Goal: Task Accomplishment & Management: Manage account settings

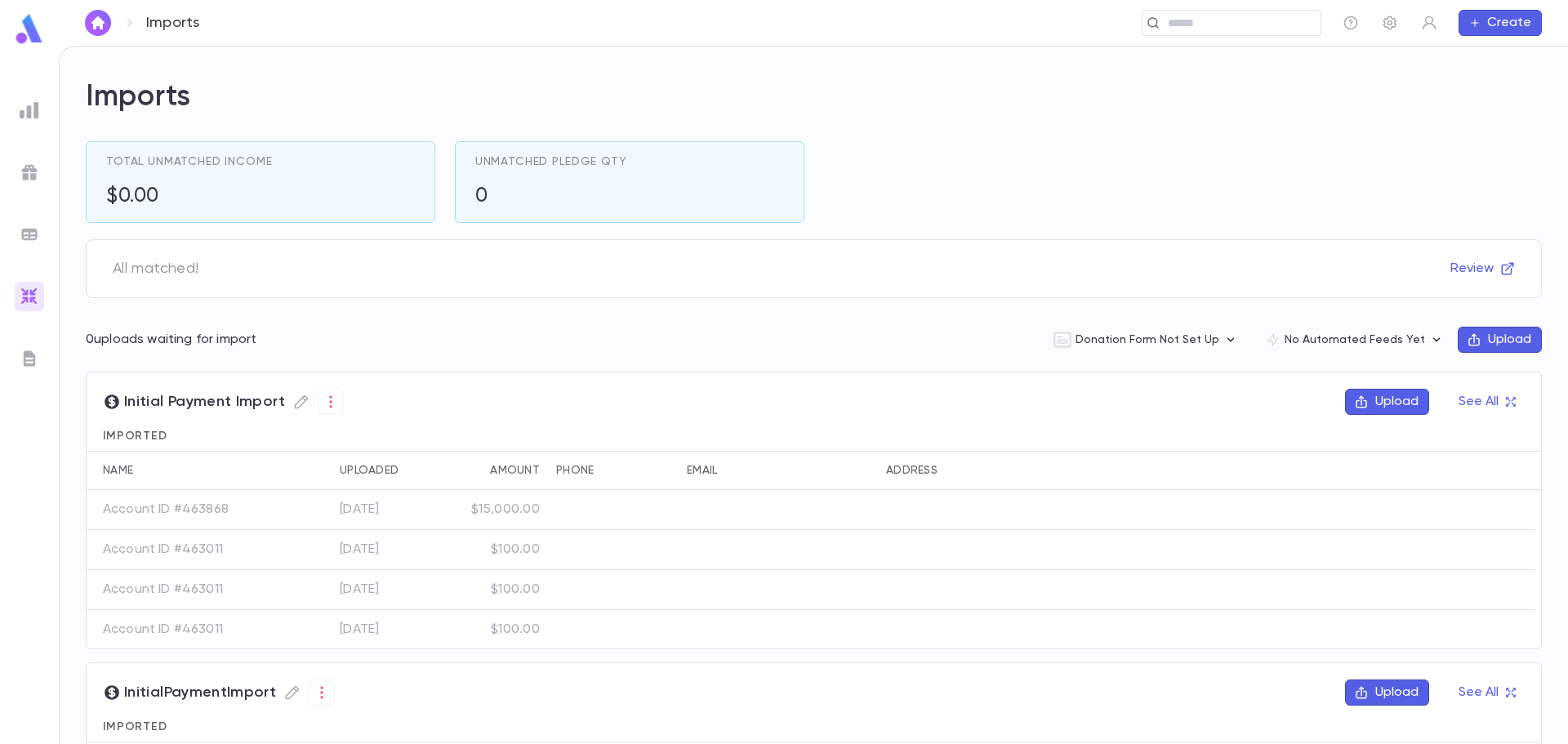
click at [1478, 332] on button "Upload" at bounding box center [1500, 340] width 84 height 26
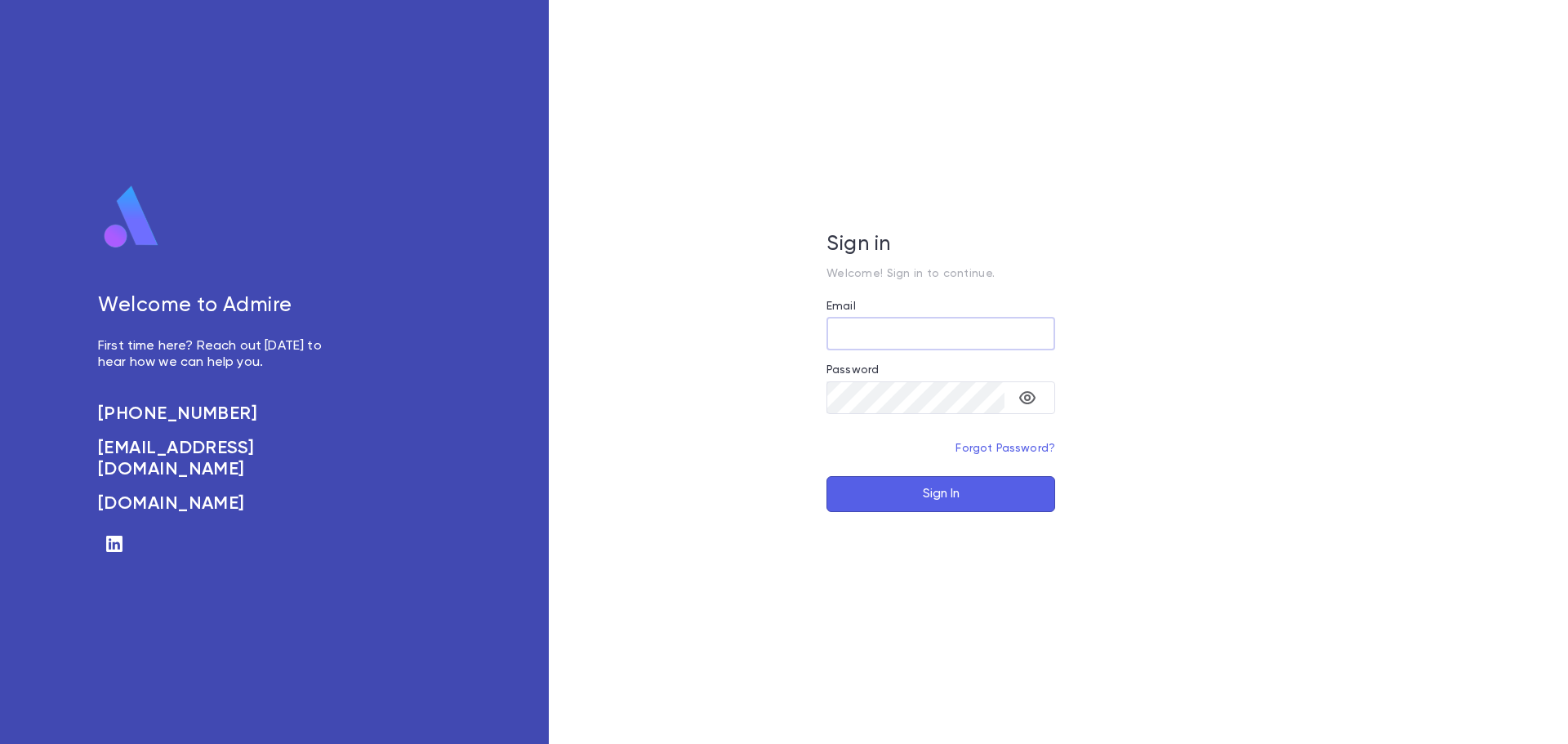
type input "**********"
click at [990, 499] on button "Sign In" at bounding box center [940, 494] width 228 height 36
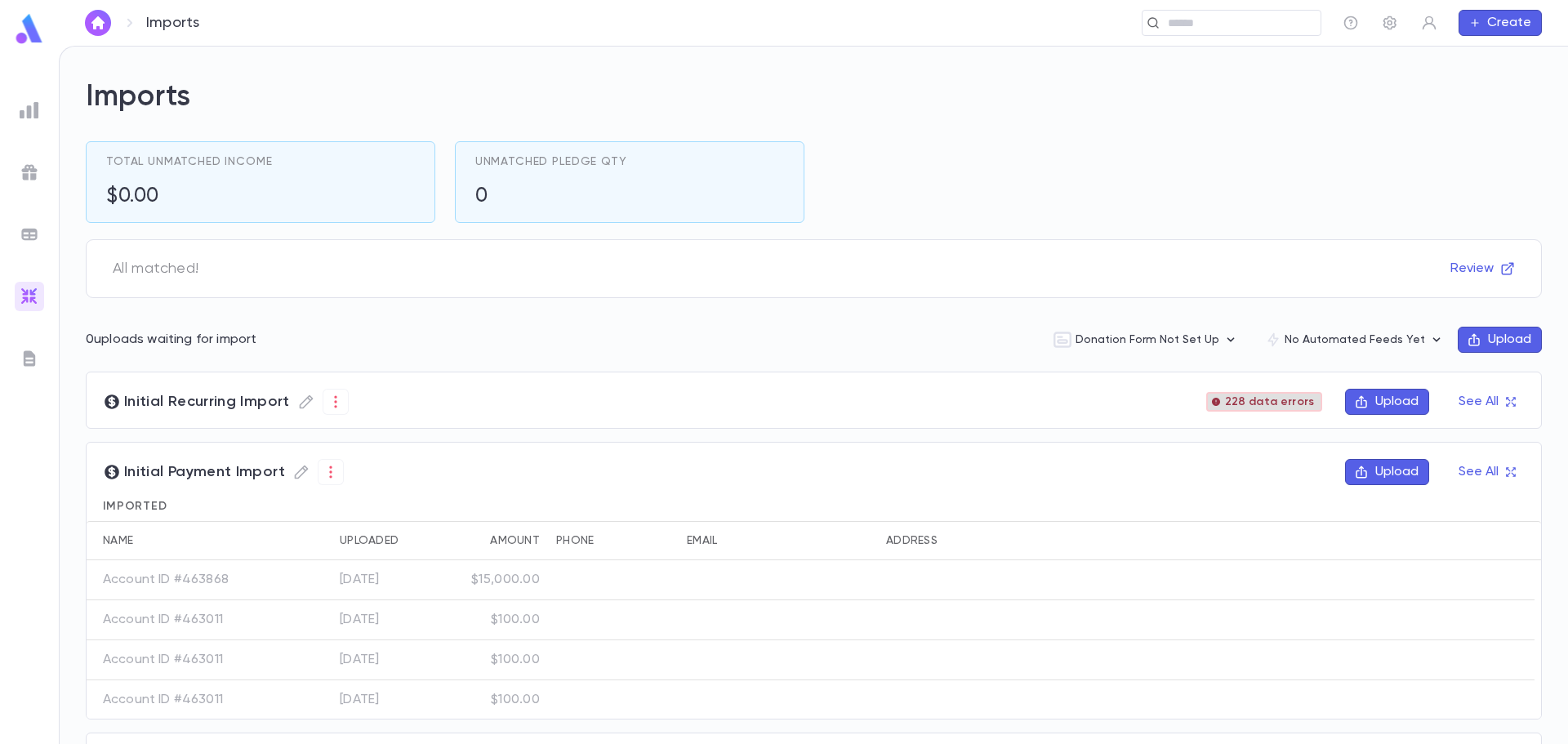
click at [1259, 400] on span "228 data errors" at bounding box center [1270, 401] width 102 height 13
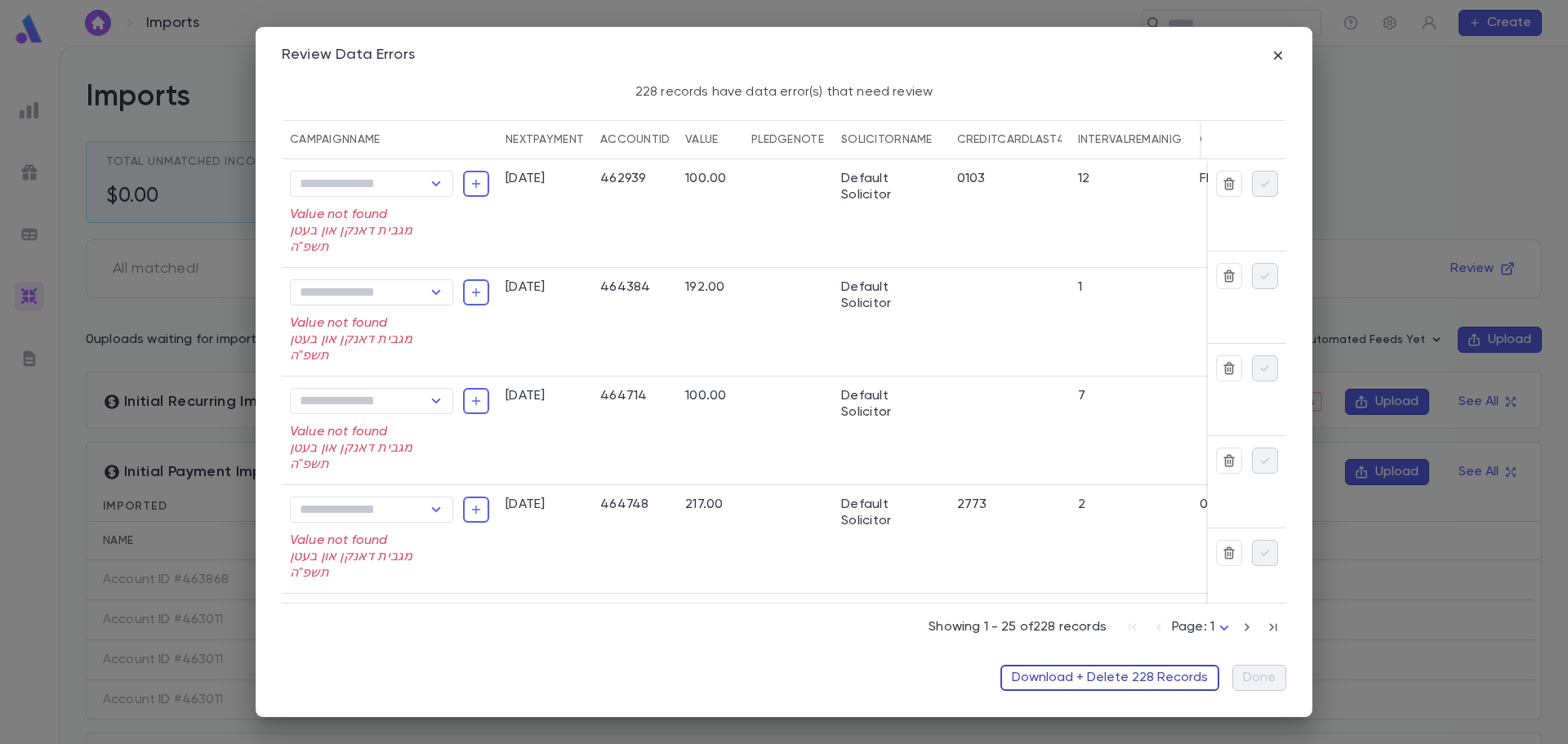
click at [1153, 674] on button "Download + Delete 228 Records" at bounding box center [1110, 678] width 219 height 26
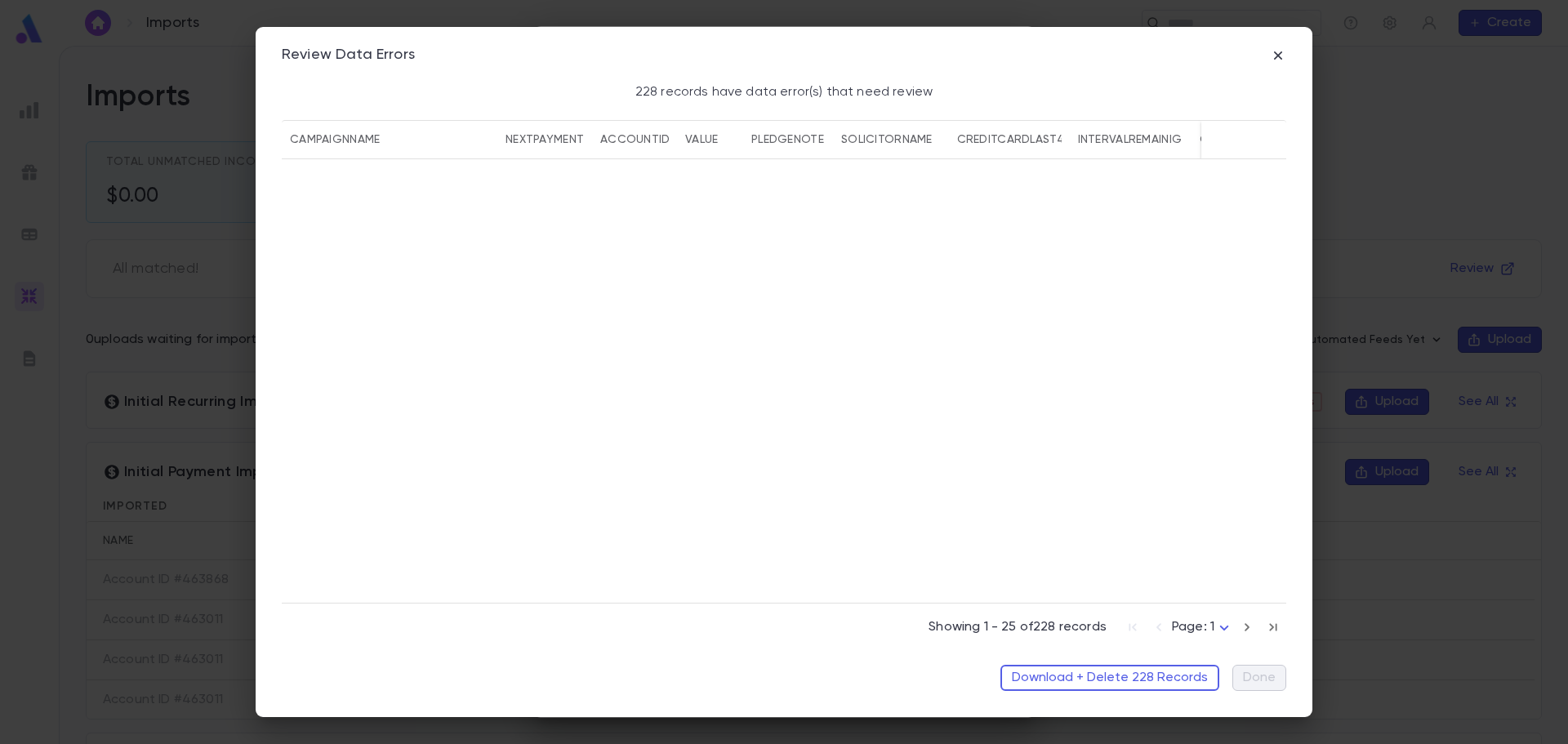
scroll to position [3633, 0]
click at [1285, 59] on icon "button" at bounding box center [1278, 55] width 16 height 16
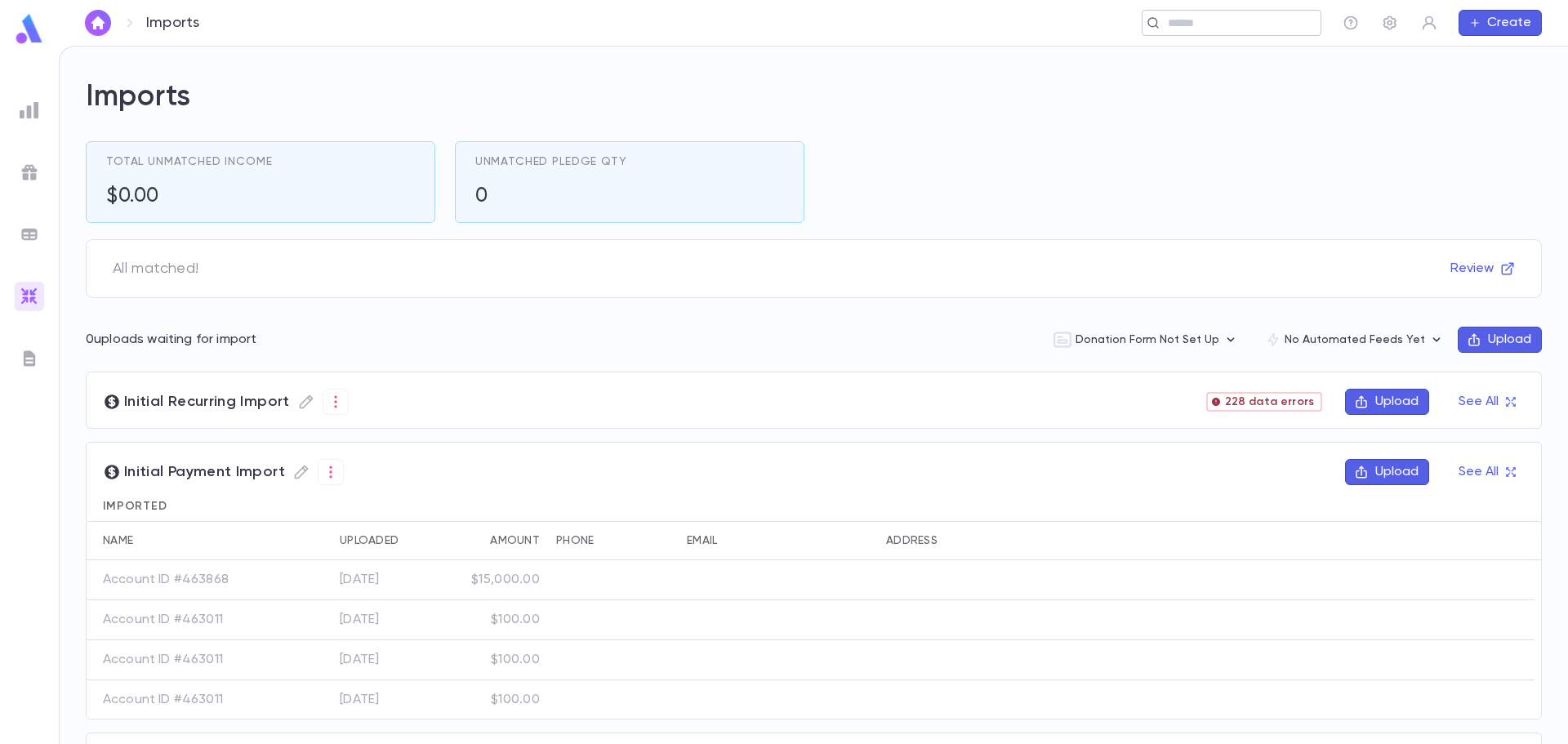
click at [1226, 23] on input "text" at bounding box center [1238, 23] width 151 height 15
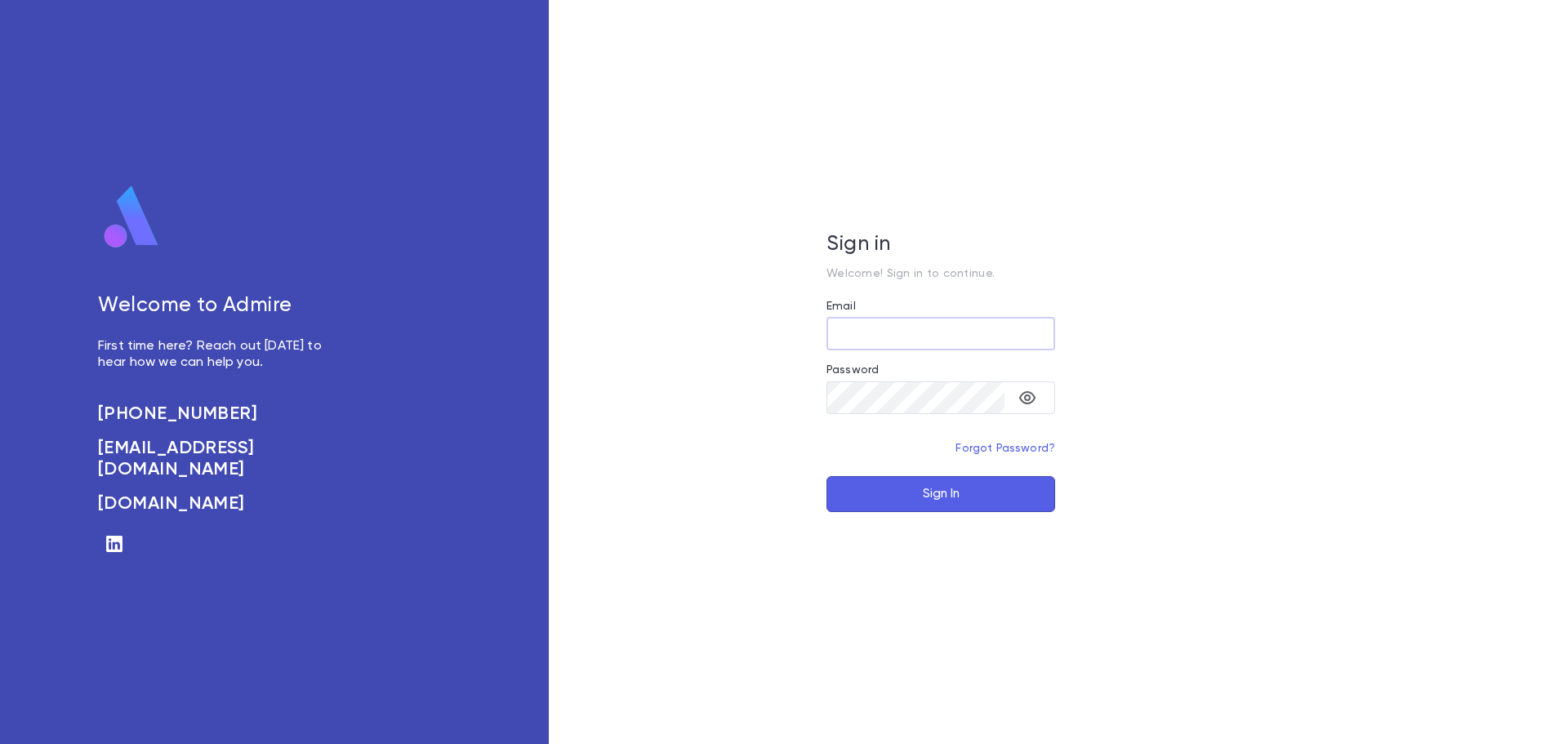
type input "**********"
click at [931, 495] on button "Sign In" at bounding box center [940, 494] width 228 height 36
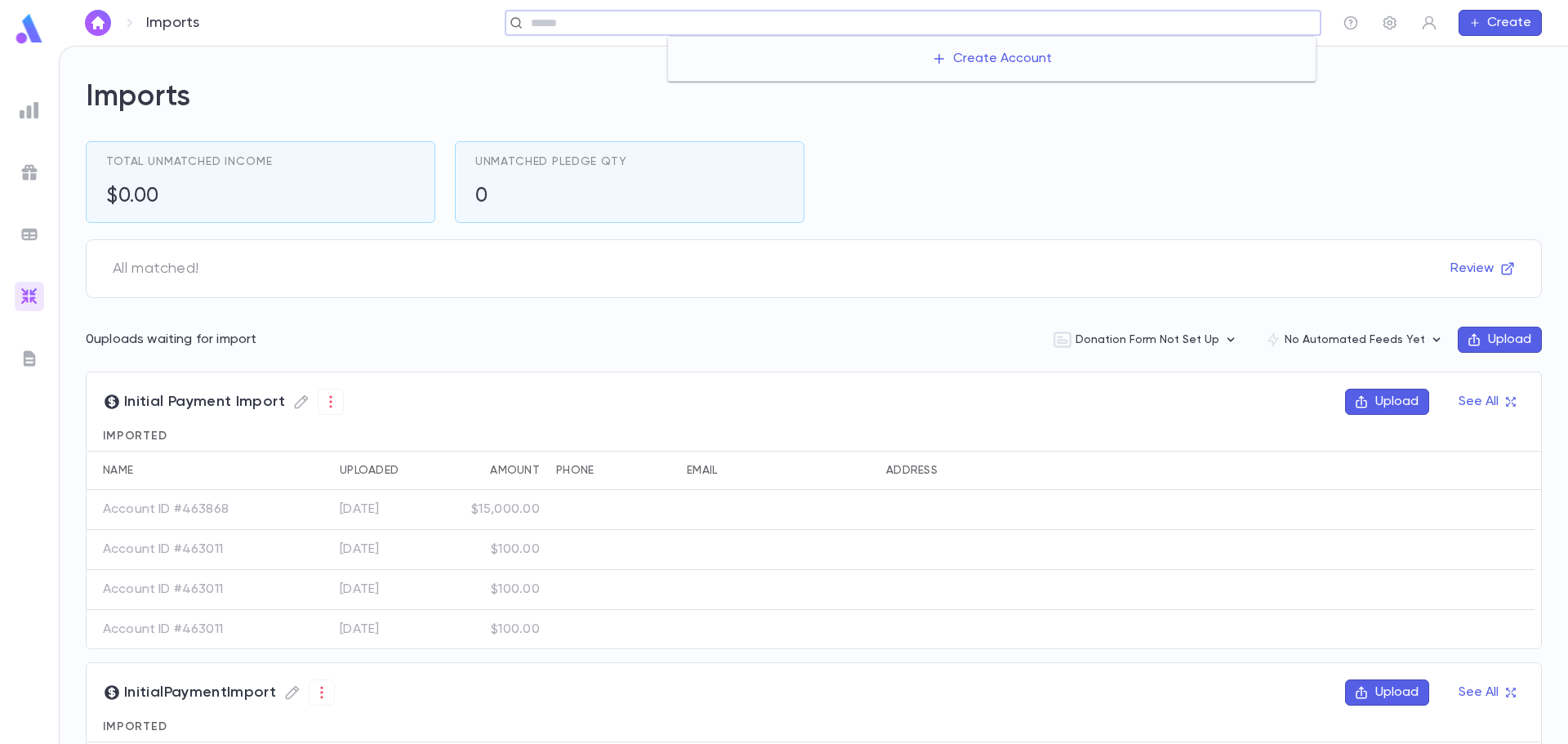
click at [1207, 26] on input "text" at bounding box center [920, 23] width 788 height 15
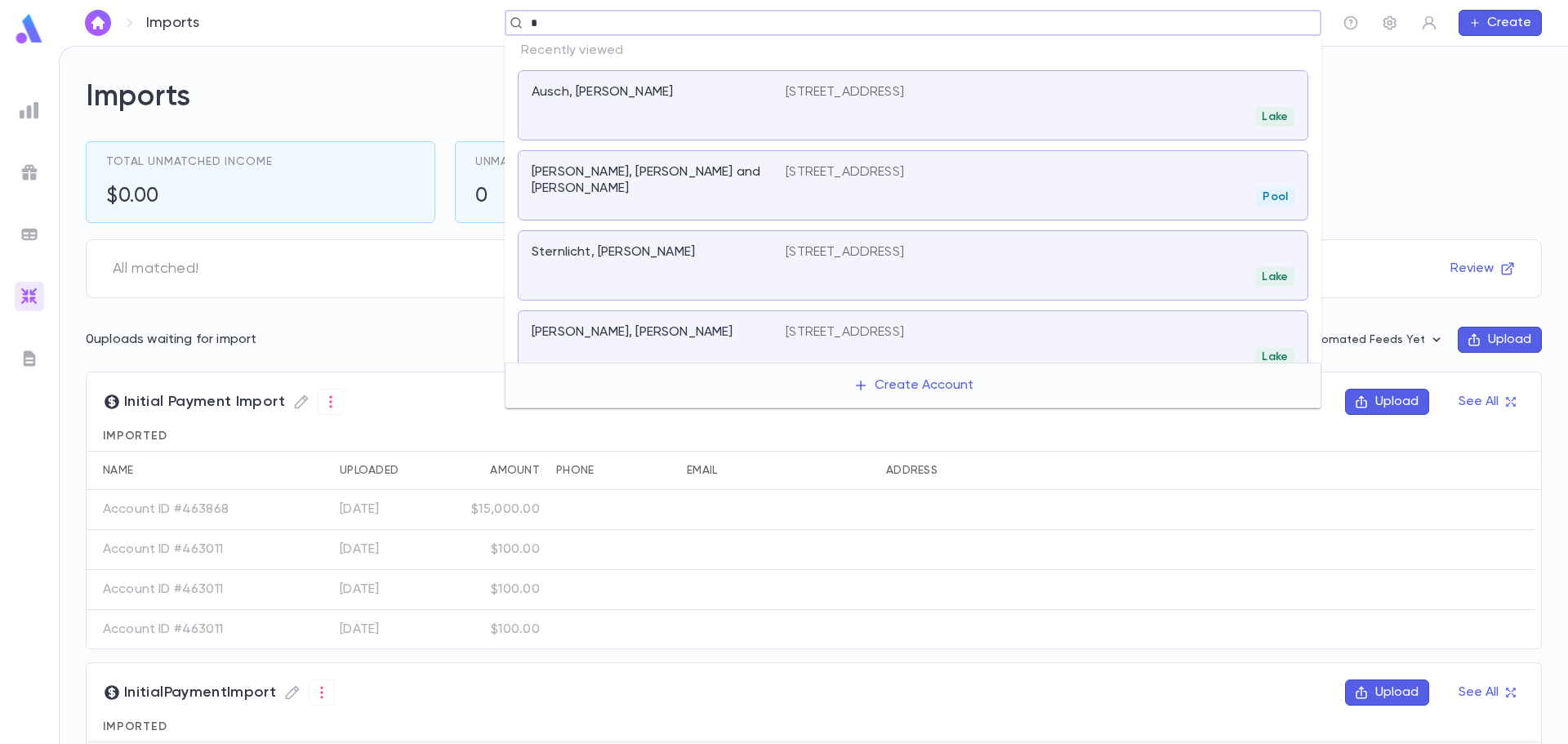
paste input "******"
type input "*******"
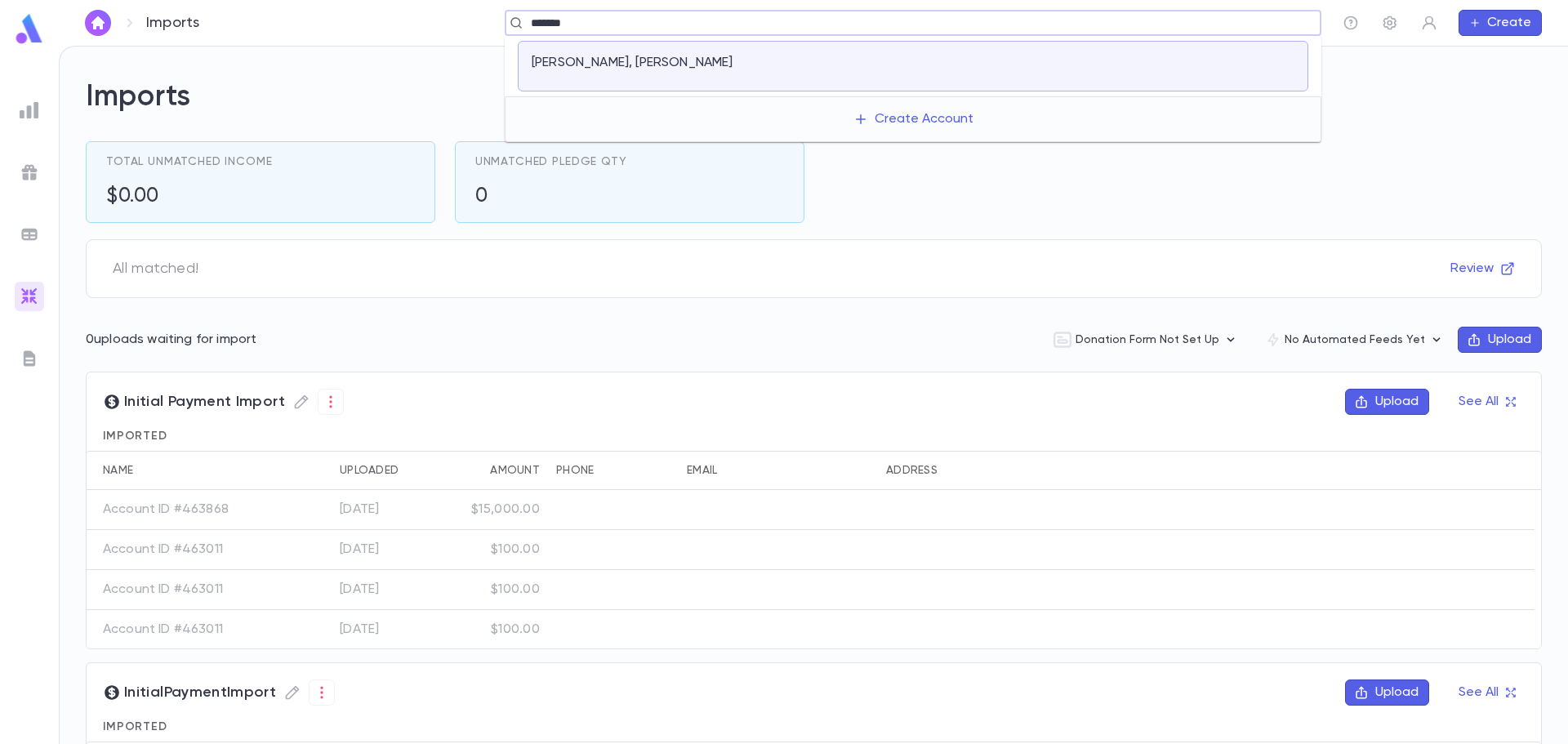
click at [688, 56] on div "Samuel, Avrum Chaim" at bounding box center [649, 62] width 234 height 16
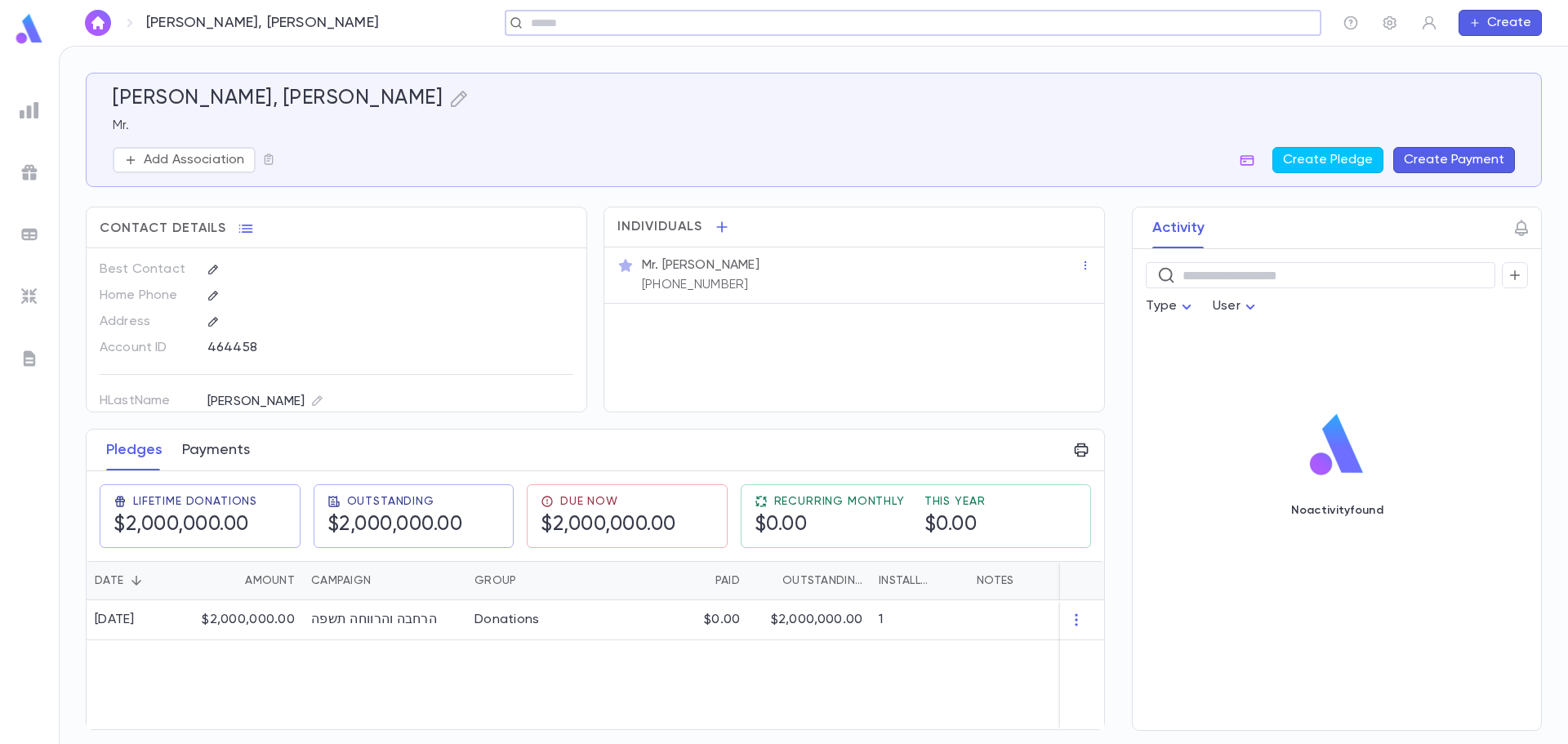
click at [218, 444] on button "Payments" at bounding box center [216, 450] width 68 height 41
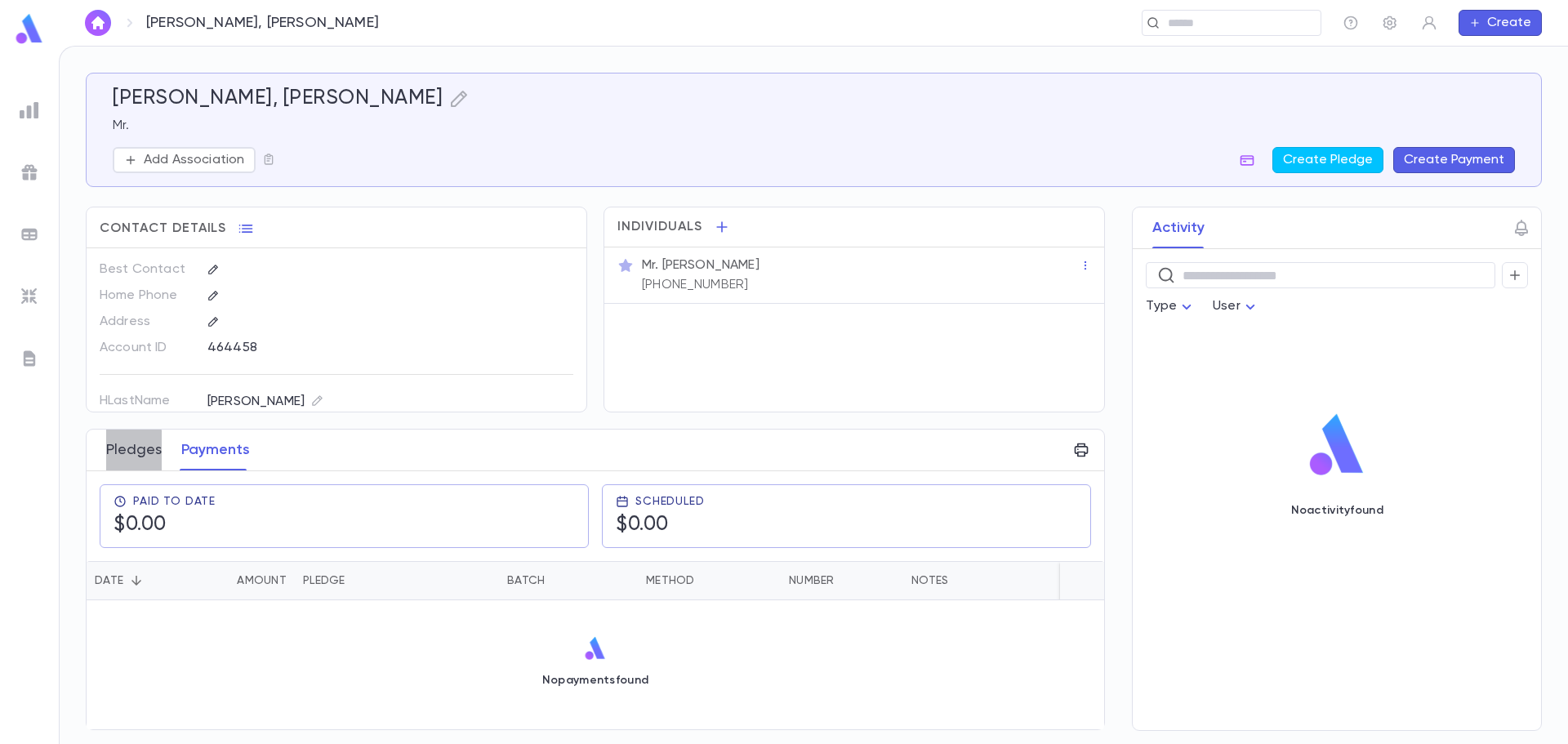
click at [132, 453] on button "Pledges" at bounding box center [133, 450] width 55 height 41
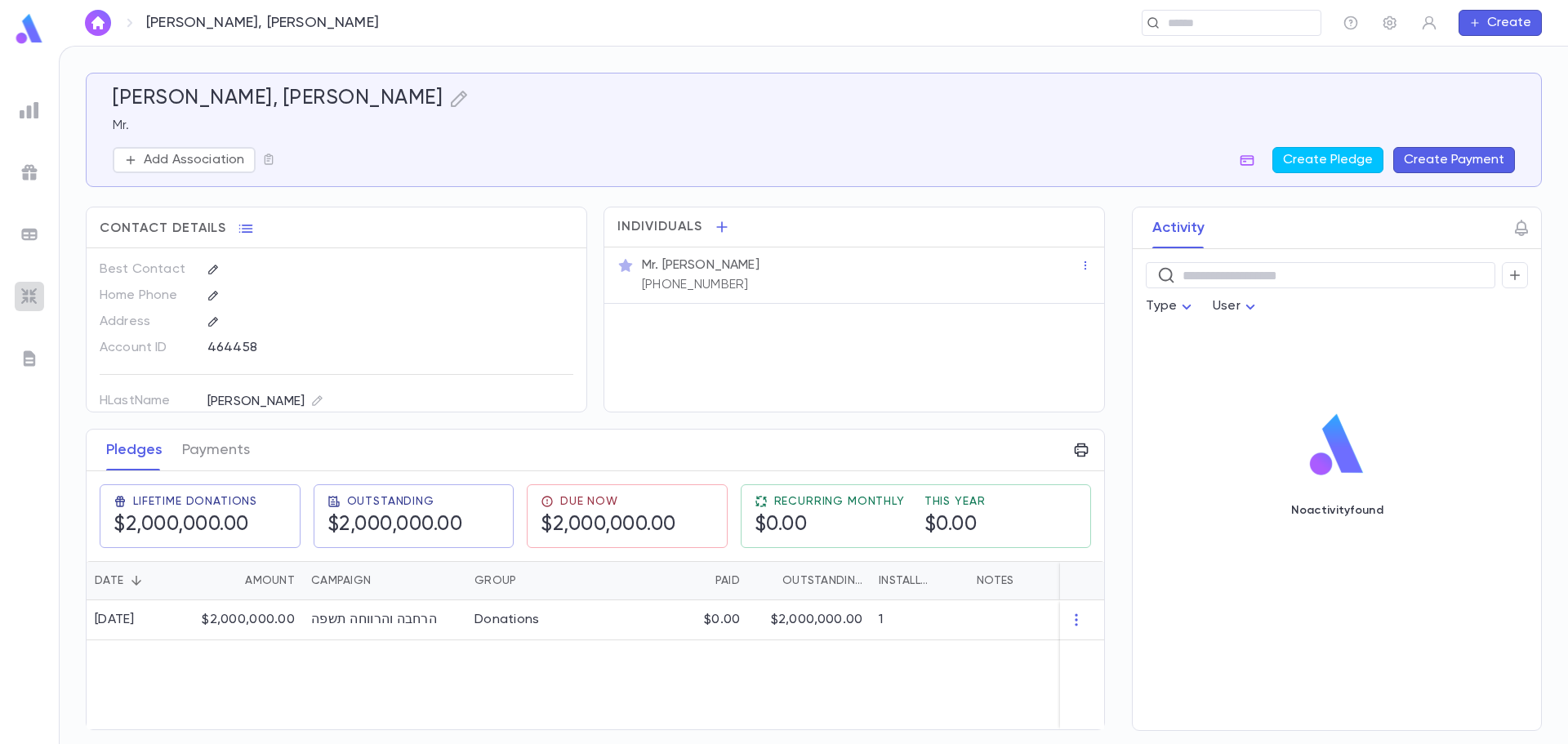
click at [32, 300] on img at bounding box center [29, 296] width 20 height 20
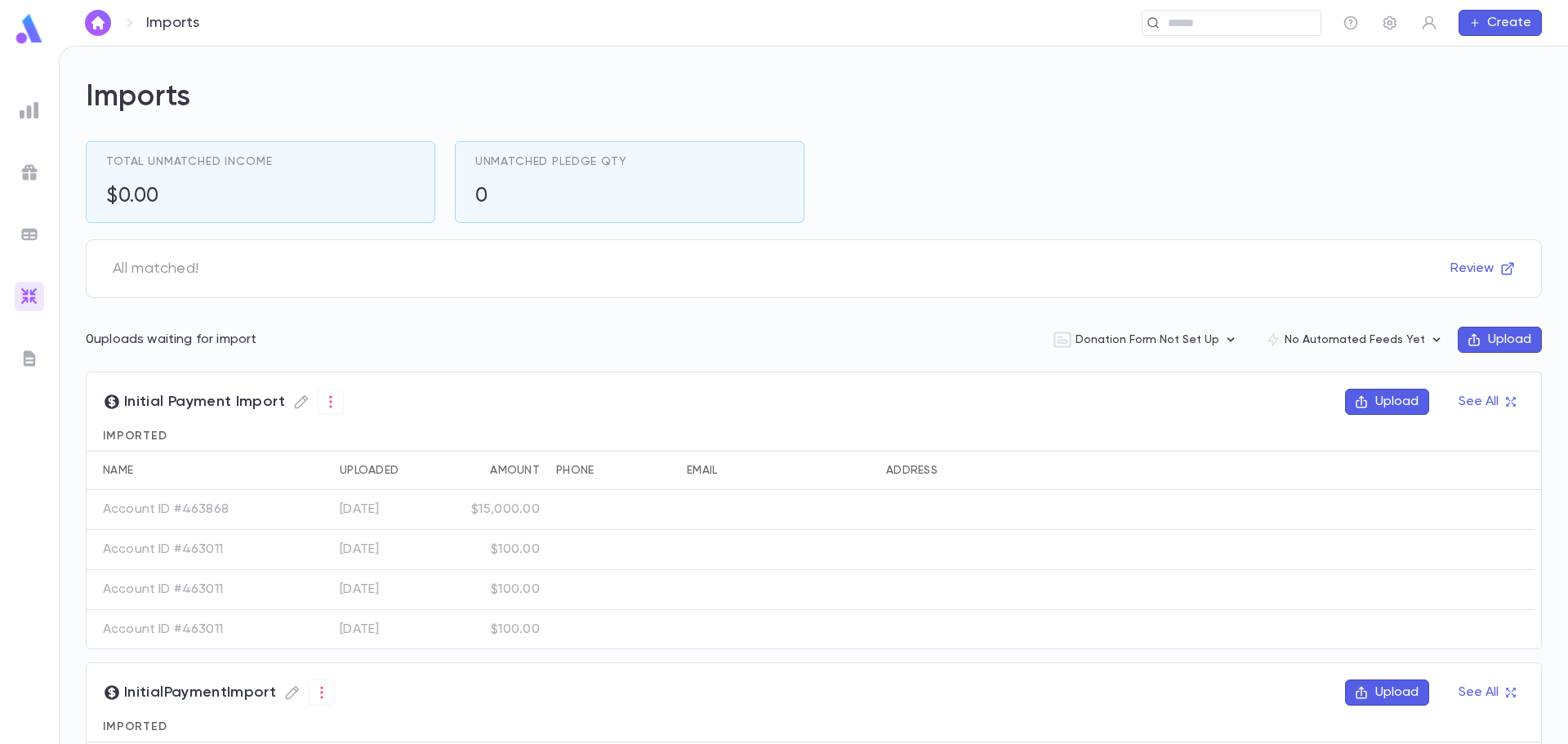
click at [1469, 334] on icon "button" at bounding box center [1474, 339] width 14 height 14
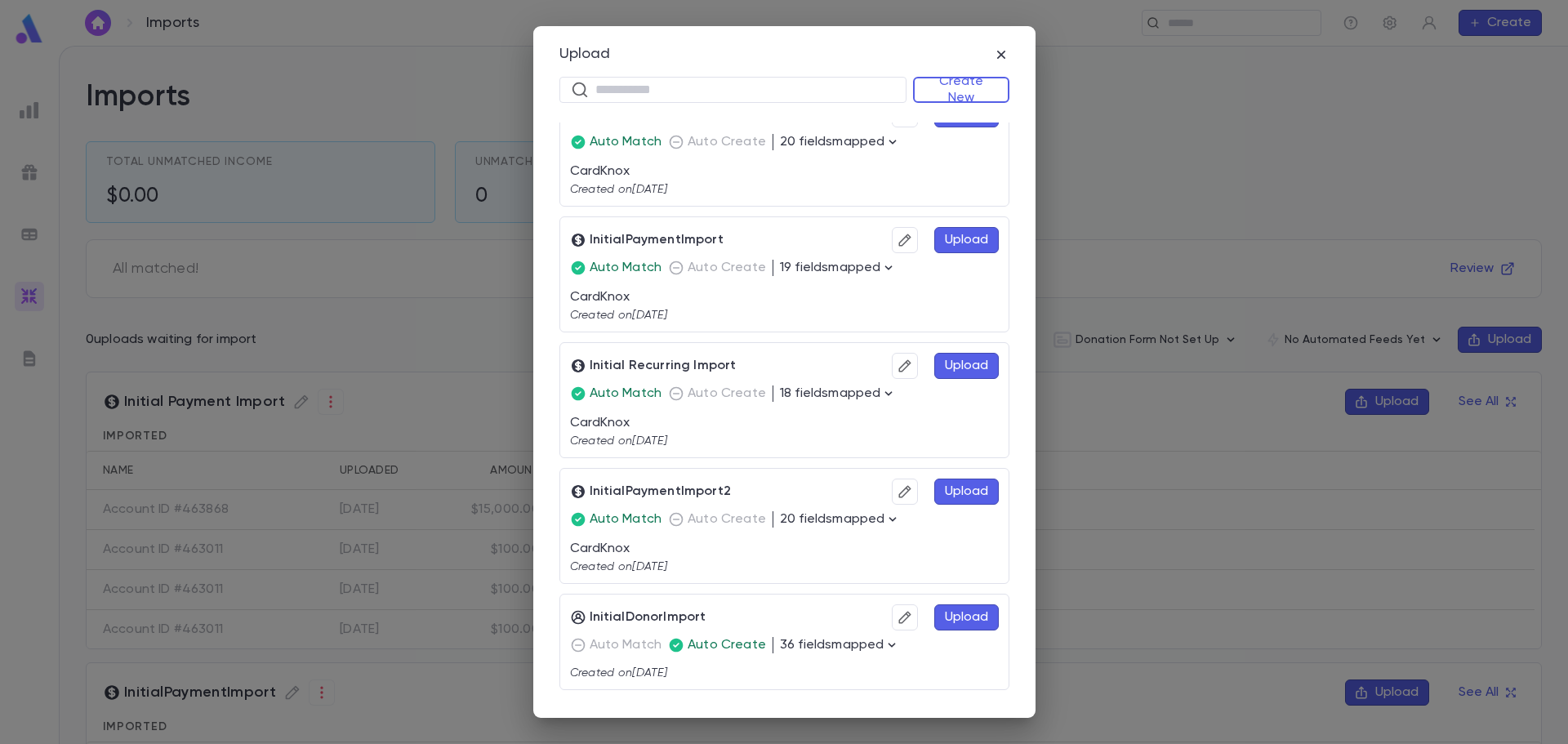
scroll to position [37, 0]
click at [898, 362] on icon "button" at bounding box center [905, 363] width 14 height 16
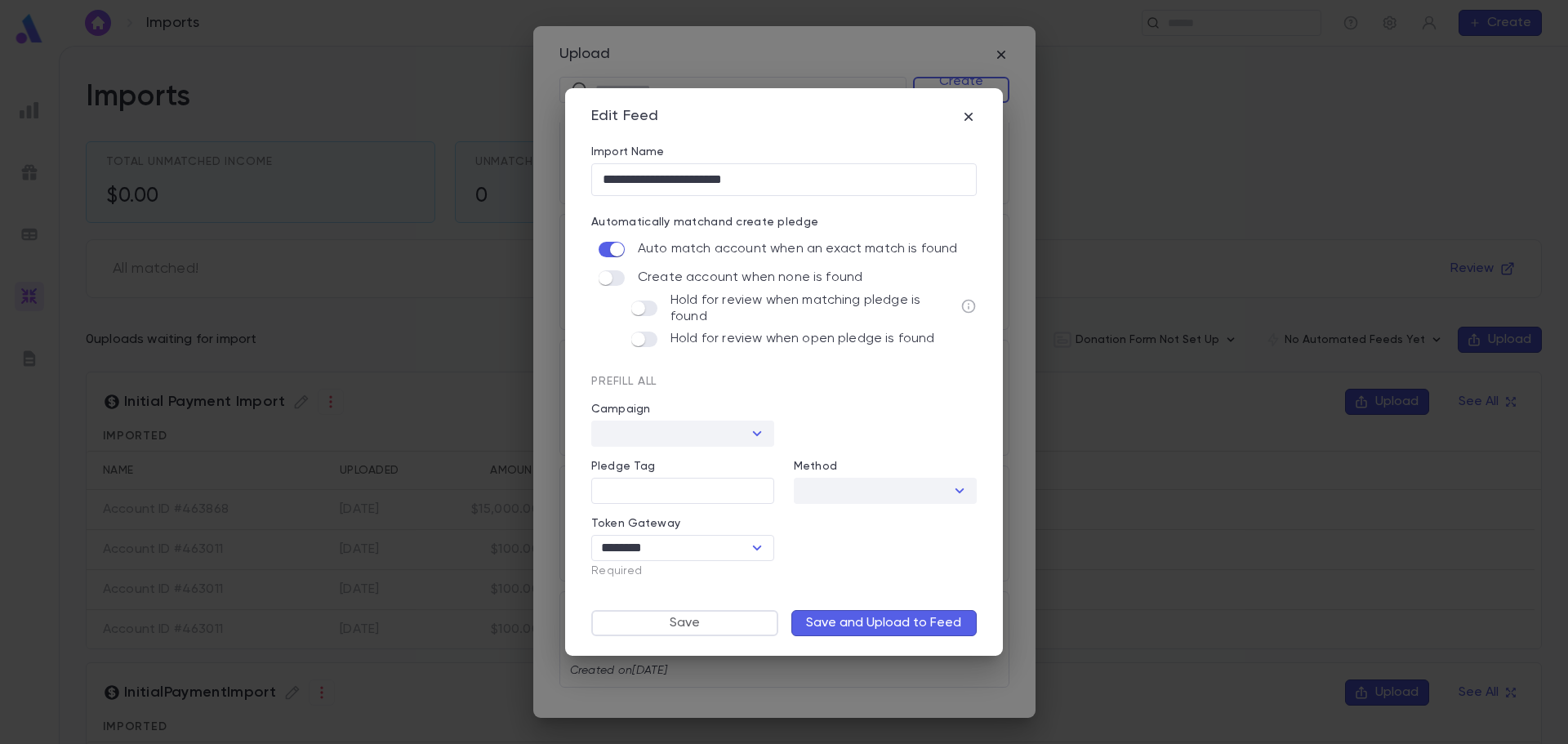
scroll to position [7, 0]
click at [967, 117] on icon "button" at bounding box center [969, 117] width 8 height 8
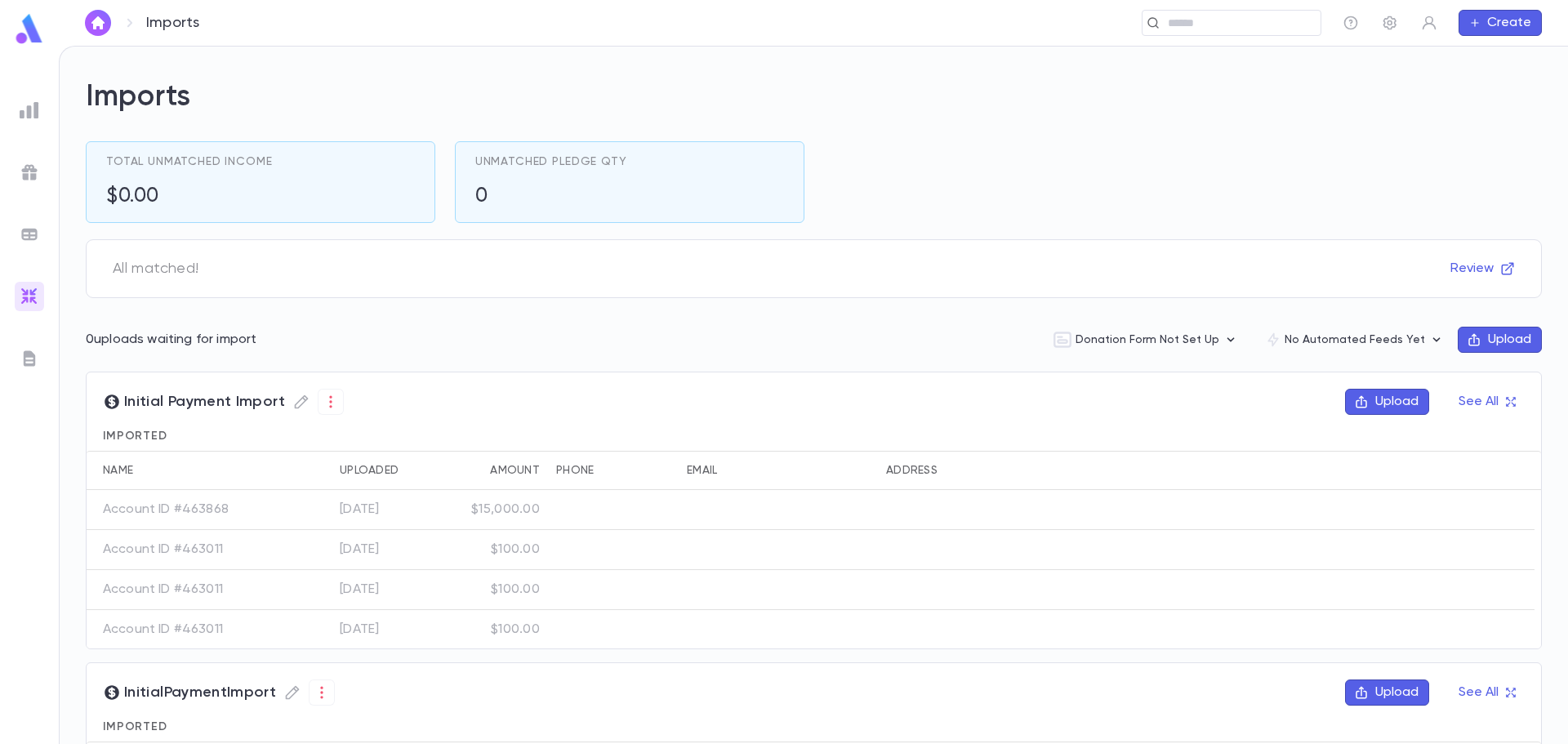
click at [1483, 341] on button "Upload" at bounding box center [1500, 340] width 84 height 26
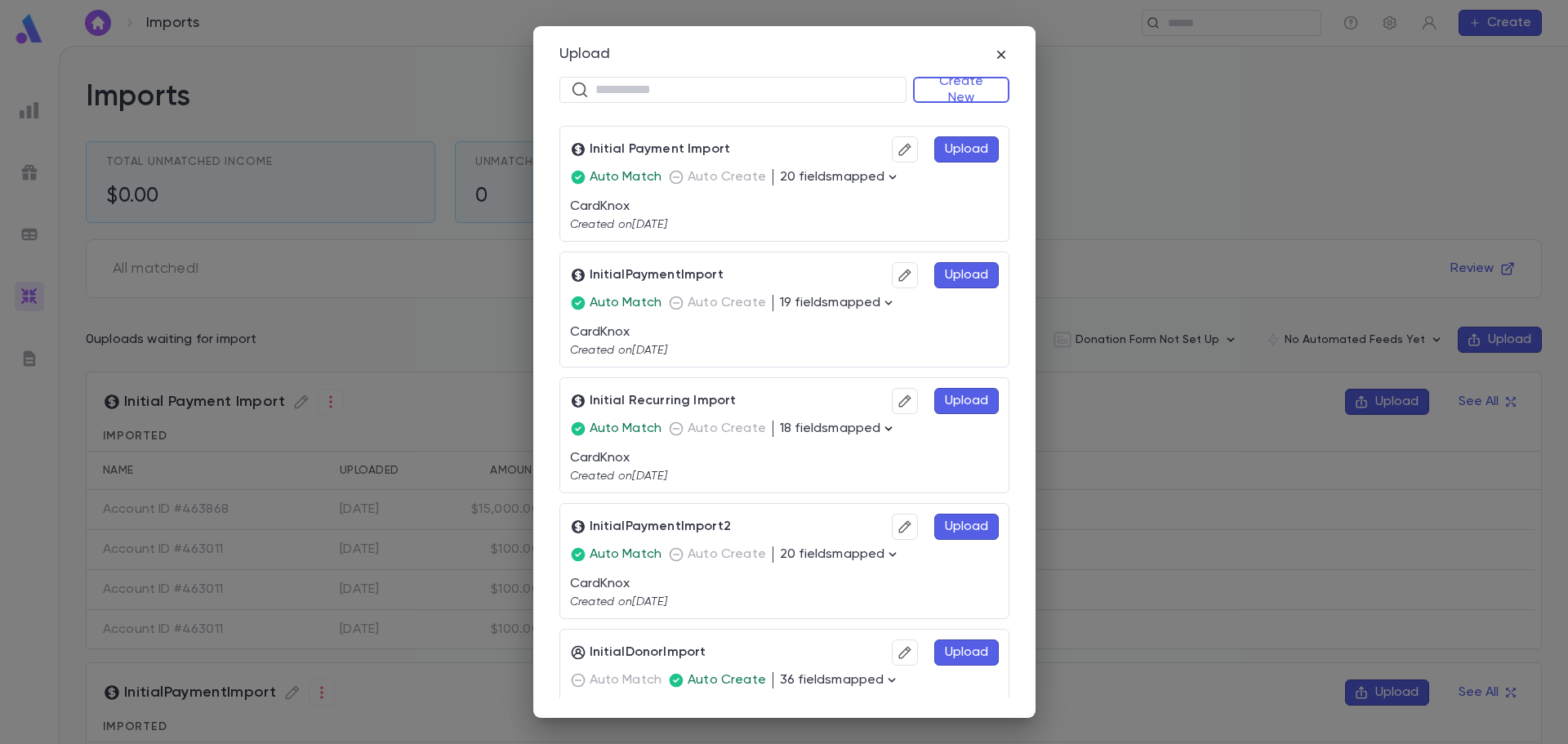
click at [889, 430] on icon "button" at bounding box center [888, 428] width 16 height 16
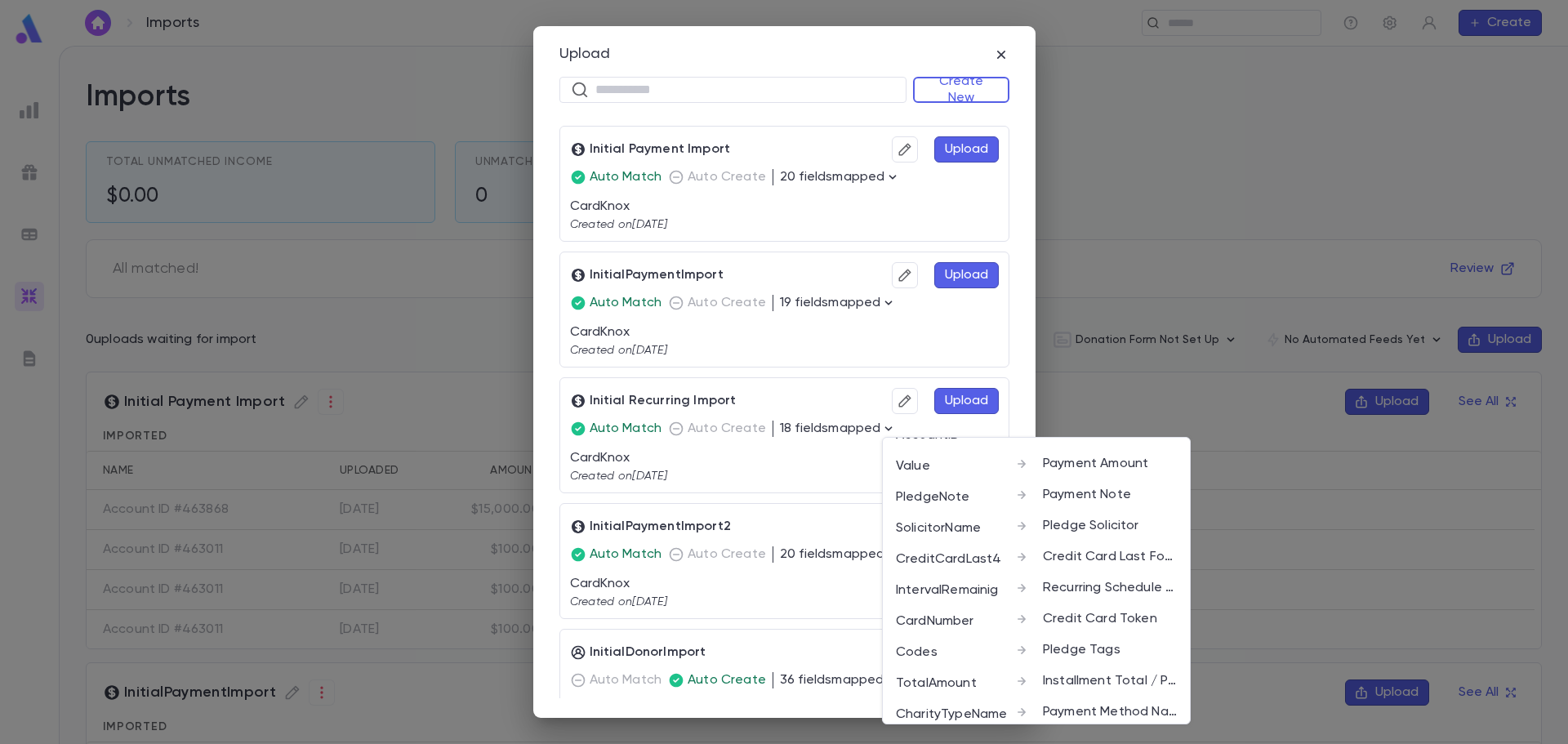
scroll to position [0, 0]
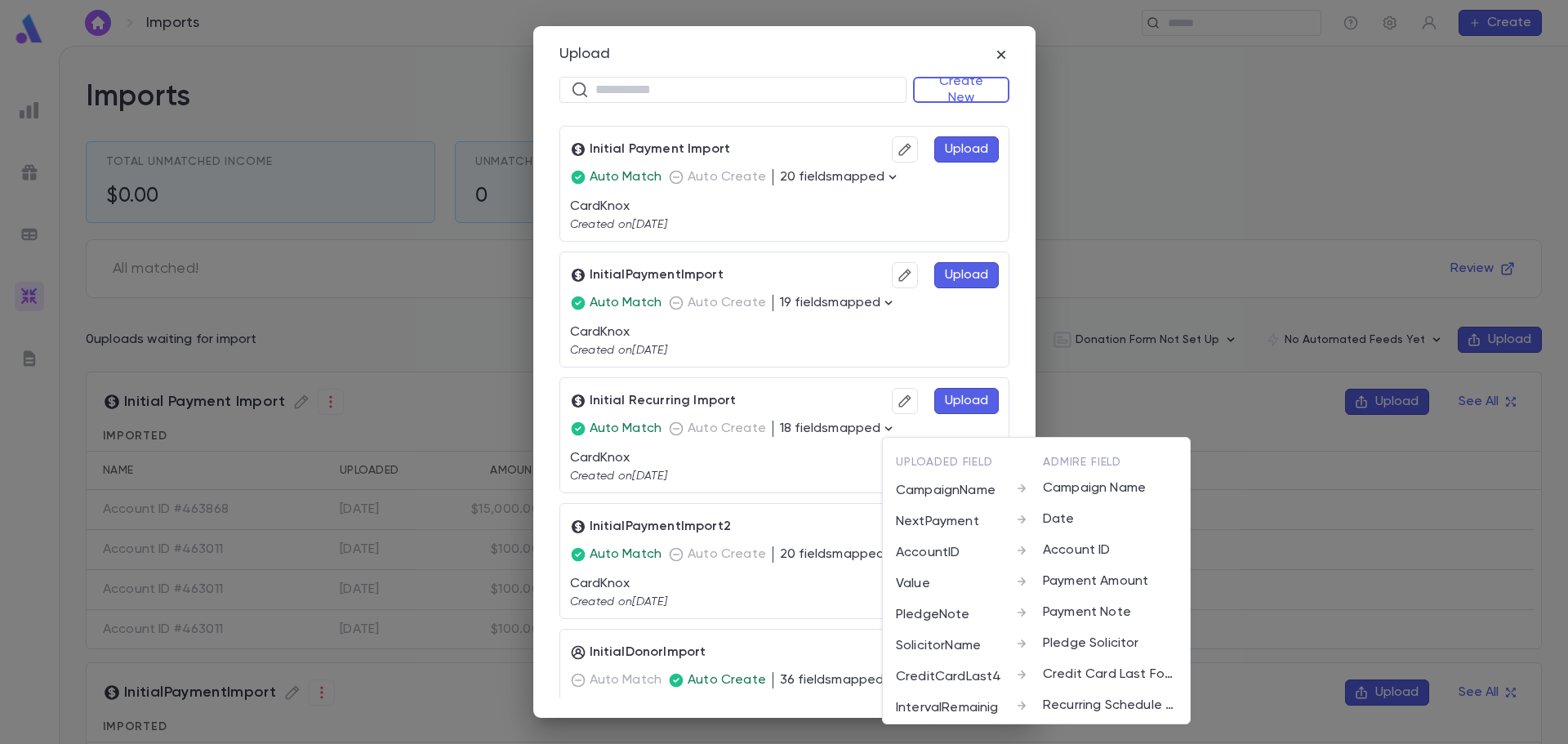
click at [951, 406] on div at bounding box center [784, 372] width 1568 height 744
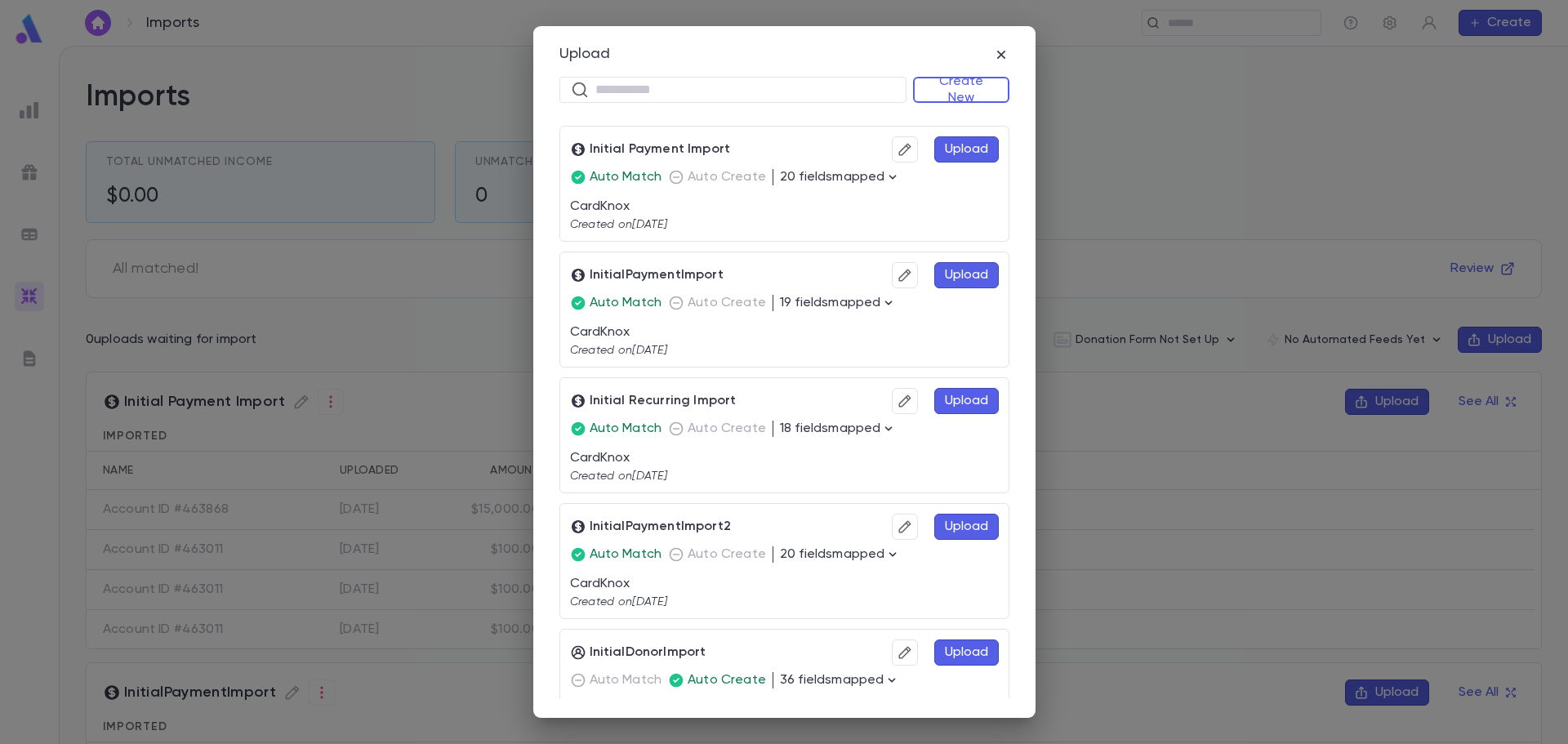
click at [945, 398] on button "Upload" at bounding box center [967, 401] width 65 height 26
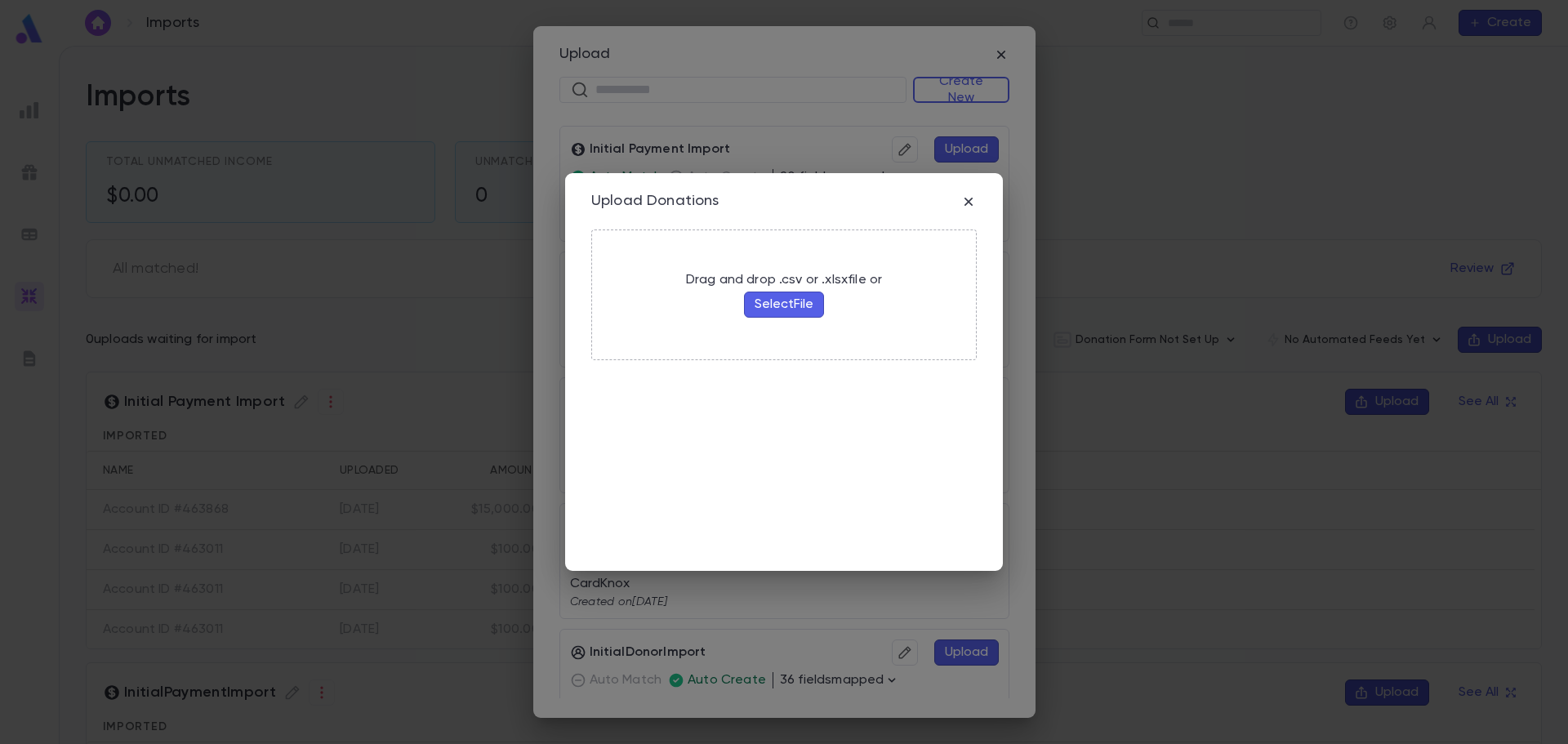
click at [799, 298] on button "Select File" at bounding box center [784, 304] width 80 height 26
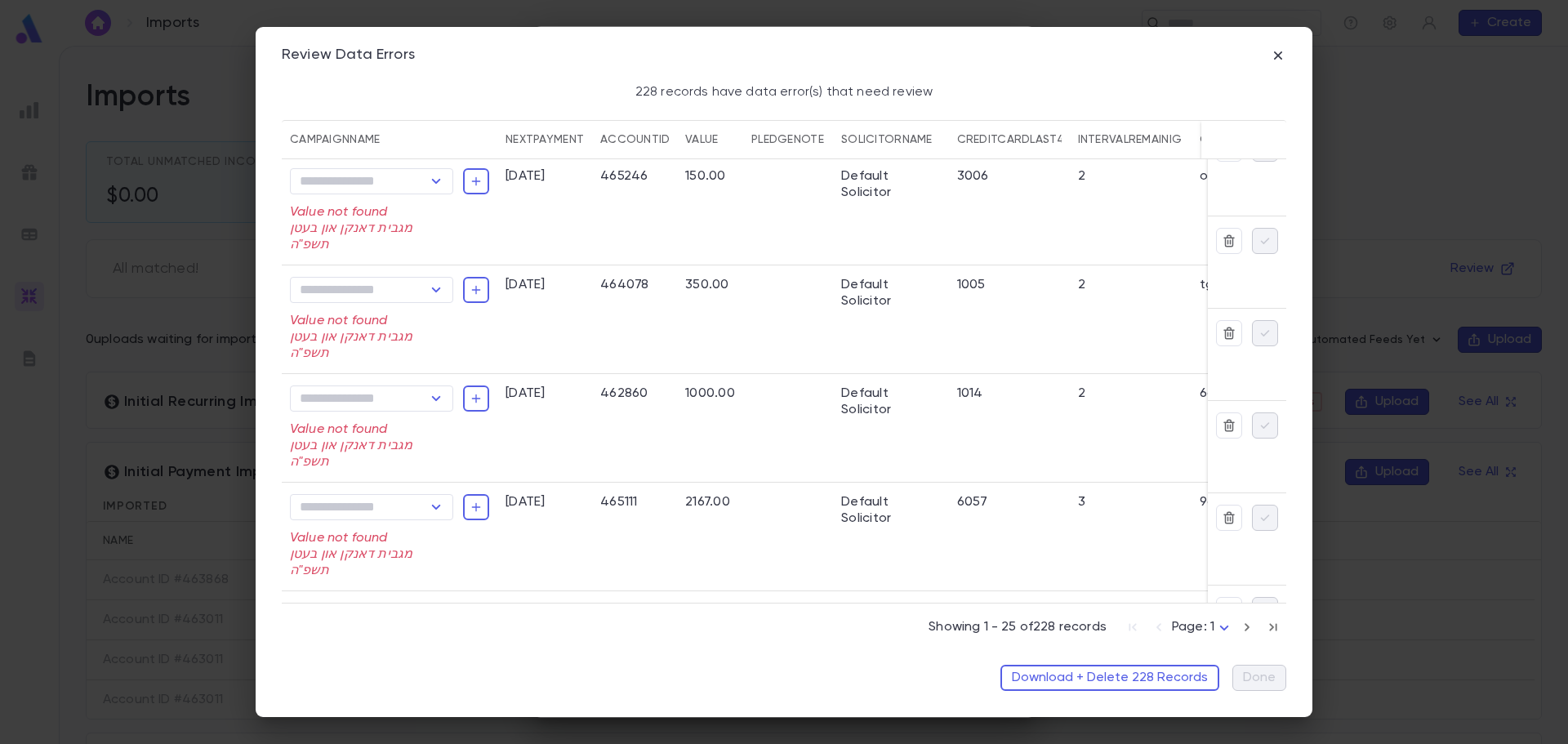
scroll to position [572, 0]
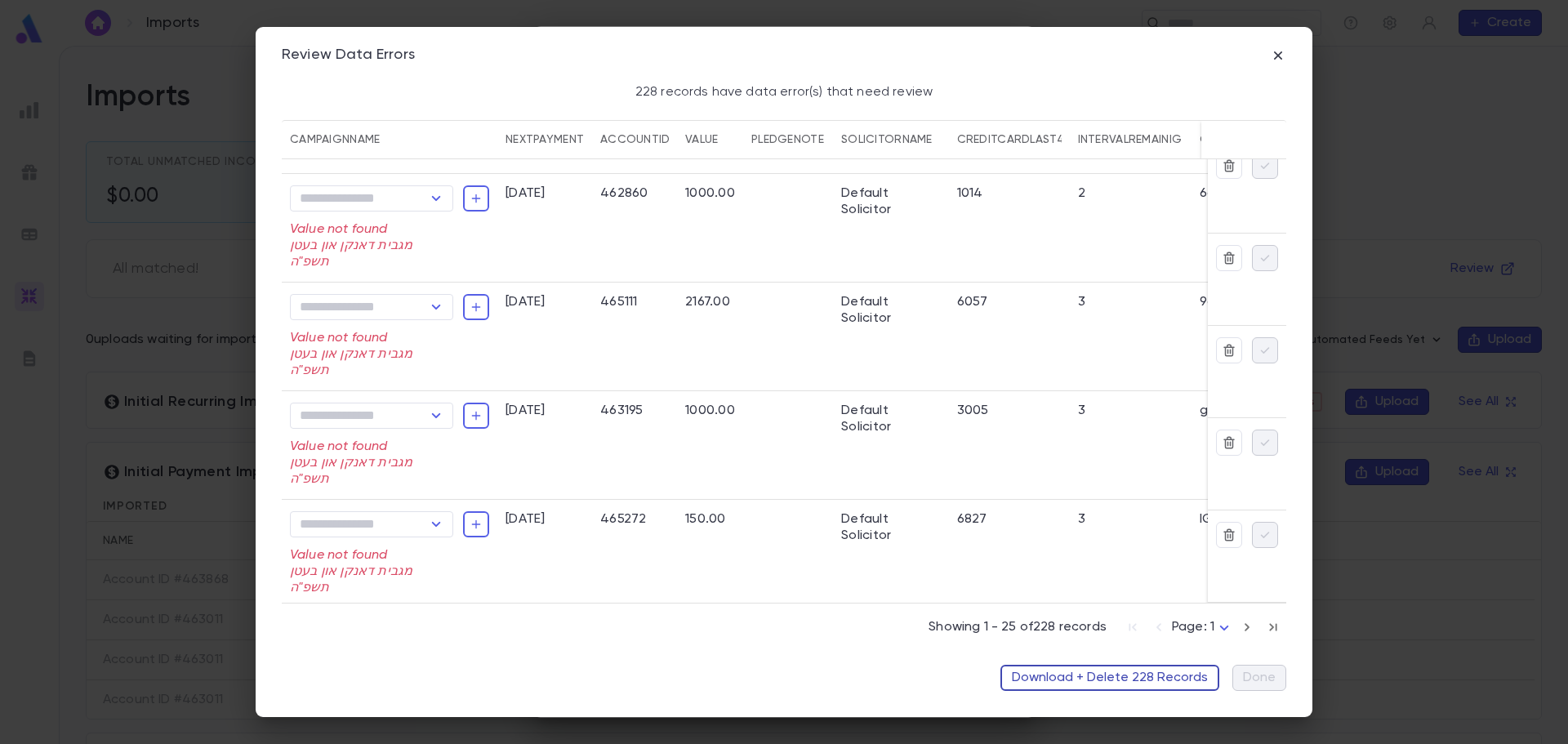
click at [1146, 673] on button "Download + Delete 228 Records" at bounding box center [1110, 678] width 219 height 26
click at [1152, 682] on button "Download + Delete 228 Records" at bounding box center [1110, 678] width 219 height 26
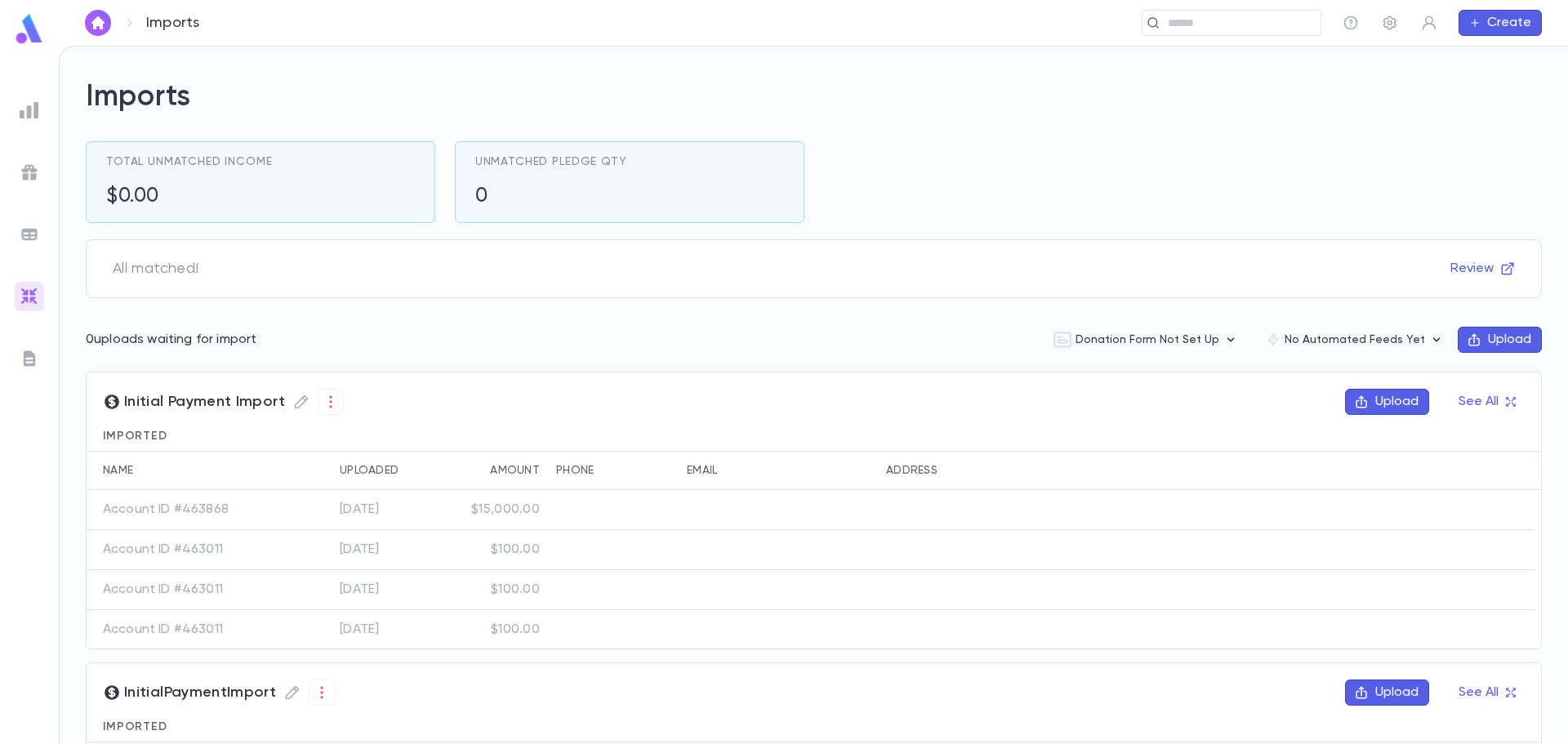
click at [1484, 339] on button "Upload" at bounding box center [1500, 340] width 84 height 26
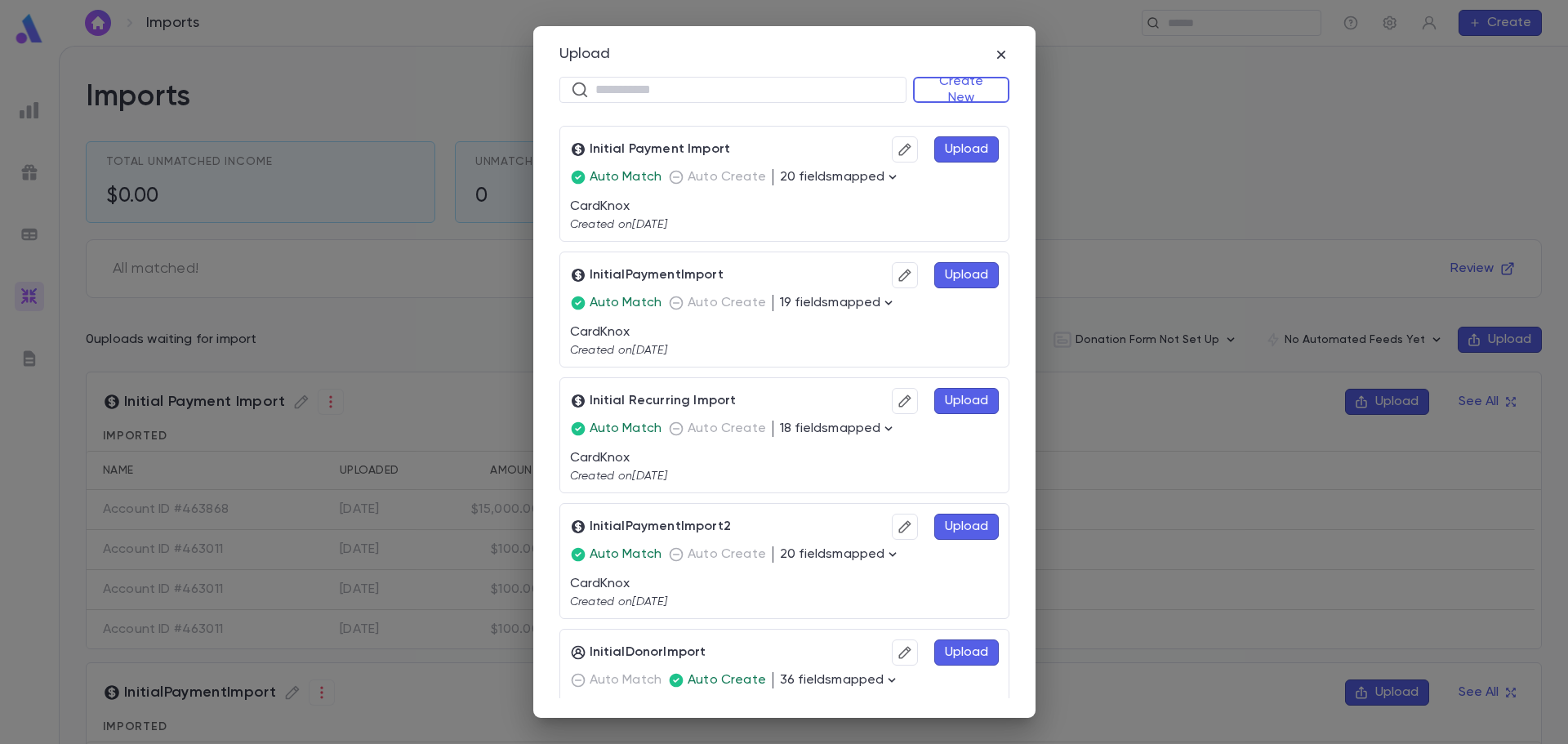
click at [949, 399] on button "Upload" at bounding box center [967, 401] width 65 height 26
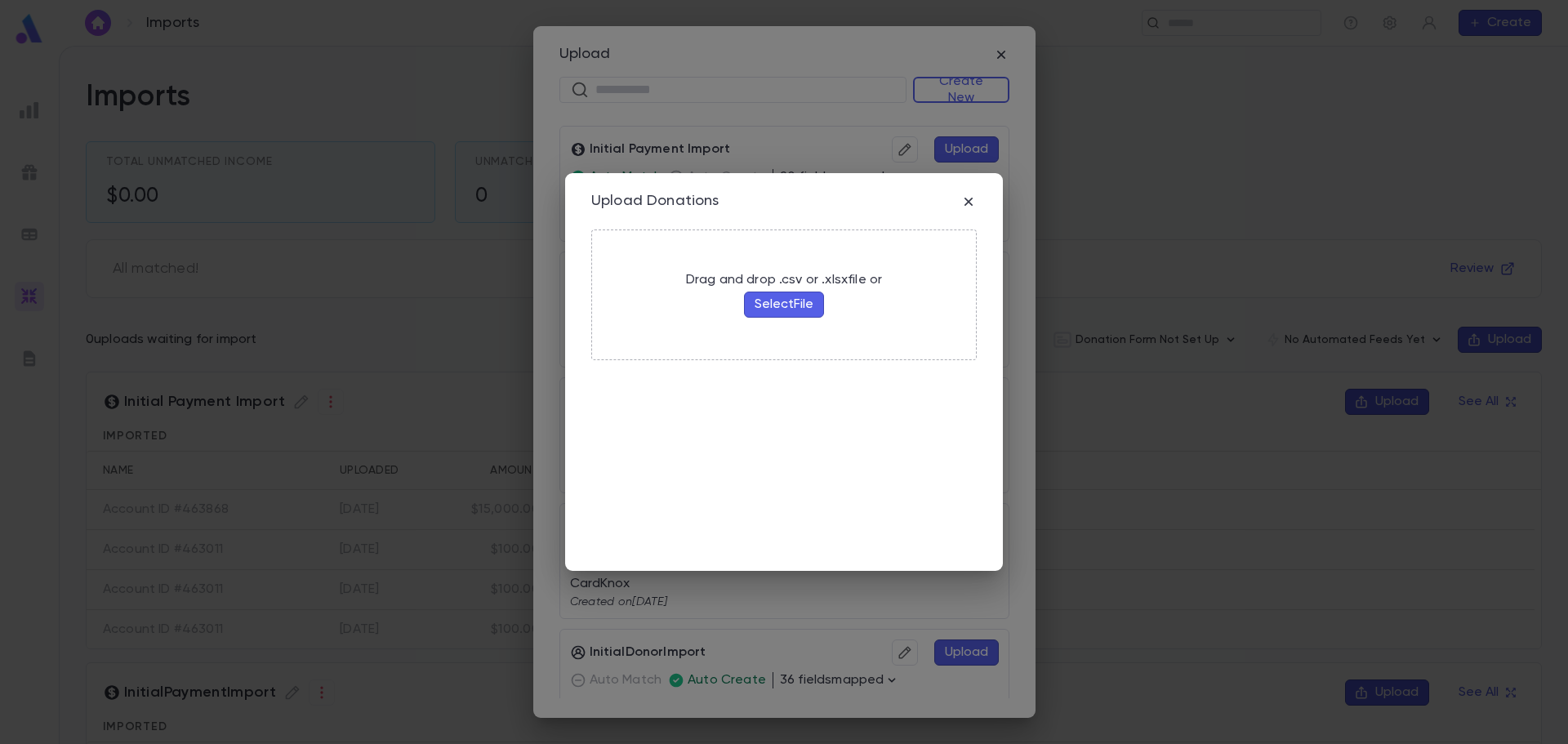
click at [774, 308] on button "Select File" at bounding box center [784, 304] width 80 height 26
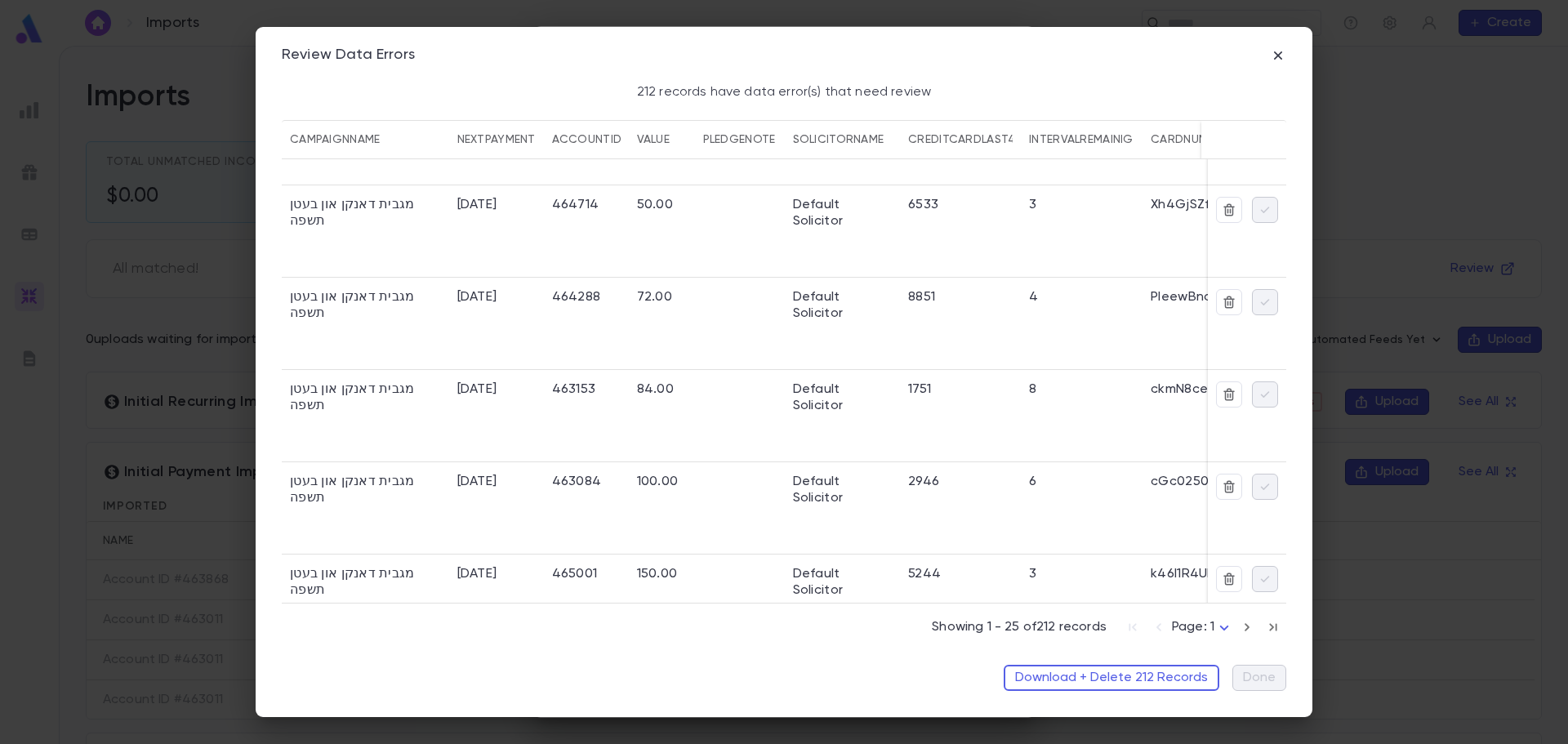
scroll to position [1542, 0]
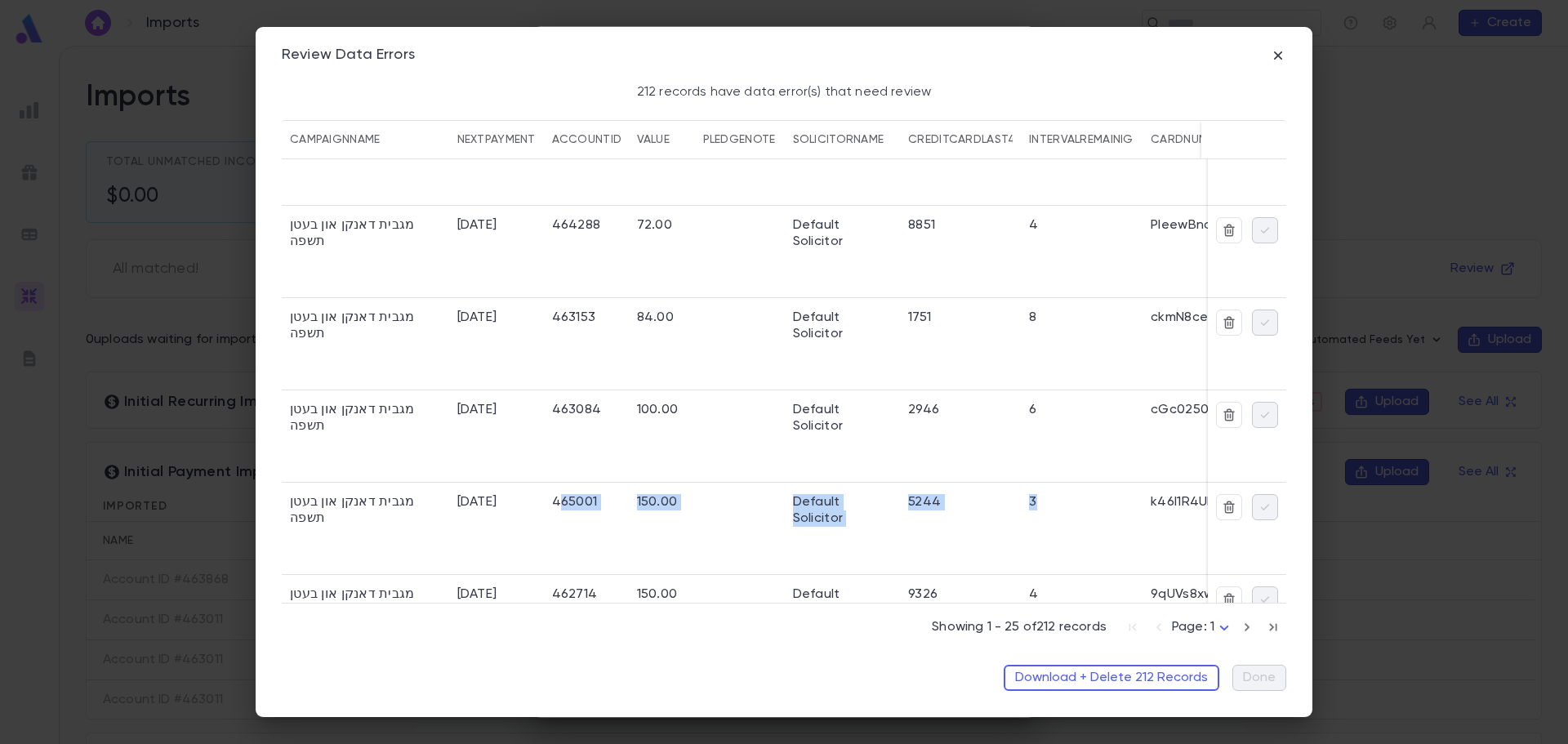
drag, startPoint x: 559, startPoint y: 592, endPoint x: 1132, endPoint y: 574, distance: 573.3
click at [627, 586] on div "462714" at bounding box center [586, 621] width 85 height 93
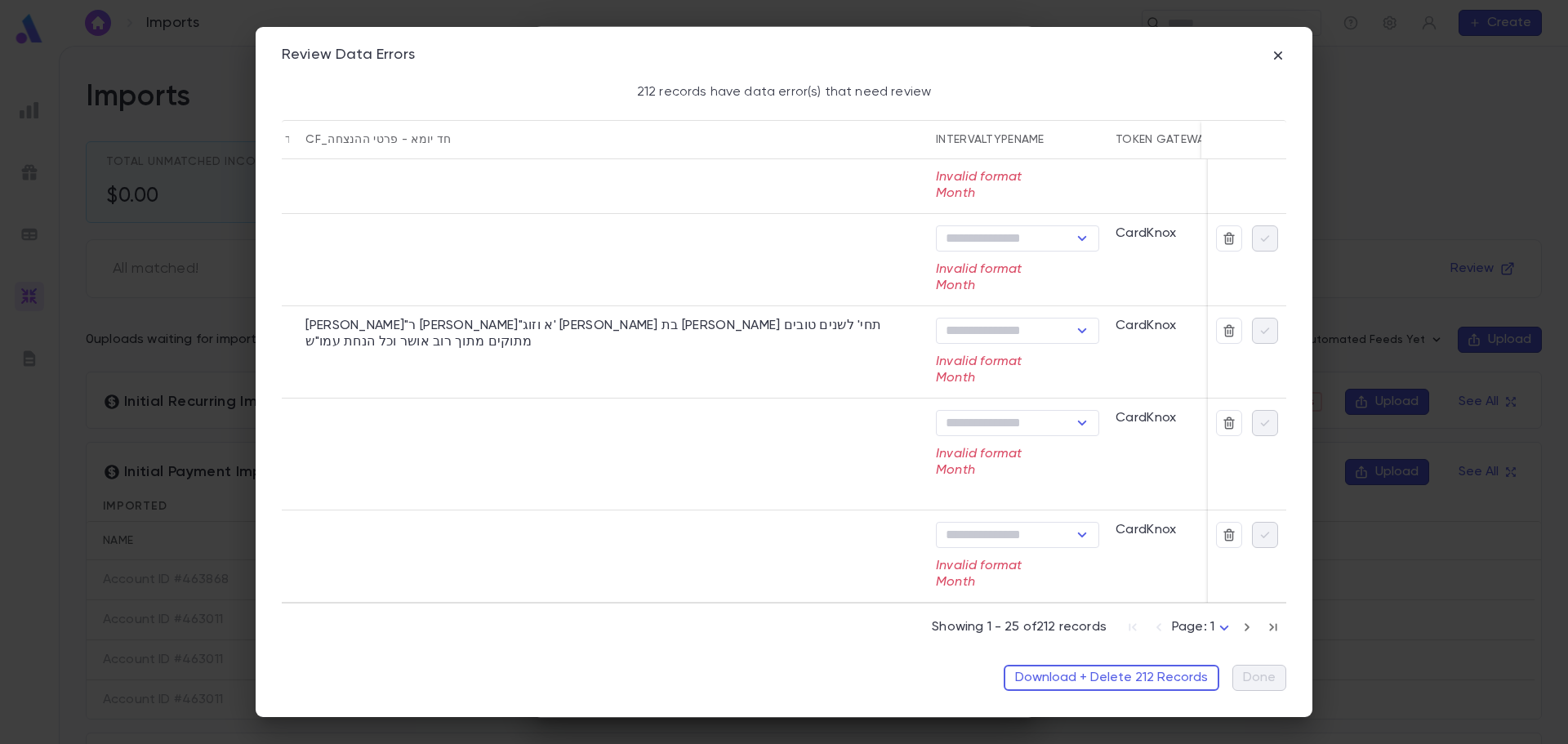
scroll to position [725, 1988]
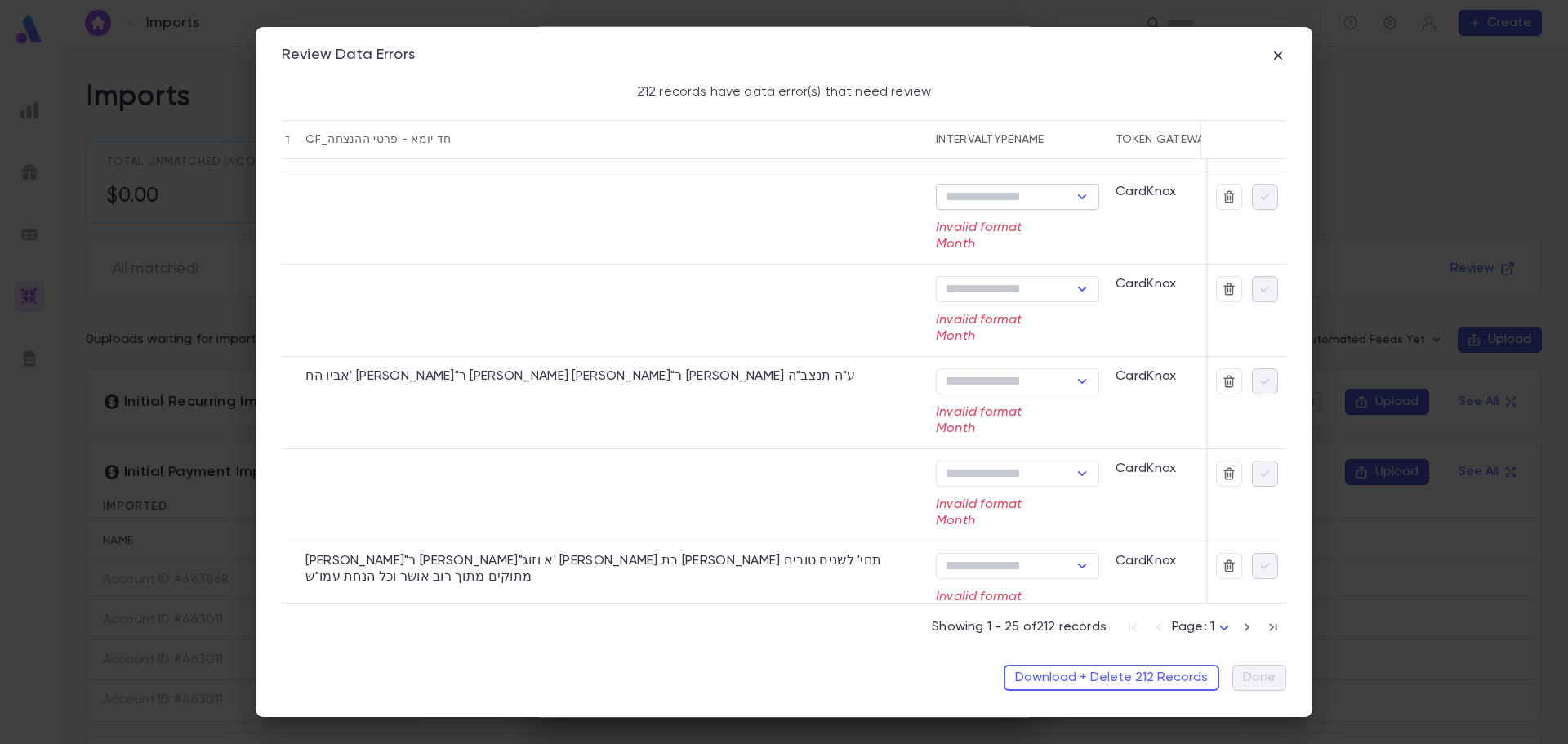
click at [1076, 200] on icon "Open" at bounding box center [1082, 196] width 20 height 20
click at [1279, 54] on icon "button" at bounding box center [1278, 56] width 8 height 8
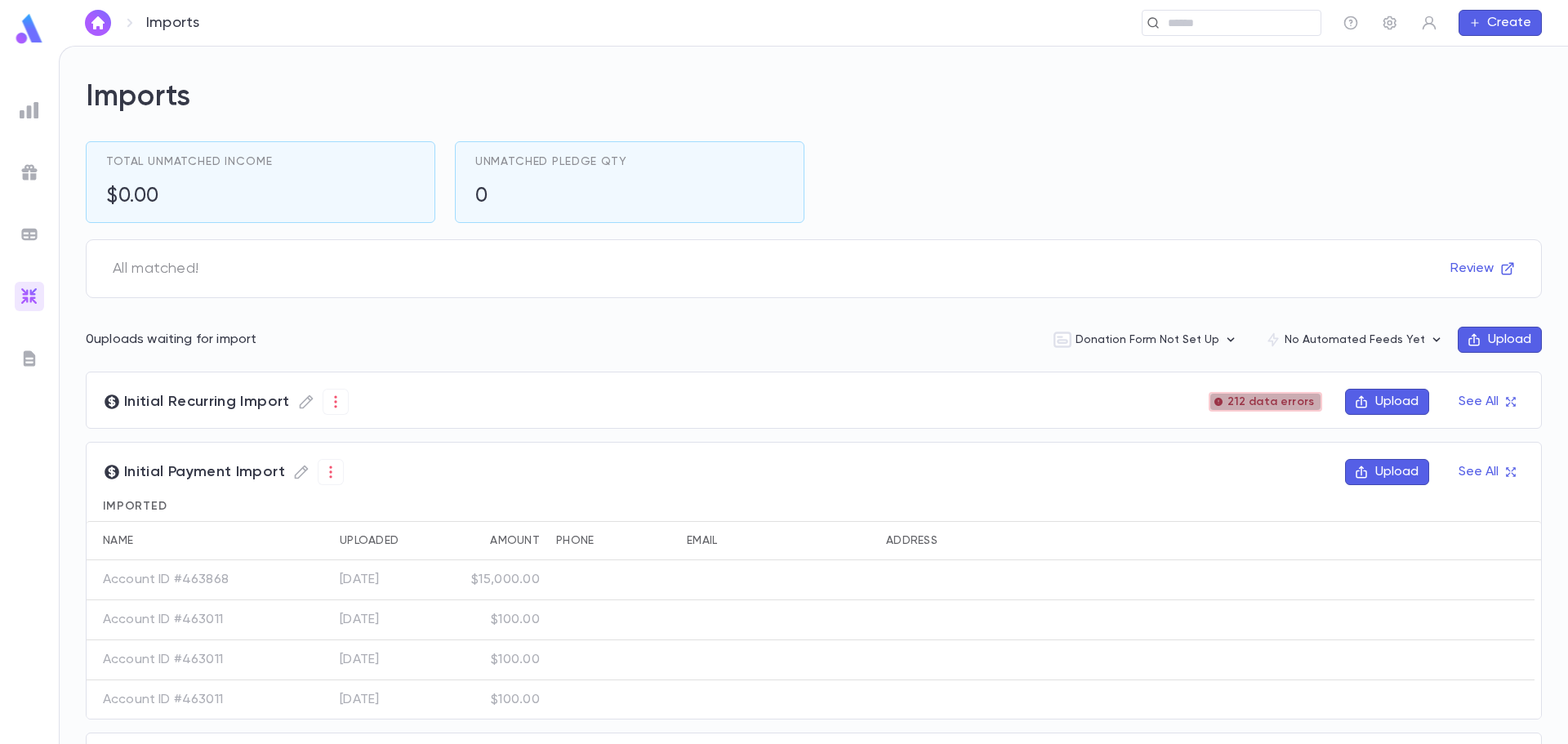
click at [1270, 401] on span "212 data errors" at bounding box center [1271, 401] width 99 height 13
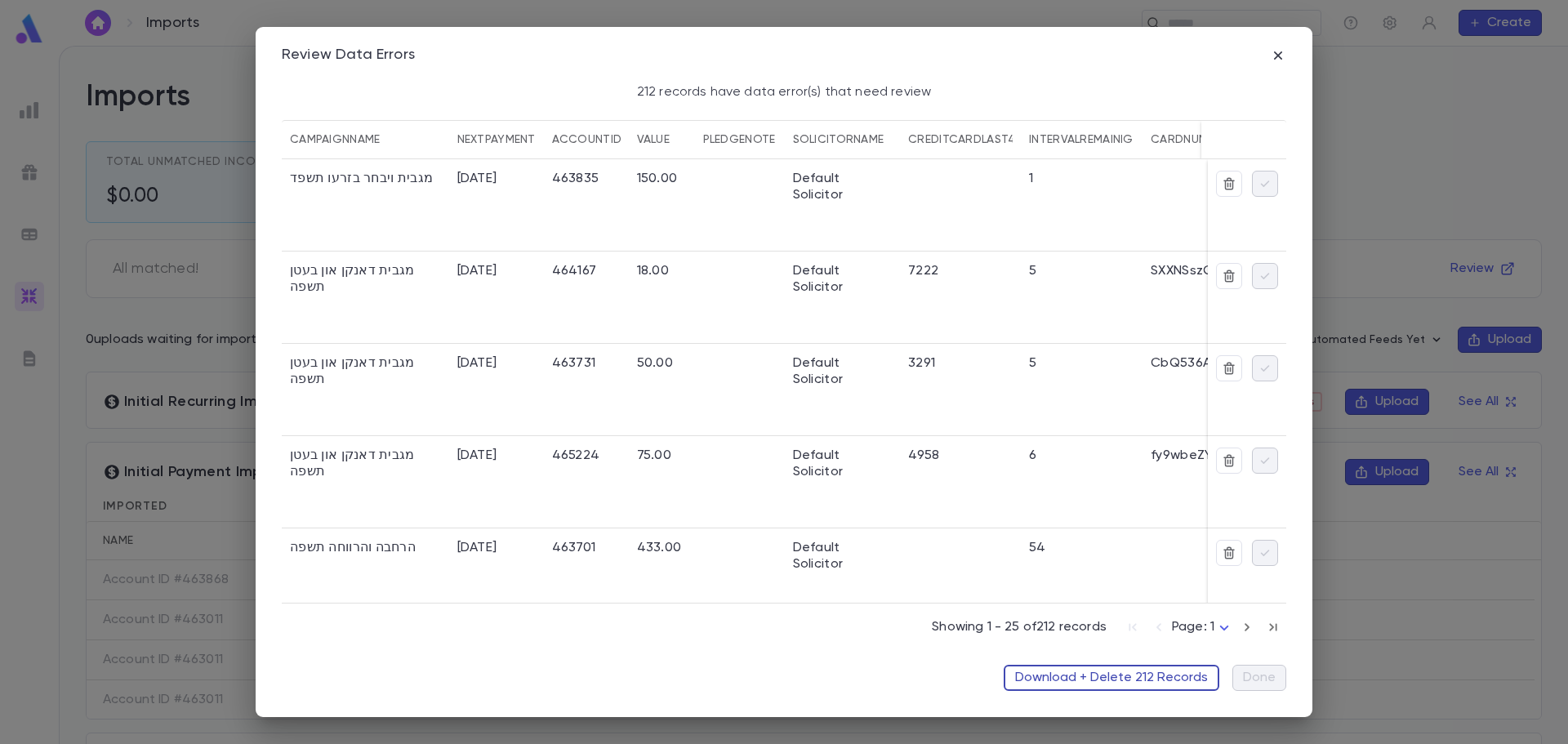
click at [1146, 674] on button "Download + Delete 212 Records" at bounding box center [1112, 678] width 216 height 26
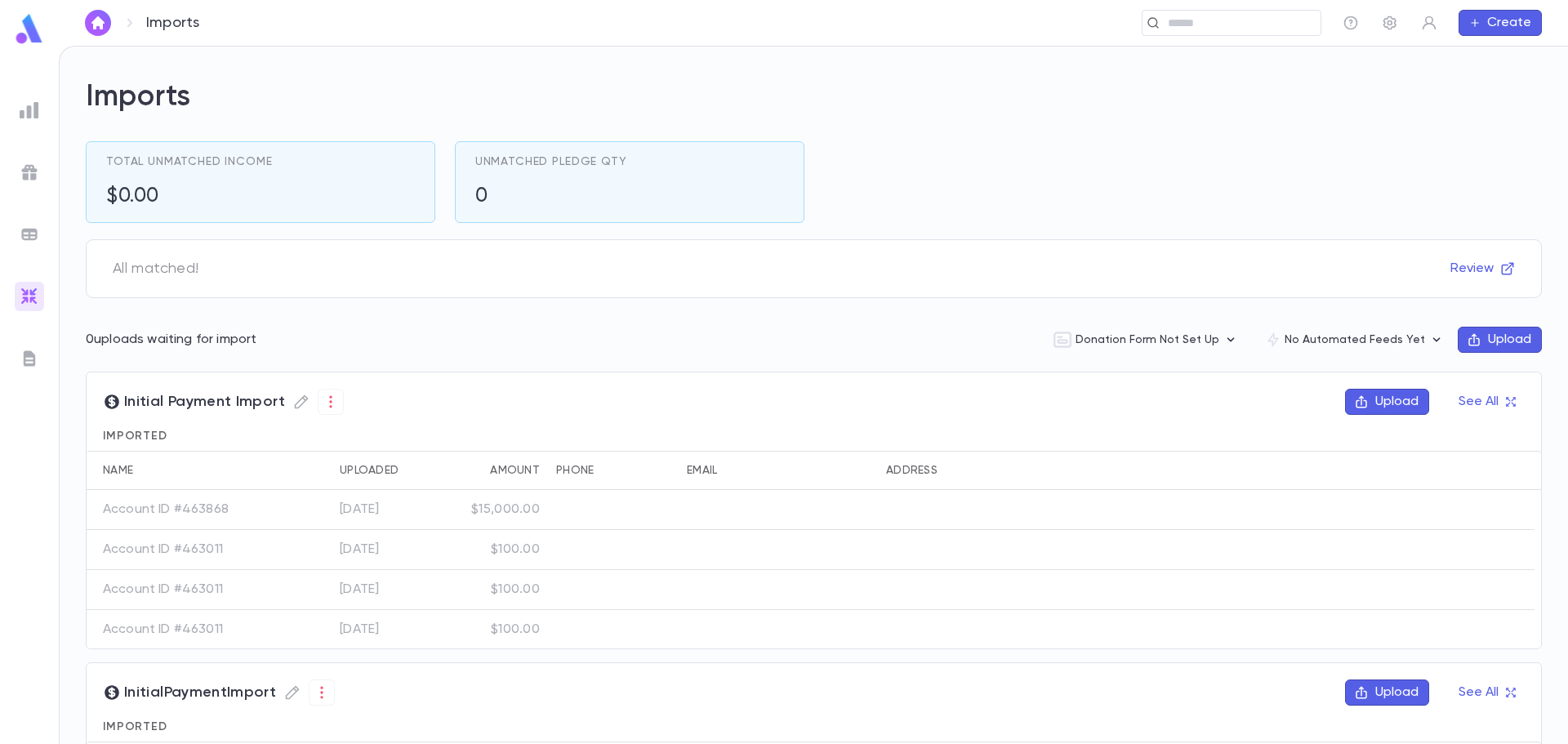
click at [1469, 341] on icon "button" at bounding box center [1474, 339] width 11 height 12
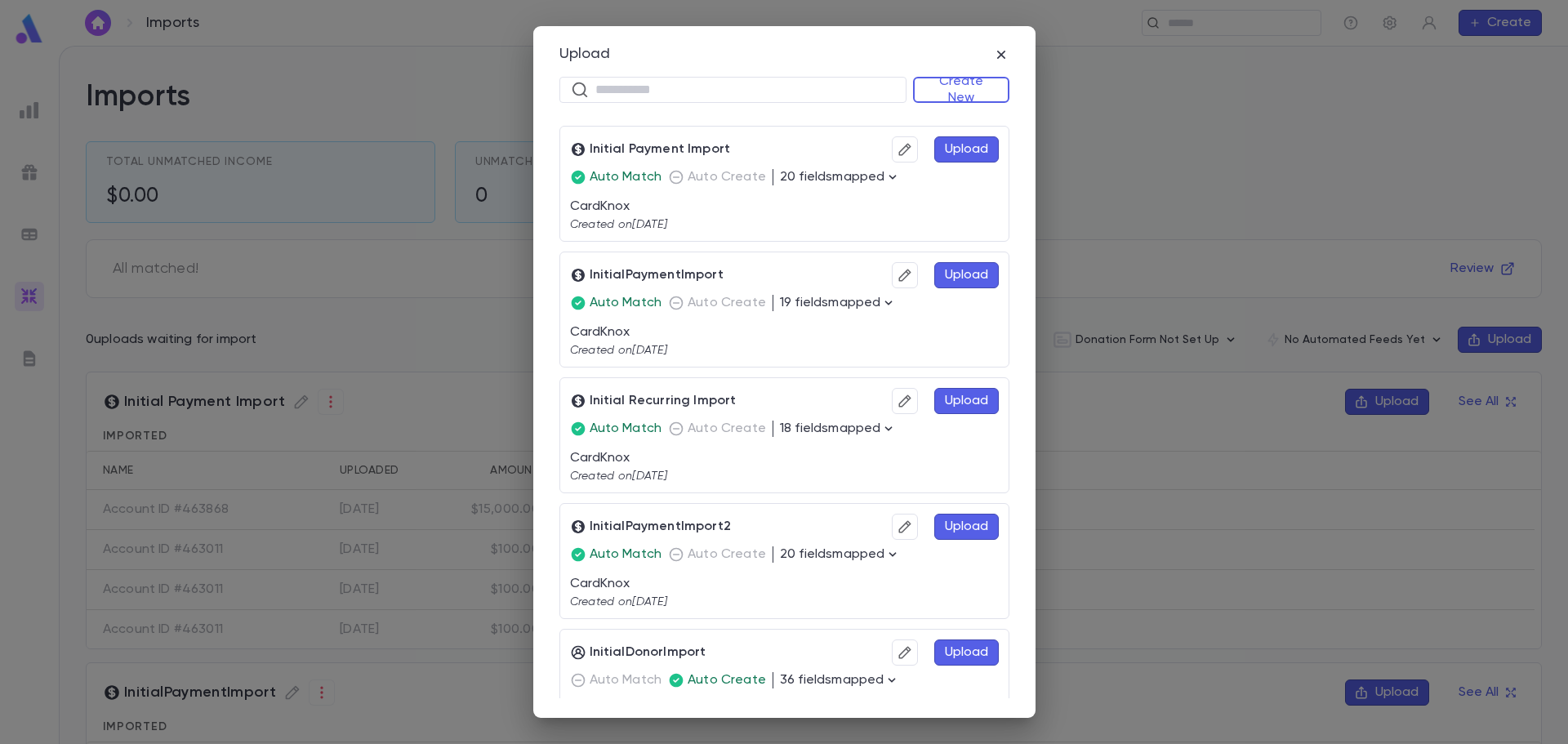
click at [973, 398] on button "Upload" at bounding box center [967, 401] width 65 height 26
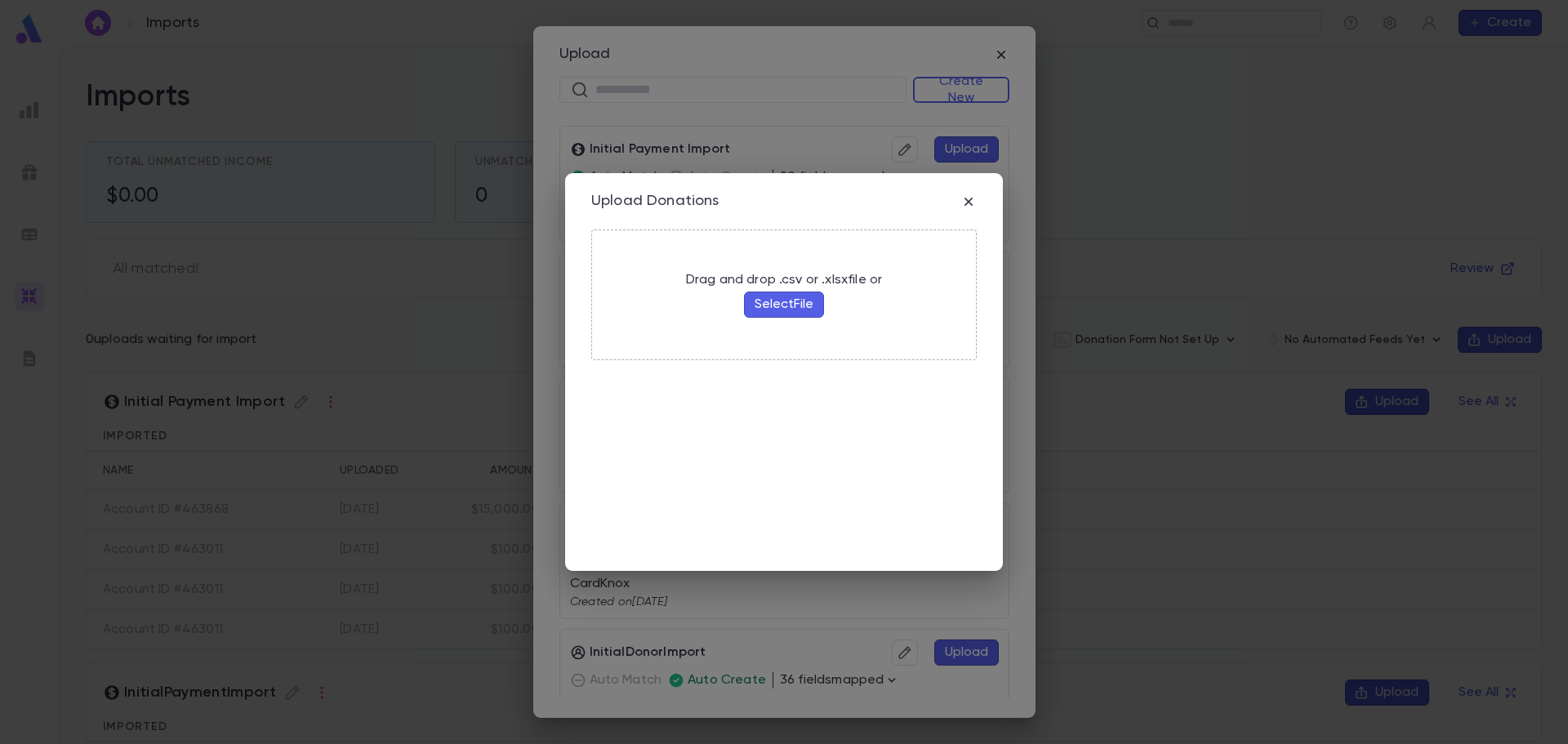
click at [795, 296] on button "Select File" at bounding box center [784, 304] width 80 height 26
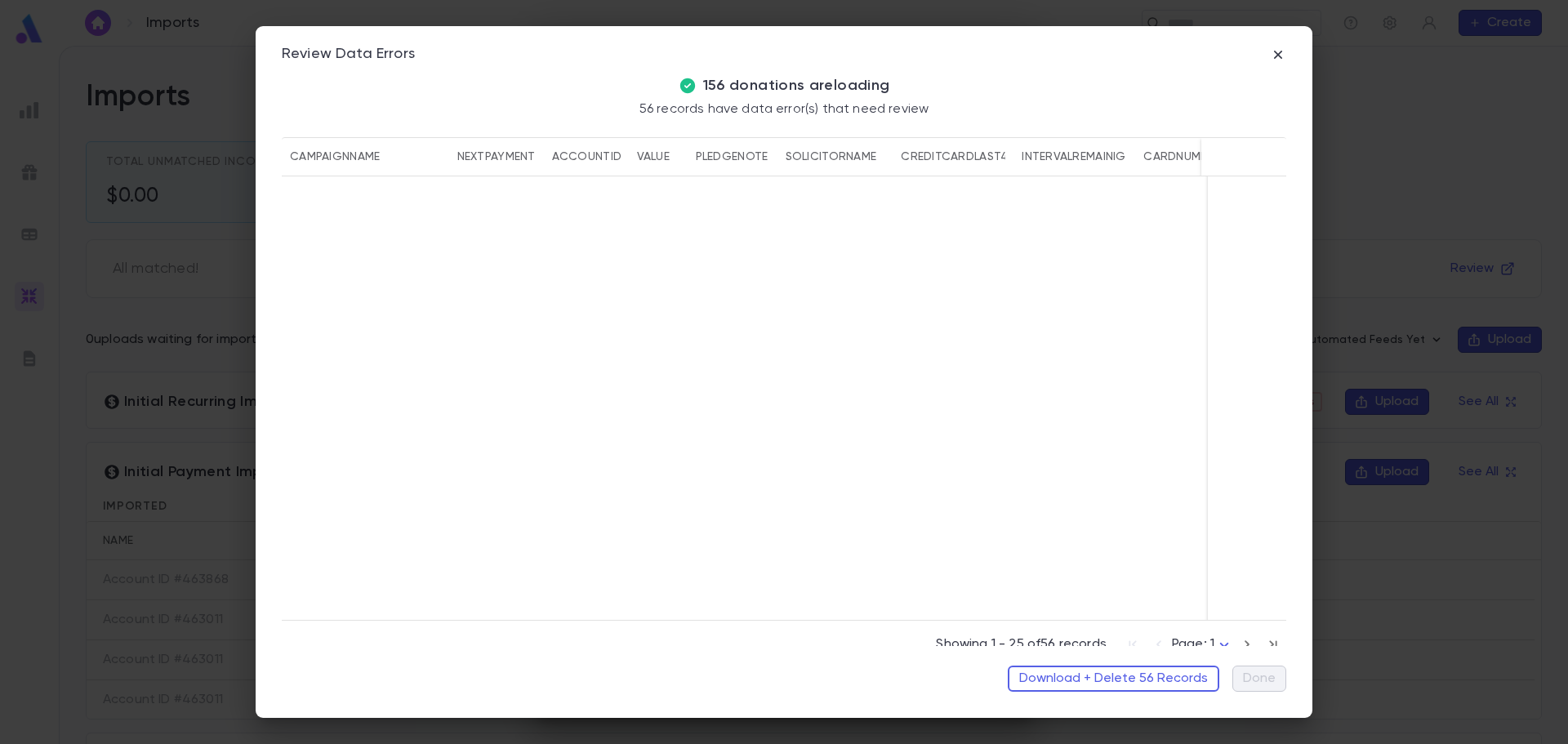
scroll to position [2704, 0]
drag, startPoint x: 584, startPoint y: 612, endPoint x: 1235, endPoint y: 595, distance: 651.2
click at [1235, 595] on div "הרחבה והרווחה תשפה 9/27/2025 462917 250.00 Default Solicitor 140 ​ Required cha…" at bounding box center [784, 398] width 1005 height 443
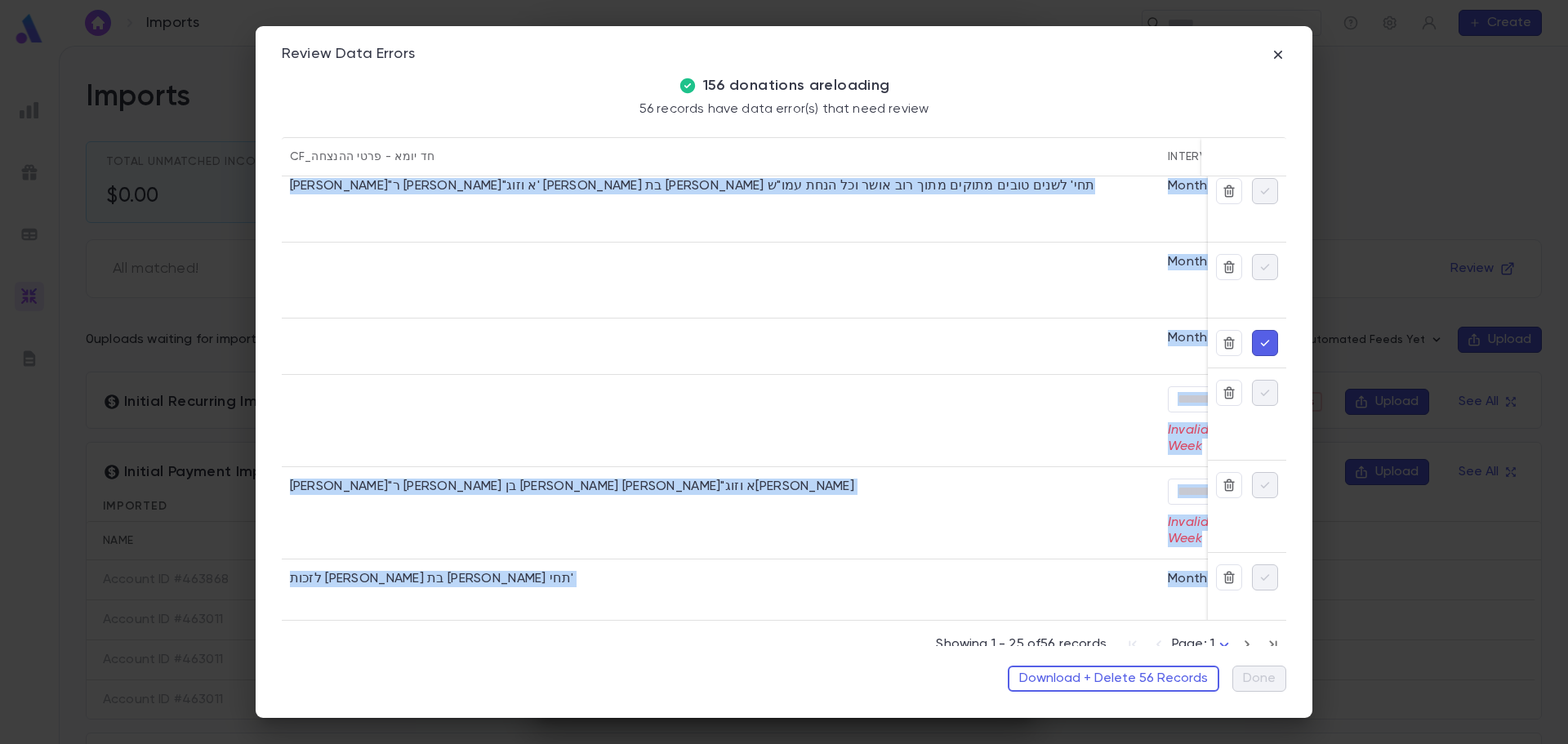
scroll to position [163, 2061]
click at [1258, 340] on icon "button" at bounding box center [1265, 341] width 14 height 16
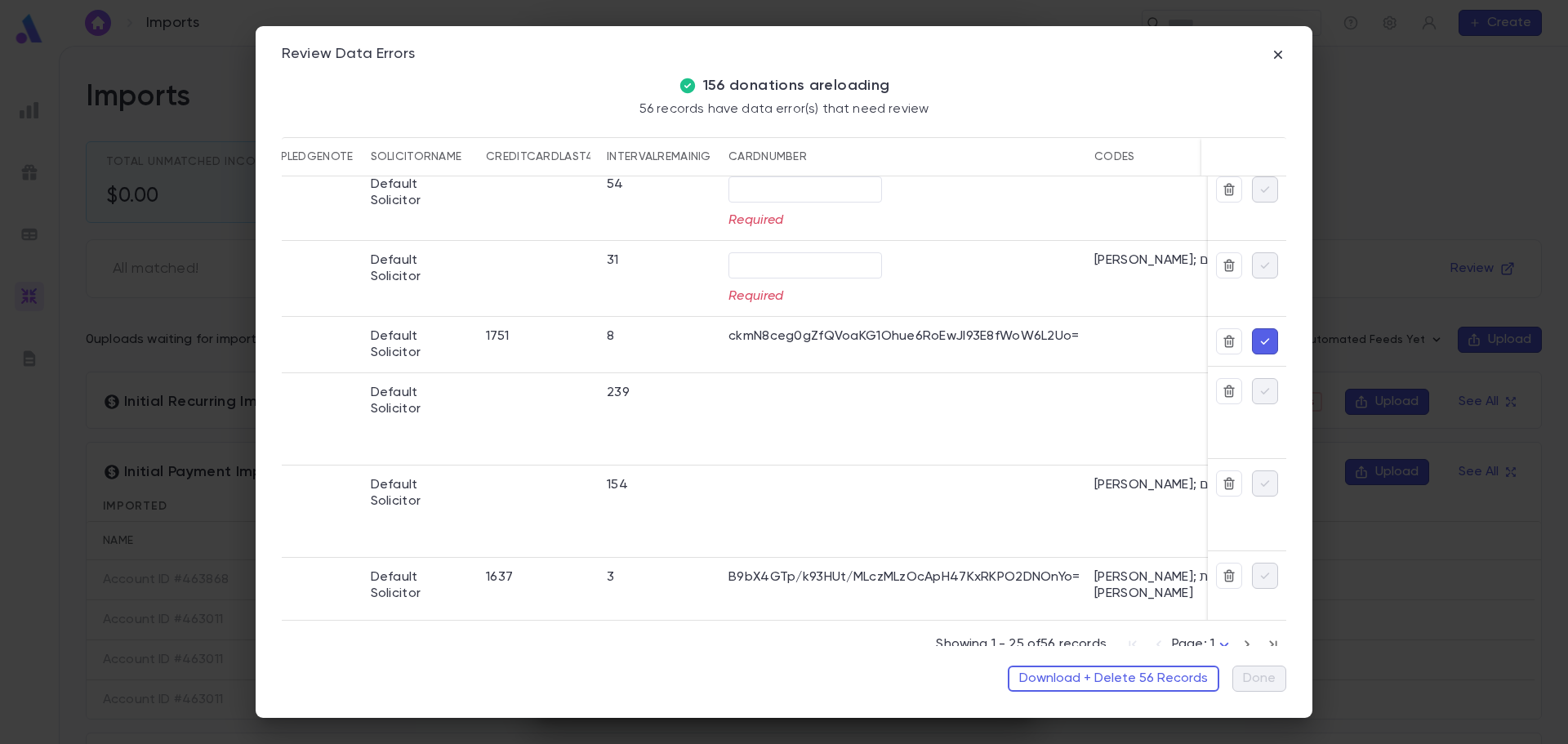
scroll to position [163, 471]
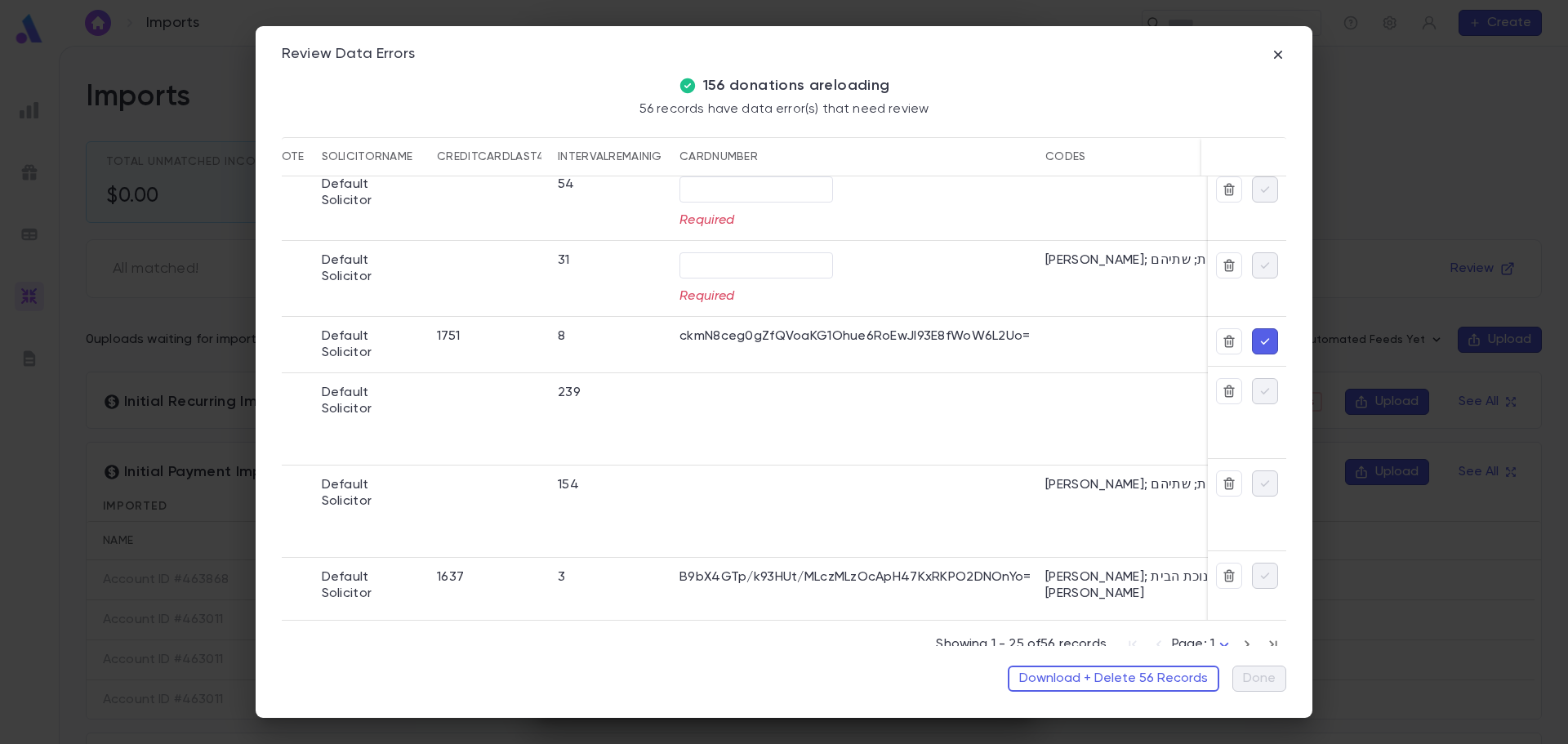
click at [1258, 337] on icon "button" at bounding box center [1265, 341] width 14 height 16
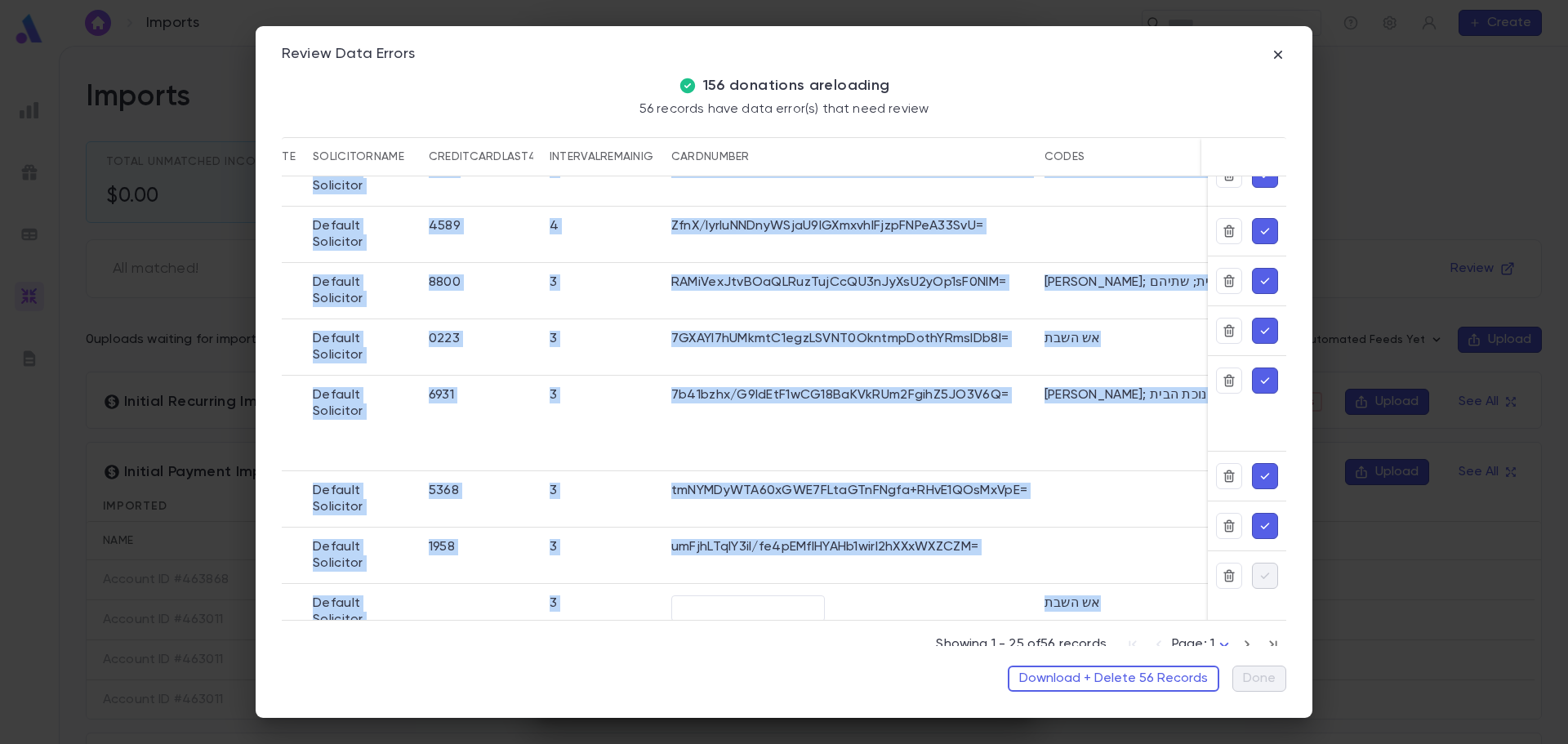
scroll to position [735, 471]
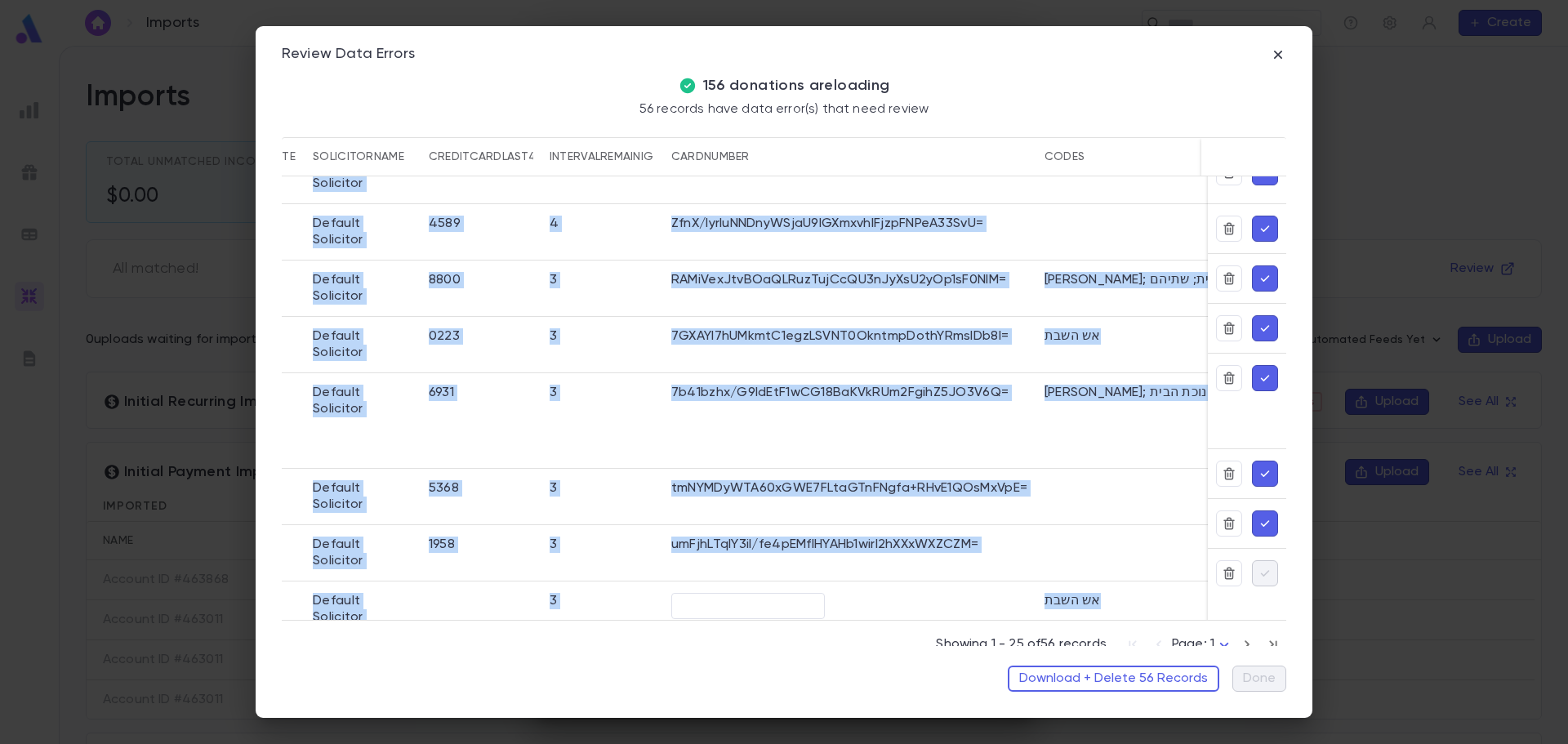
click at [629, 282] on div "3" at bounding box center [602, 289] width 121 height 56
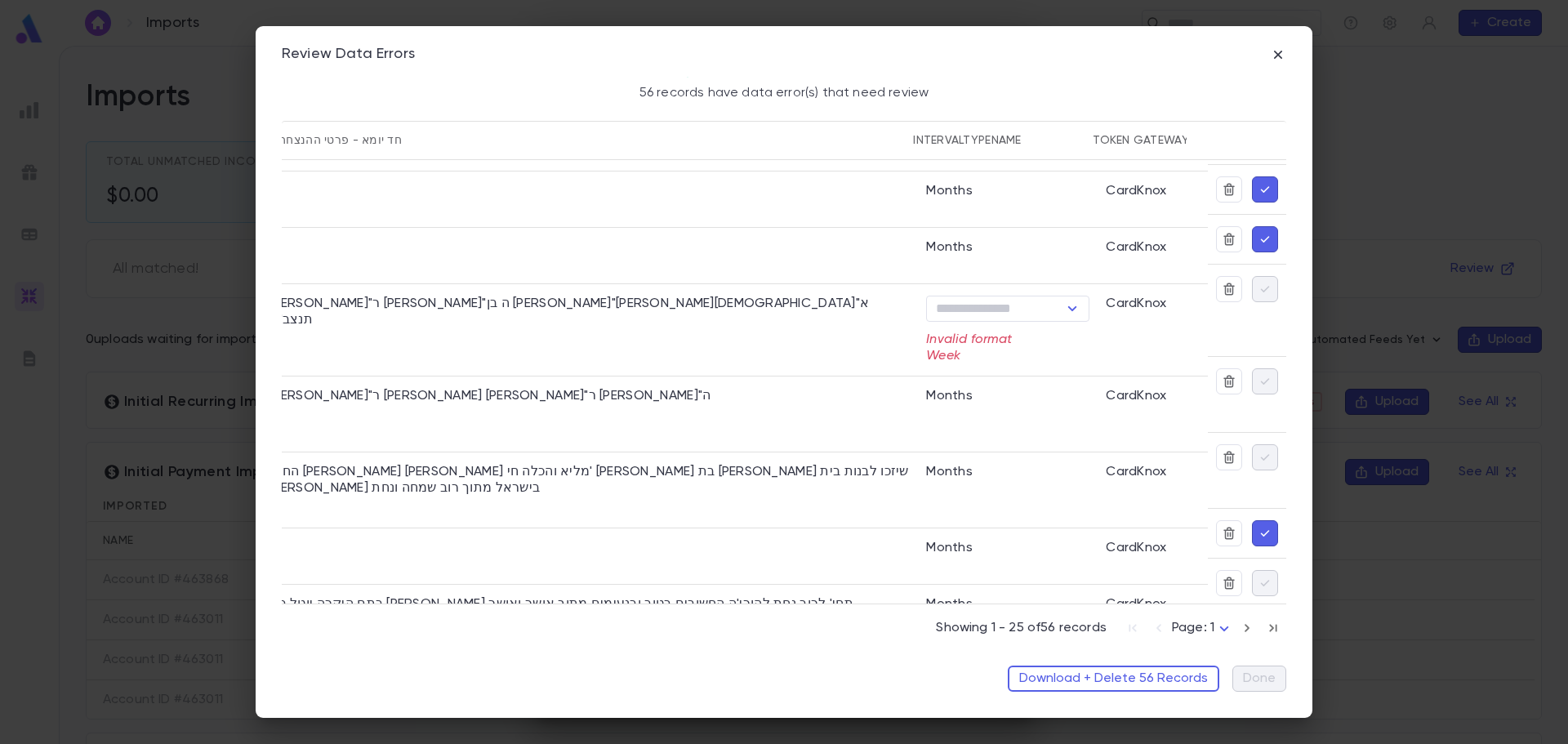
scroll to position [1167, 2061]
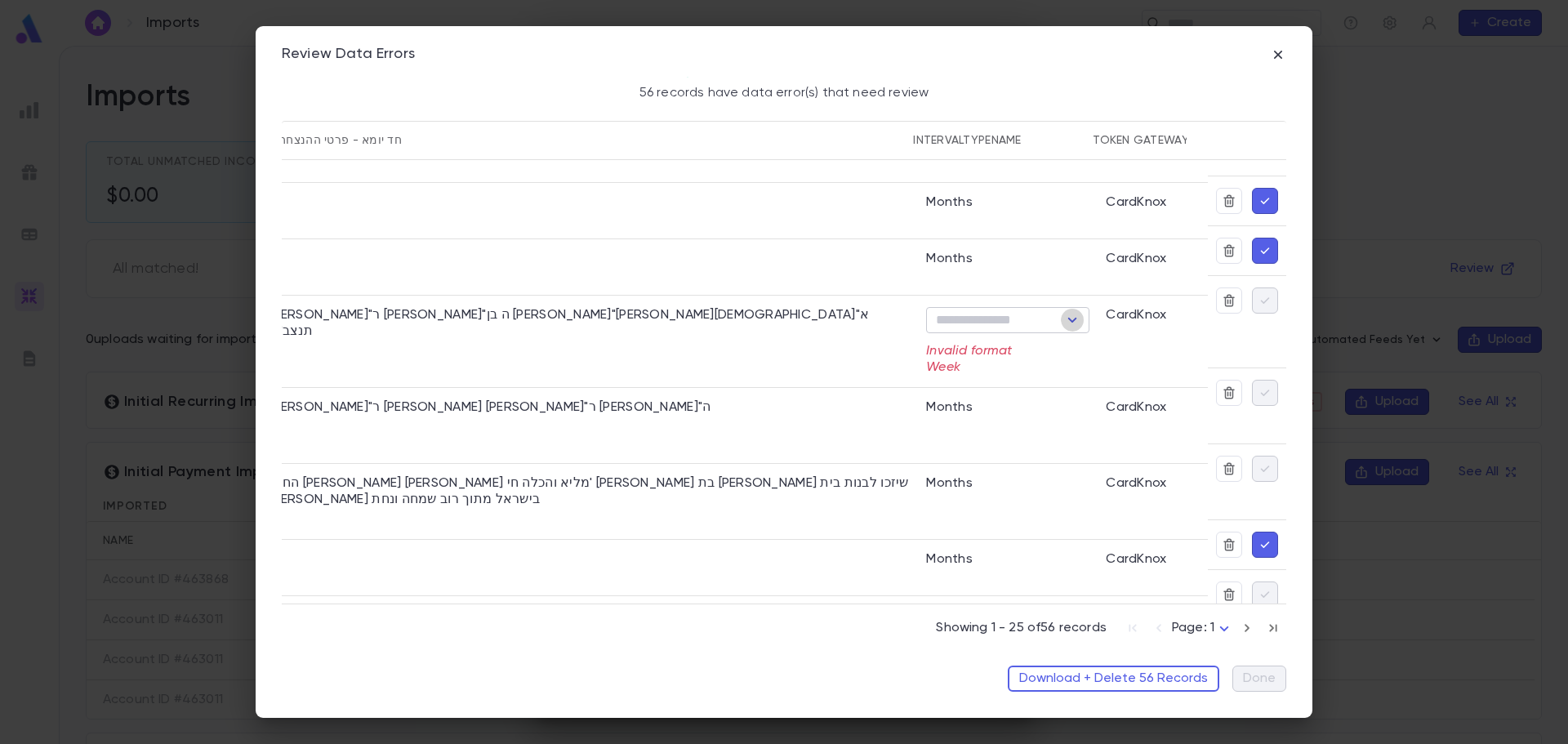
click at [1063, 310] on icon "Open" at bounding box center [1072, 319] width 20 height 20
click at [975, 364] on li "Weeks" at bounding box center [995, 359] width 163 height 26
type input "*****"
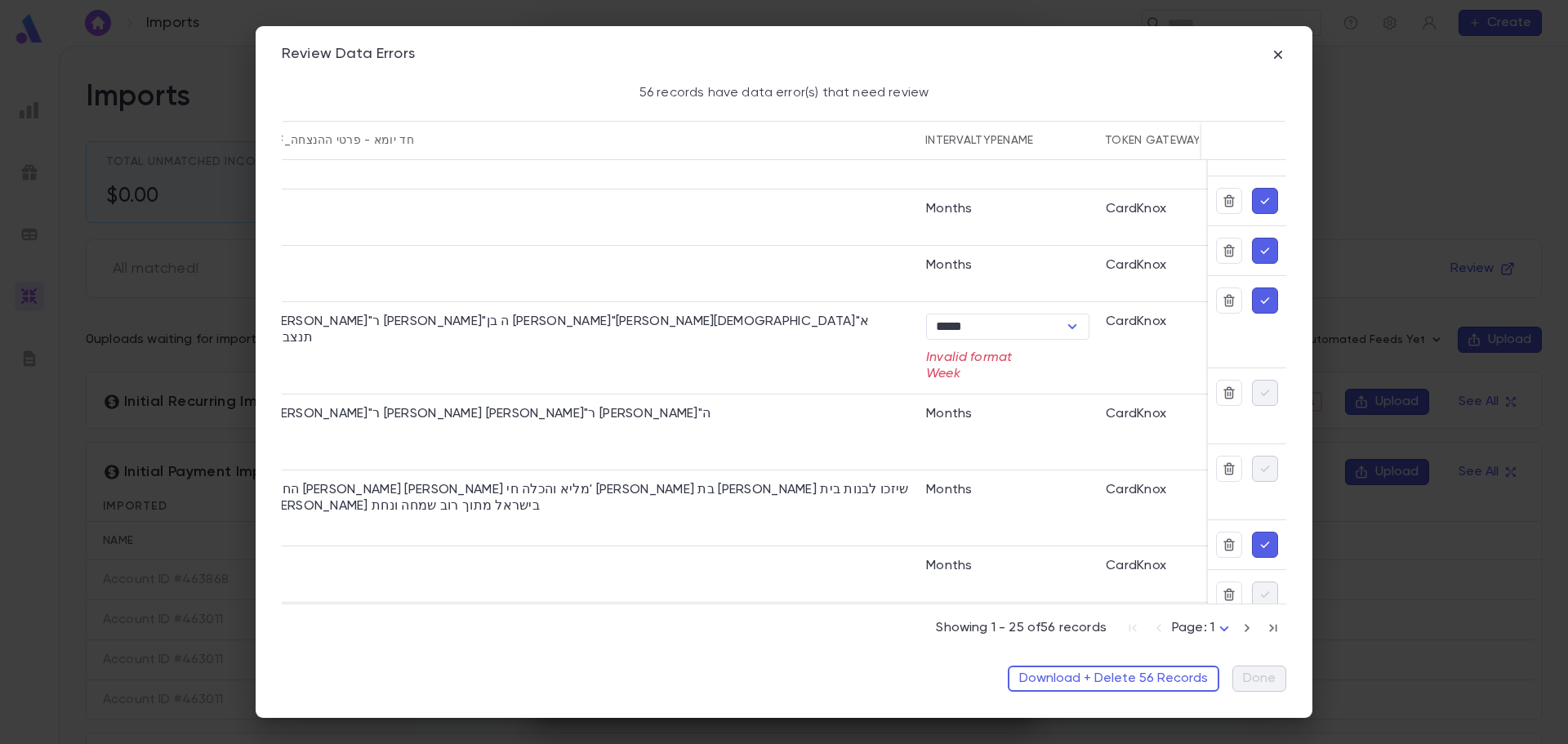
click at [1258, 302] on icon "button" at bounding box center [1265, 300] width 14 height 16
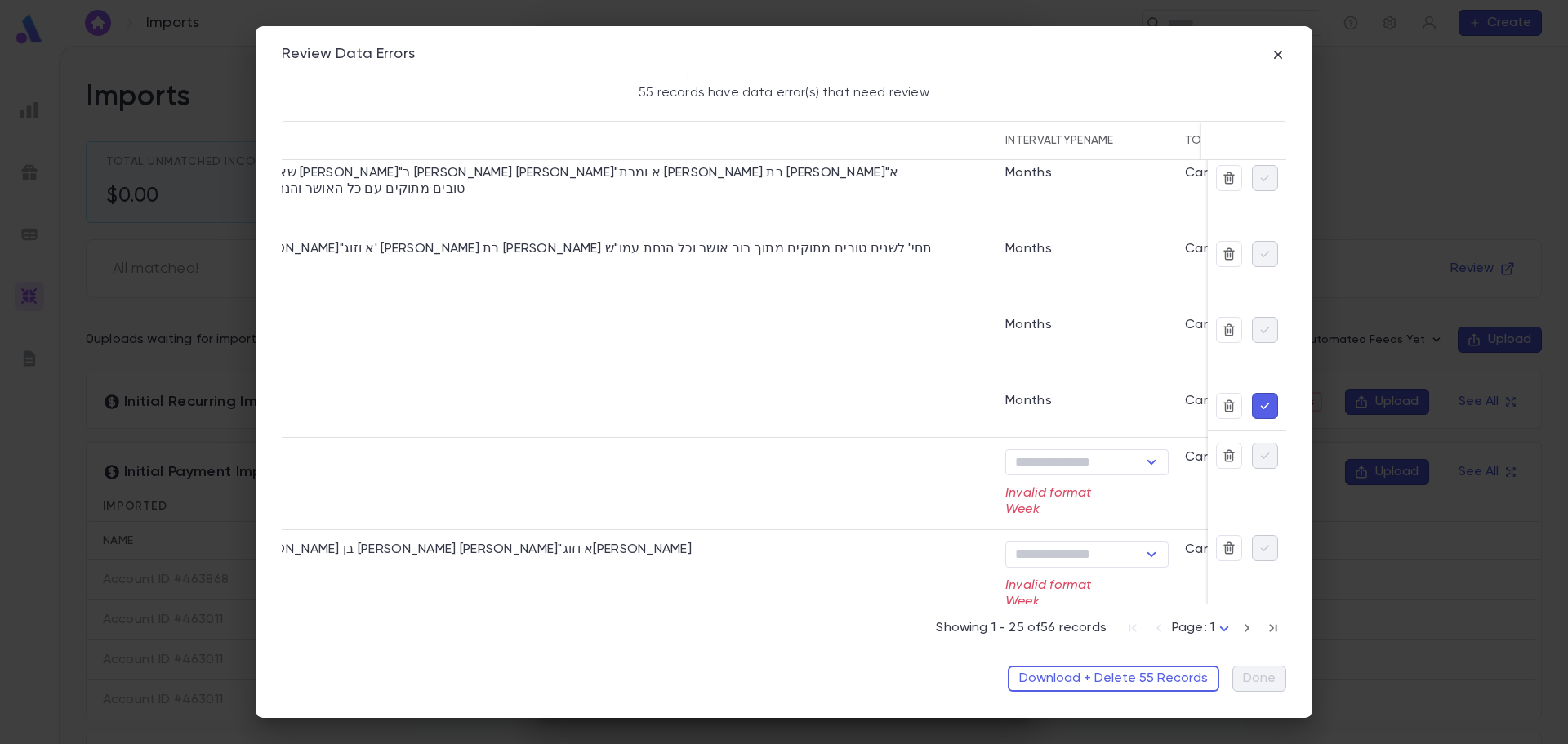
scroll to position [245, 2224]
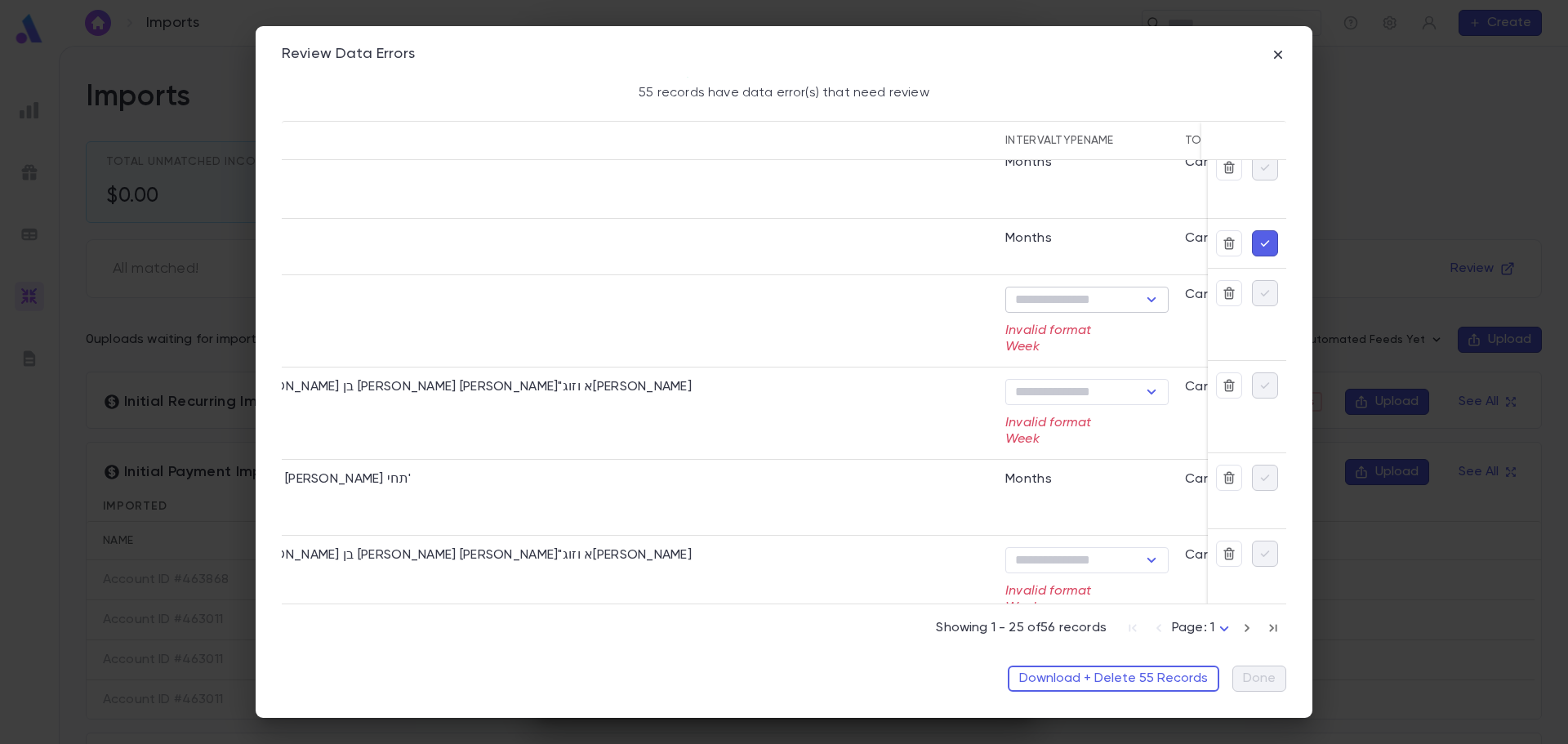
click at [1151, 296] on icon "Open" at bounding box center [1152, 299] width 9 height 5
click at [1102, 356] on li "Weeks" at bounding box center [1087, 352] width 163 height 26
type input "*****"
click at [1258, 298] on icon "button" at bounding box center [1265, 293] width 14 height 16
click at [1153, 387] on icon "Open" at bounding box center [1151, 392] width 20 height 20
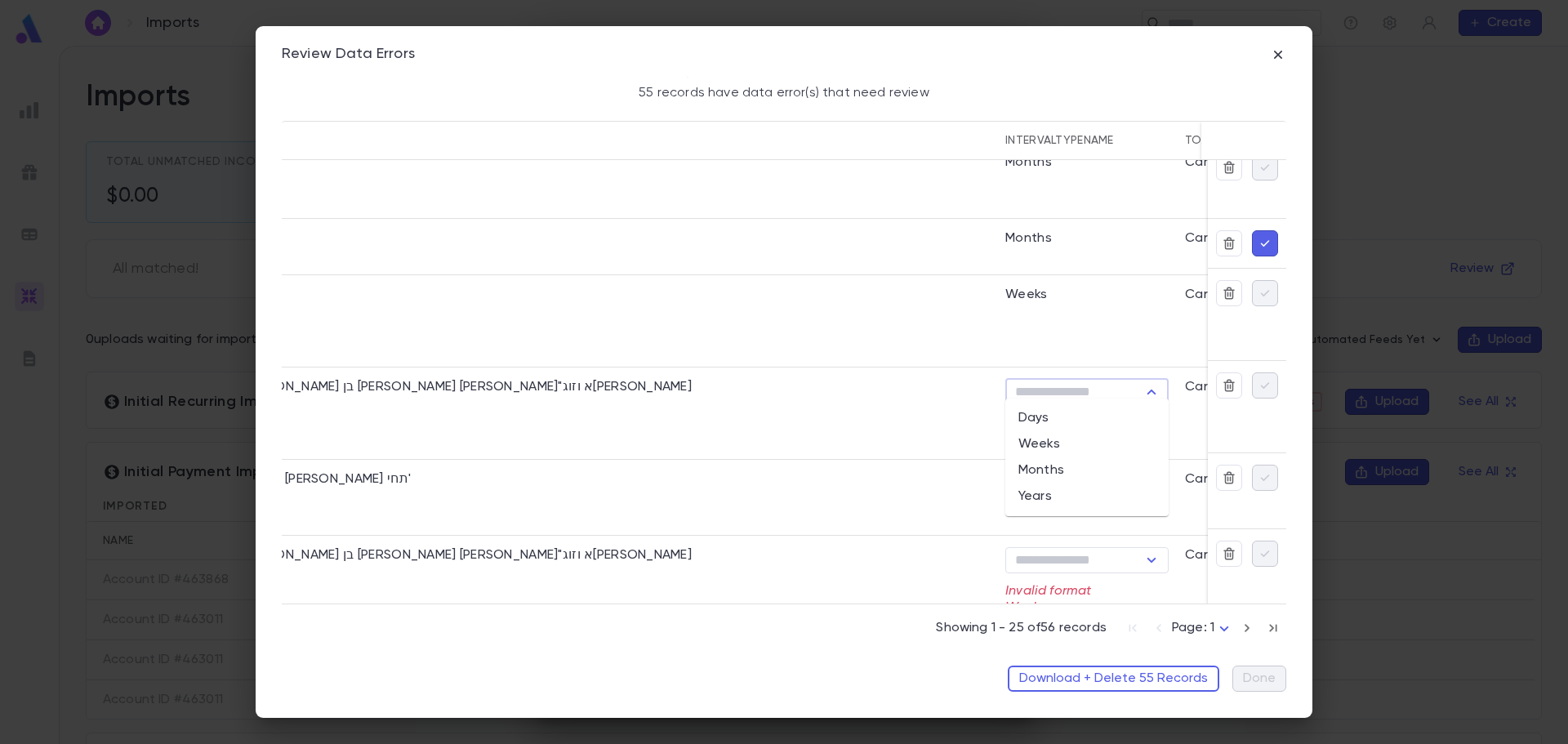
drag, startPoint x: 1110, startPoint y: 446, endPoint x: 1124, endPoint y: 442, distance: 14.6
click at [1111, 446] on li "Weeks" at bounding box center [1087, 444] width 163 height 26
type input "*****"
click at [1258, 390] on icon "button" at bounding box center [1265, 385] width 14 height 16
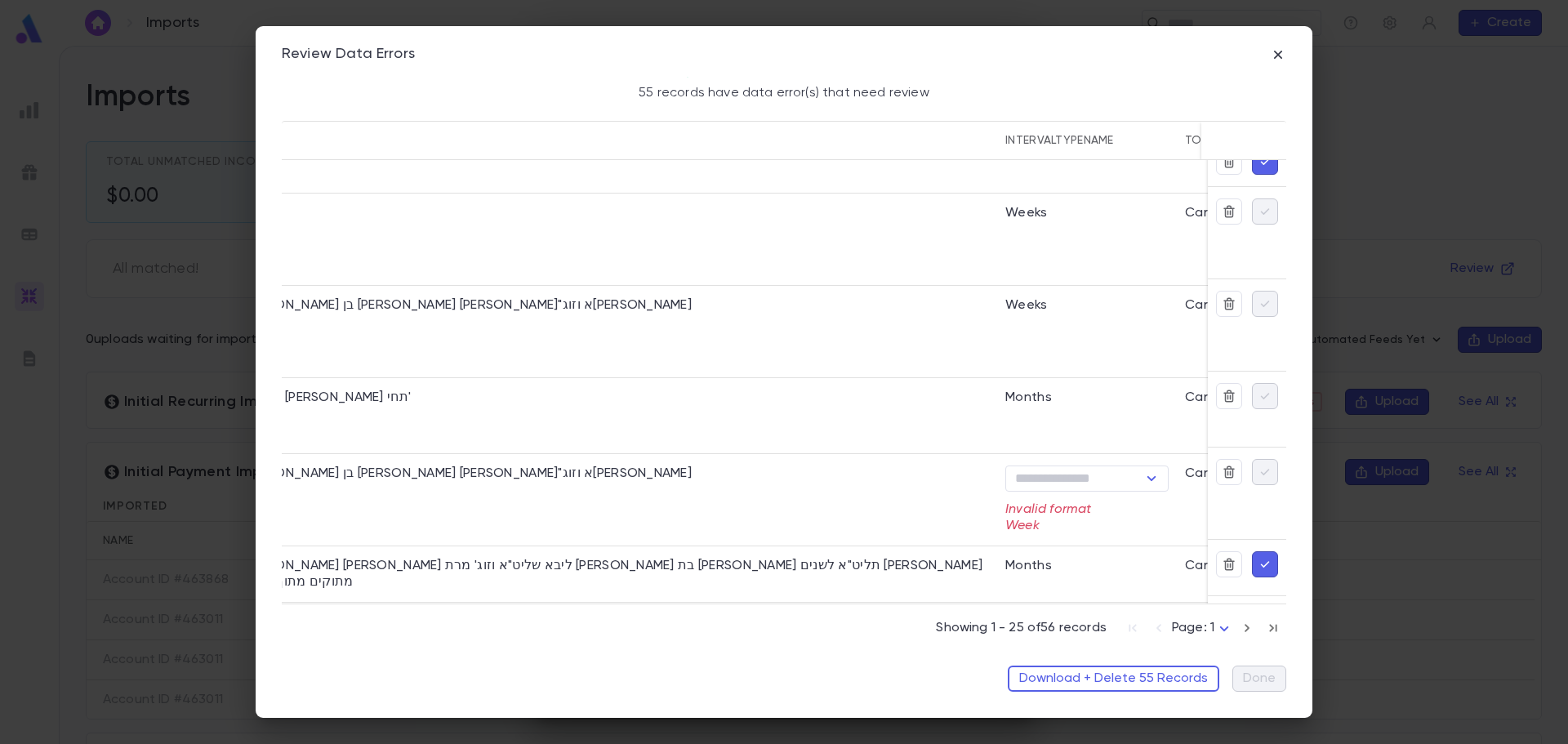
scroll to position [409, 2224]
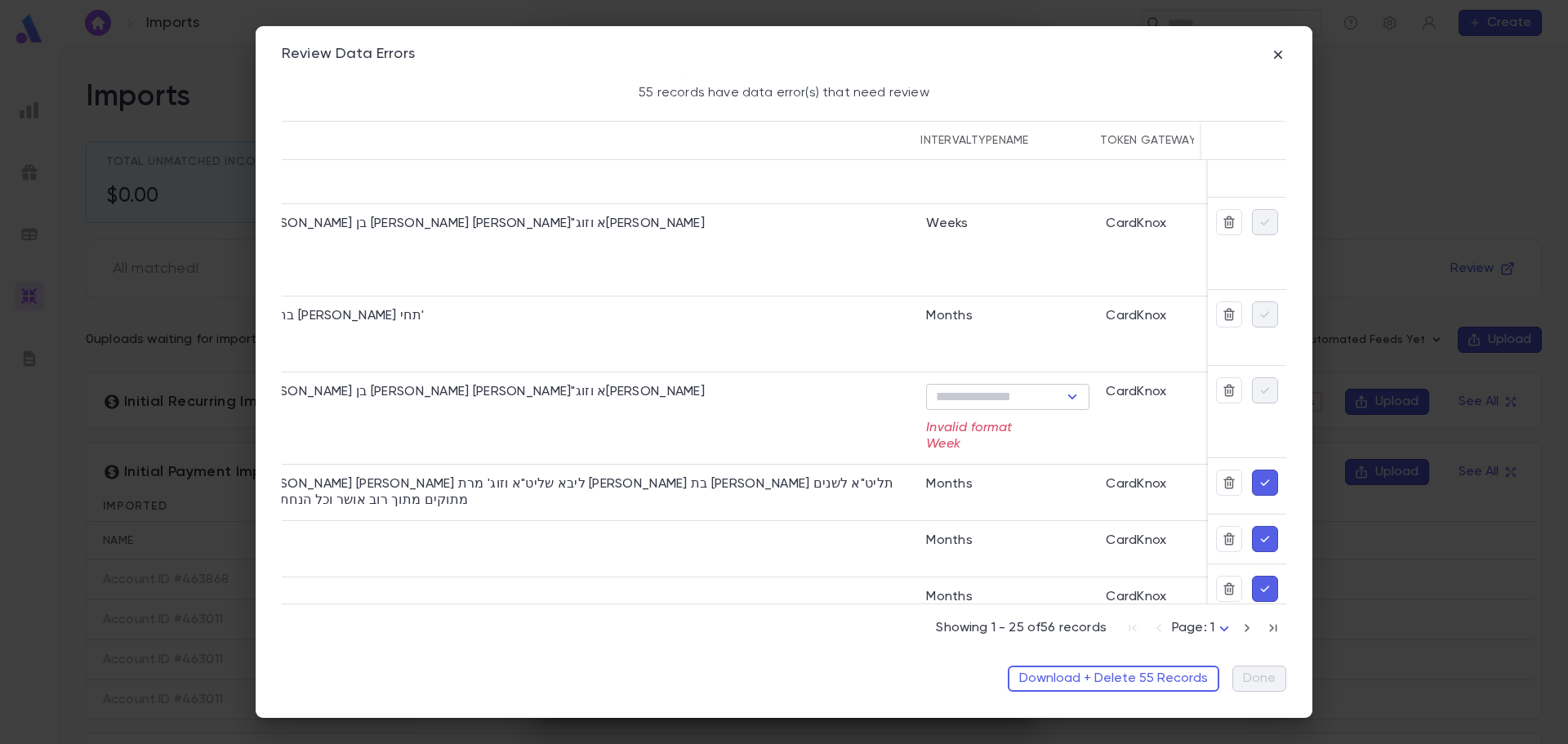
click at [1071, 392] on icon "Open" at bounding box center [1072, 397] width 20 height 20
drag, startPoint x: 1032, startPoint y: 444, endPoint x: 1132, endPoint y: 425, distance: 101.8
click at [1034, 443] on li "Weeks" at bounding box center [1002, 449] width 163 height 26
type input "*****"
click at [1258, 385] on icon "button" at bounding box center [1265, 390] width 14 height 16
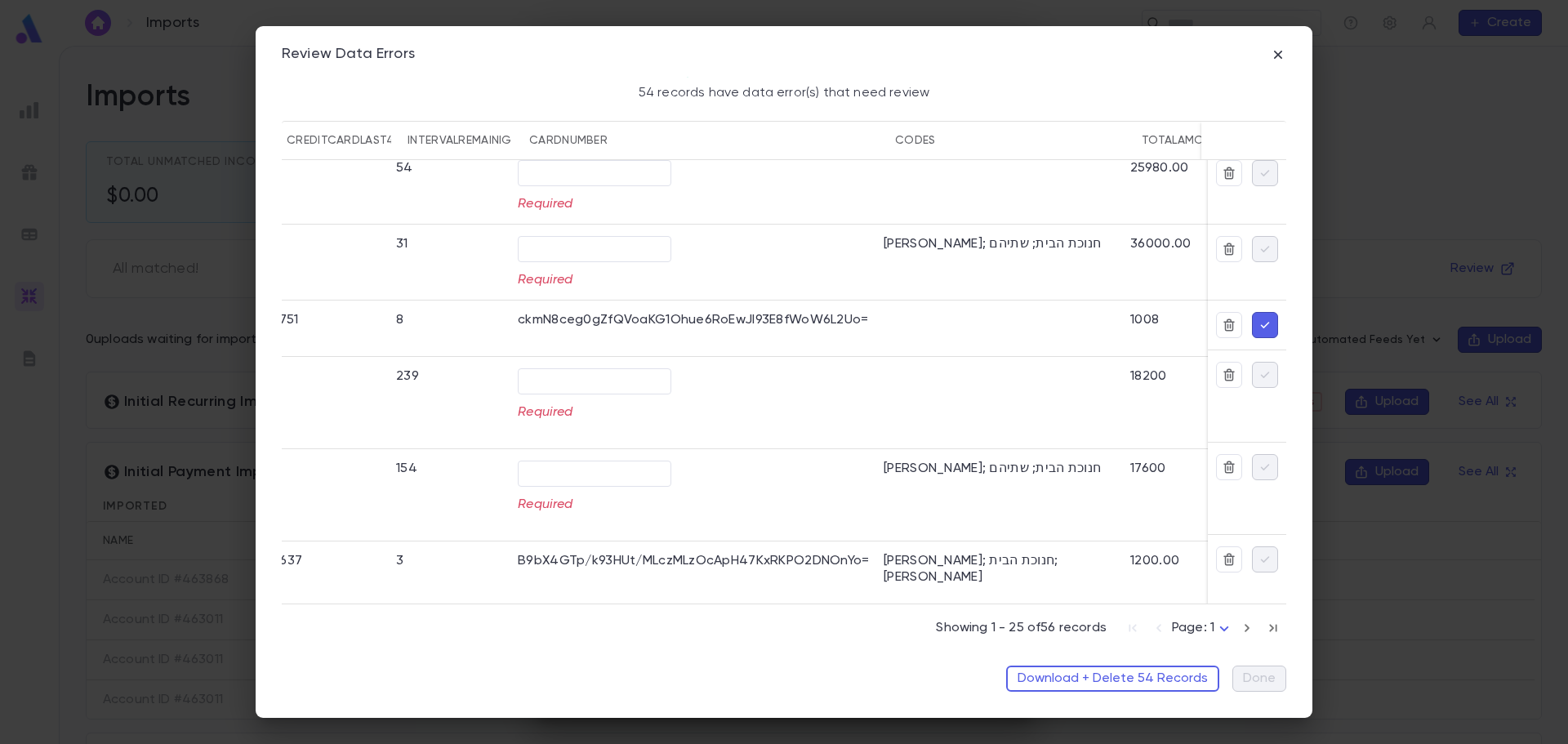
scroll to position [163, 616]
drag, startPoint x: 1037, startPoint y: 603, endPoint x: 483, endPoint y: 536, distance: 558.0
click at [483, 542] on div "3" at bounding box center [465, 579] width 121 height 76
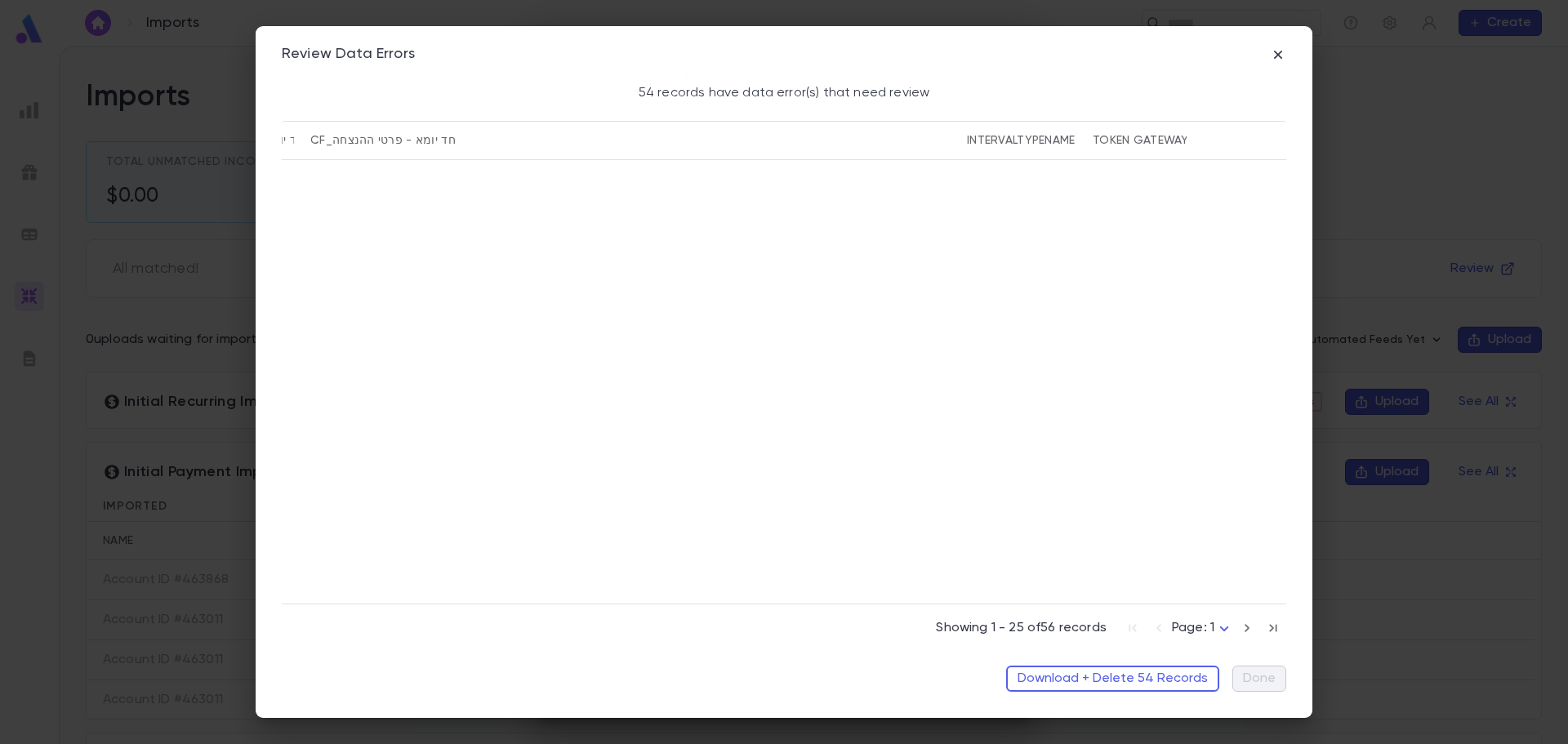
scroll to position [2279, 2019]
click at [1218, 628] on body "Imports ​ Create Imports Total Unmatched Income $0.00 Unmatched Pledge Qty 0 Al…" at bounding box center [784, 395] width 1568 height 698
click at [1202, 687] on span "Page: 2" at bounding box center [1199, 685] width 46 height 16
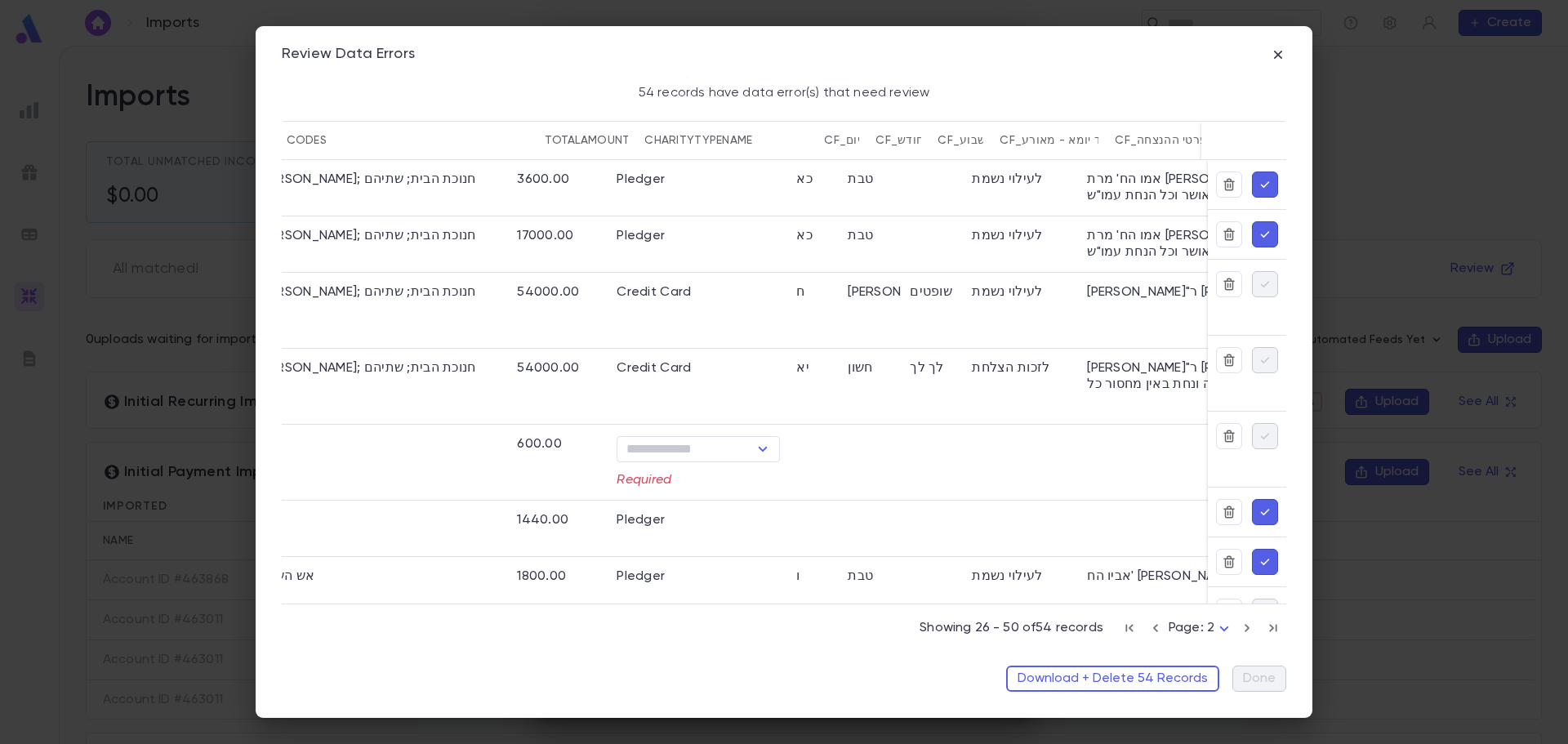
scroll to position [0, 1226]
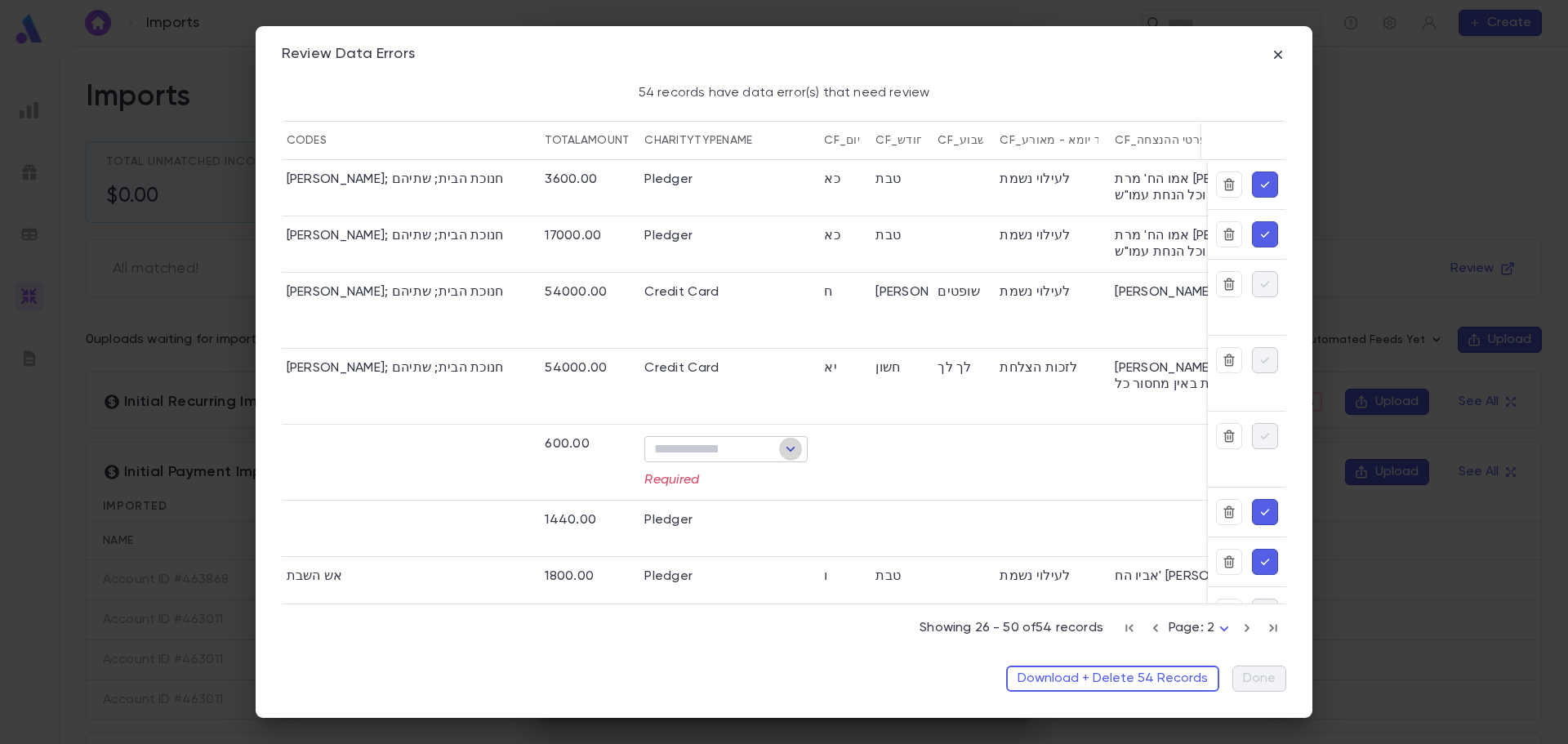
click at [793, 439] on icon "Open" at bounding box center [790, 448] width 20 height 20
click at [733, 230] on li "Credit Card" at bounding box center [726, 223] width 163 height 26
type input "**********"
click at [1258, 435] on icon "button" at bounding box center [1265, 436] width 14 height 16
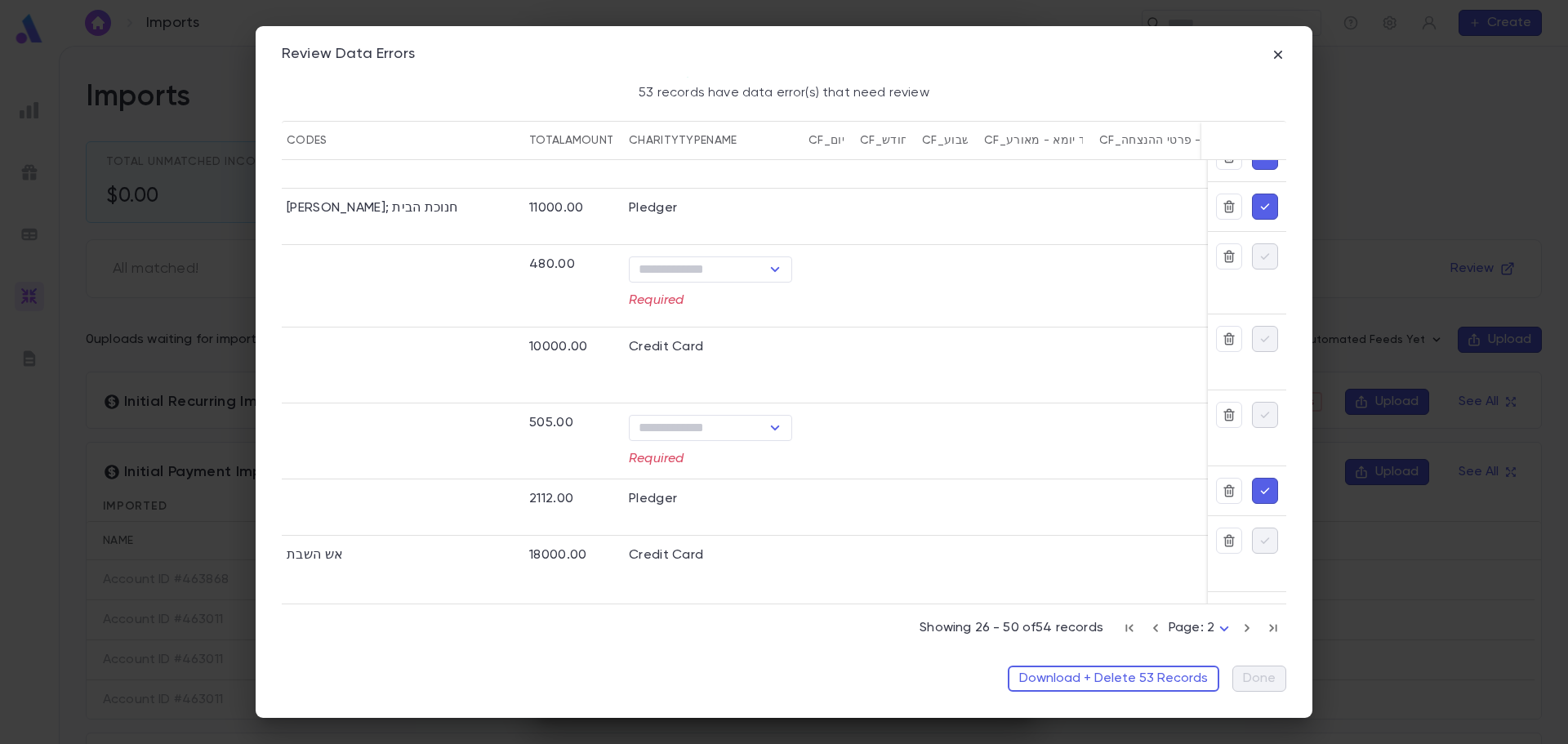
scroll to position [735, 1226]
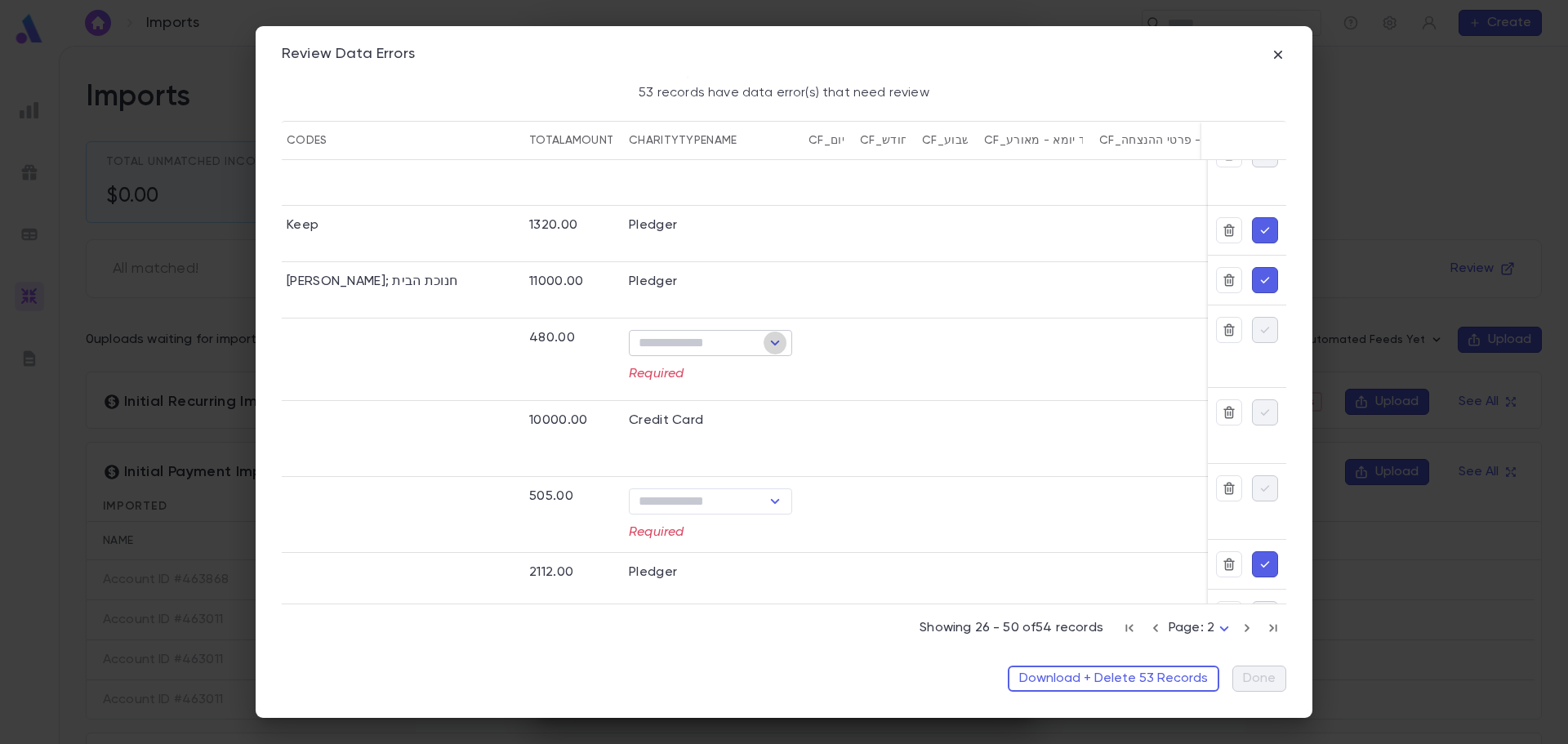
click at [770, 333] on icon "Open" at bounding box center [775, 342] width 20 height 20
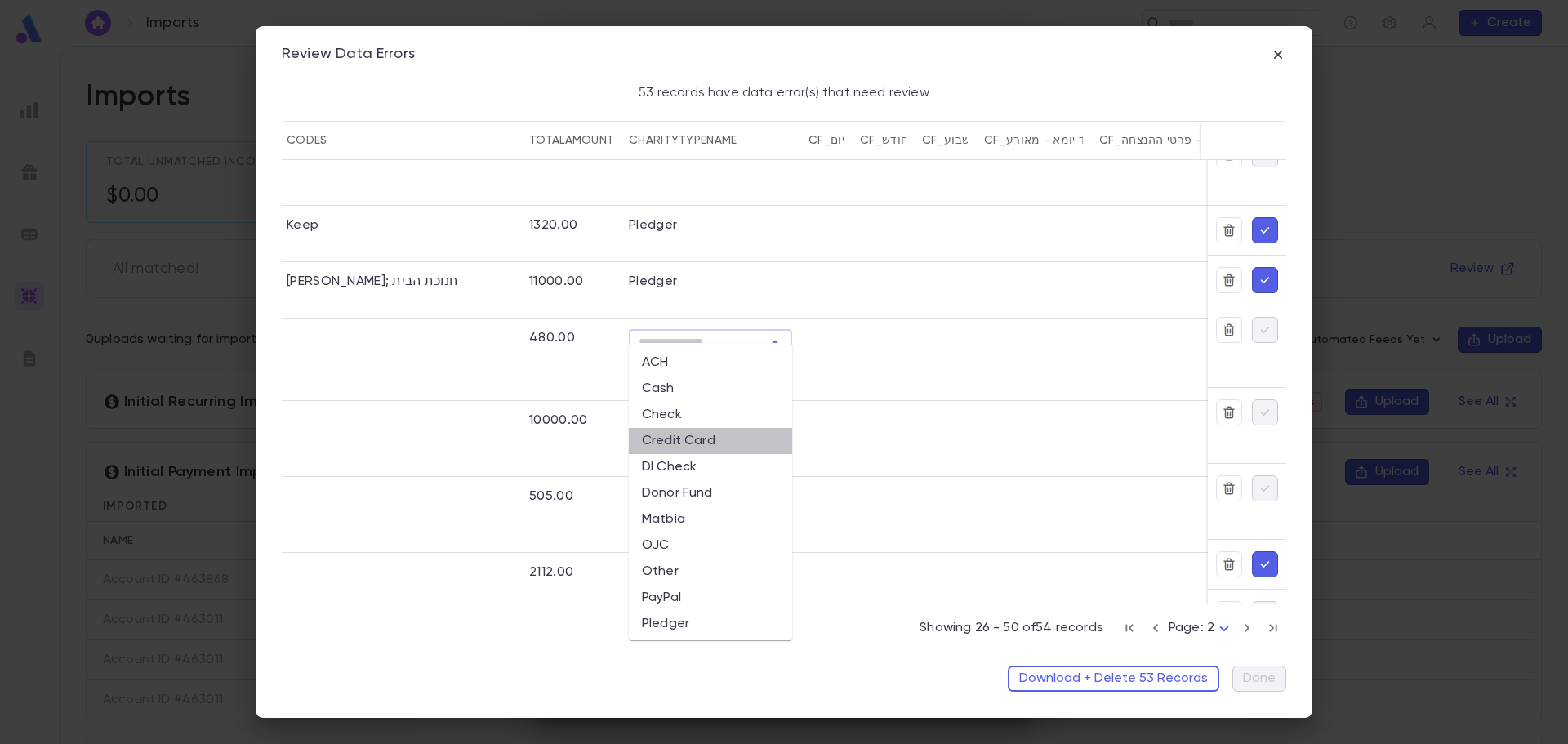
click at [725, 445] on li "Credit Card" at bounding box center [710, 441] width 163 height 26
type input "**********"
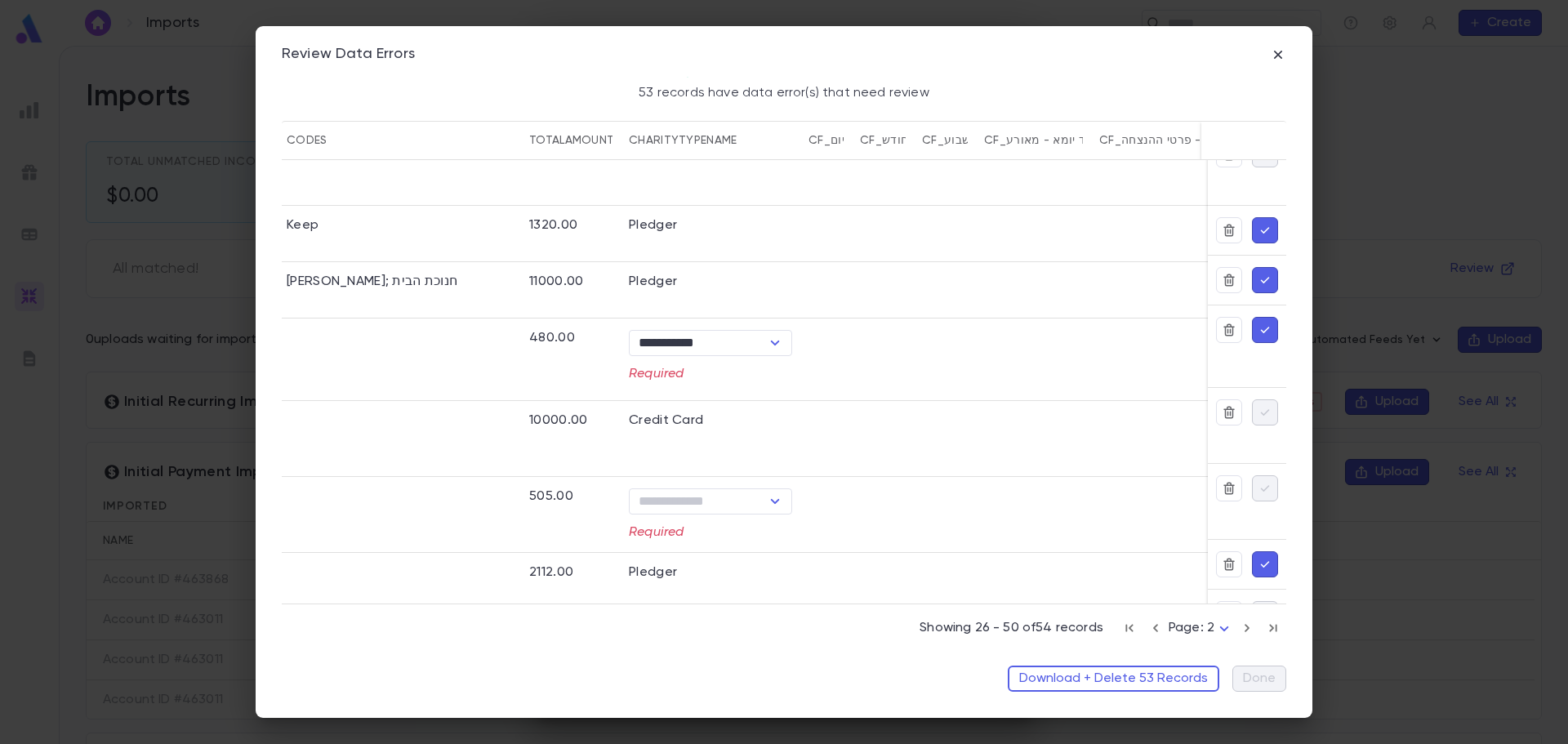
click at [1261, 330] on icon "button" at bounding box center [1266, 330] width 9 height 7
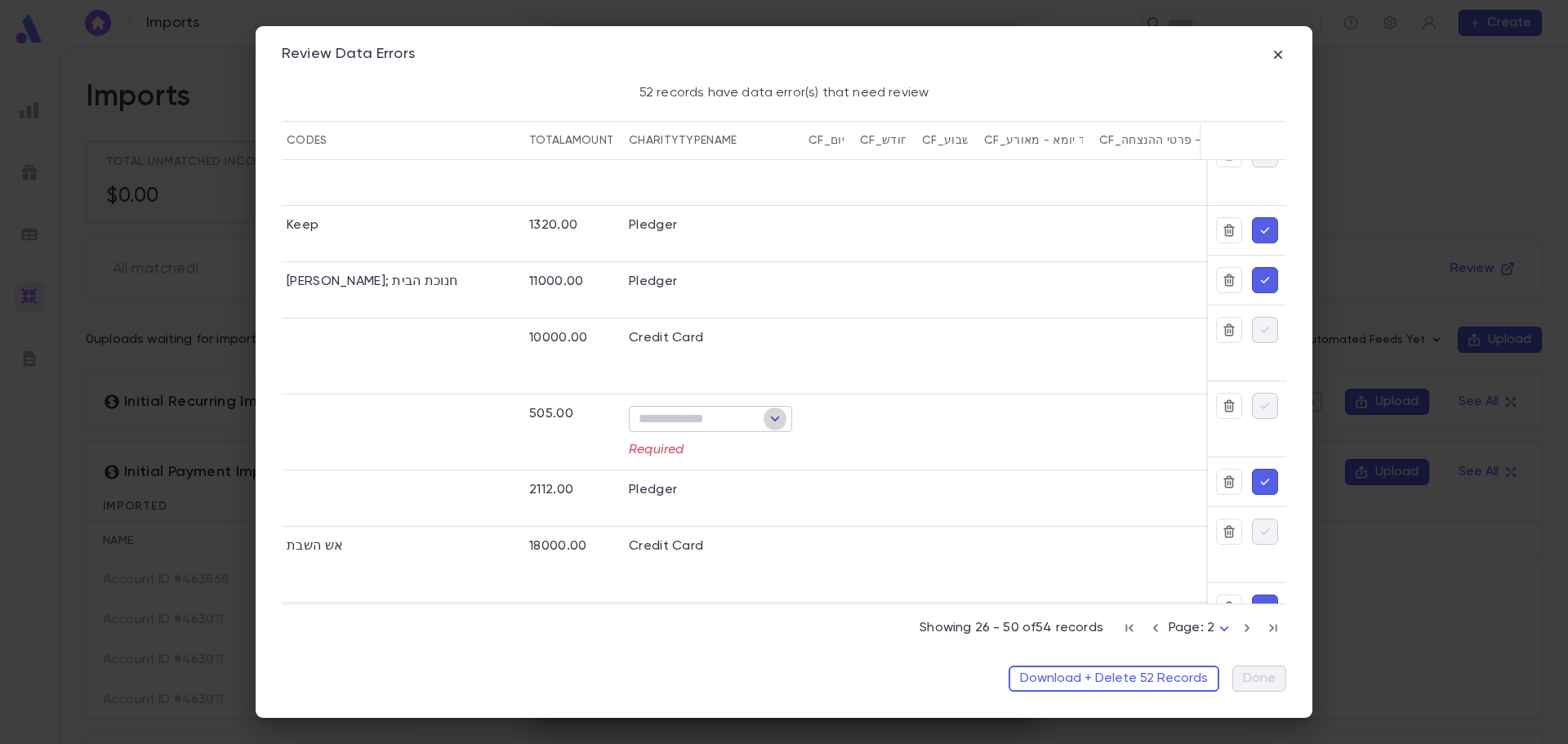
click at [775, 410] on icon "Open" at bounding box center [775, 419] width 20 height 20
click at [729, 516] on li "Credit Card" at bounding box center [710, 516] width 163 height 26
type input "**********"
click at [1258, 405] on icon "button" at bounding box center [1265, 405] width 14 height 16
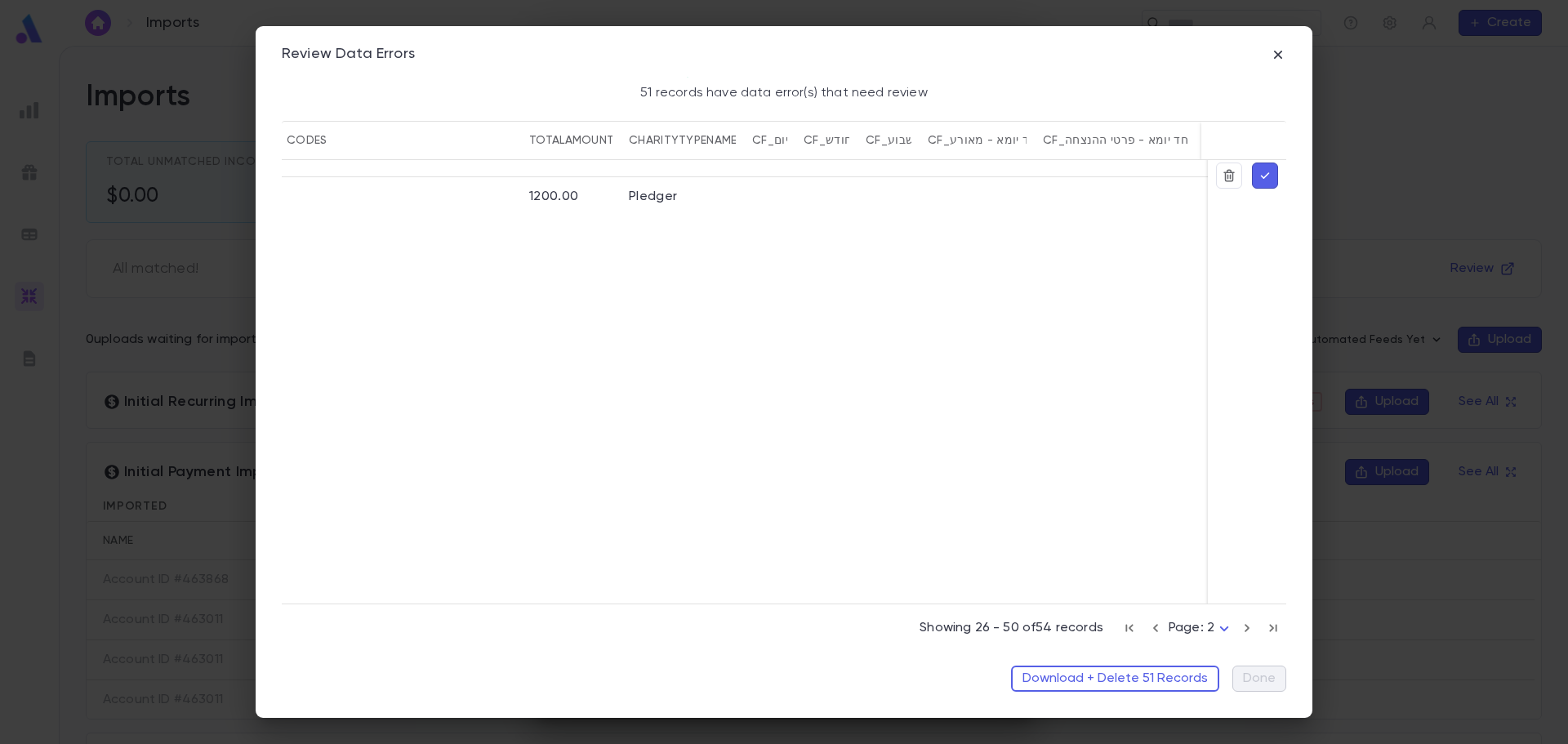
scroll to position [1389, 1226]
click at [1215, 626] on body "Imports ​ Create Imports Total Unmatched Income $0.00 Unmatched Pledge Qty 0 Al…" at bounding box center [784, 395] width 1568 height 698
click at [1202, 709] on span "Page: 3" at bounding box center [1199, 712] width 46 height 16
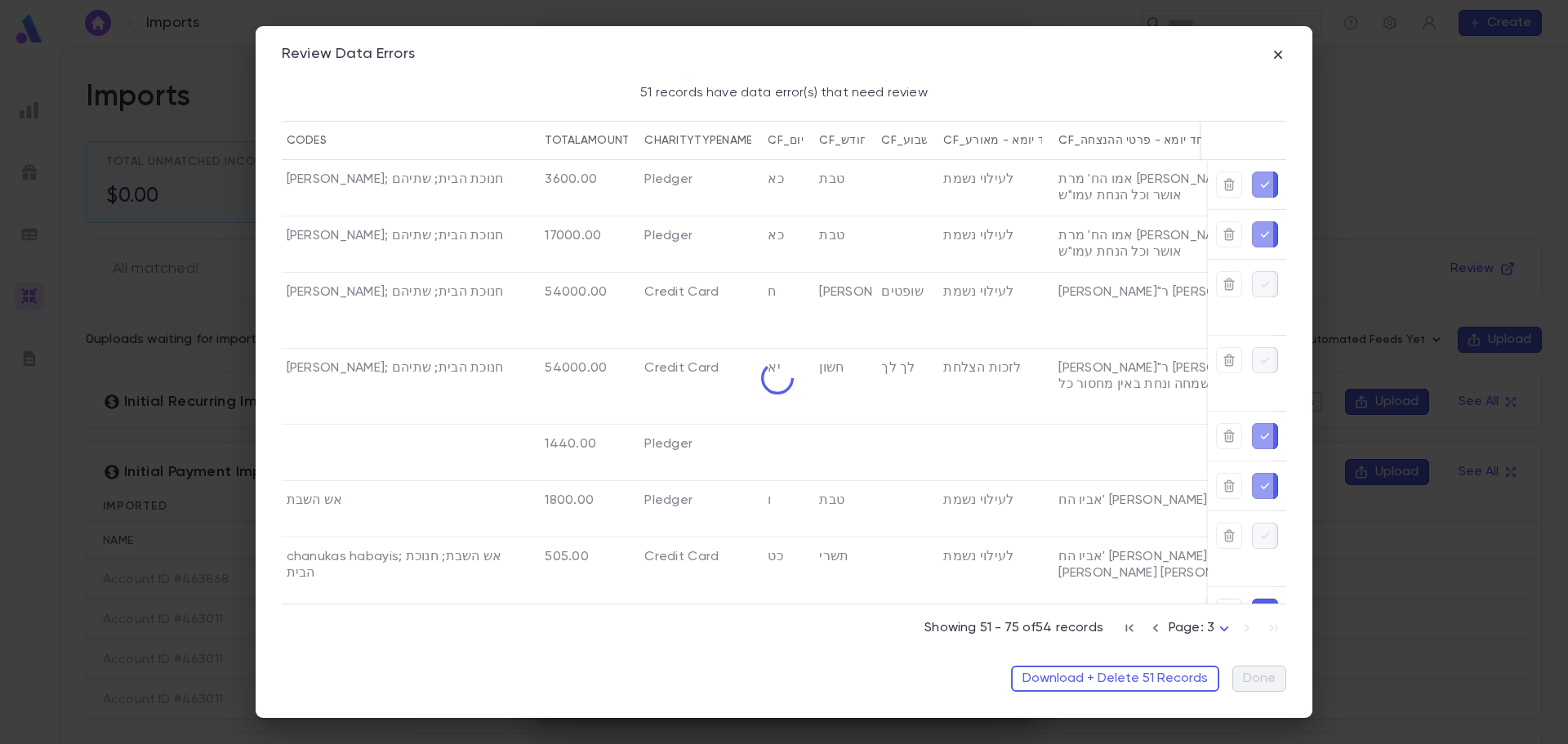
scroll to position [0, 237]
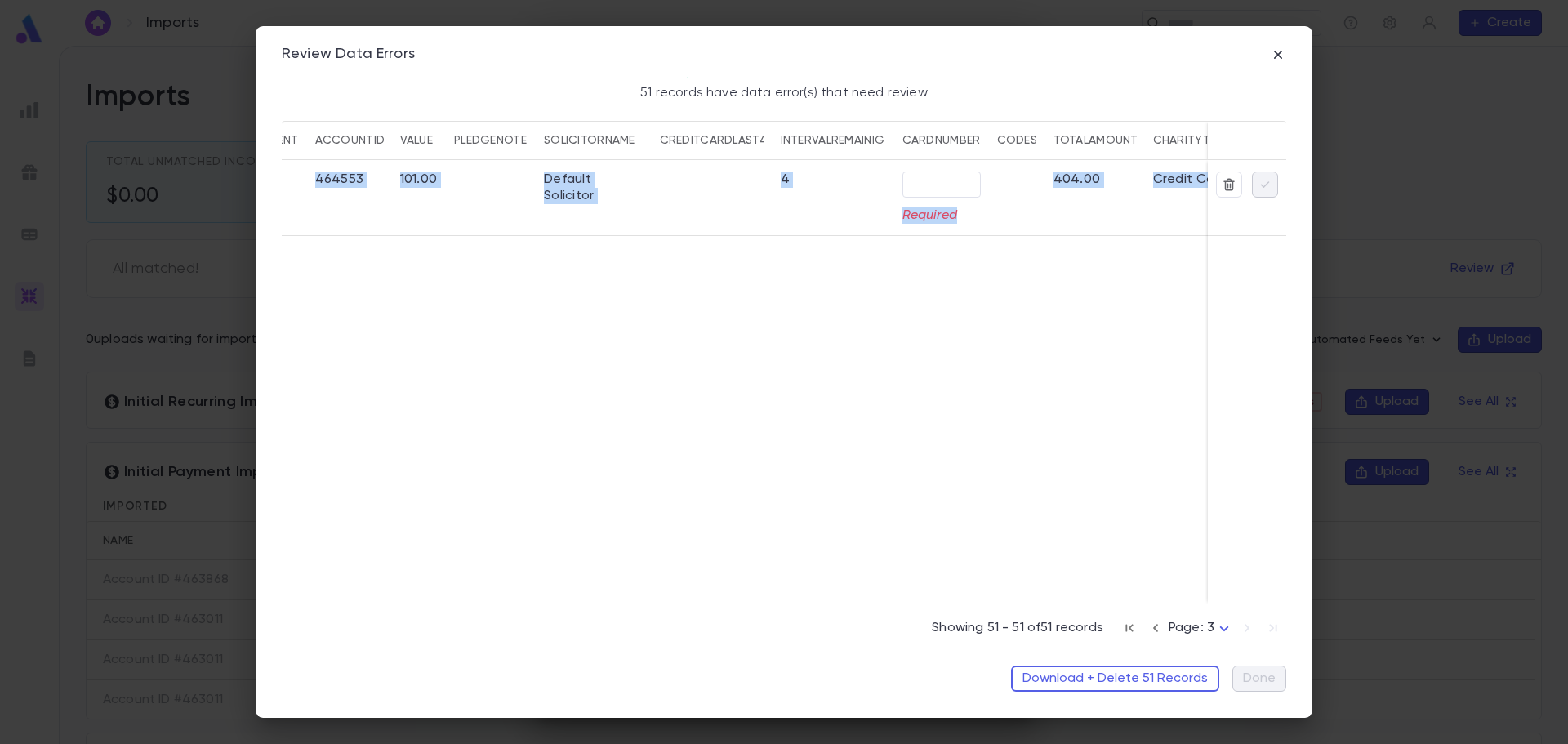
drag, startPoint x: 881, startPoint y: 595, endPoint x: 1218, endPoint y: 590, distance: 337.0
click at [1218, 590] on div "מגבית דאנקן און בעטן תשפה 4/14/2026 464553 101.00 Default Solicitor 4 ​ Require…" at bounding box center [1035, 381] width 1979 height 443
click at [922, 631] on div "Showing 51 - 51 of 51 records Page: 3 *" at bounding box center [784, 625] width 1005 height 42
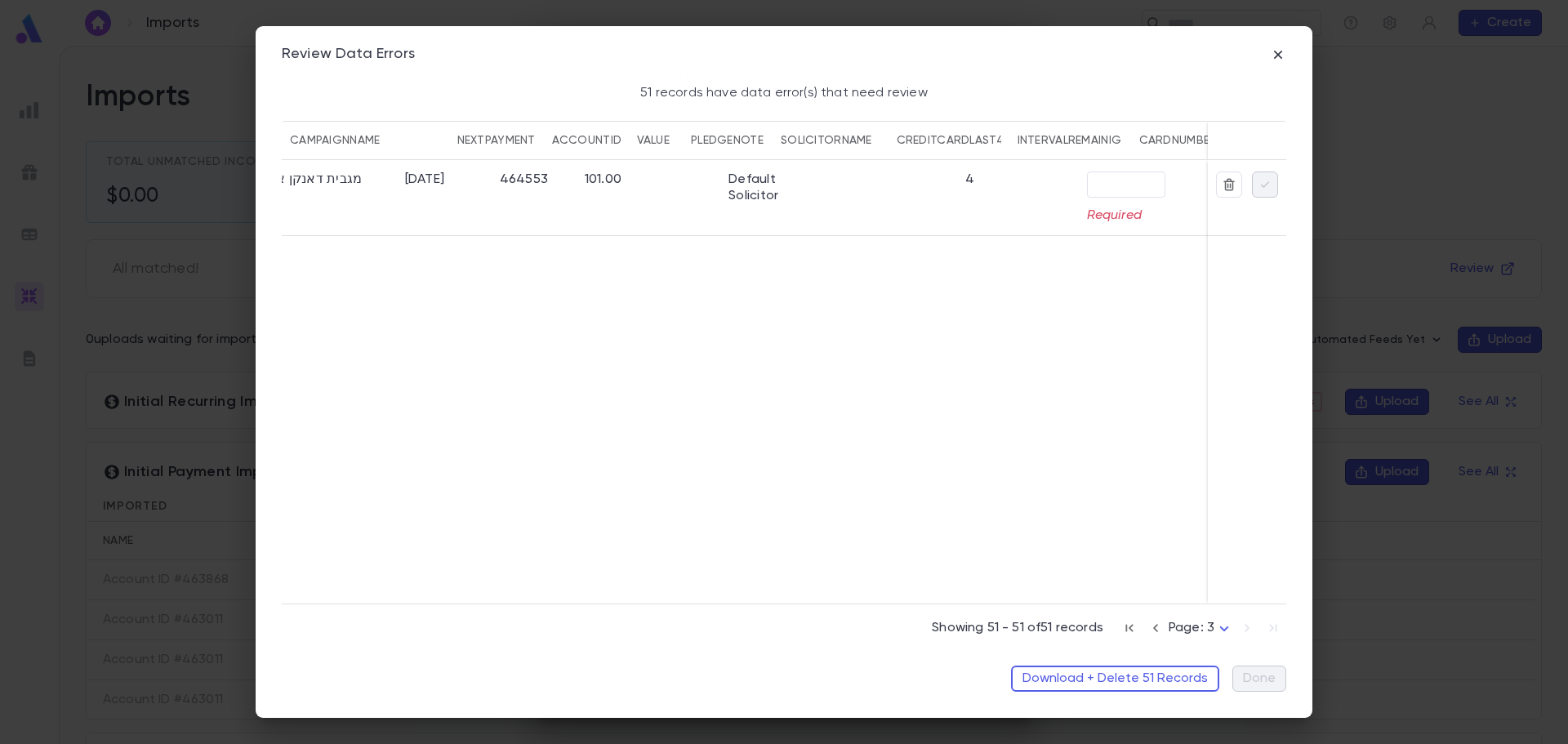
scroll to position [0, 0]
click at [1126, 628] on icon "button" at bounding box center [1129, 628] width 18 height 20
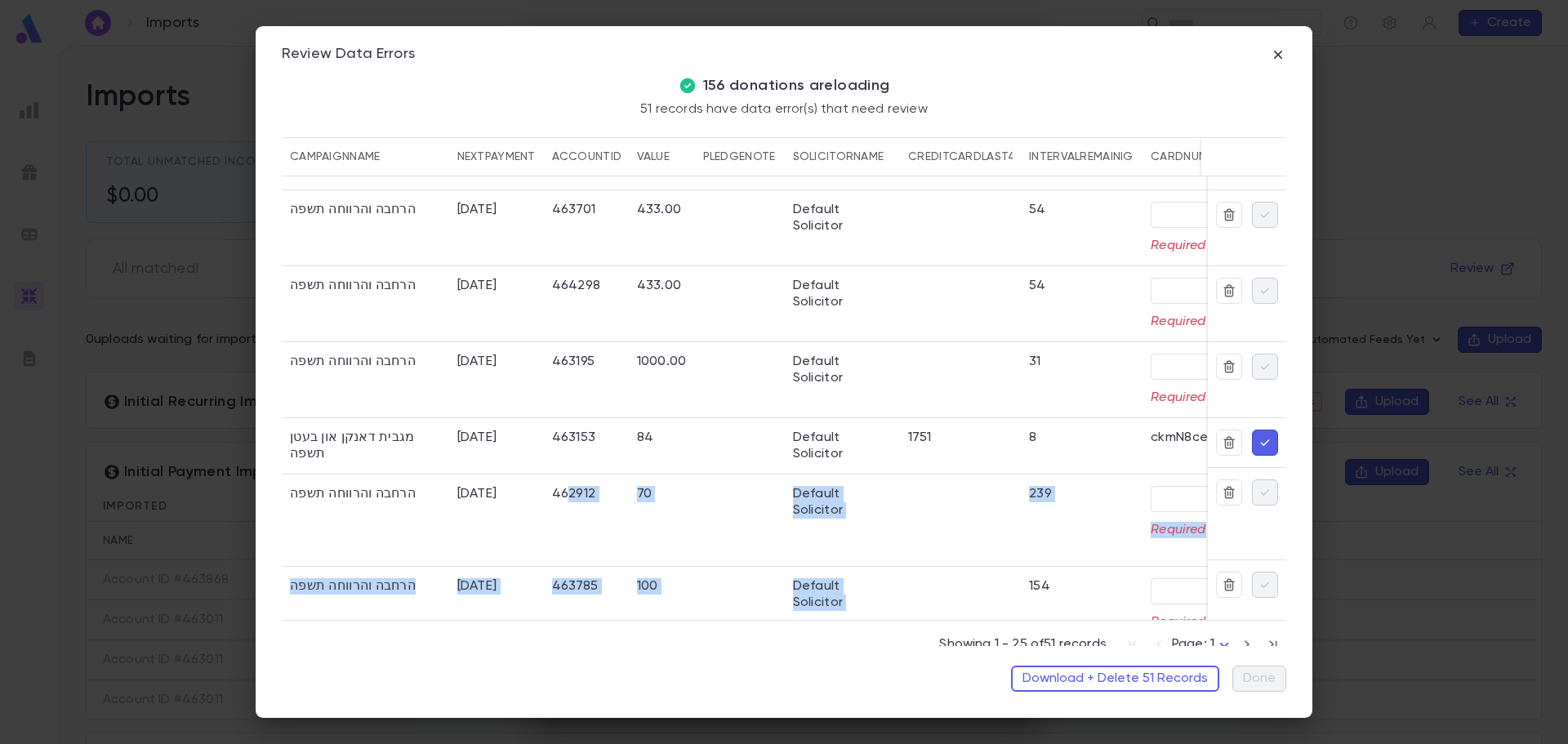
scroll to position [139, 0]
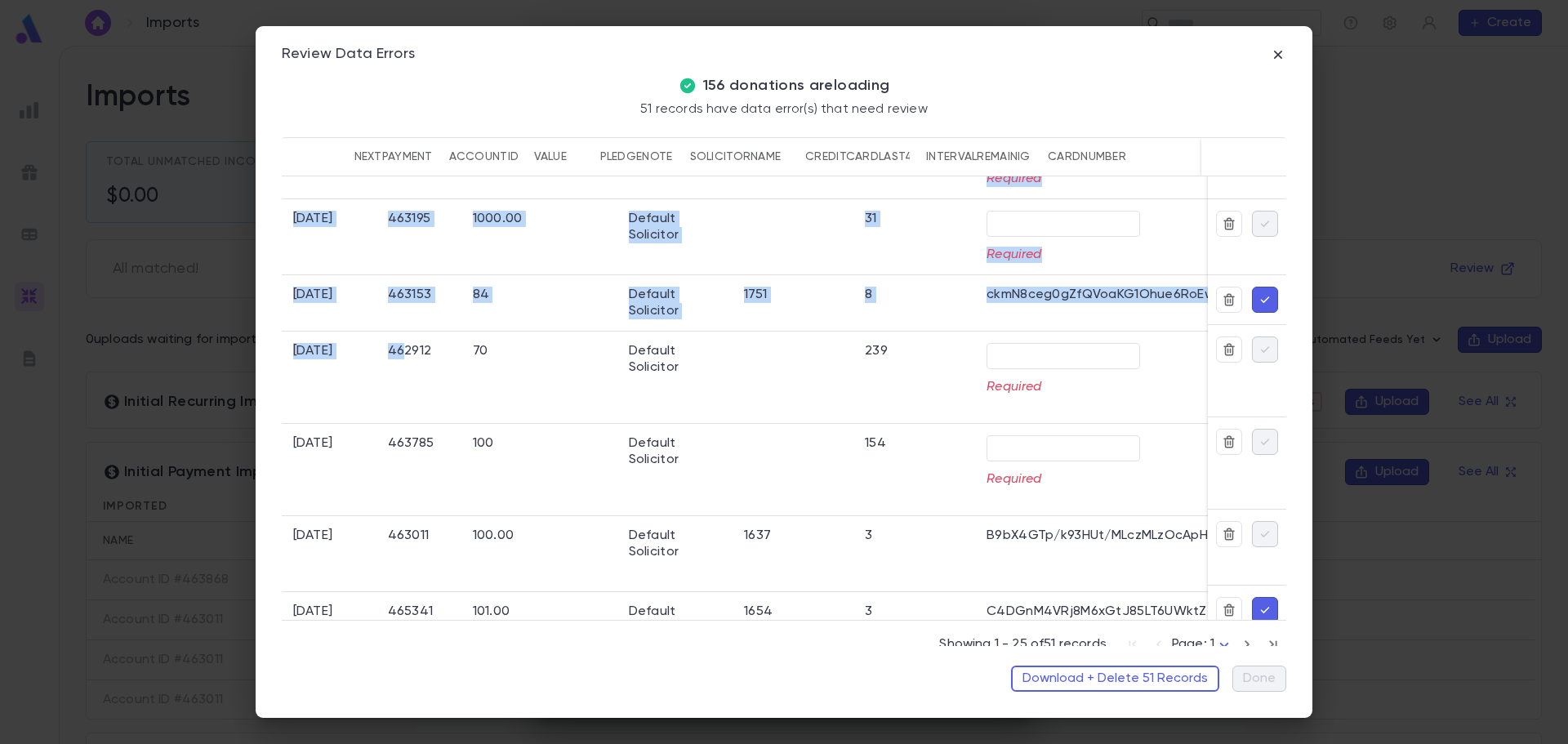
drag, startPoint x: 566, startPoint y: 612, endPoint x: 1251, endPoint y: 620, distance: 685.0
click at [1324, 612] on div "Review Data Errors 156 donations are loading 51 records have data error(s) that…" at bounding box center [784, 372] width 1568 height 744
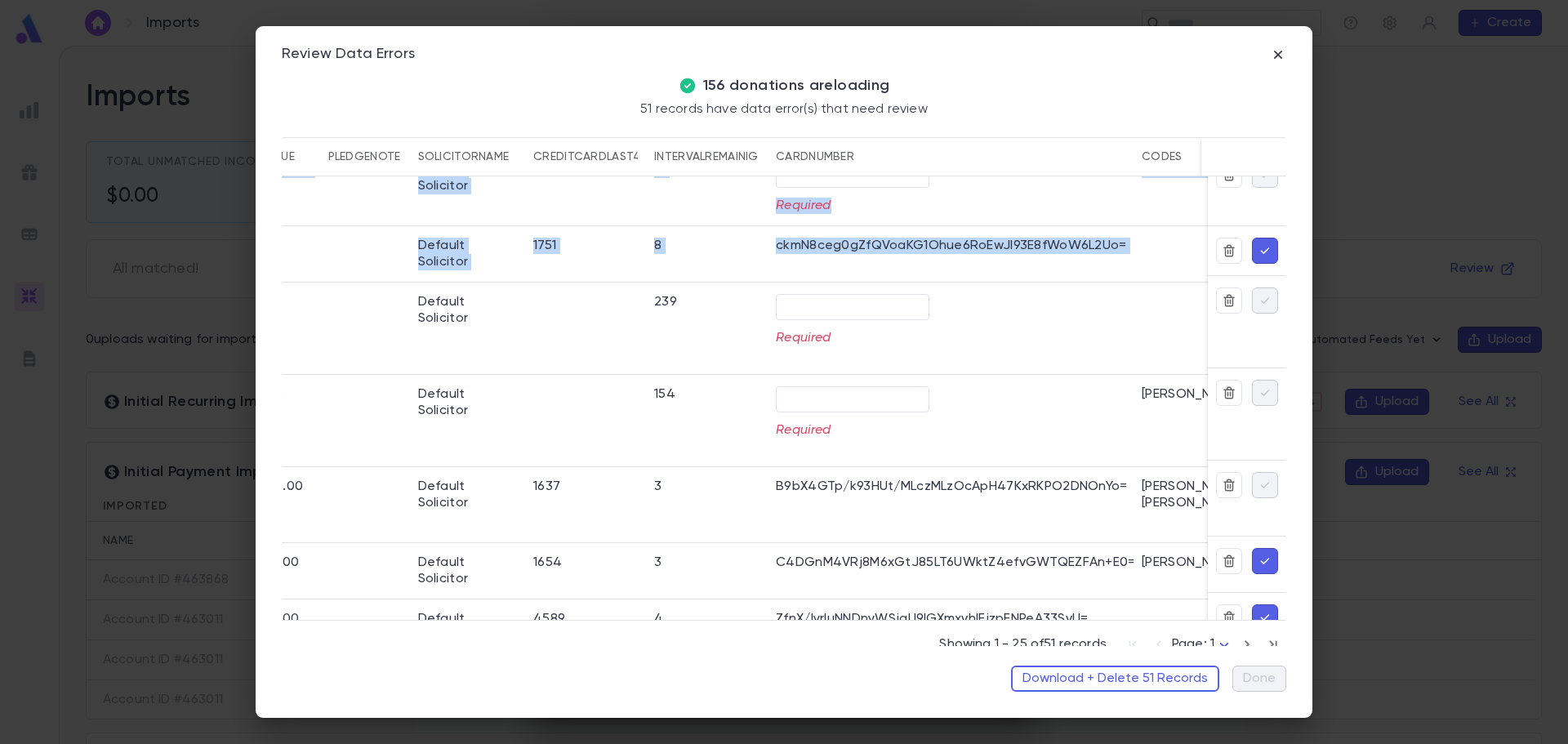
click at [770, 479] on div "B9bX4GTp/k93HUt/MLczMLzOcApH47KxRKPO2DNOnYo=" at bounding box center [950, 504] width 366 height 76
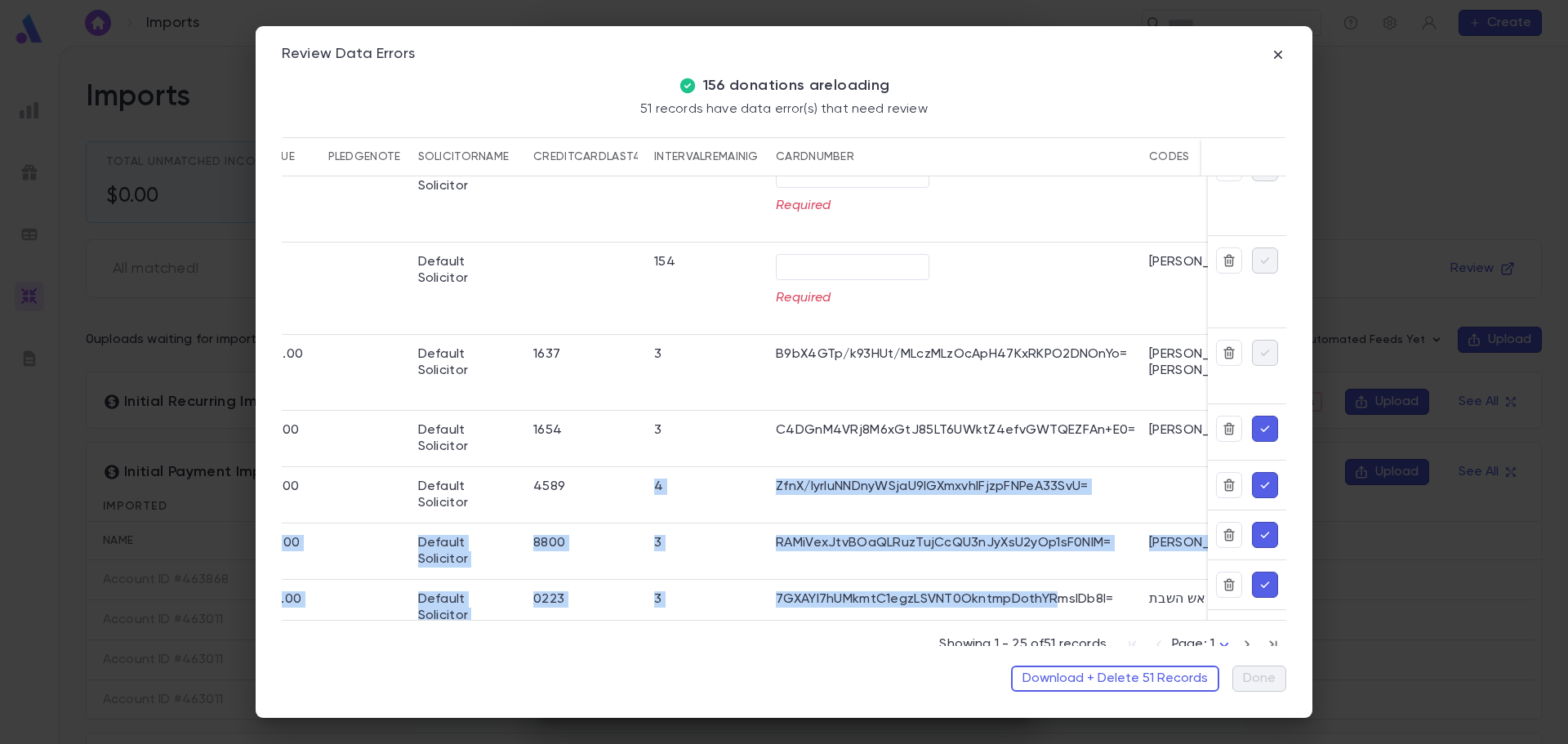
scroll to position [445, 375]
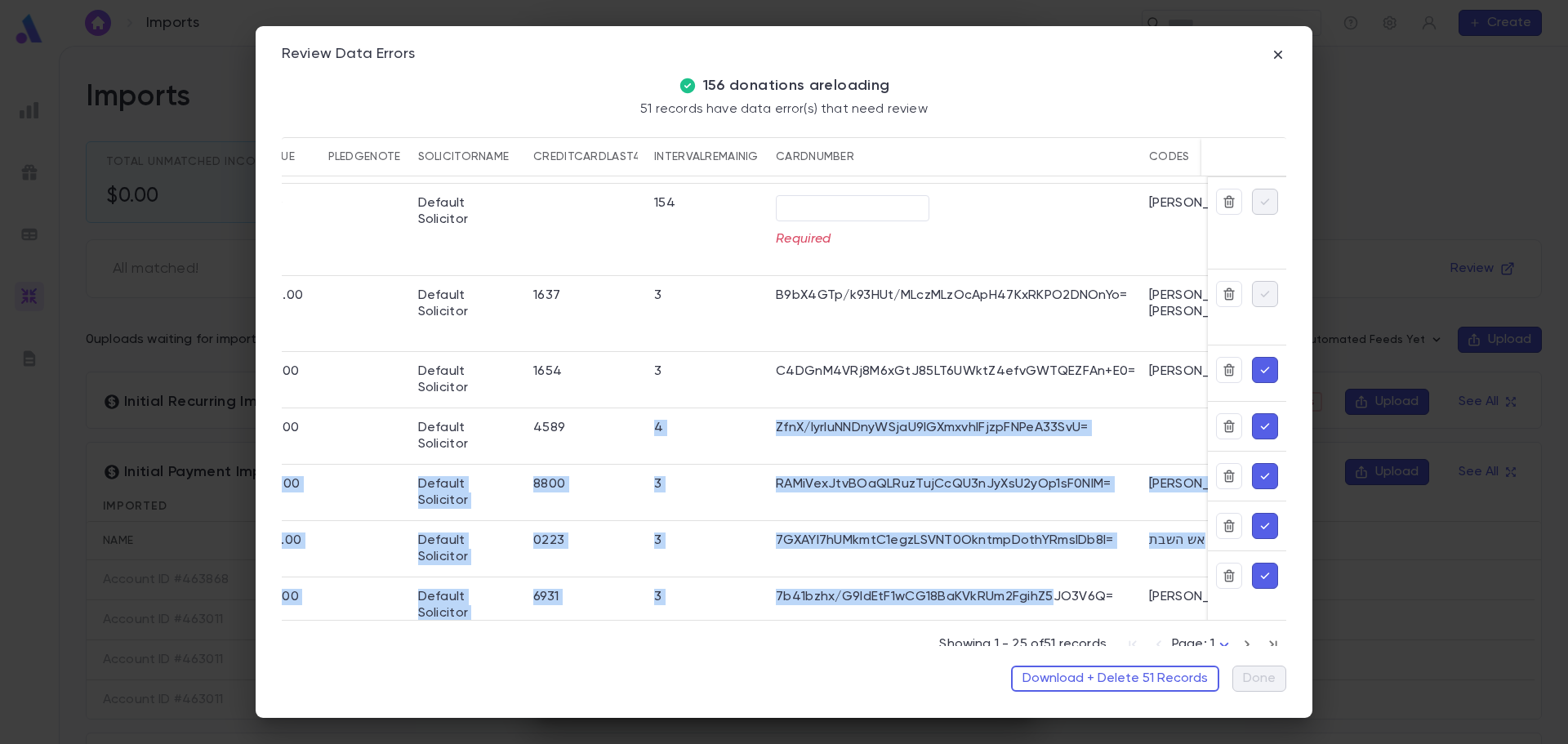
drag, startPoint x: 649, startPoint y: 612, endPoint x: 843, endPoint y: 611, distance: 194.0
click at [1056, 611] on div "הרחבה והרווחה תשפה 9/20/2025 463195 1000.00 Default Solicitor 31 ​ Required cha…" at bounding box center [1452, 372] width 3090 height 826
click at [625, 465] on div "8800" at bounding box center [585, 493] width 121 height 56
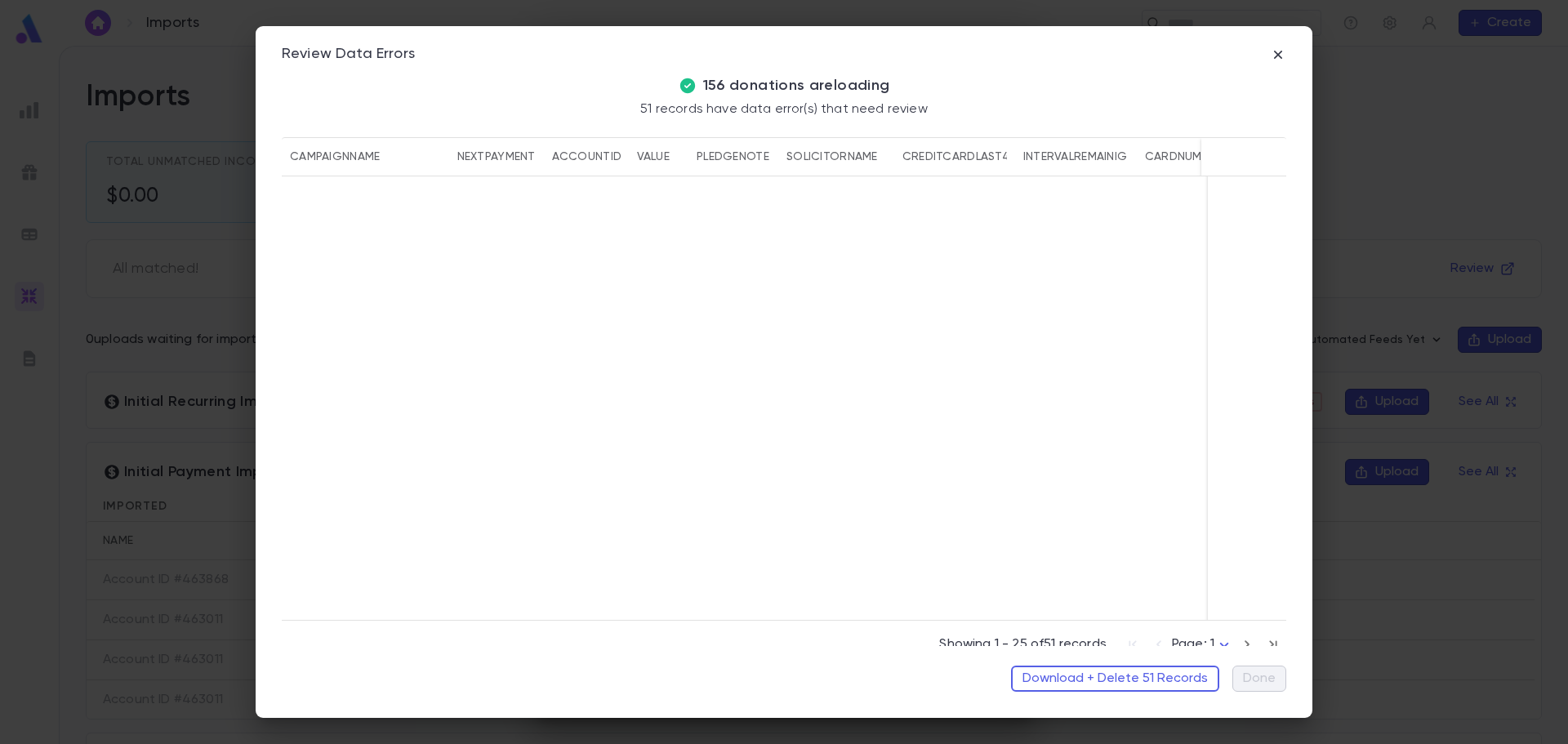
scroll to position [2161, 0]
click at [1284, 56] on icon "button" at bounding box center [1278, 54] width 16 height 16
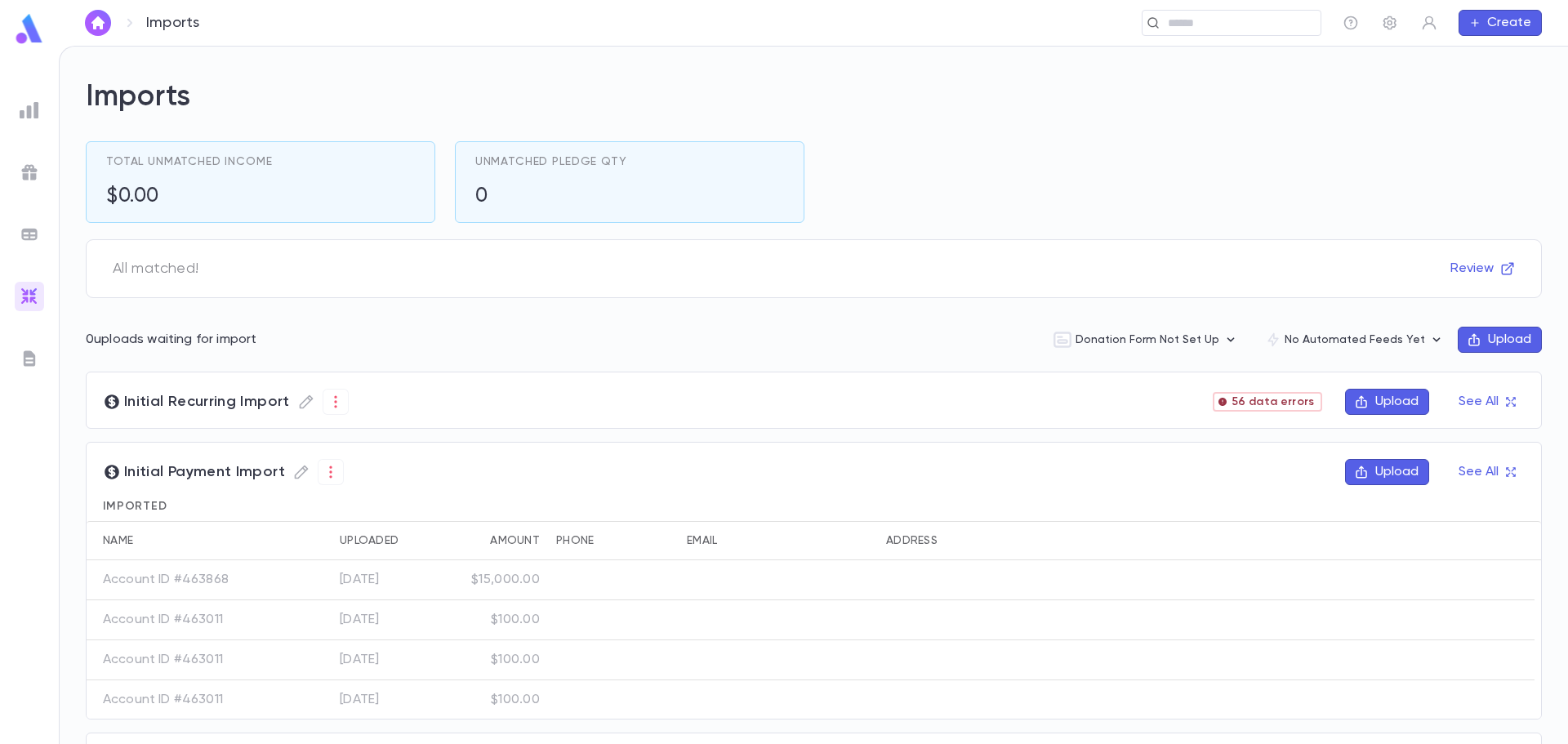
click at [32, 238] on img at bounding box center [29, 234] width 20 height 20
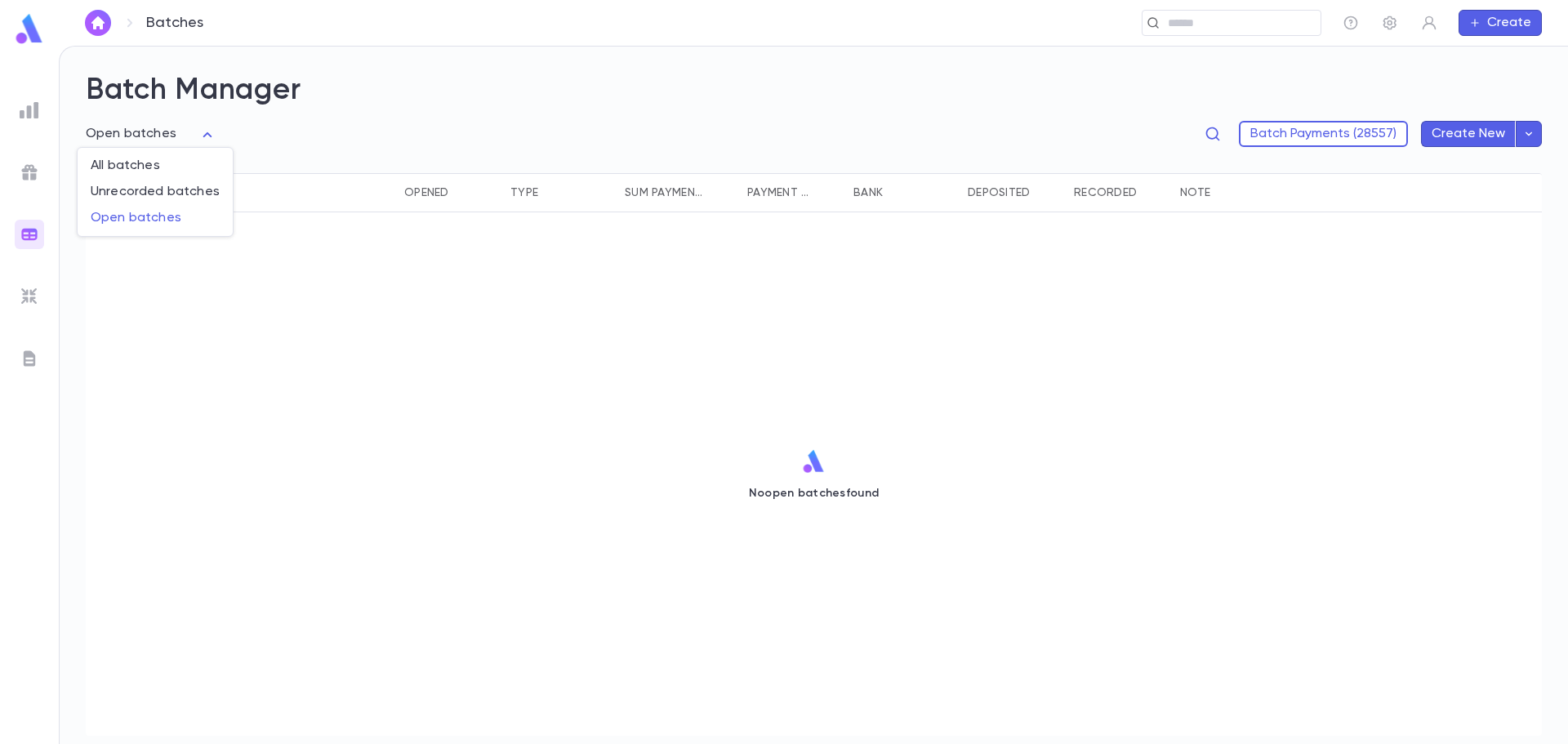
click at [205, 138] on body "Batches ​ Create Batch Manager Open batches **** Batch Payments (28557) Create …" at bounding box center [784, 395] width 1568 height 698
click at [130, 163] on span "All batches" at bounding box center [155, 166] width 129 height 16
type input "***"
click at [23, 111] on img at bounding box center [29, 110] width 20 height 20
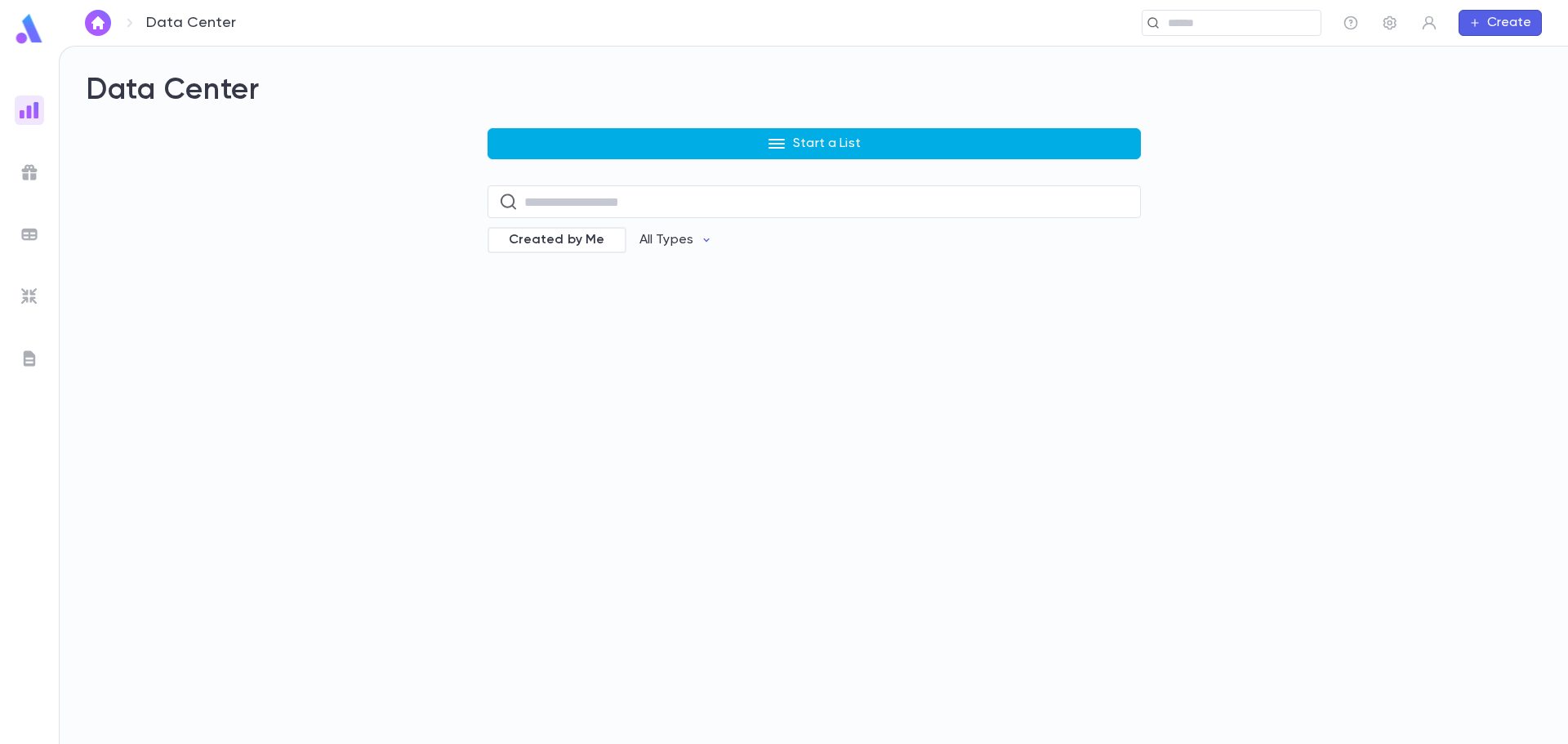
click at [556, 151] on button "Start a List" at bounding box center [814, 144] width 653 height 31
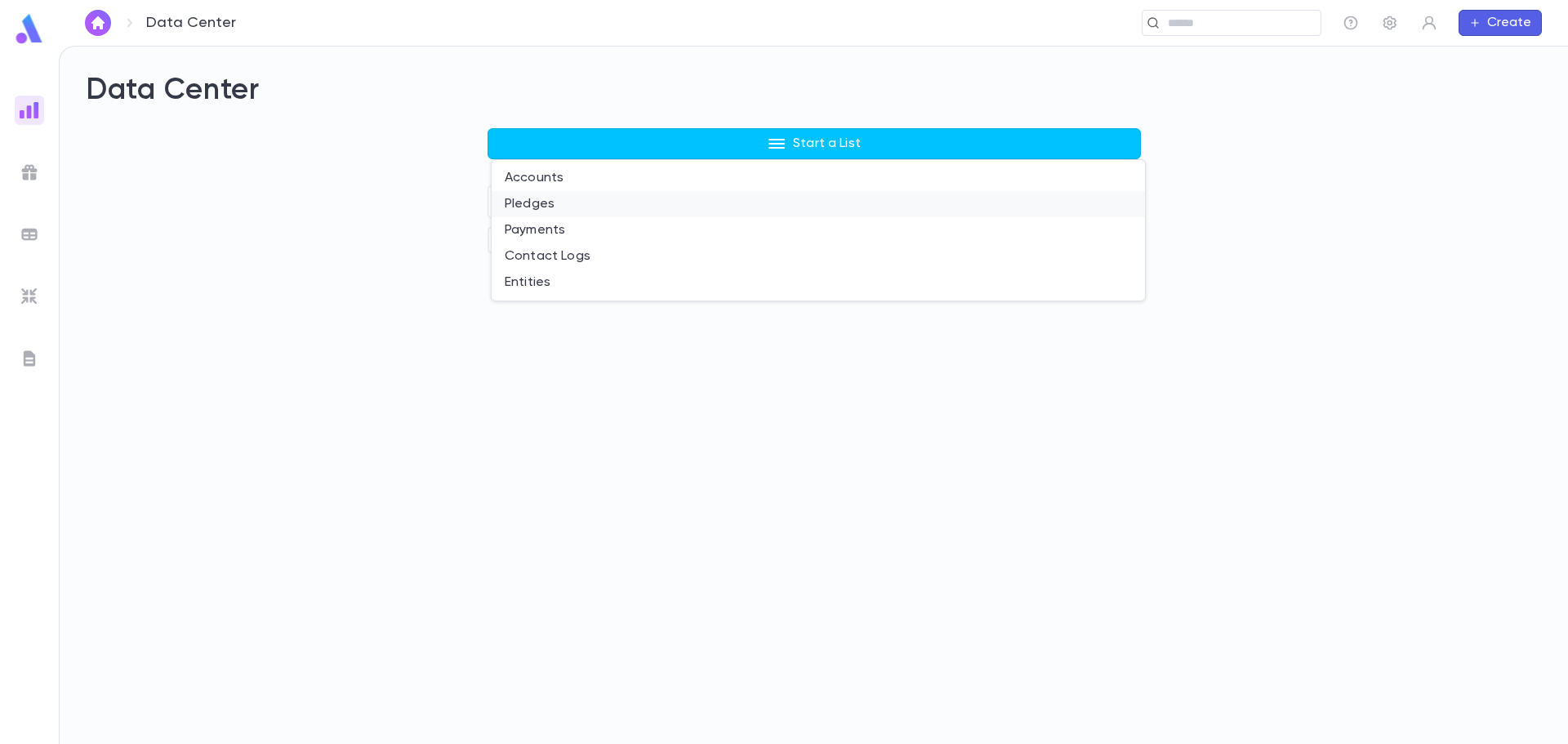
click at [544, 205] on li "Pledges" at bounding box center [818, 204] width 653 height 26
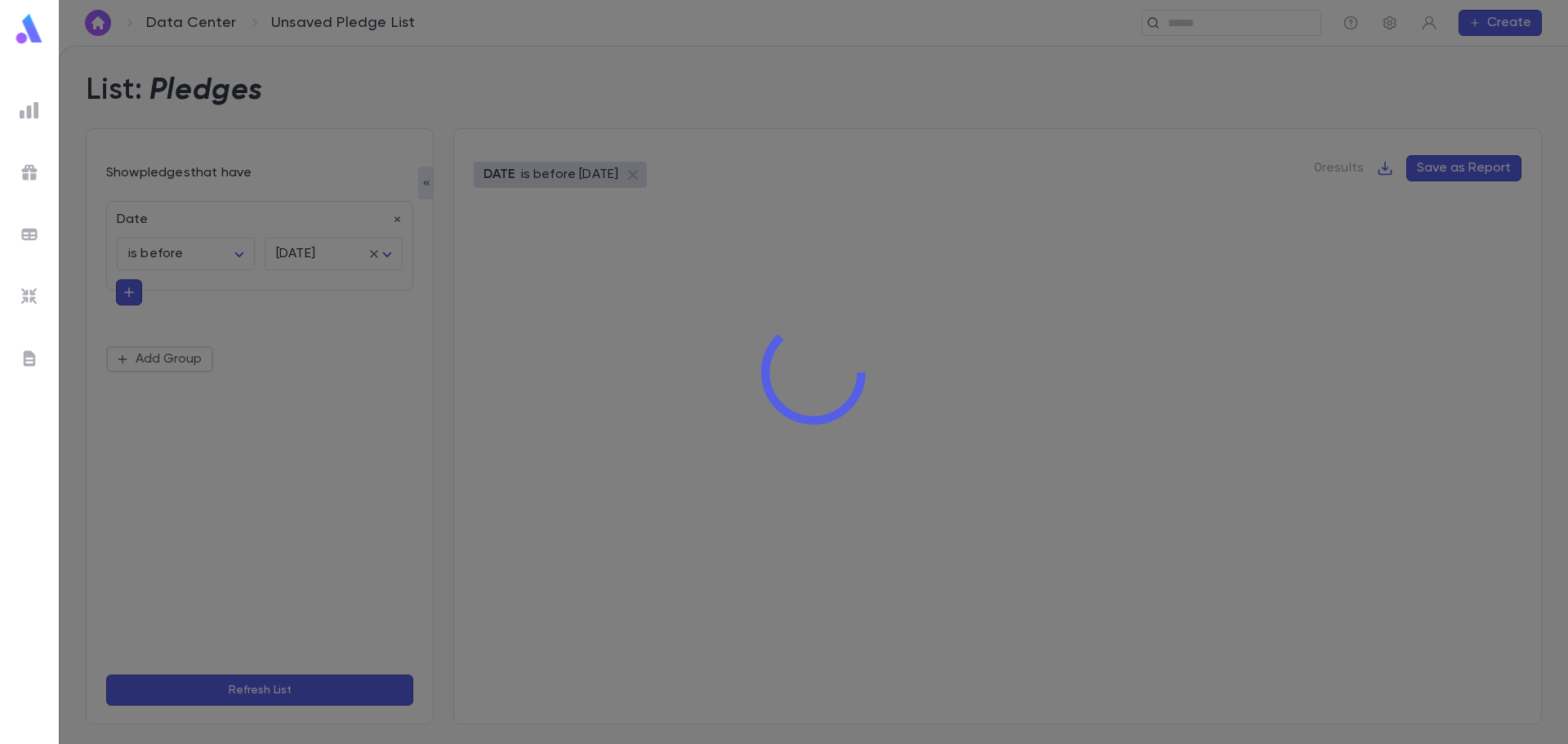
click at [128, 291] on div at bounding box center [813, 372] width 1509 height 744
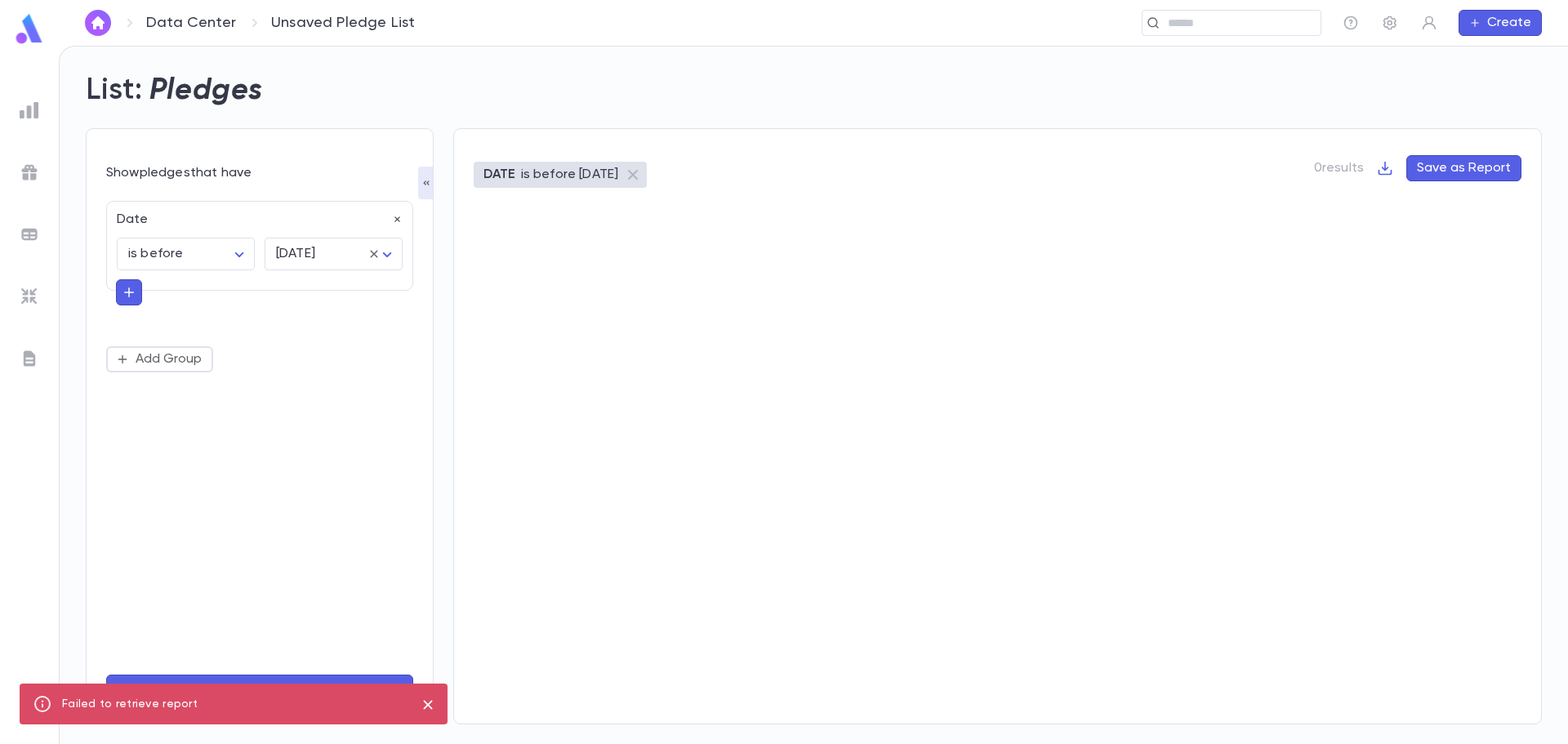
click at [420, 703] on icon "close" at bounding box center [427, 704] width 18 height 20
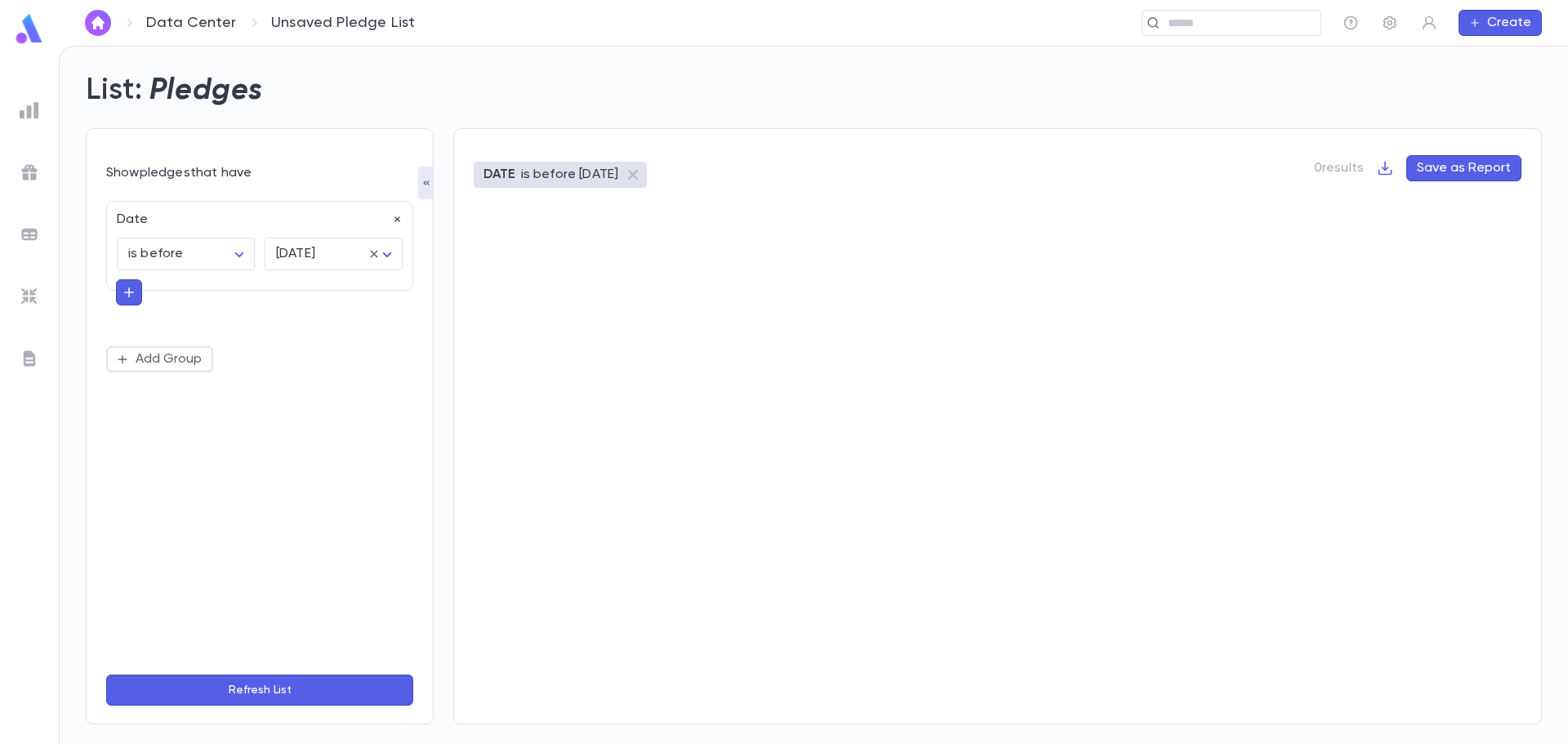
click at [394, 212] on button "button" at bounding box center [398, 219] width 11 height 16
click at [187, 227] on button "Add Condition" at bounding box center [169, 223] width 127 height 26
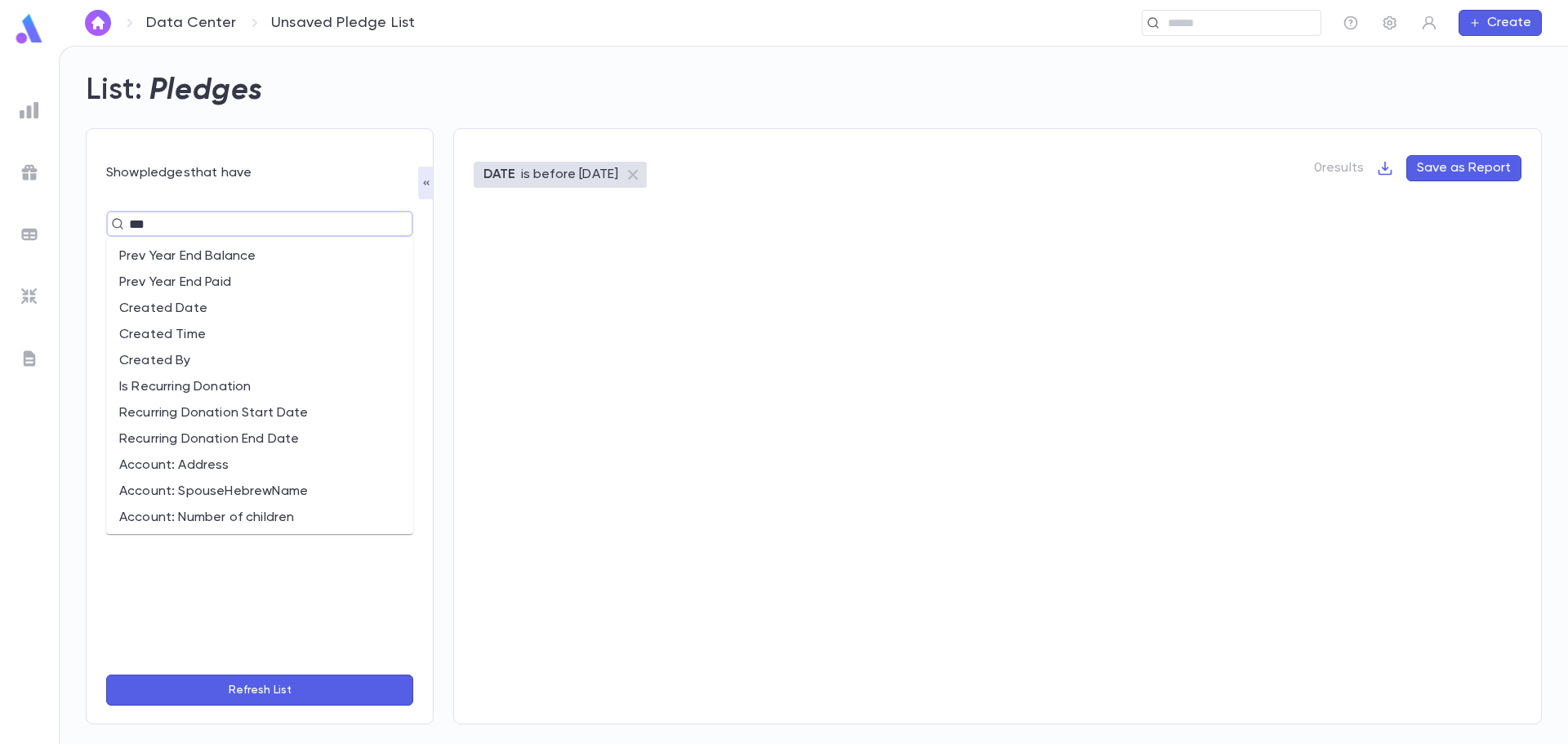
type input "****"
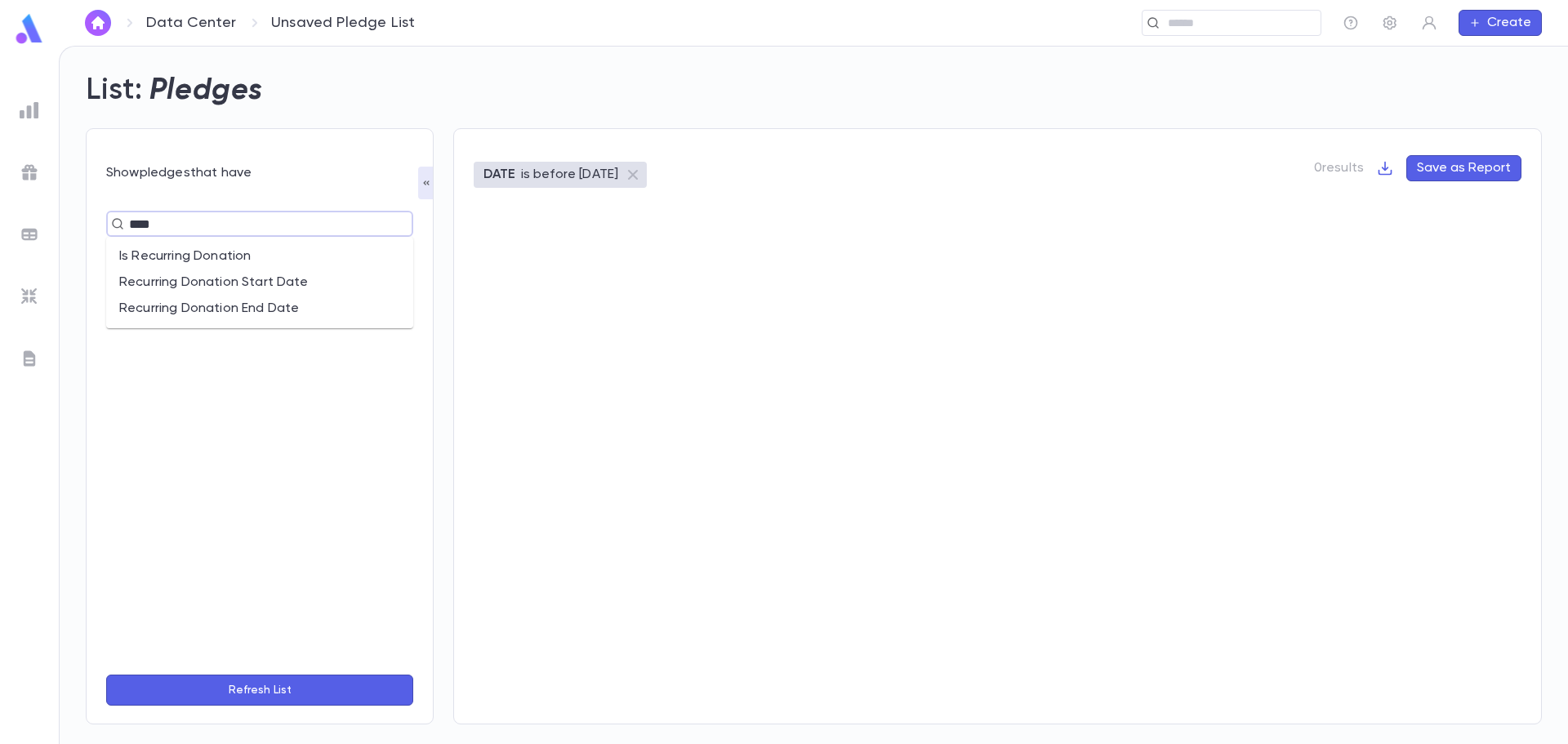
click at [189, 251] on li "Is Recurring Donation" at bounding box center [260, 256] width 307 height 26
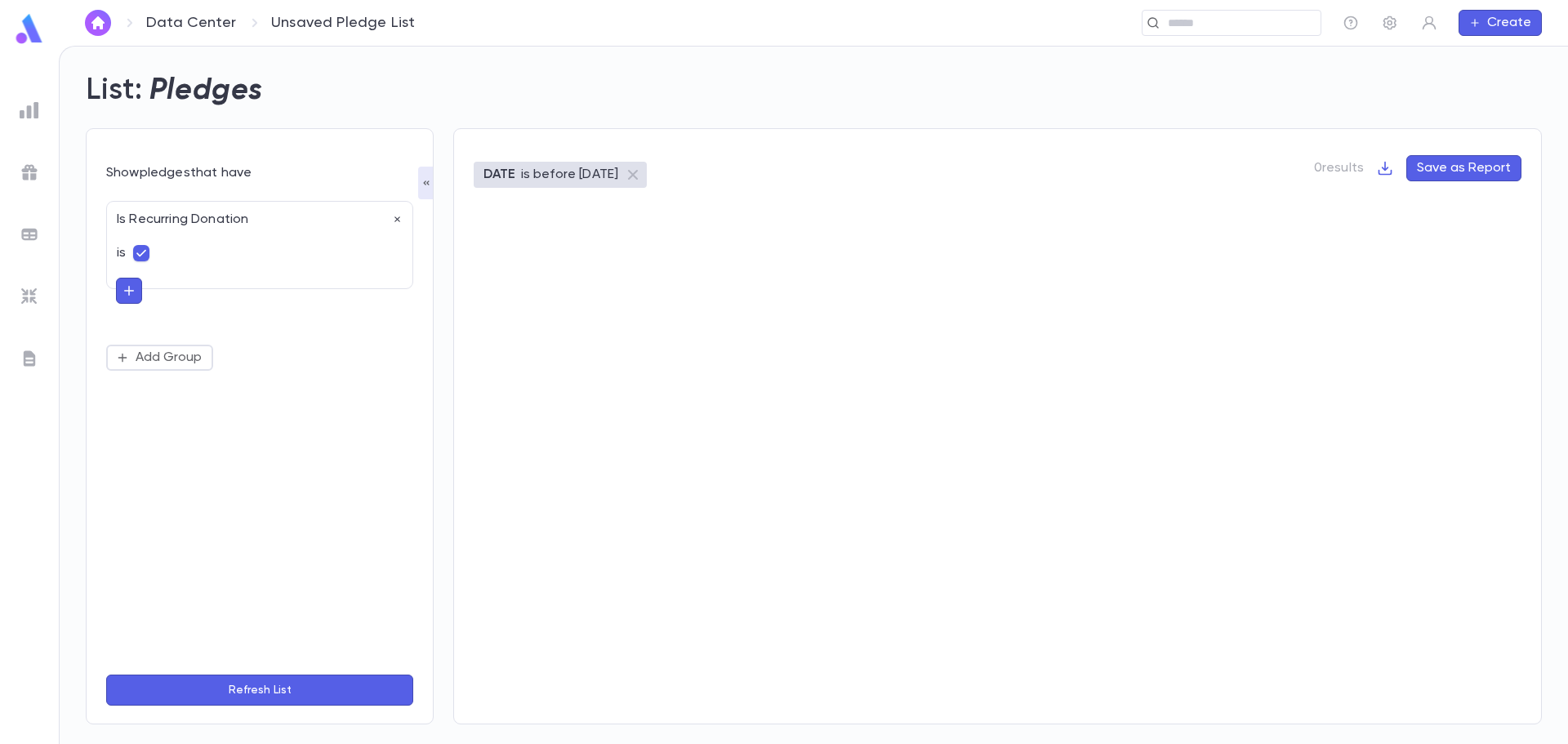
click at [273, 688] on button "Refresh List" at bounding box center [260, 690] width 307 height 31
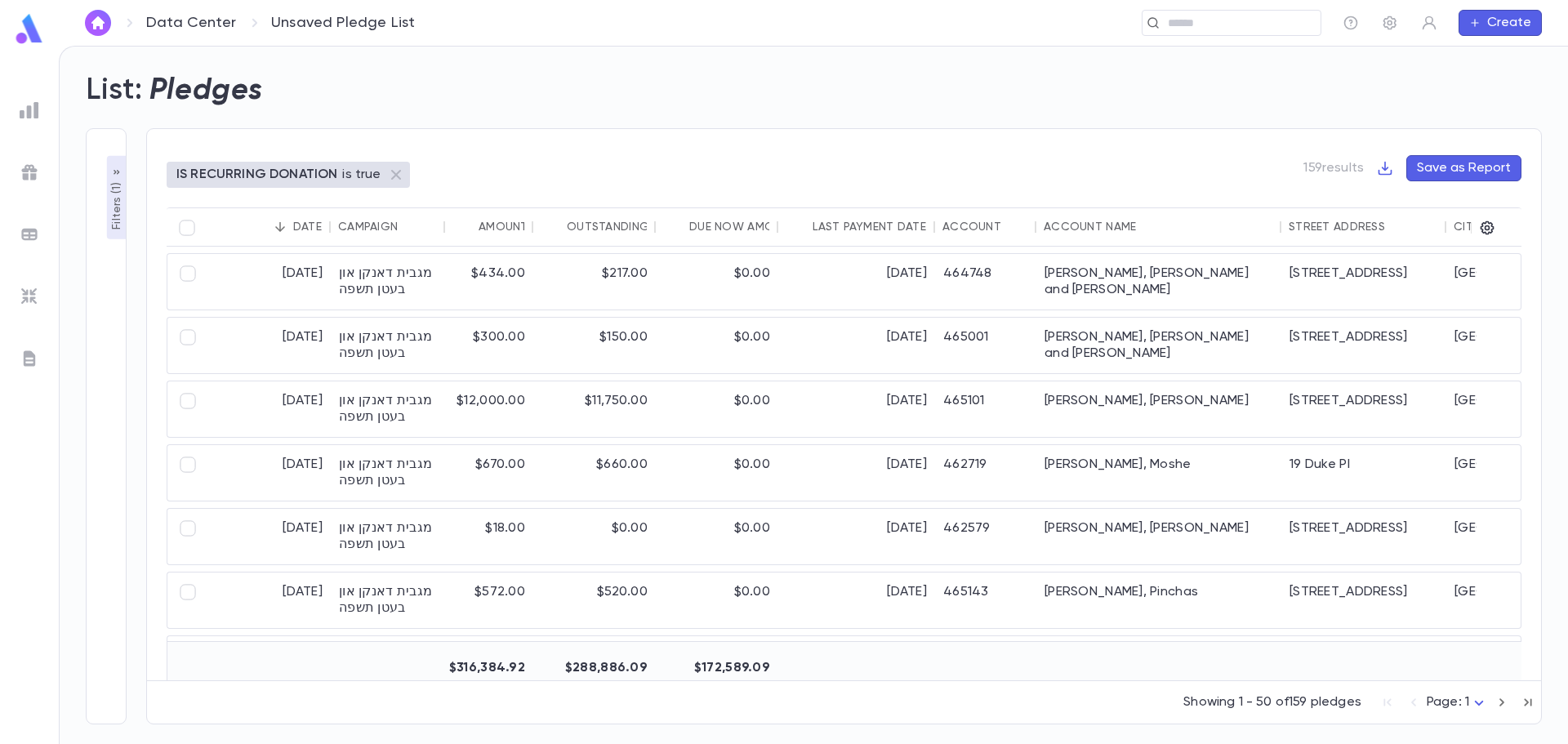
click at [302, 224] on div "Date" at bounding box center [307, 227] width 29 height 13
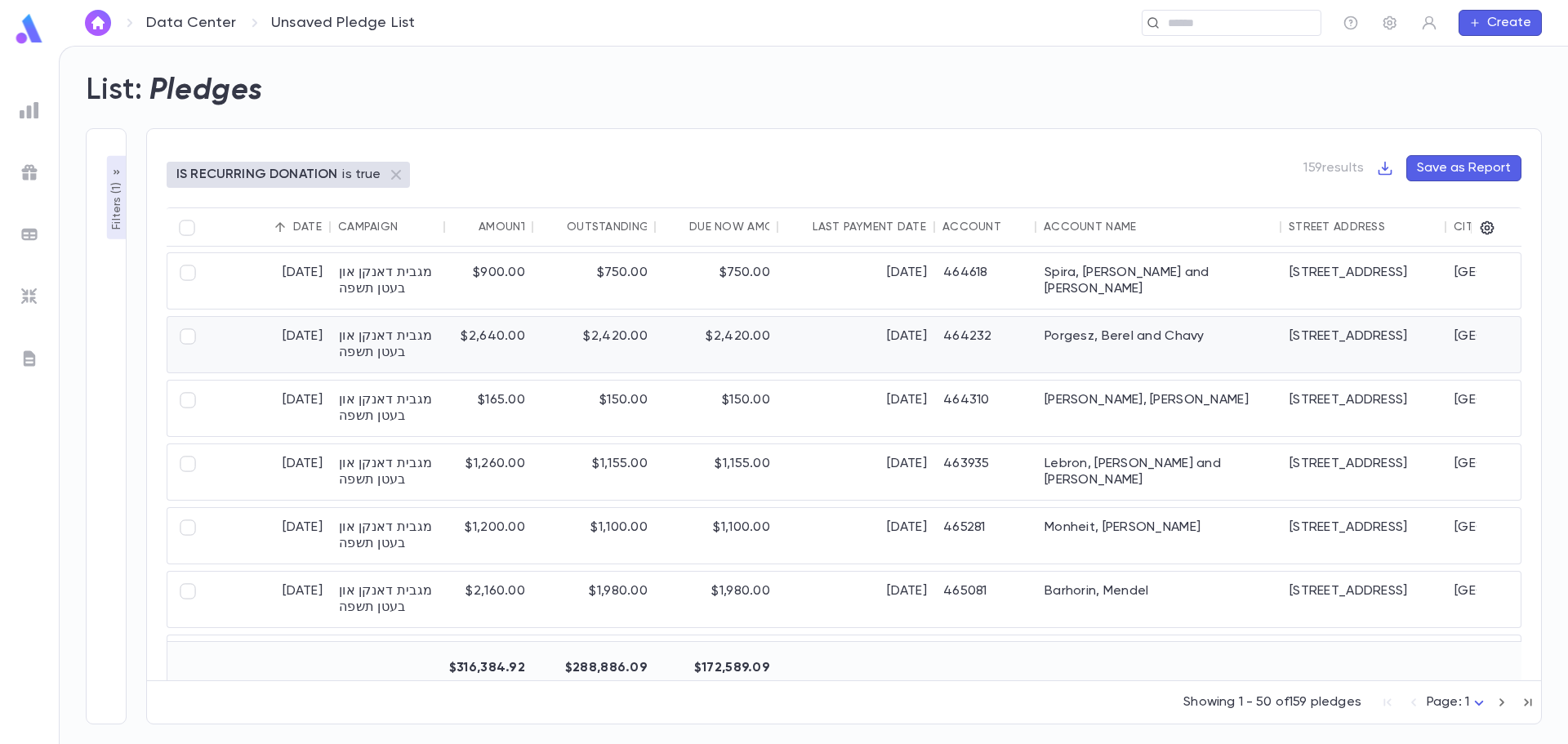
scroll to position [2804, 0]
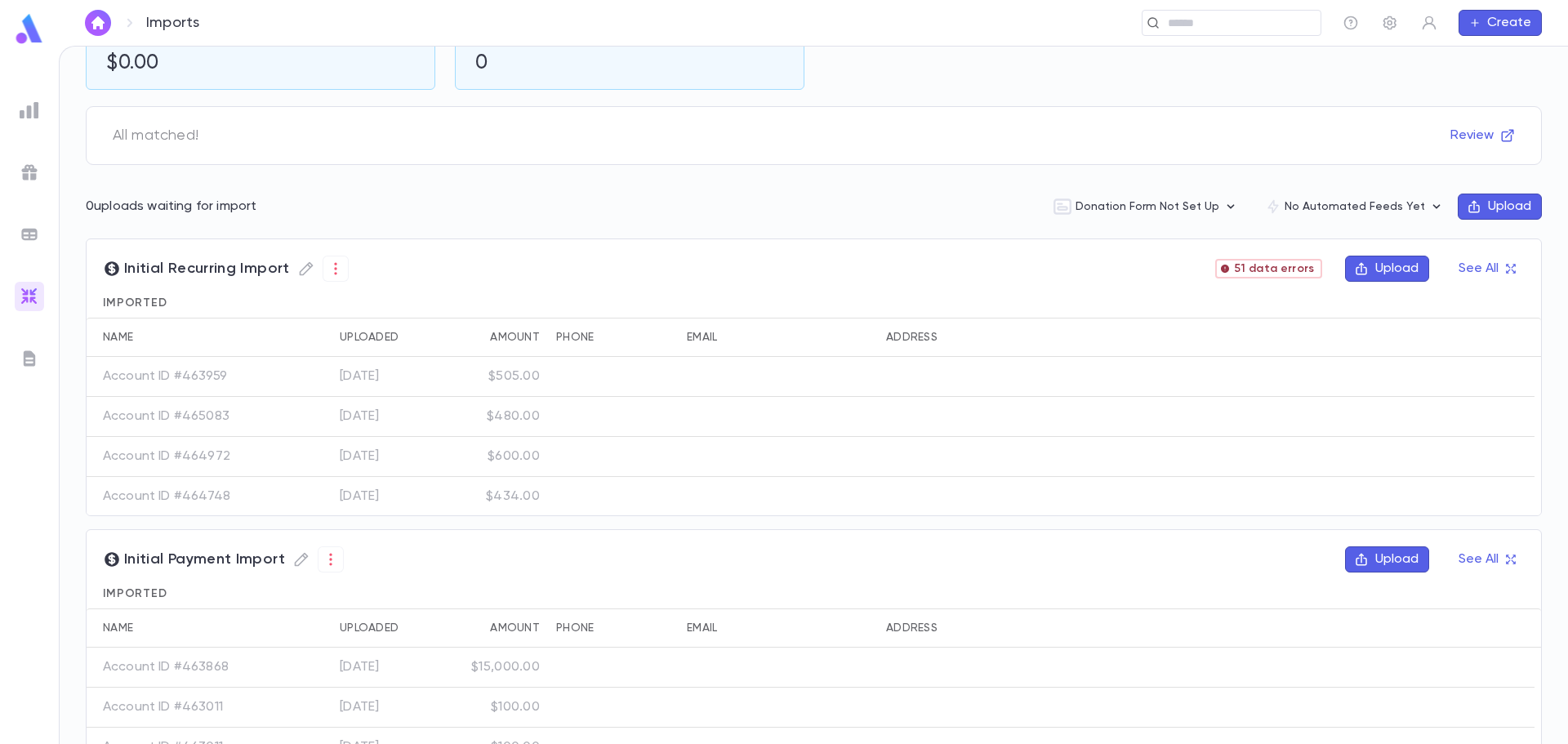
scroll to position [163, 0]
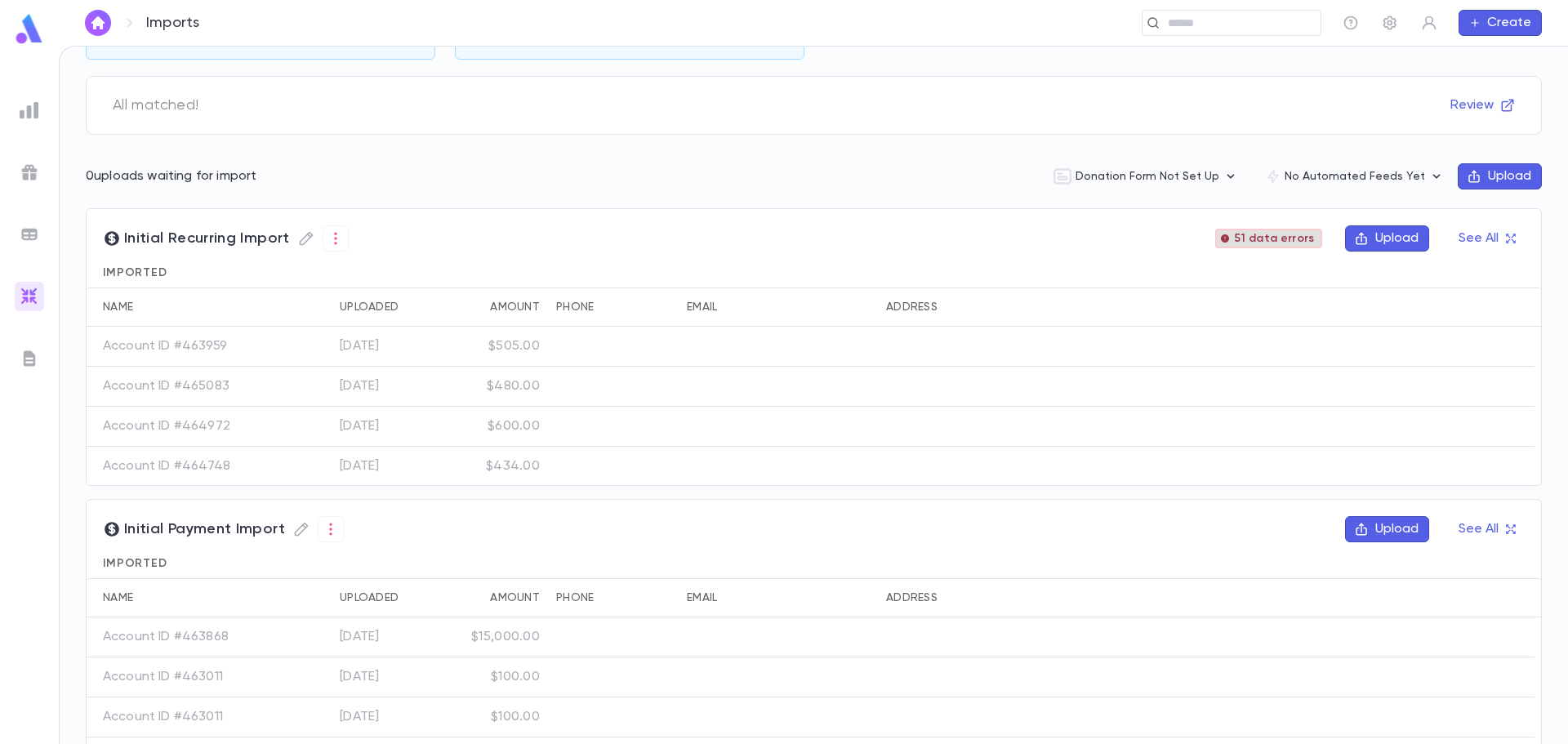
click at [1274, 238] on span "51 data errors" at bounding box center [1274, 238] width 93 height 13
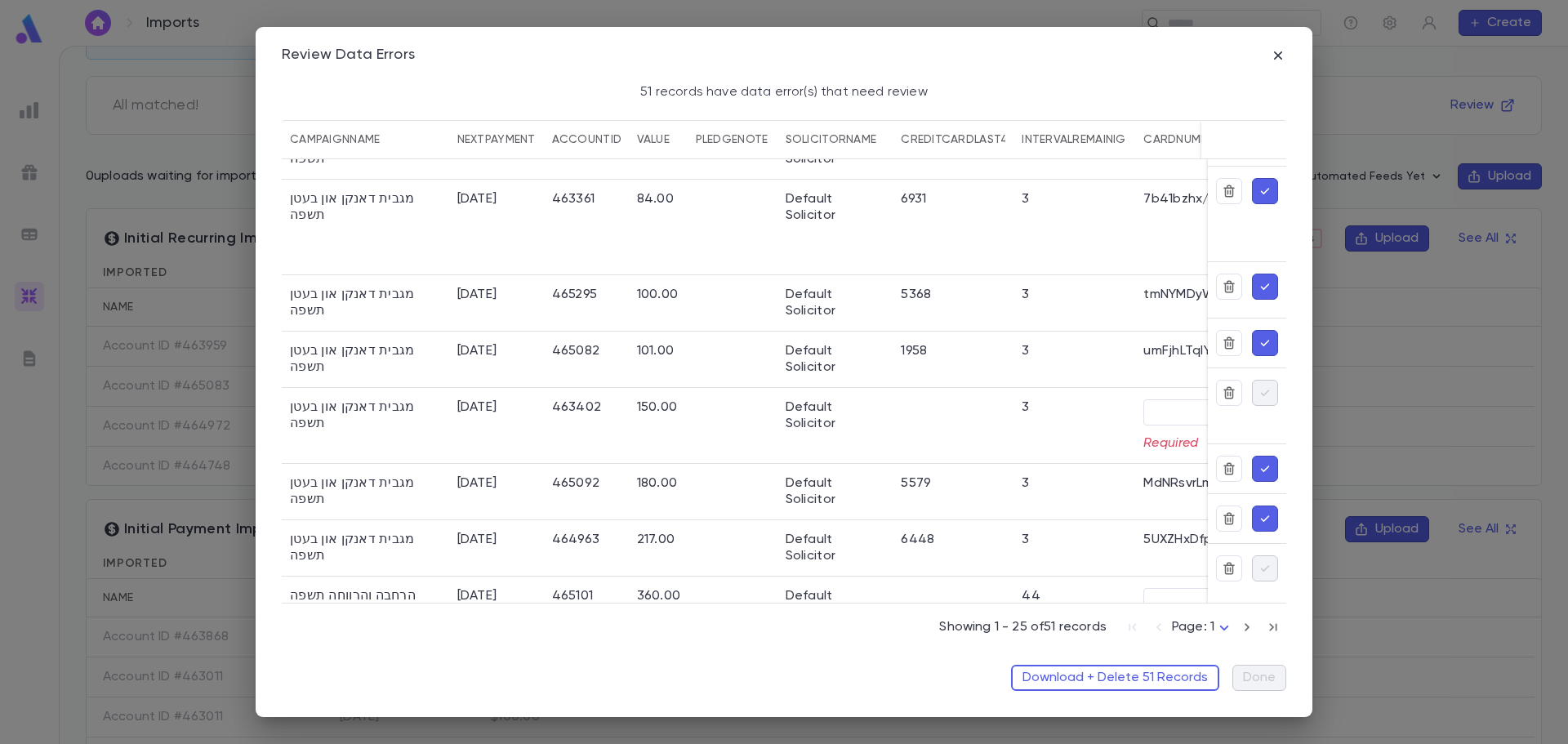
scroll to position [1552, 0]
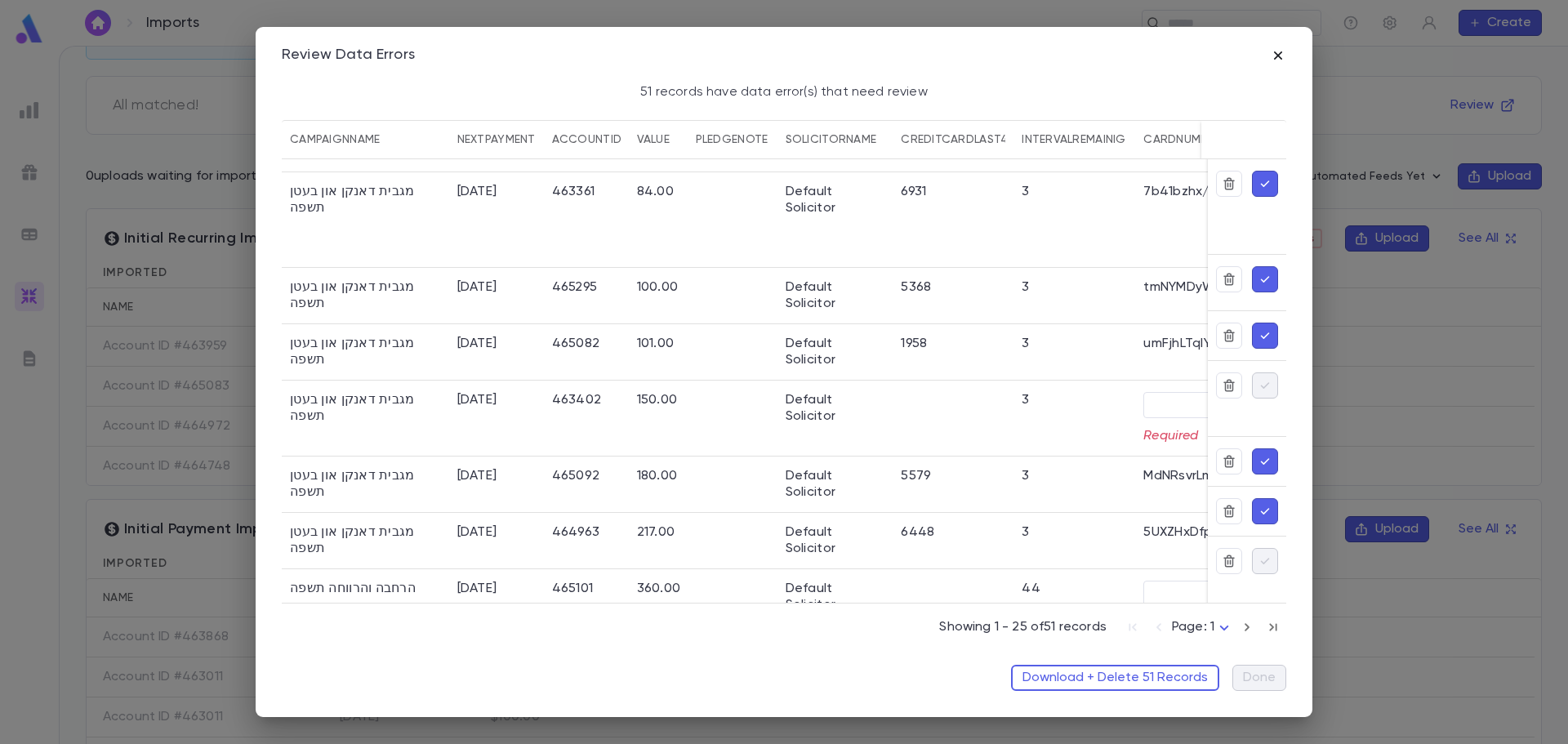
click at [1282, 59] on icon "button" at bounding box center [1278, 55] width 16 height 16
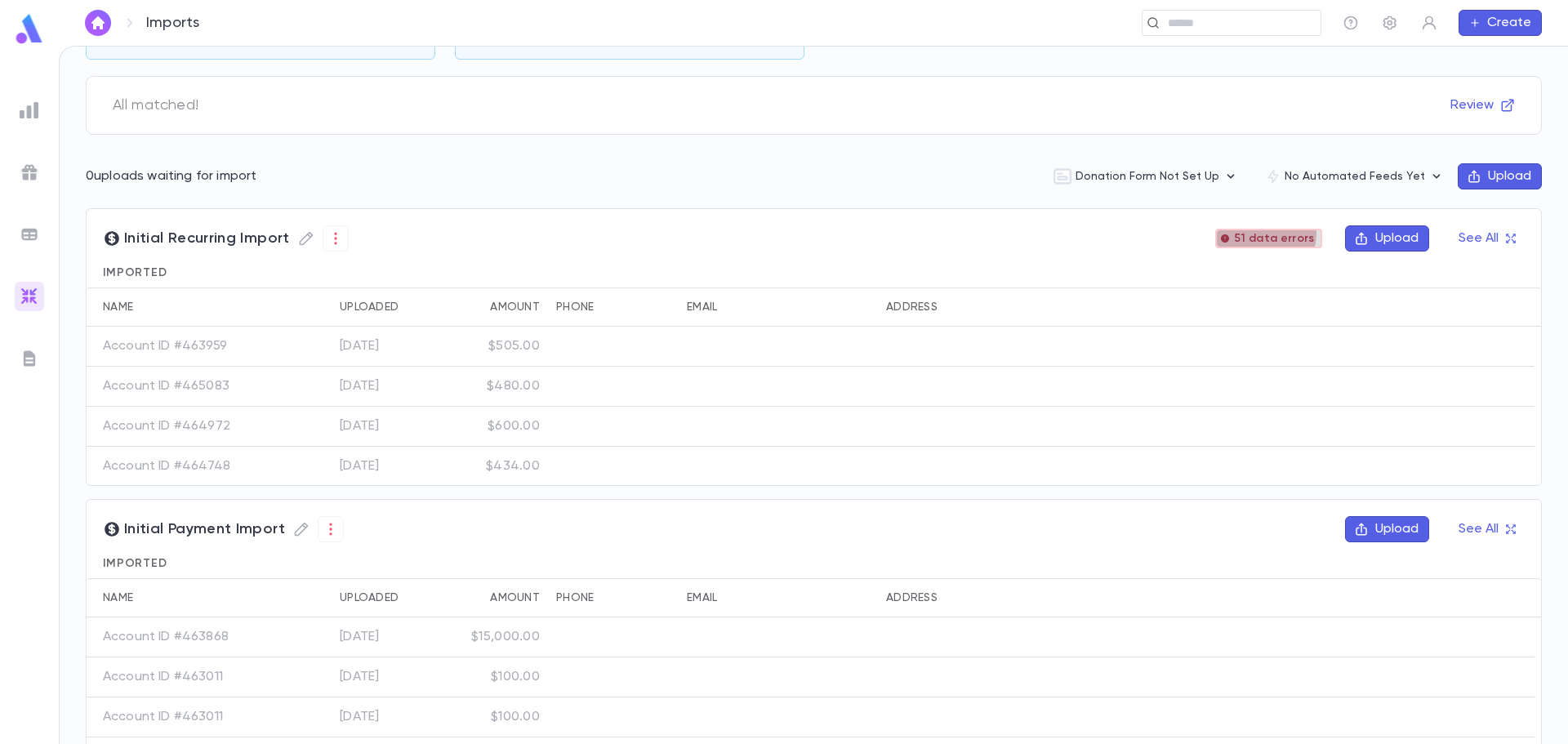
click at [1258, 233] on span "51 data errors" at bounding box center [1274, 238] width 93 height 13
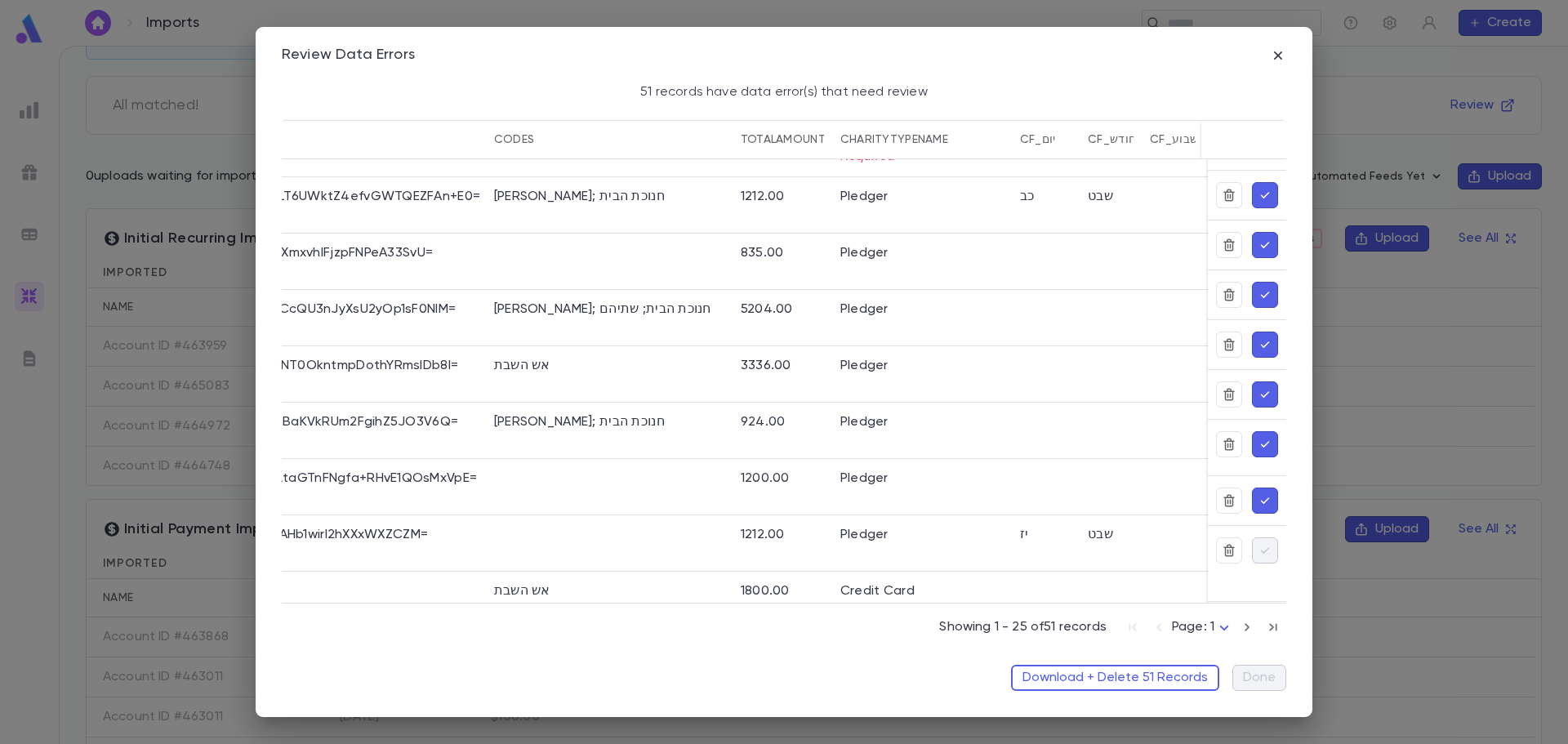
scroll to position [572, 1022]
click at [1152, 673] on button "Download + Delete 51 Records" at bounding box center [1115, 678] width 208 height 26
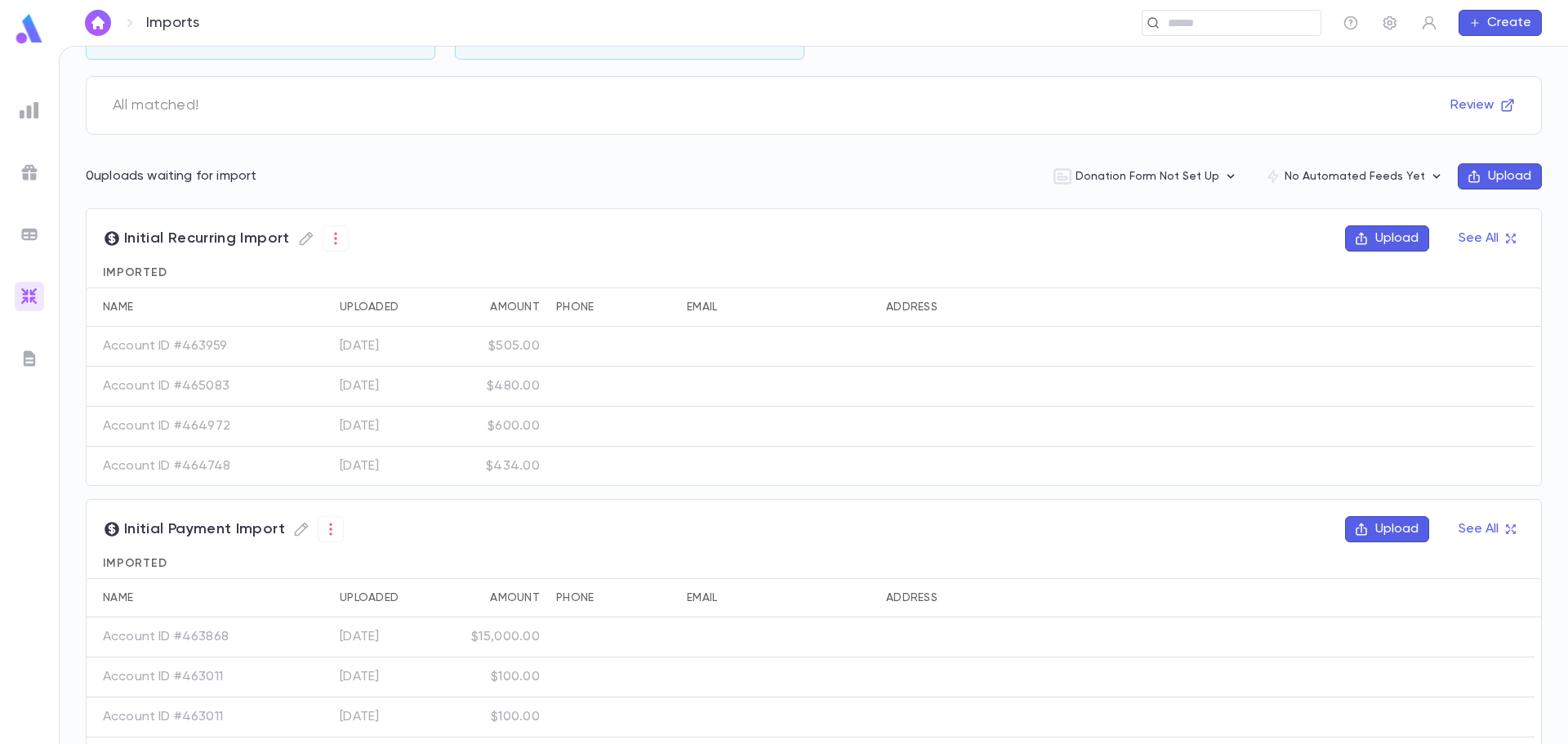
click at [1402, 236] on button "Upload" at bounding box center [1387, 238] width 84 height 26
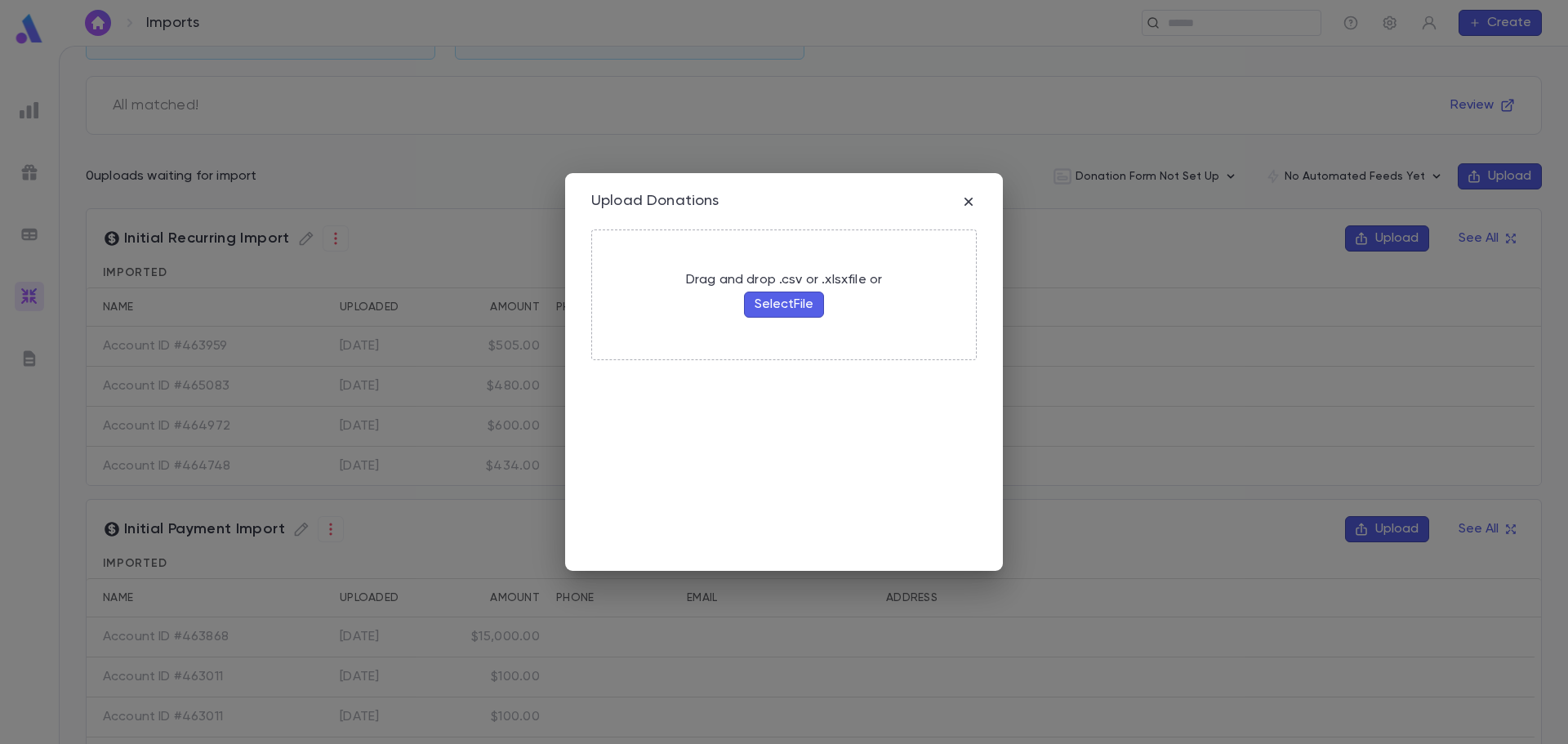
click at [799, 298] on button "Select File" at bounding box center [784, 304] width 80 height 26
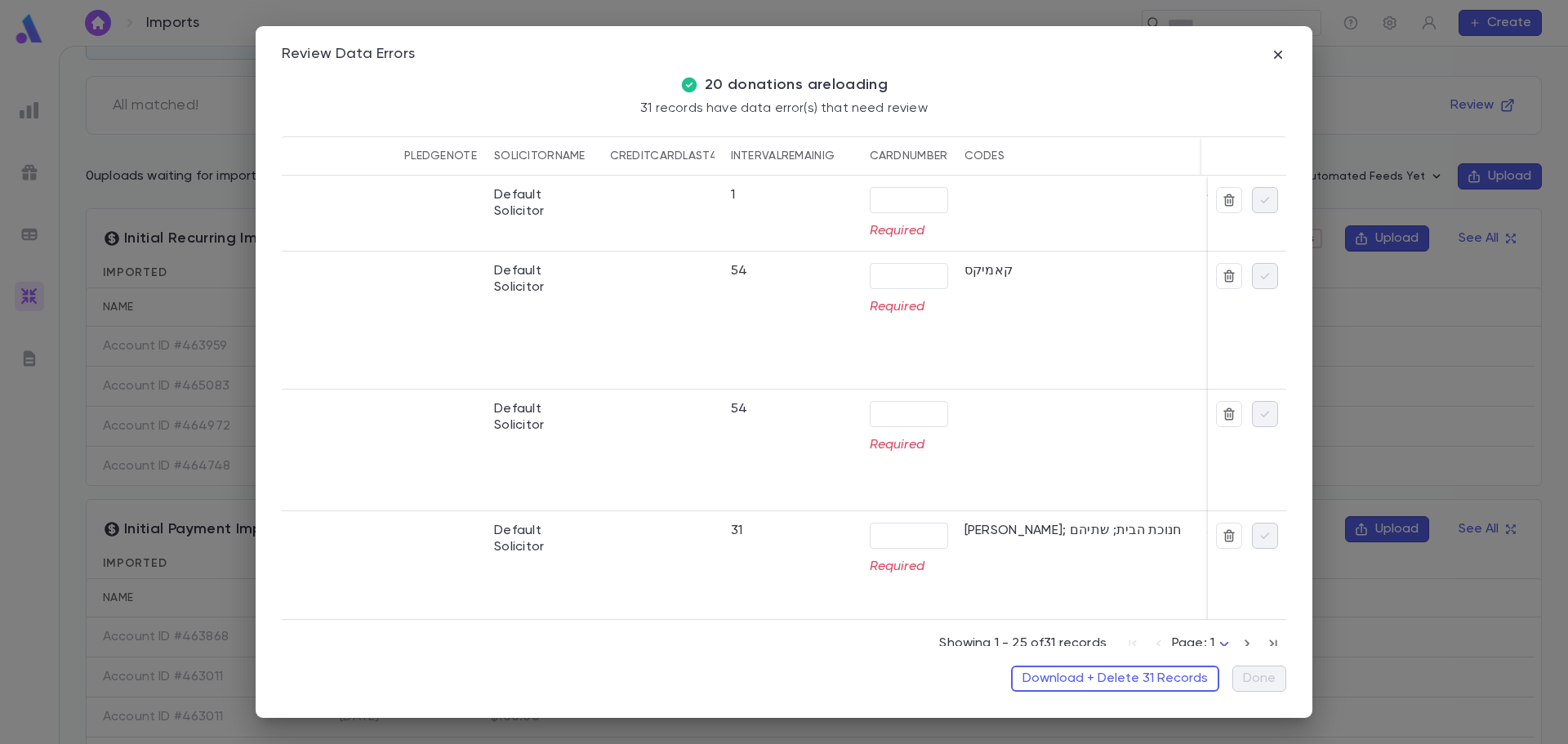
scroll to position [0, 0]
click at [908, 206] on input "text" at bounding box center [909, 200] width 78 height 25
type input "*"
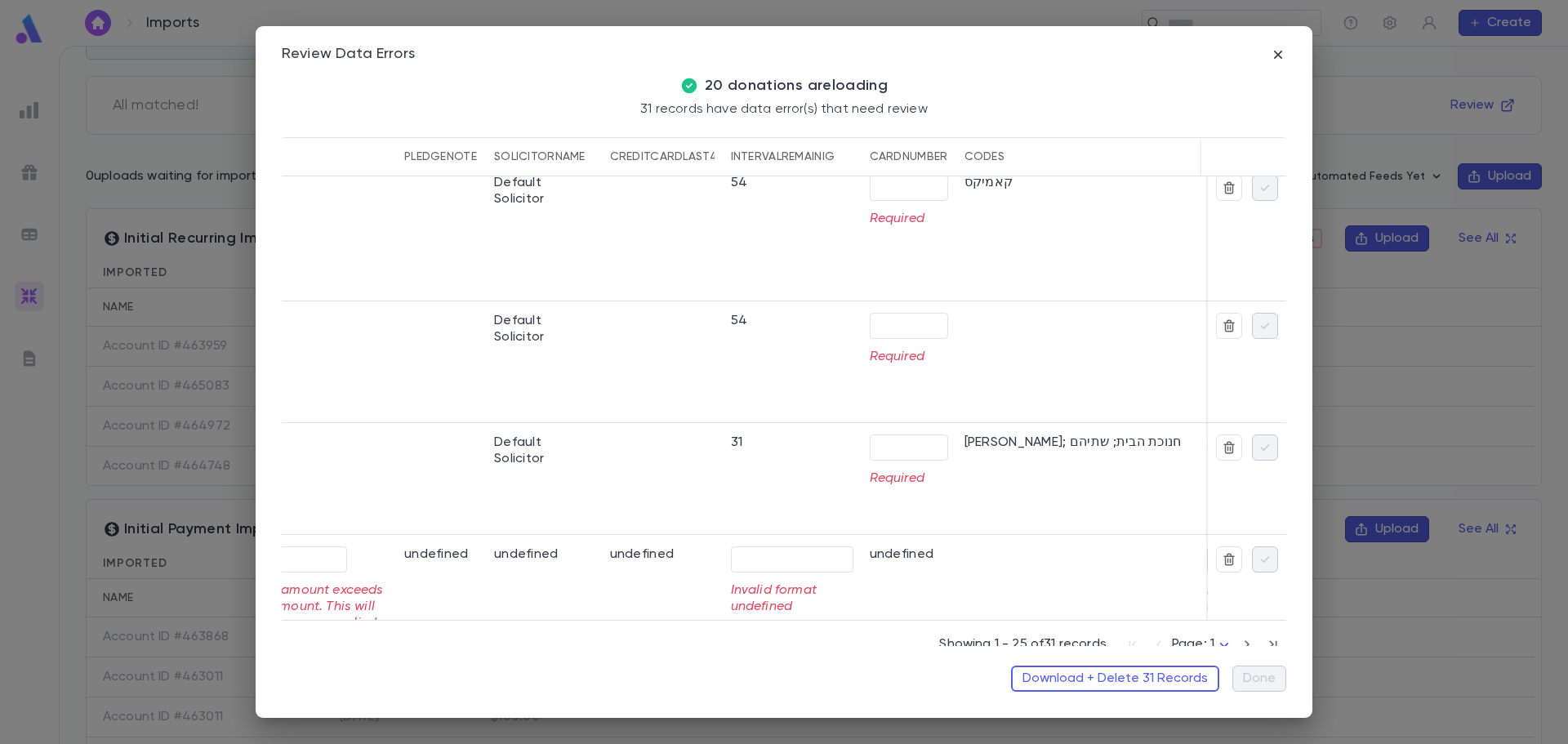
scroll to position [163, 600]
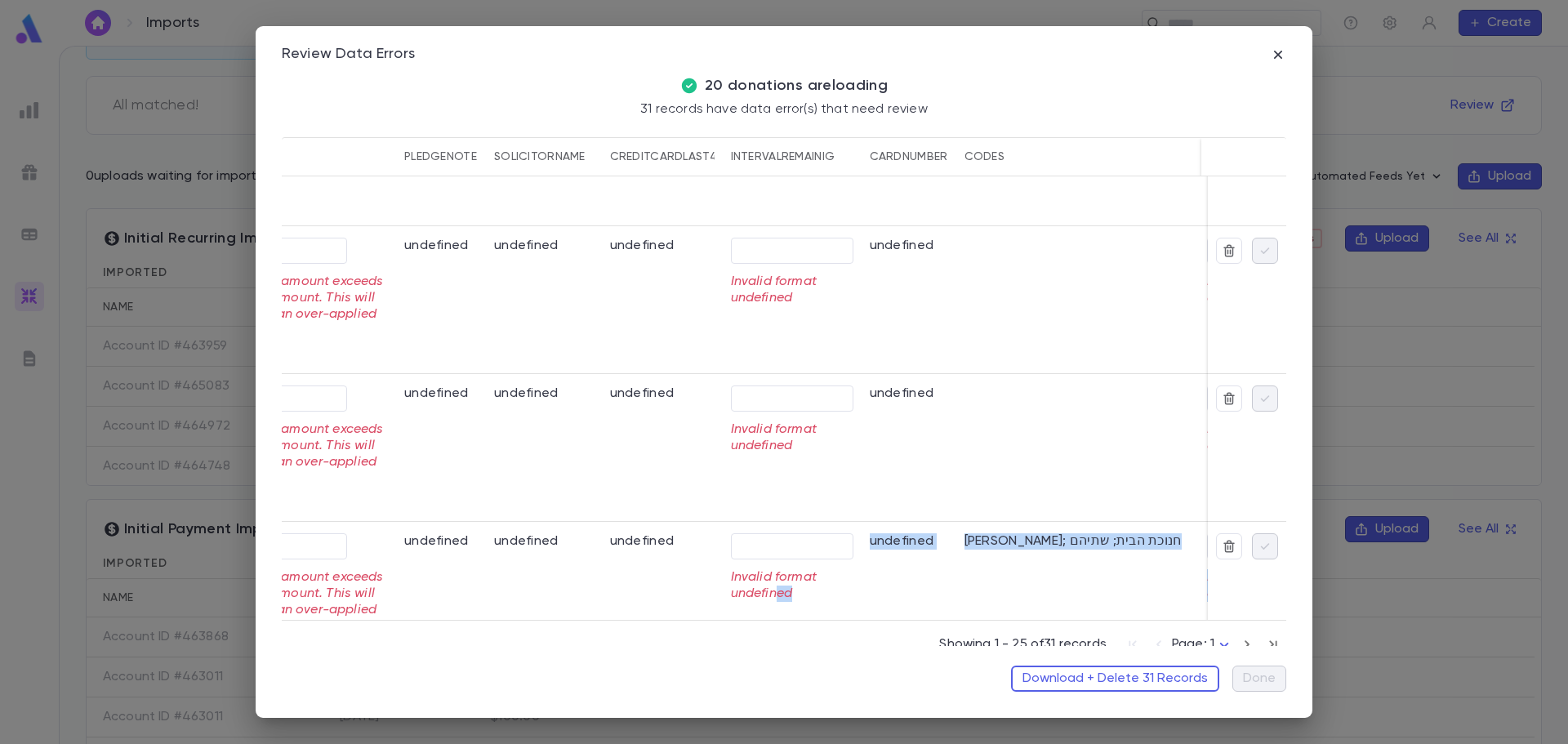
drag, startPoint x: 711, startPoint y: 623, endPoint x: 755, endPoint y: 608, distance: 46.5
click at [759, 608] on div "campaignName nextPayment accountID value pledgeNote solicitorName creditCardLas…" at bounding box center [784, 400] width 1005 height 525
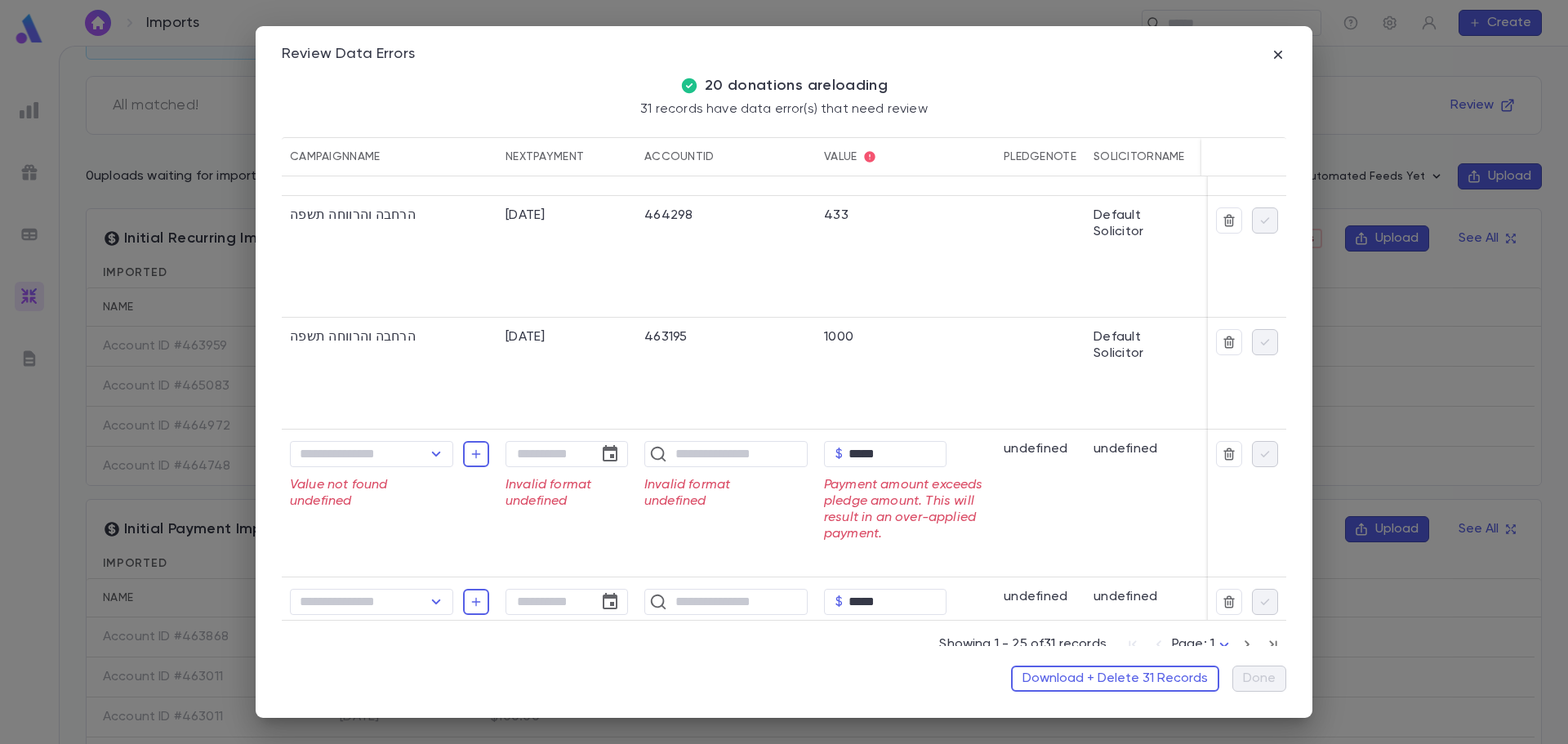
scroll to position [305, 0]
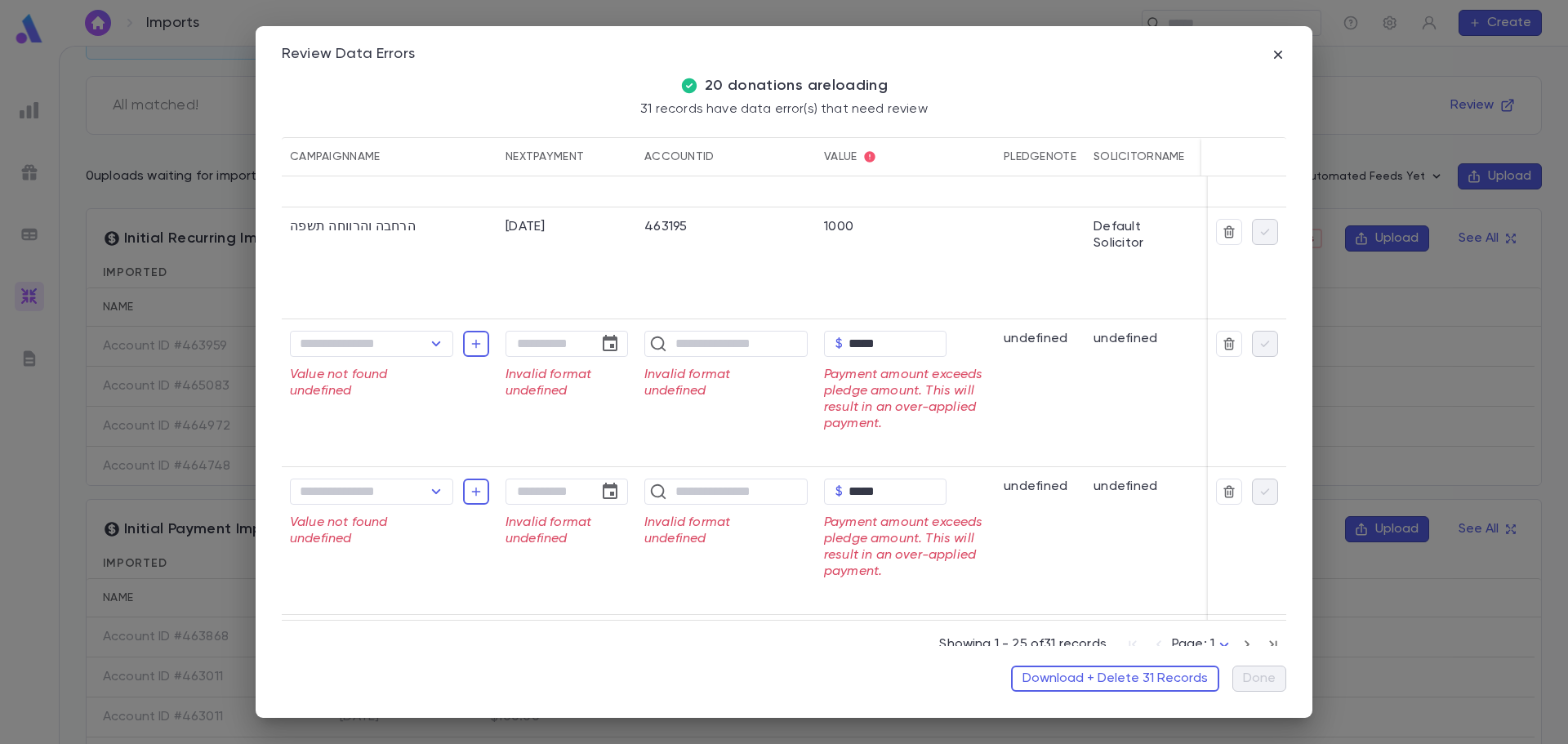
click at [730, 420] on div "​ Invalid format undefined" at bounding box center [726, 393] width 180 height 148
click at [791, 418] on div "​ Invalid format undefined" at bounding box center [726, 393] width 180 height 148
click at [506, 438] on div "​ Invalid format undefined" at bounding box center [567, 393] width 138 height 148
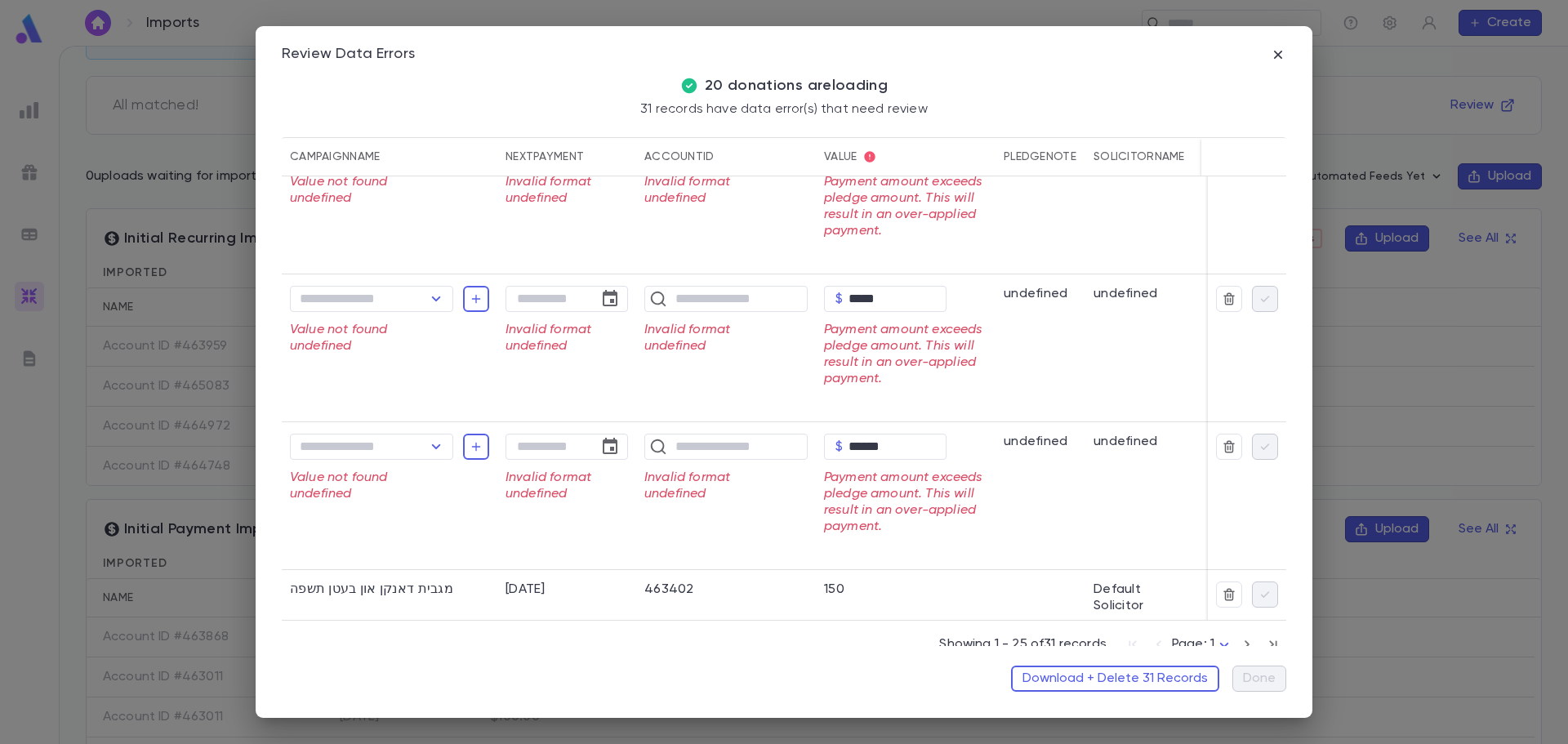
scroll to position [490, 0]
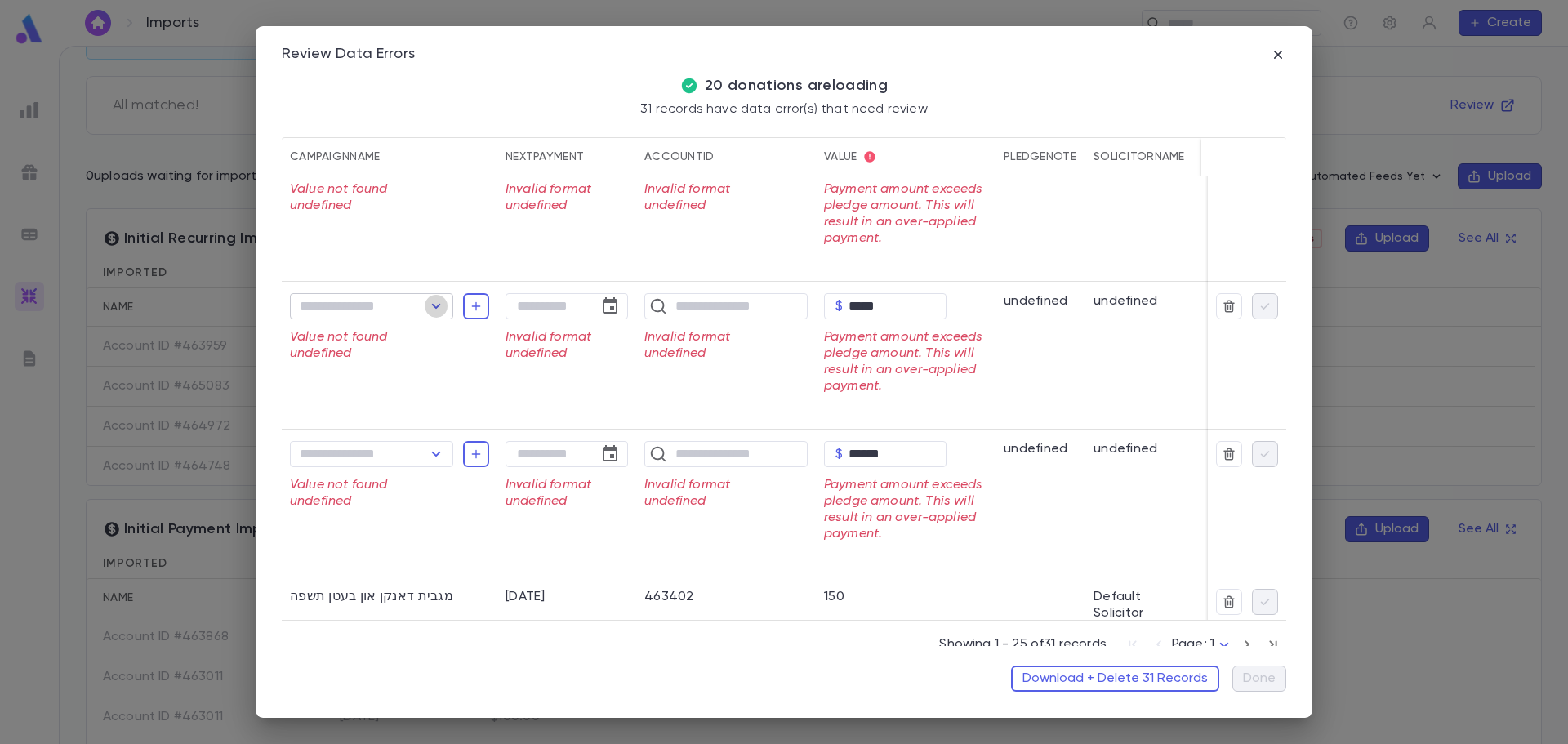
click at [437, 307] on icon "Open" at bounding box center [436, 306] width 20 height 20
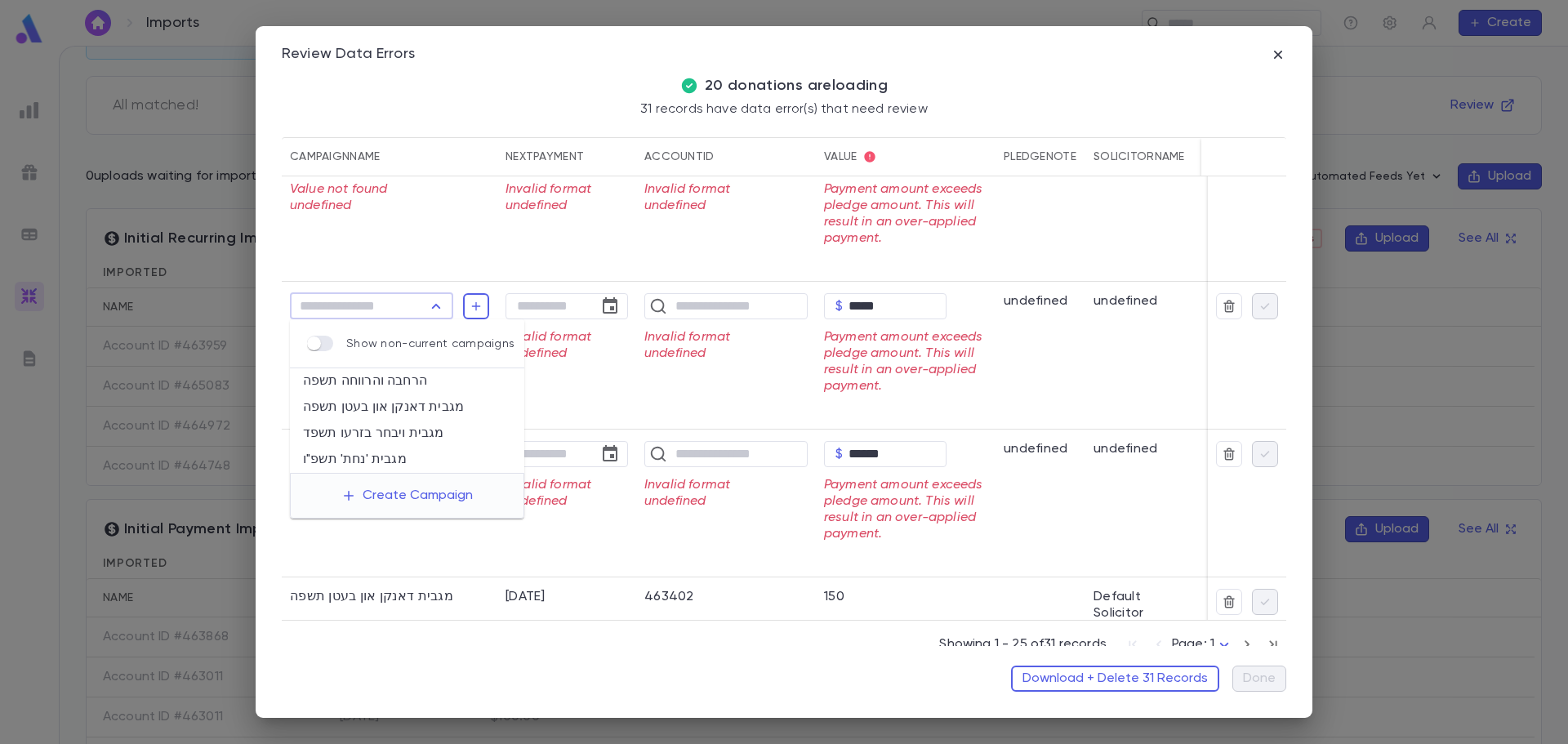
click at [437, 307] on icon "Close" at bounding box center [436, 306] width 20 height 20
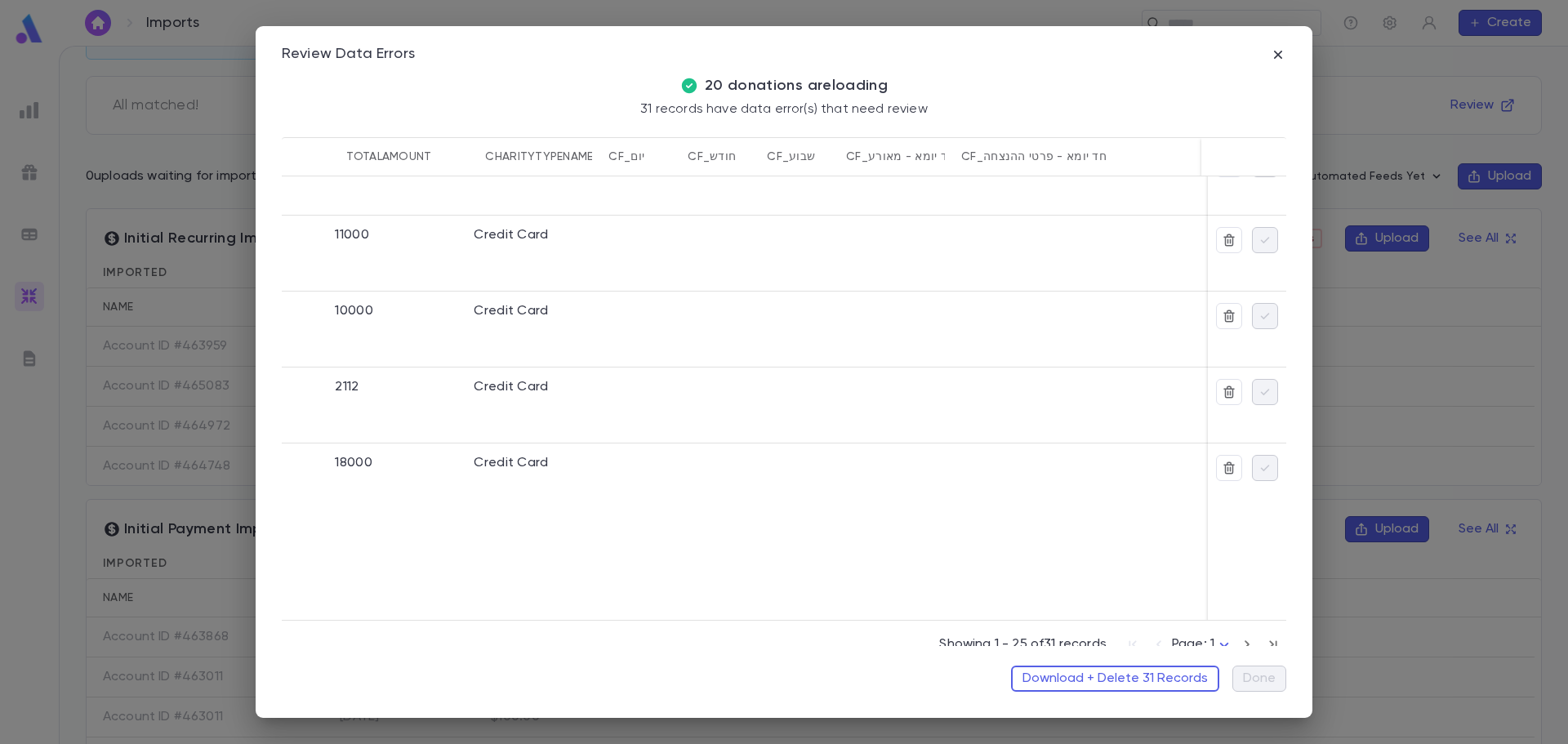
scroll to position [2042, 1469]
click at [1089, 681] on button "Download + Delete 31 Records" at bounding box center [1115, 679] width 208 height 26
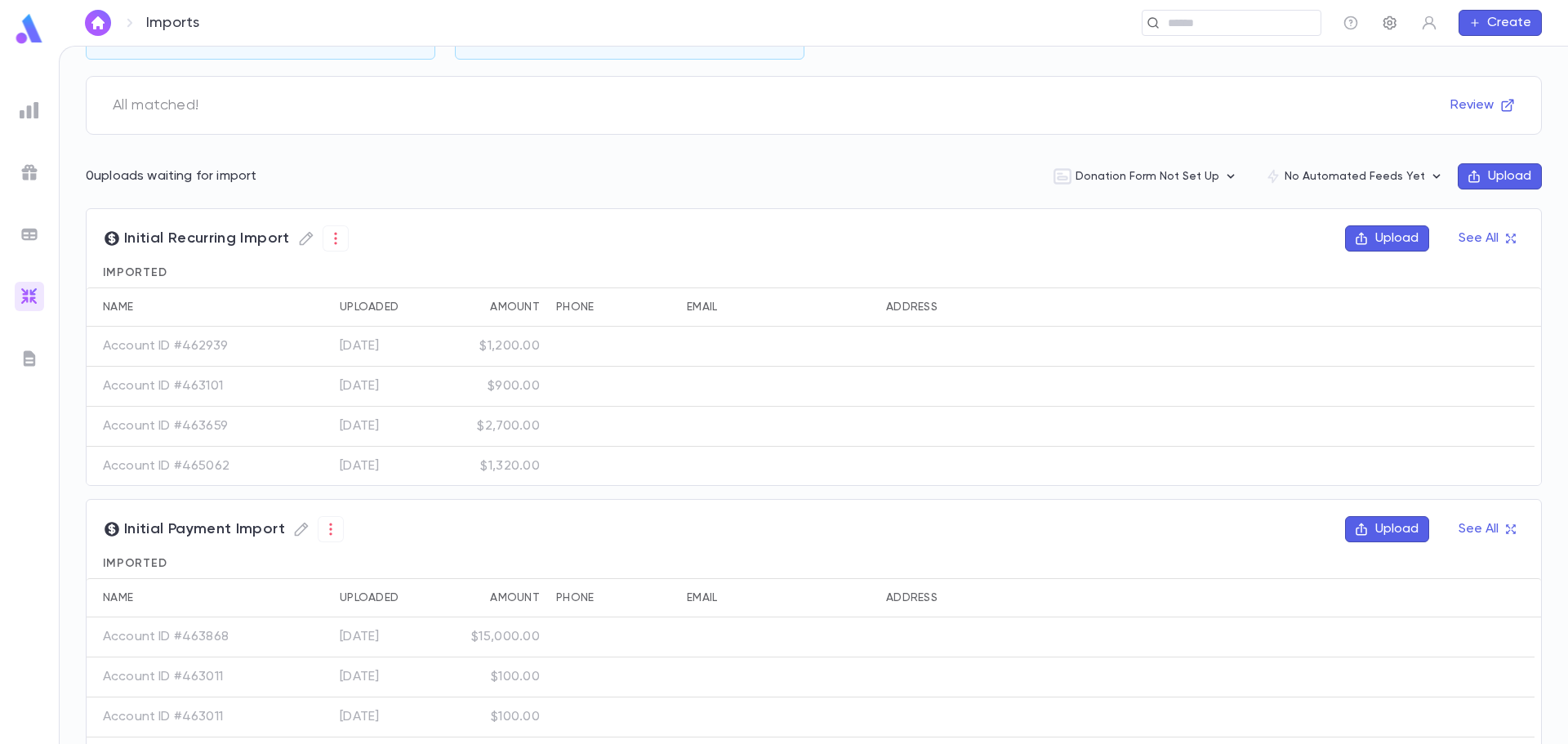
click at [1382, 22] on icon "button" at bounding box center [1390, 22] width 16 height 16
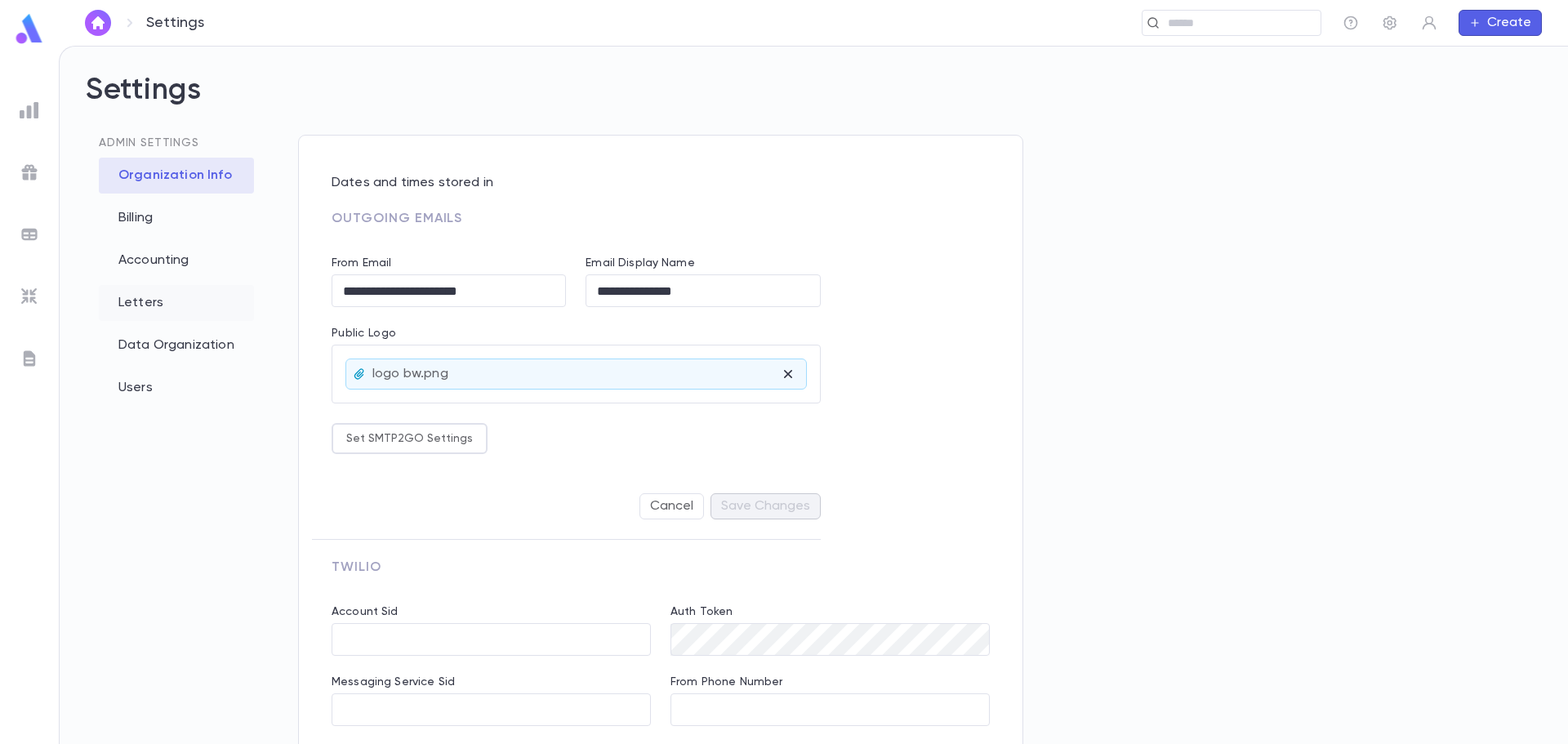
type input "**********"
click at [144, 309] on div "Letters" at bounding box center [176, 303] width 155 height 36
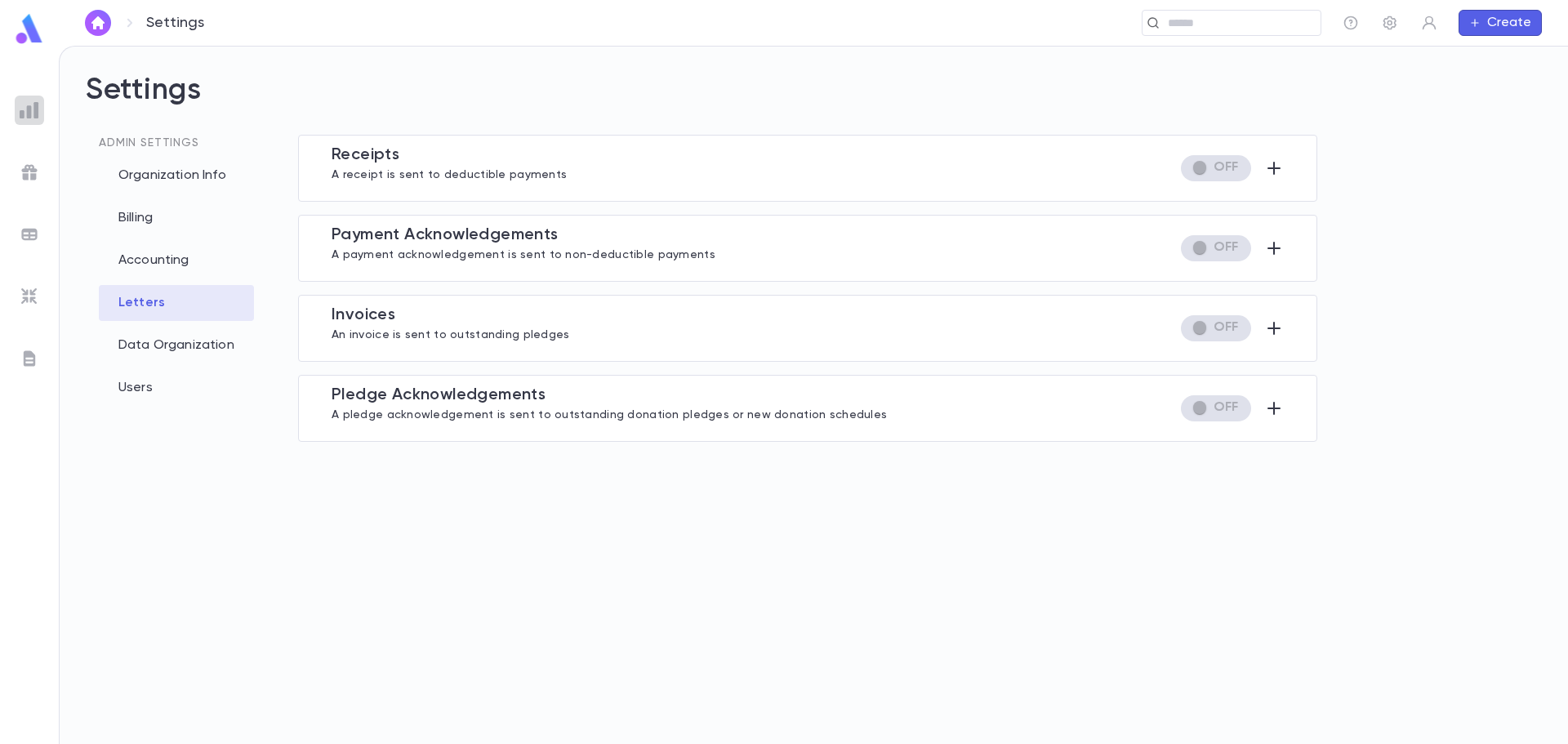
click at [37, 106] on img at bounding box center [29, 110] width 20 height 20
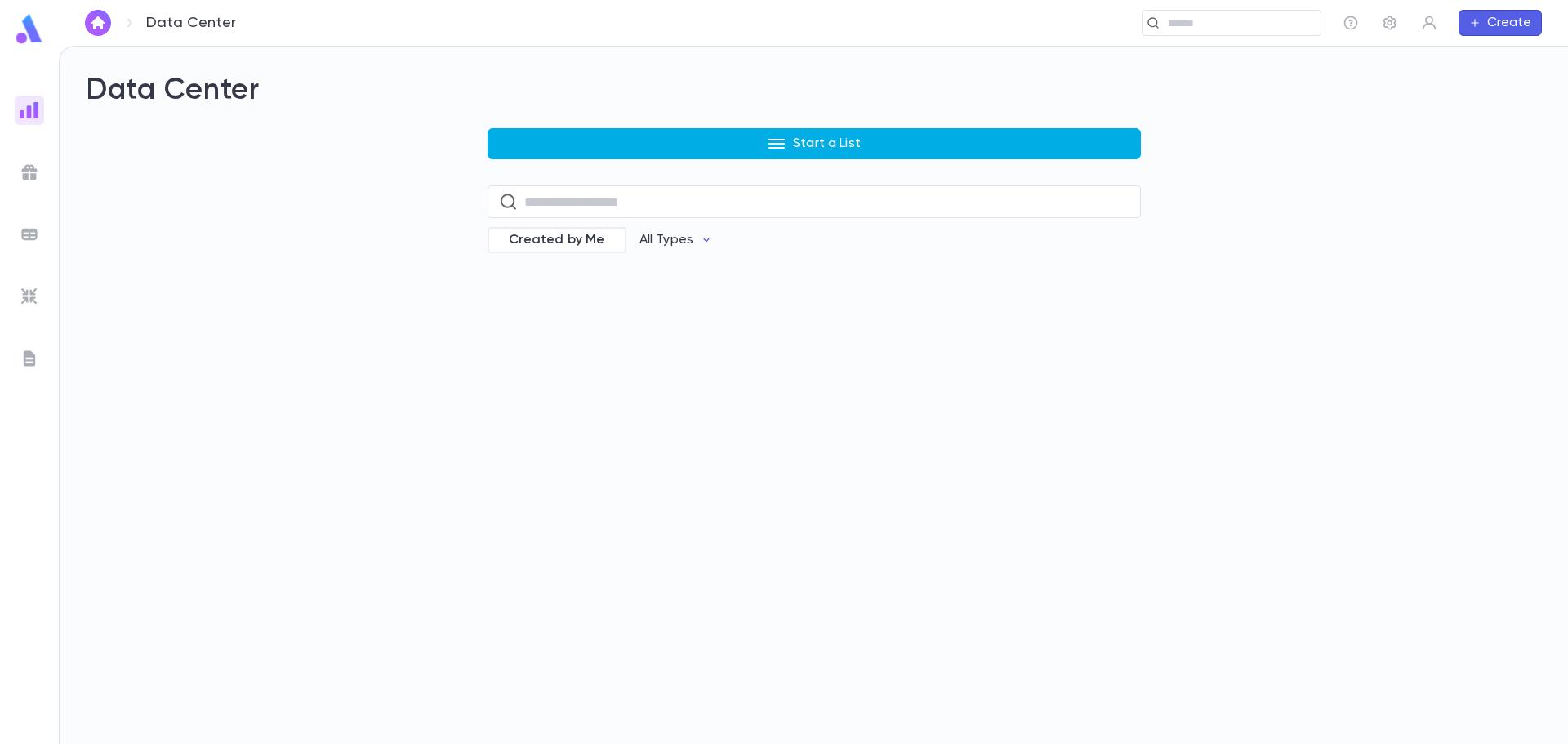
click at [584, 144] on button "Start a List" at bounding box center [814, 144] width 653 height 31
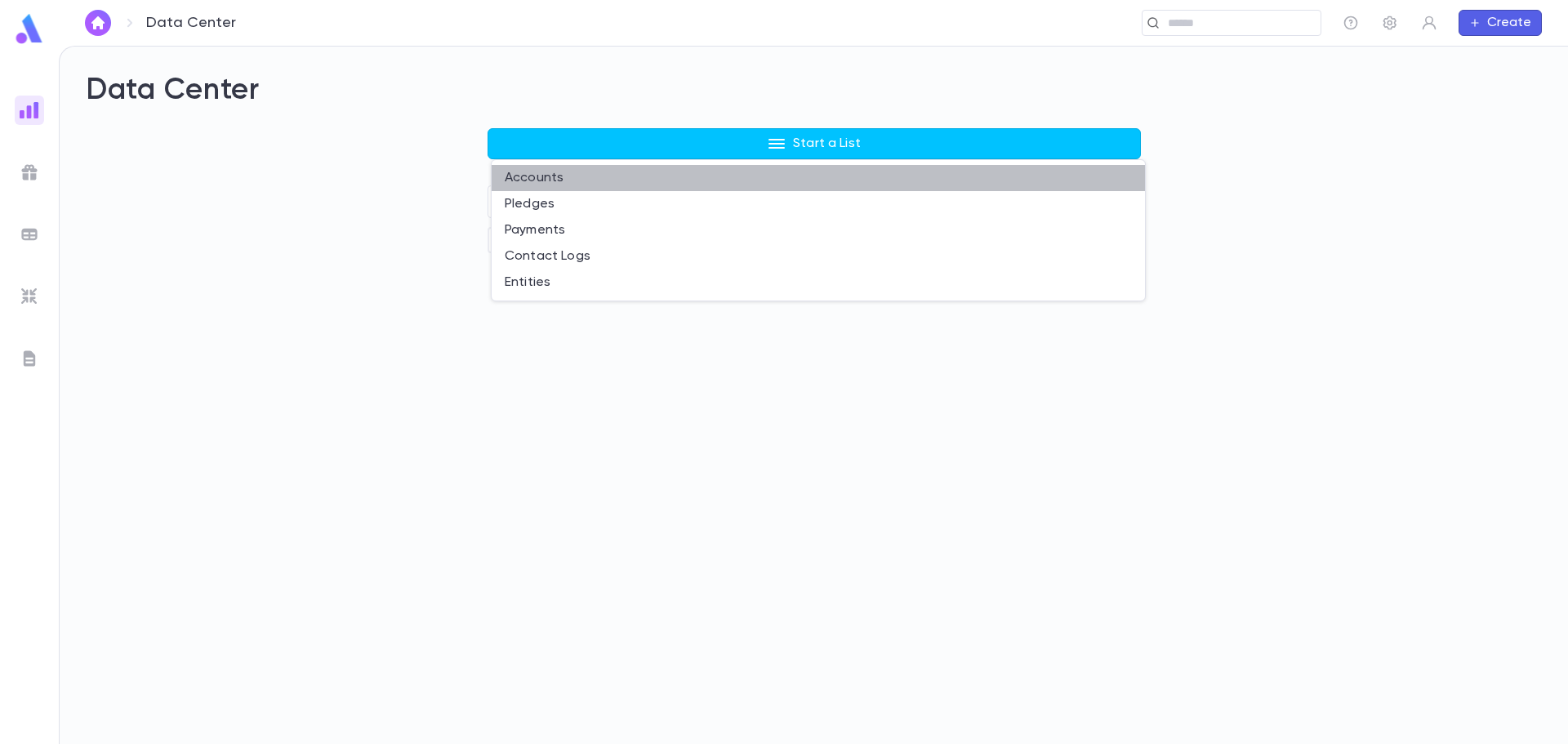
click at [518, 171] on li "Accounts" at bounding box center [818, 178] width 653 height 26
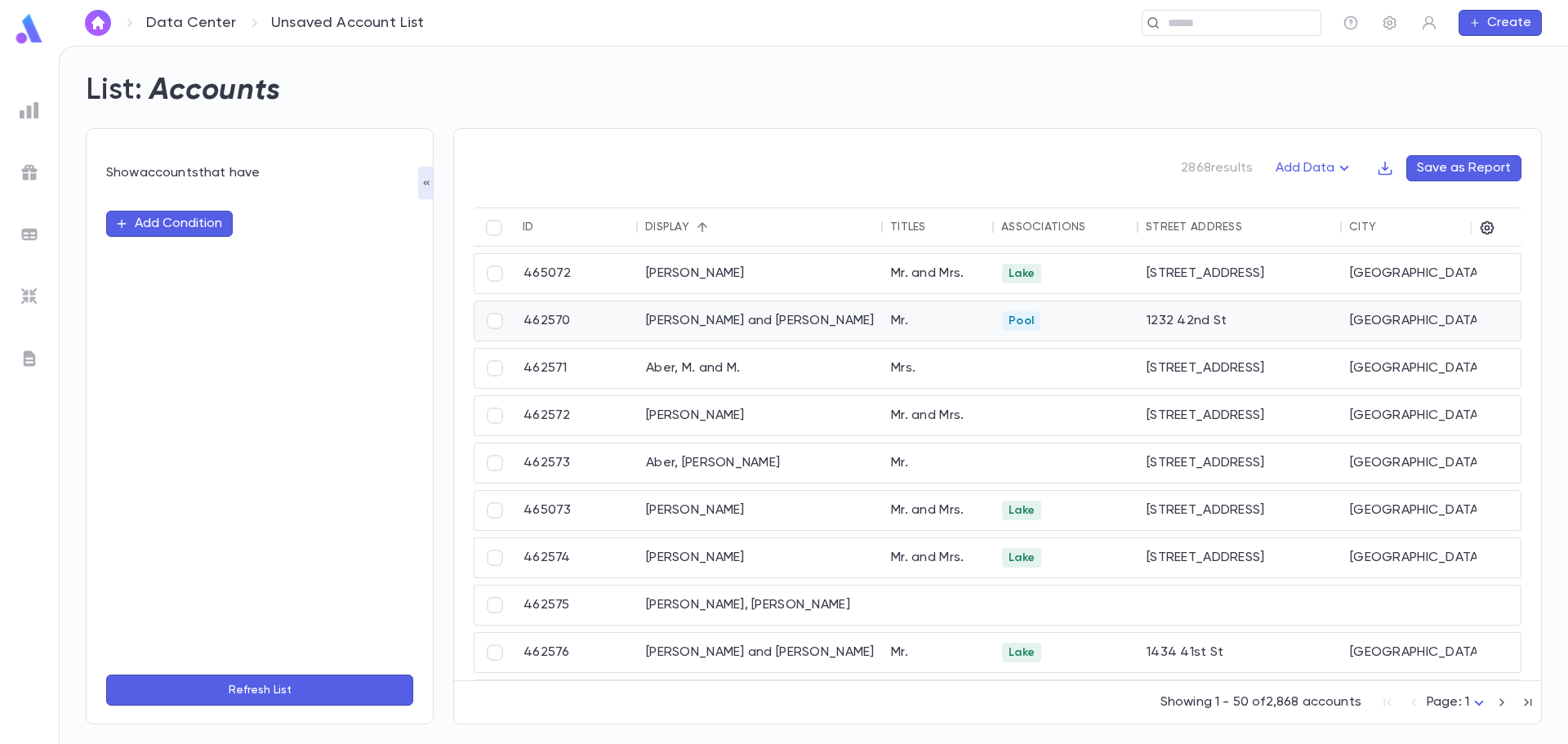
click at [730, 320] on div "Aber, Elimeilech and Toby" at bounding box center [760, 321] width 245 height 39
click at [23, 27] on img at bounding box center [29, 29] width 32 height 32
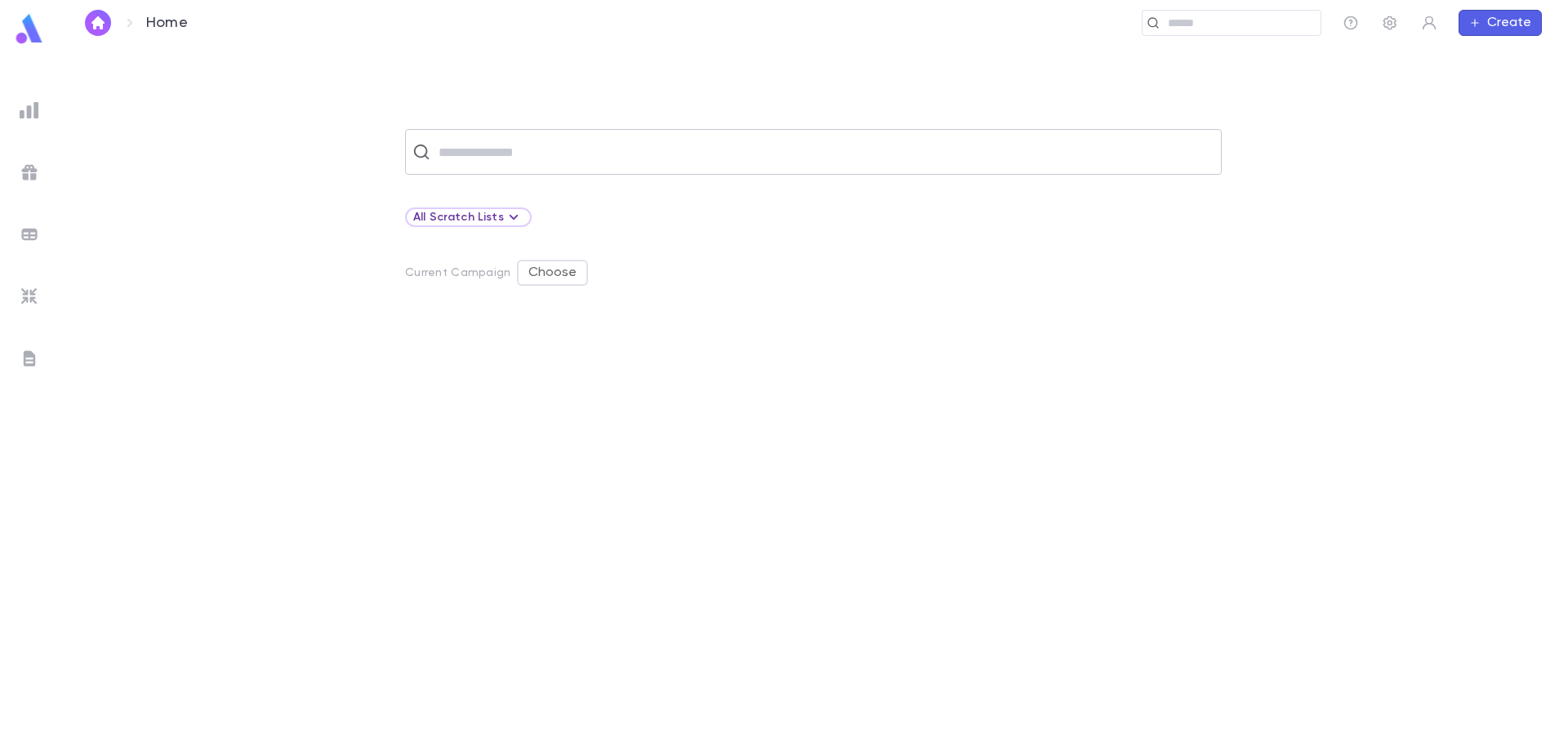
click at [646, 148] on input "text" at bounding box center [824, 152] width 781 height 31
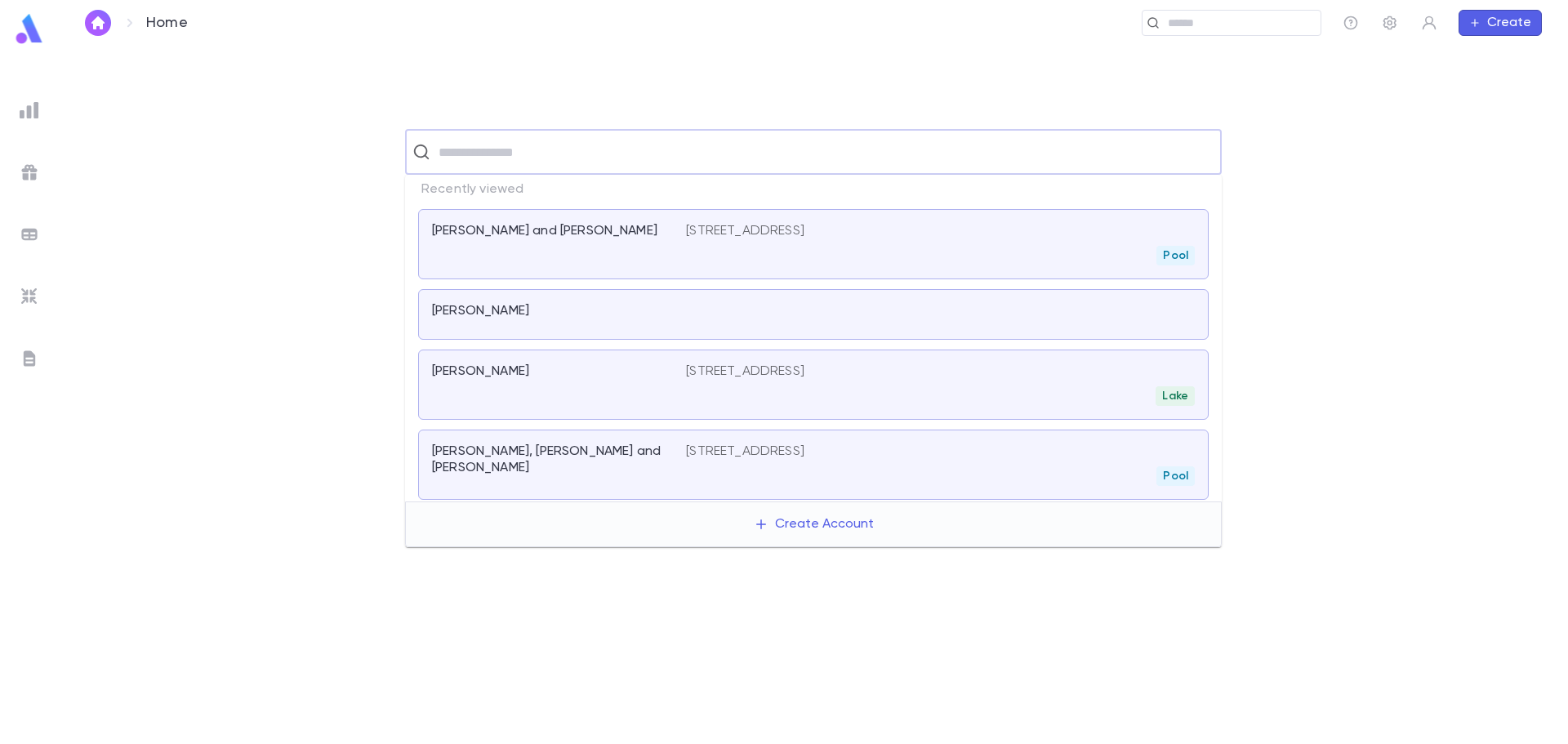
click at [612, 311] on div "Samuel, Avrum Chaim" at bounding box center [550, 311] width 234 height 16
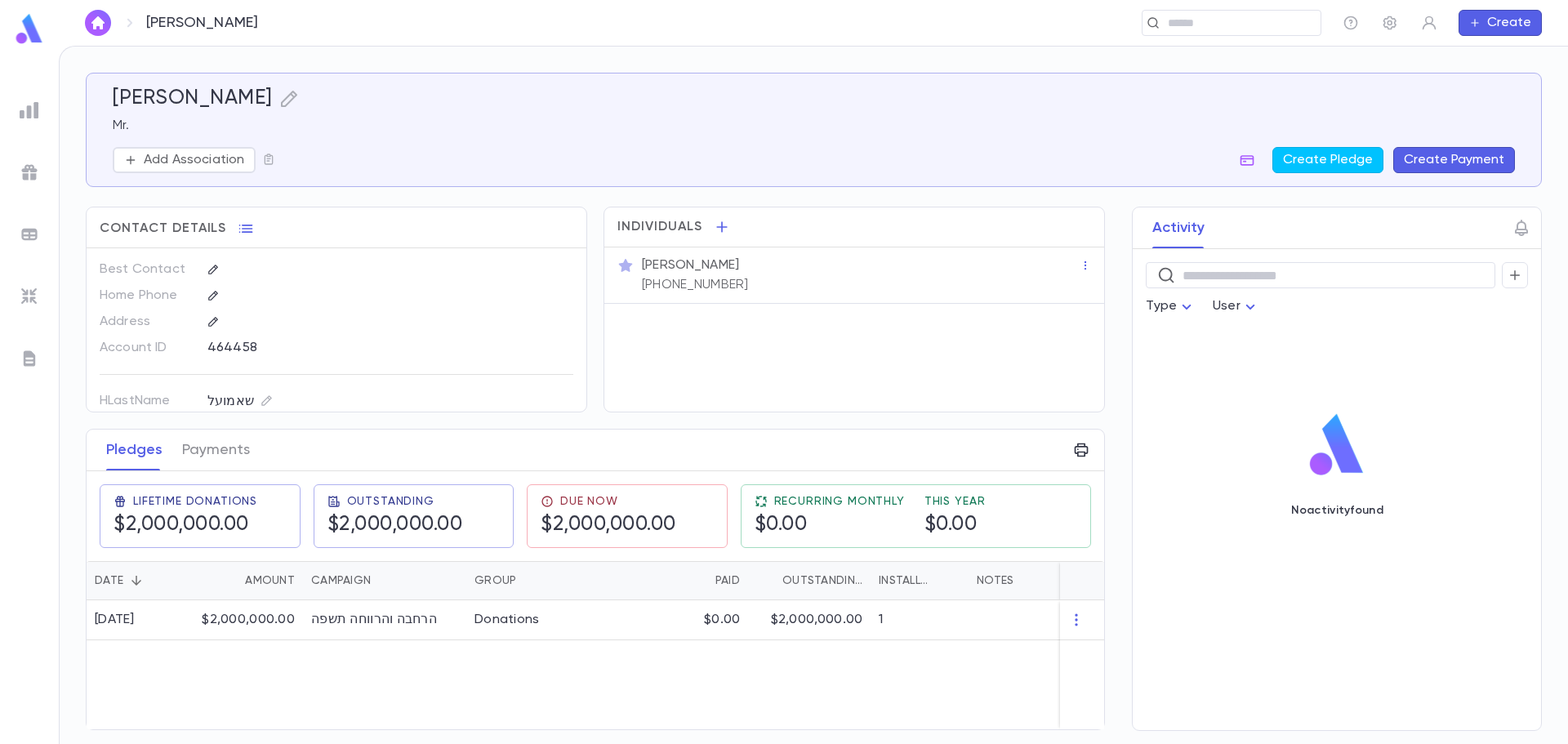
click at [25, 23] on img at bounding box center [29, 29] width 32 height 32
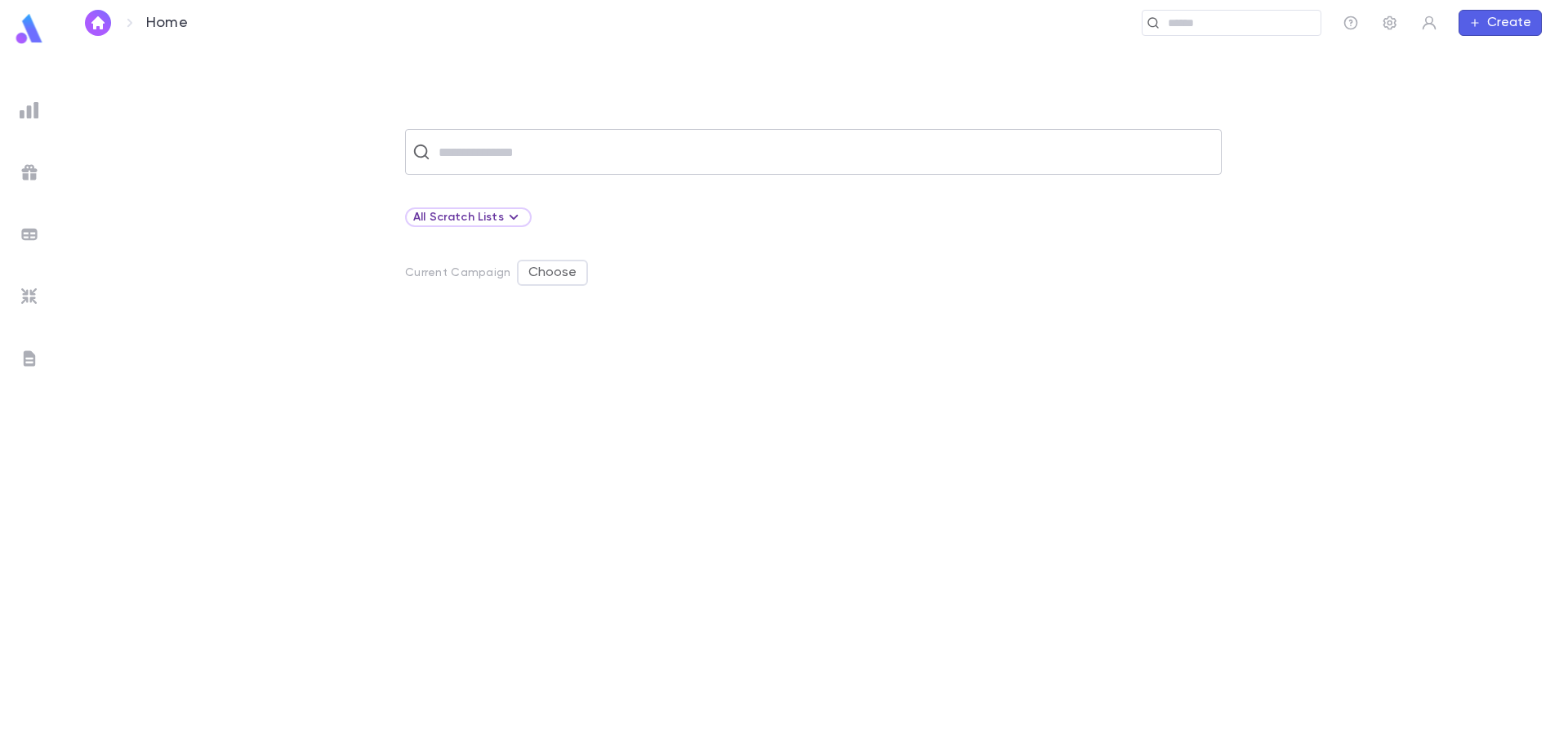
click at [505, 129] on div "​" at bounding box center [814, 152] width 817 height 46
click at [502, 143] on input "text" at bounding box center [824, 152] width 781 height 31
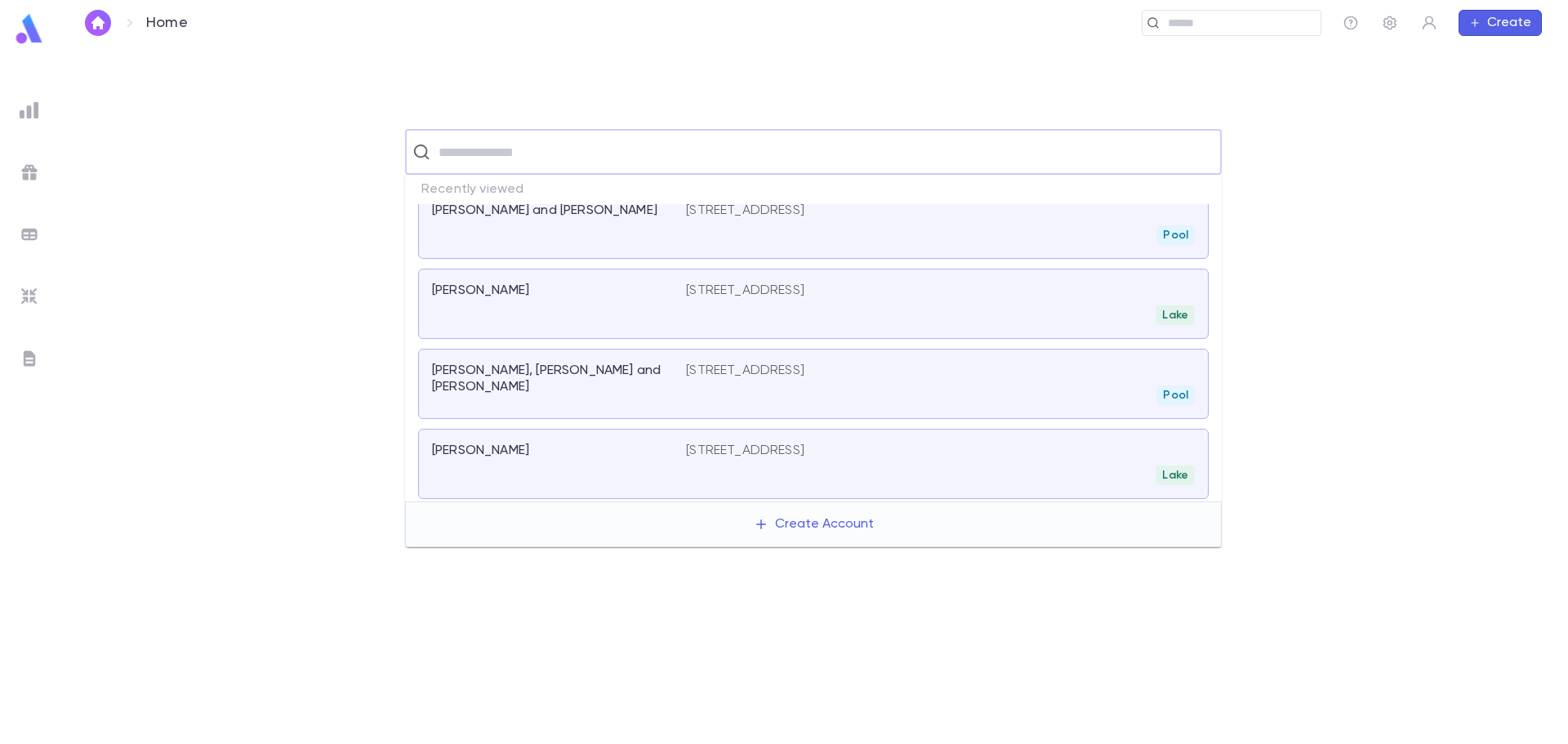
scroll to position [82, 0]
click at [582, 302] on div "Ausch, Chaim" at bounding box center [559, 303] width 254 height 42
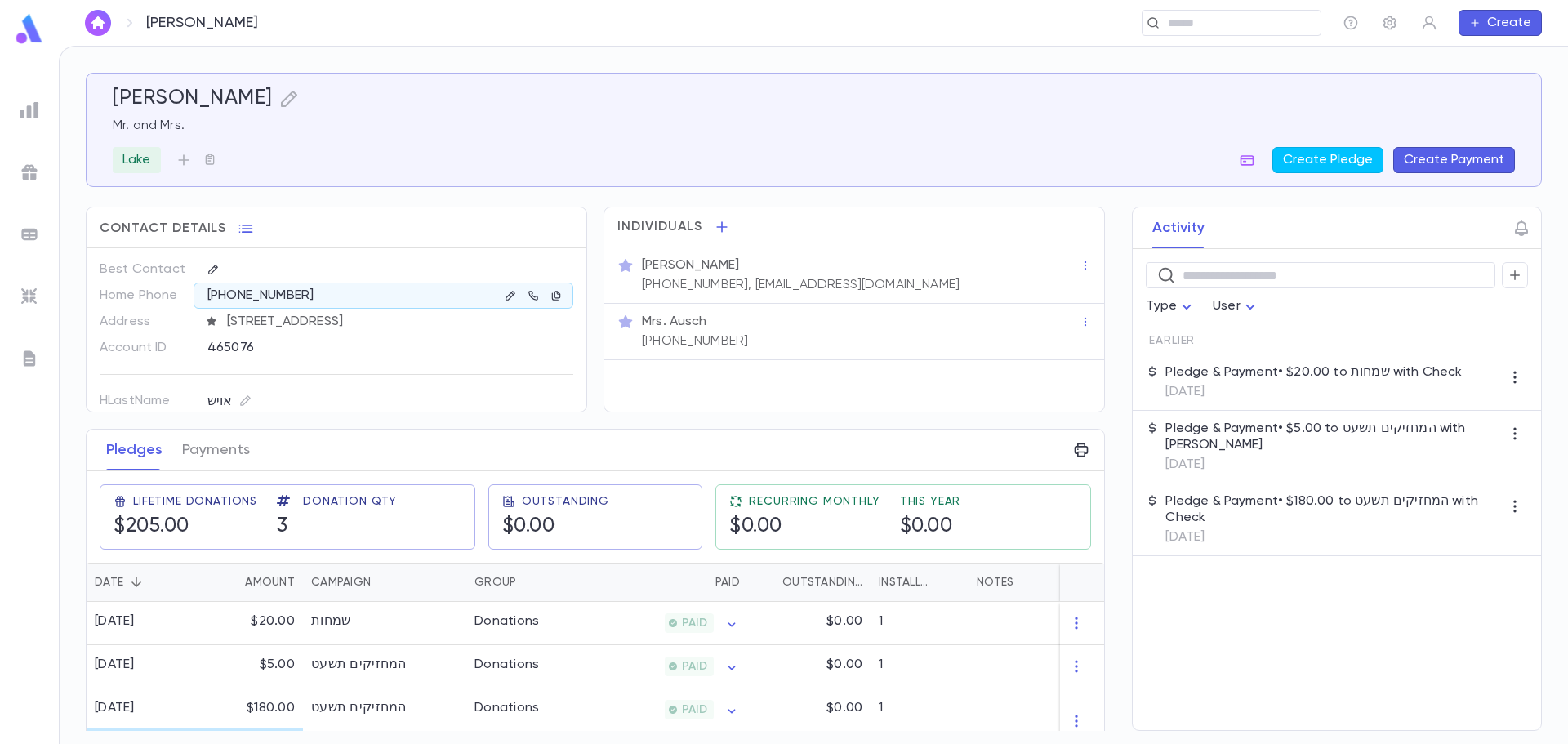
click at [32, 30] on img at bounding box center [29, 29] width 32 height 32
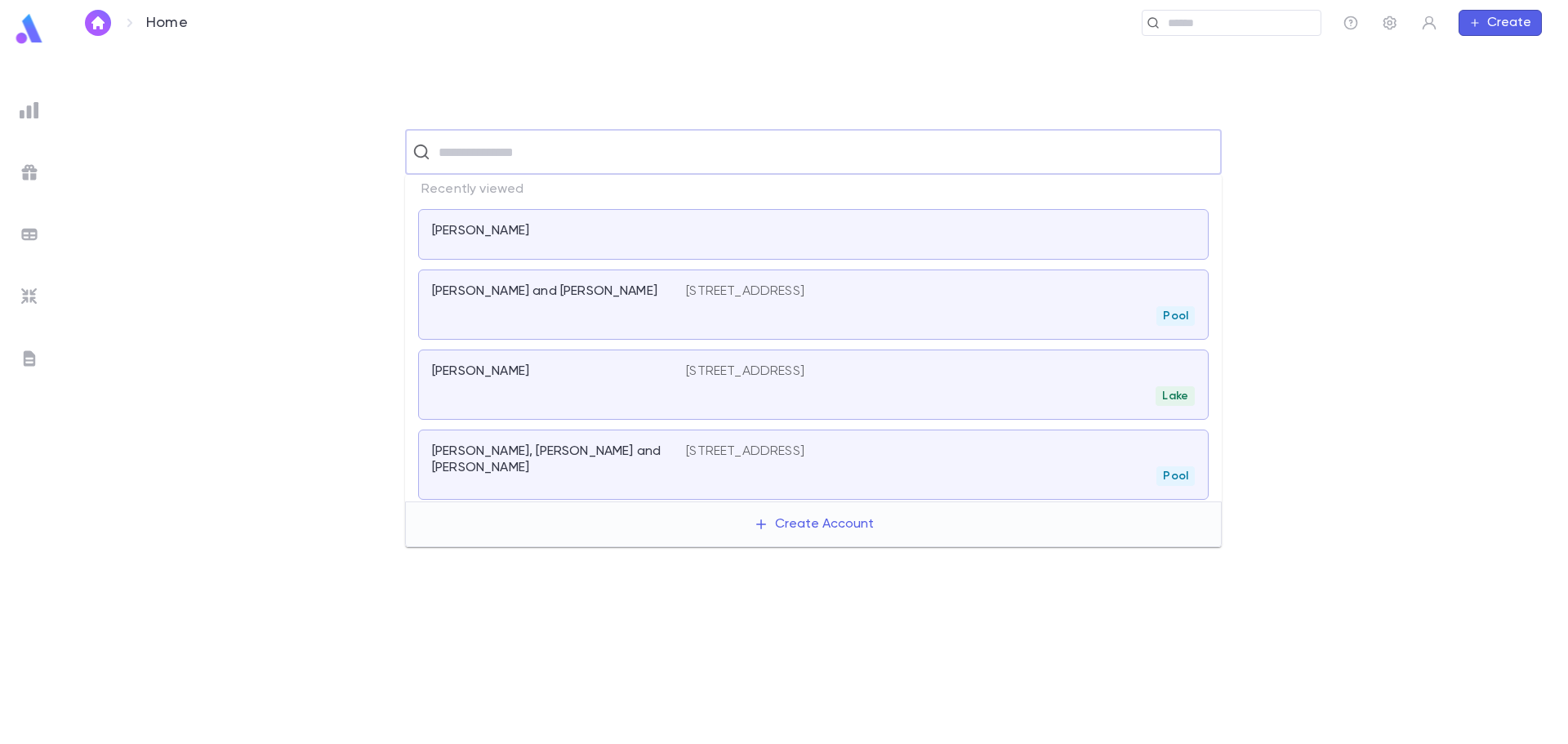
click at [537, 158] on input "text" at bounding box center [824, 152] width 781 height 31
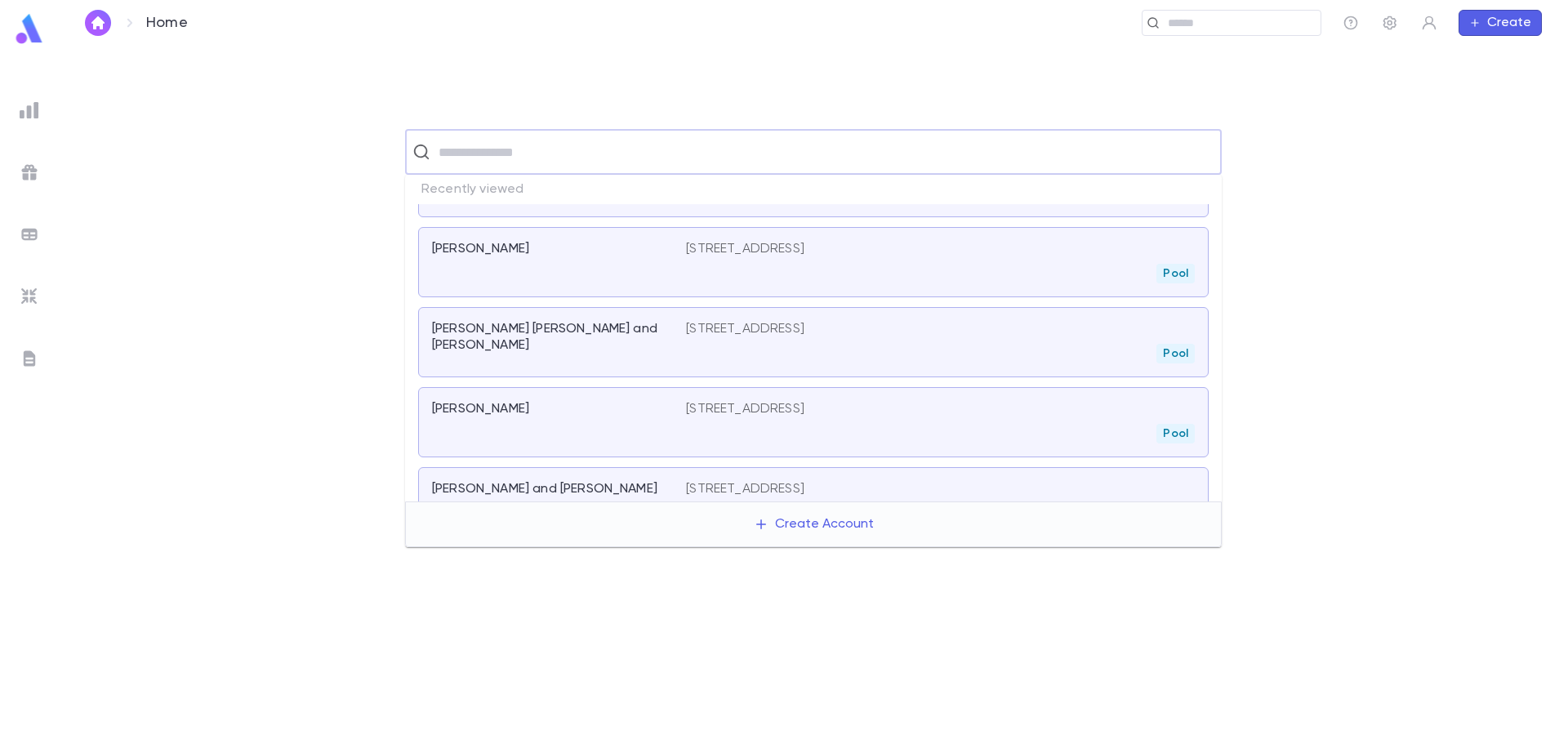
scroll to position [483, 0]
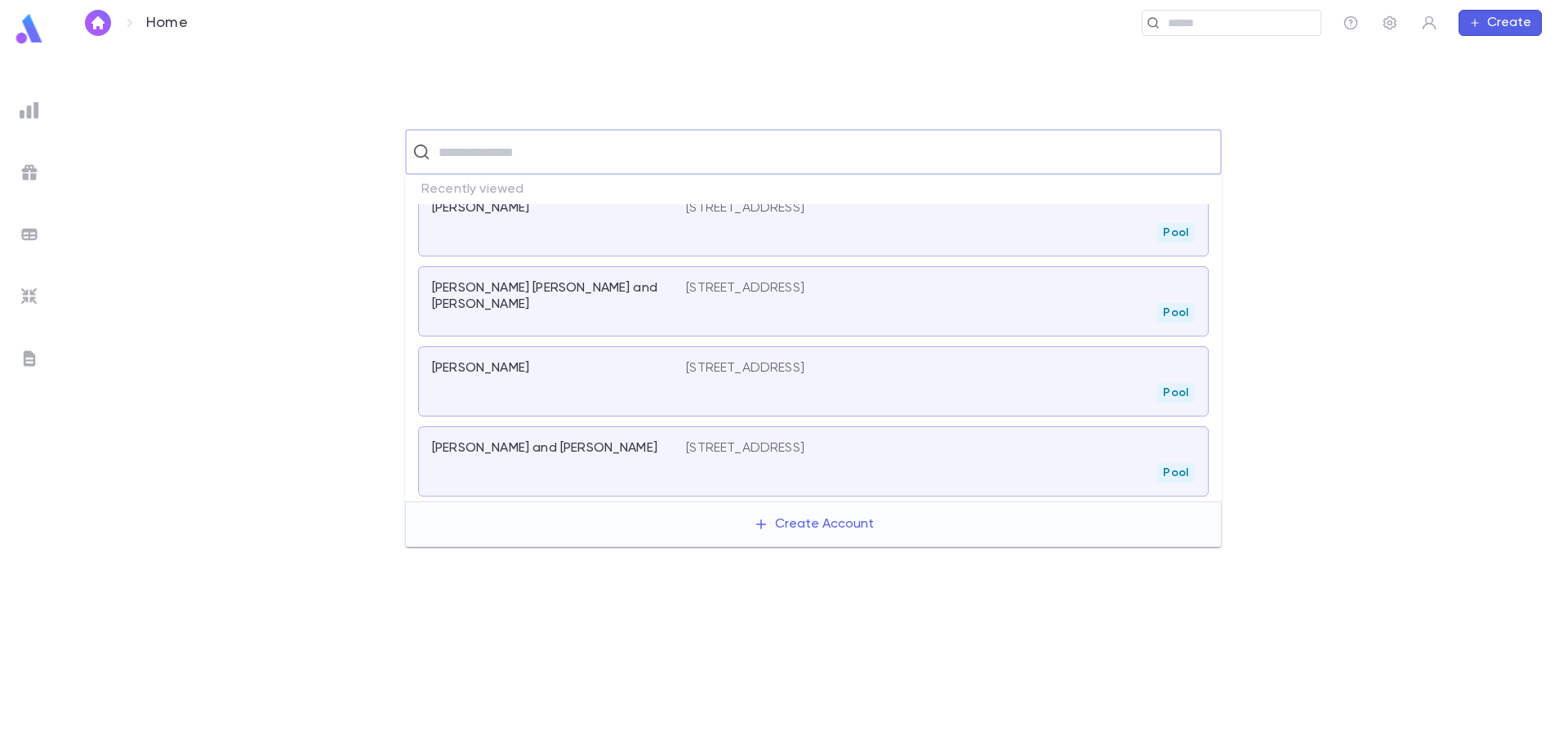
click at [623, 461] on div "Klein, Mordechai and Susie" at bounding box center [559, 461] width 254 height 42
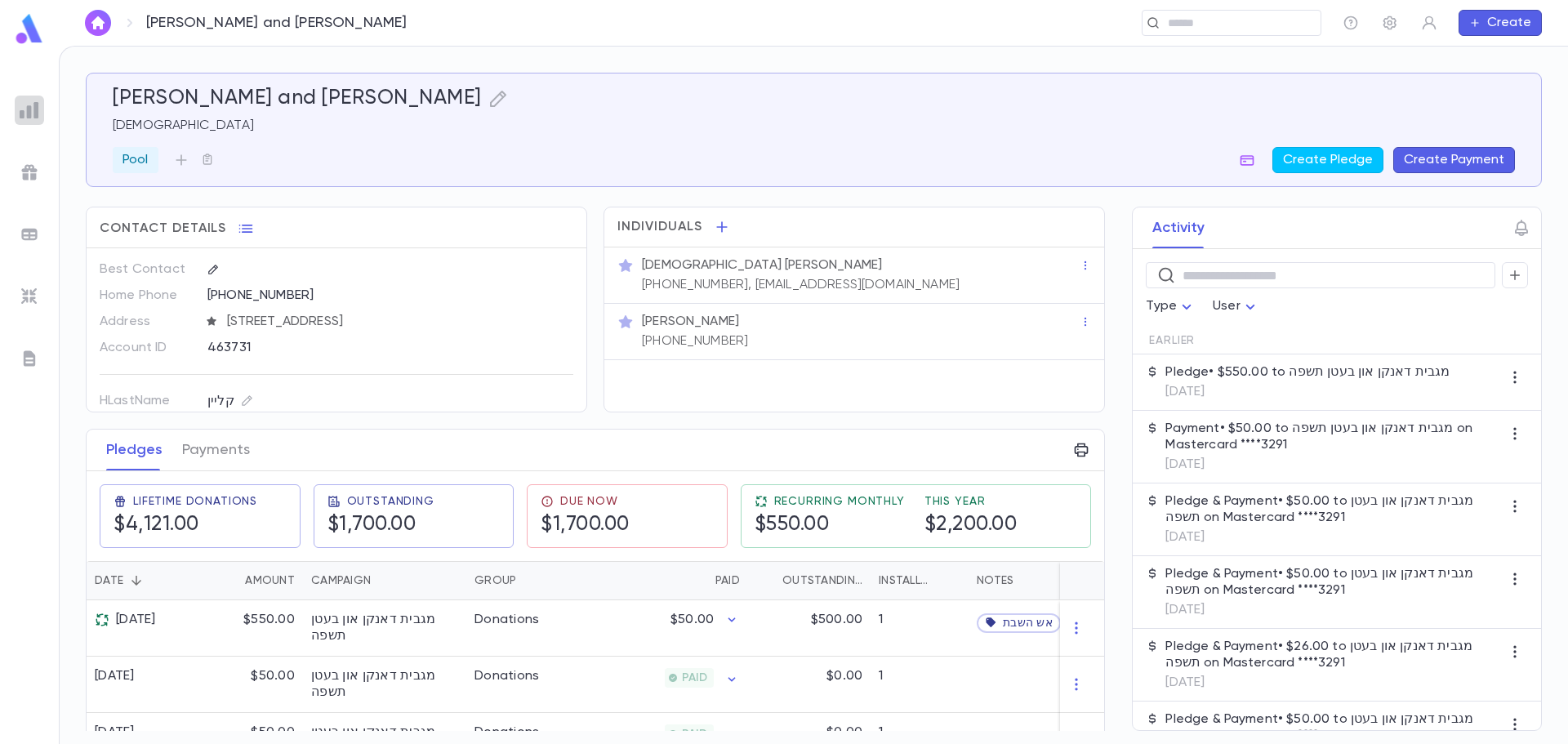
click at [39, 110] on div at bounding box center [29, 110] width 30 height 30
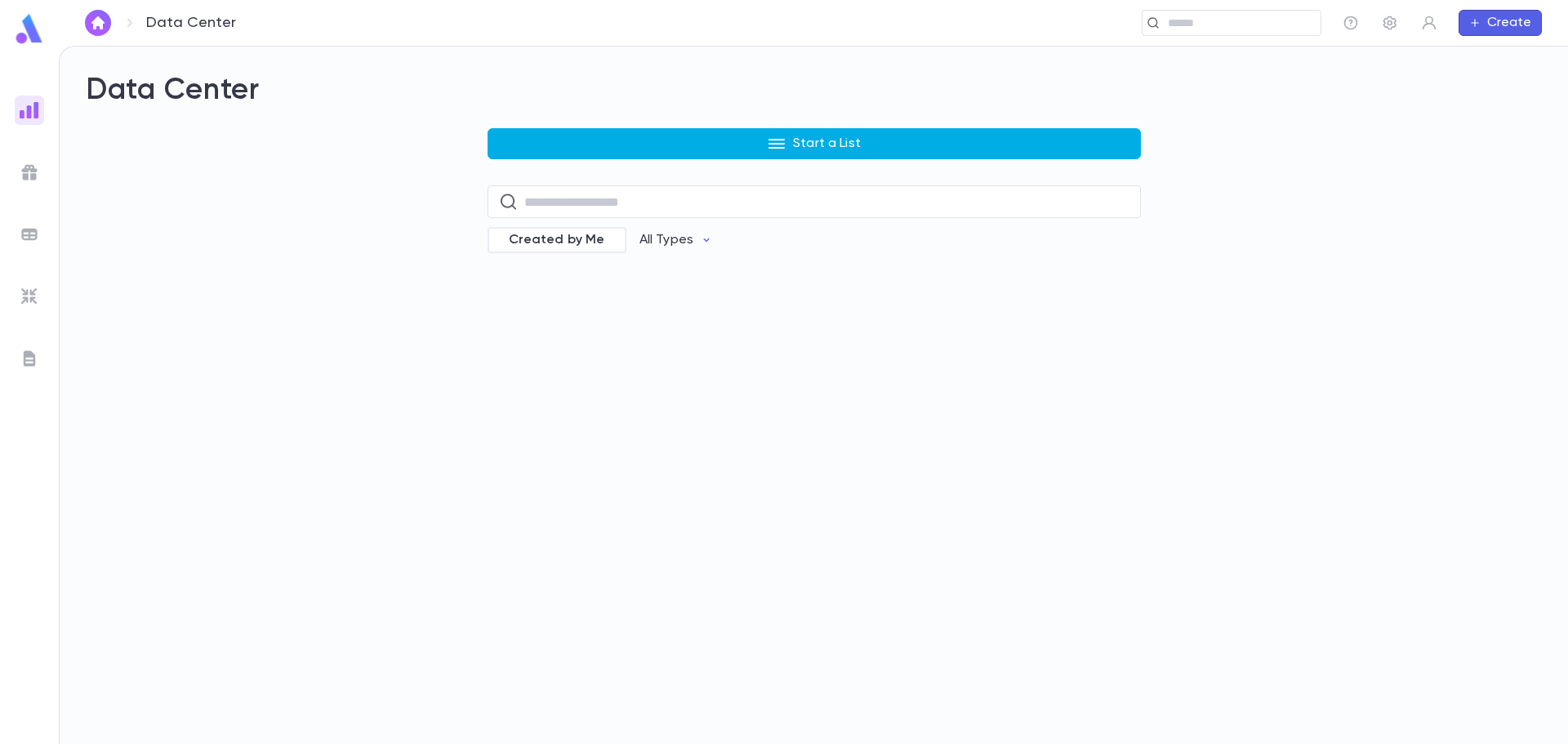
click at [629, 134] on button "Start a List" at bounding box center [814, 144] width 653 height 31
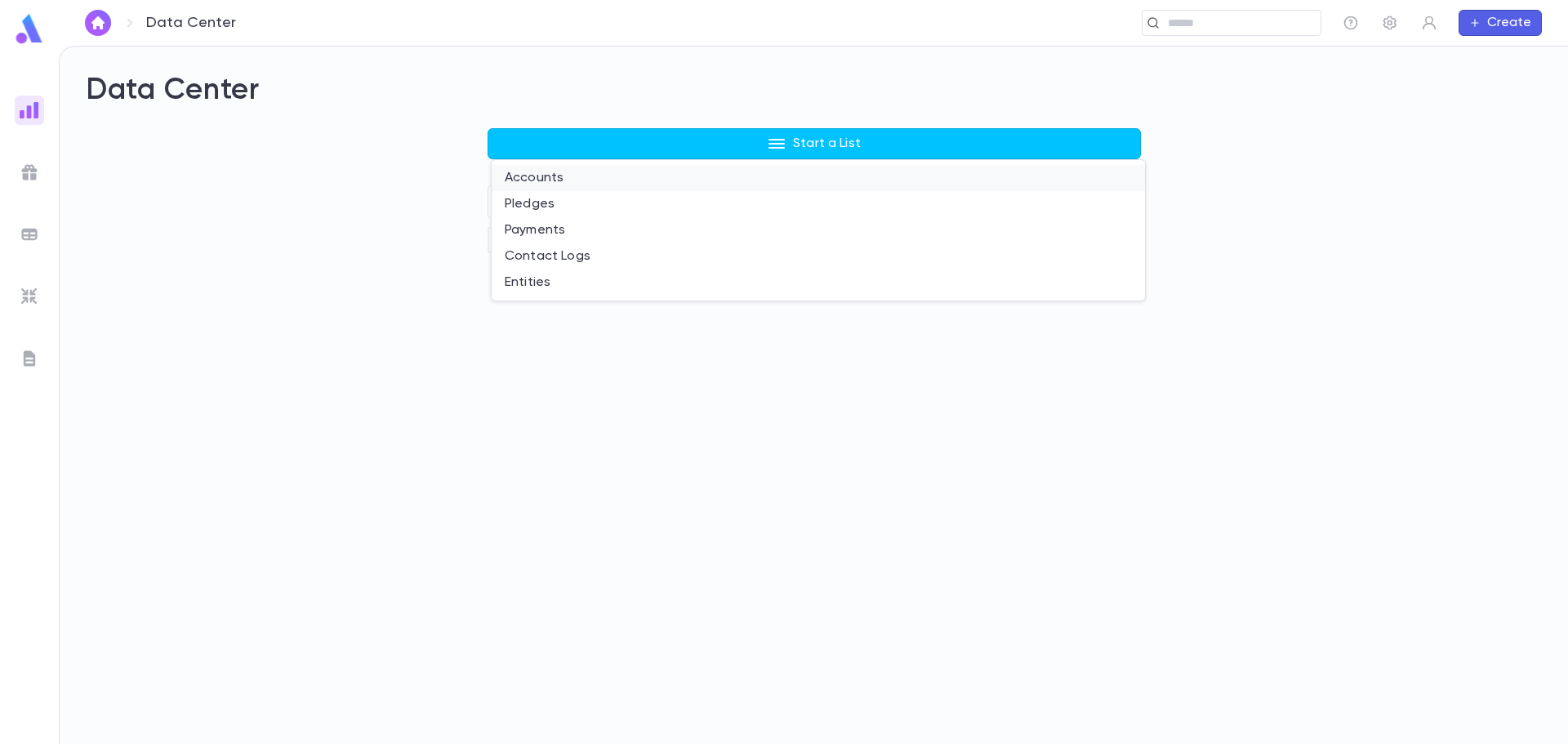
click at [591, 173] on li "Accounts" at bounding box center [818, 178] width 653 height 26
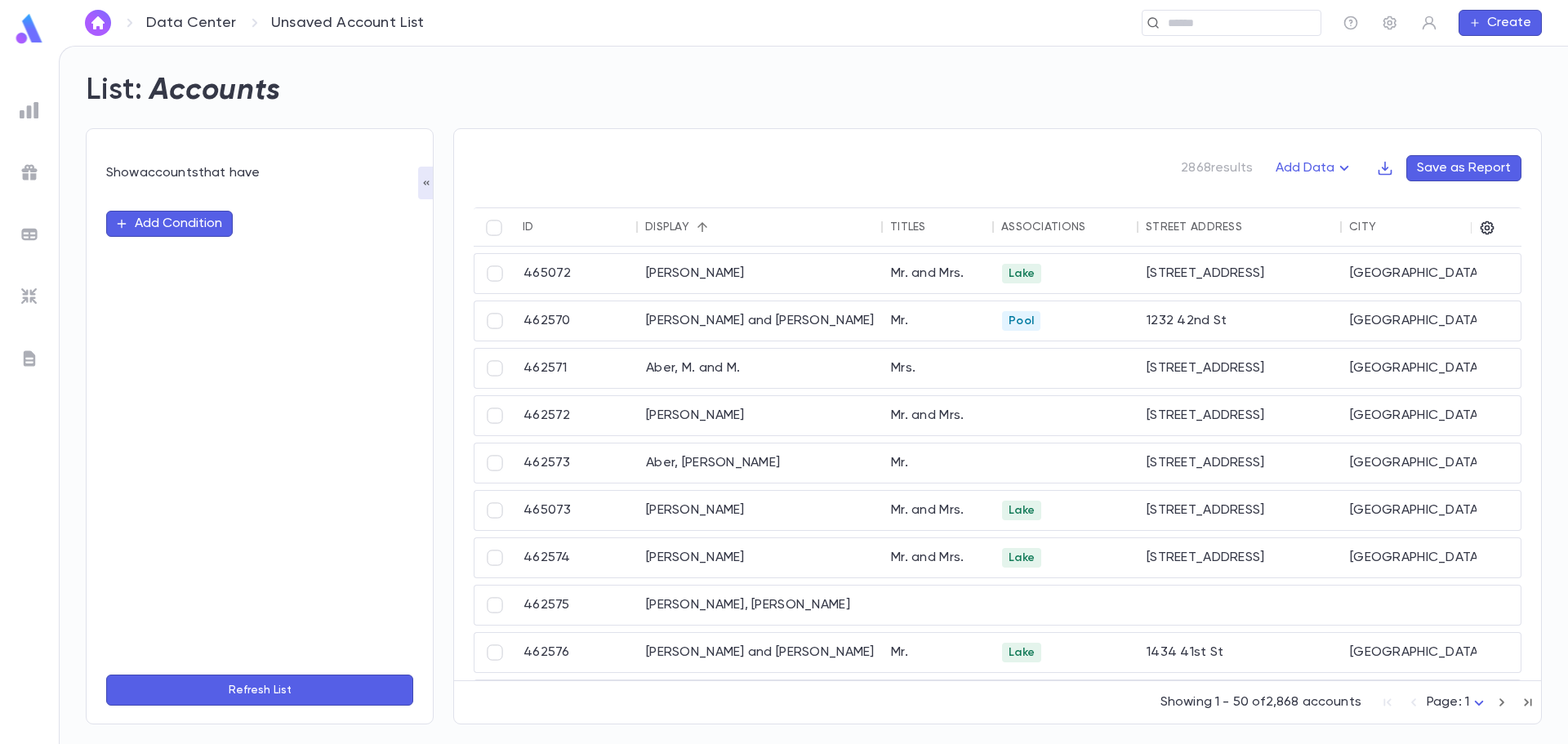
click at [185, 223] on button "Add Condition" at bounding box center [169, 223] width 127 height 26
type input "******"
click at [222, 271] on ul "His Emails" at bounding box center [260, 256] width 307 height 39
click at [221, 263] on li "His Emails" at bounding box center [260, 256] width 307 height 26
click at [289, 254] on textarea at bounding box center [334, 254] width 116 height 32
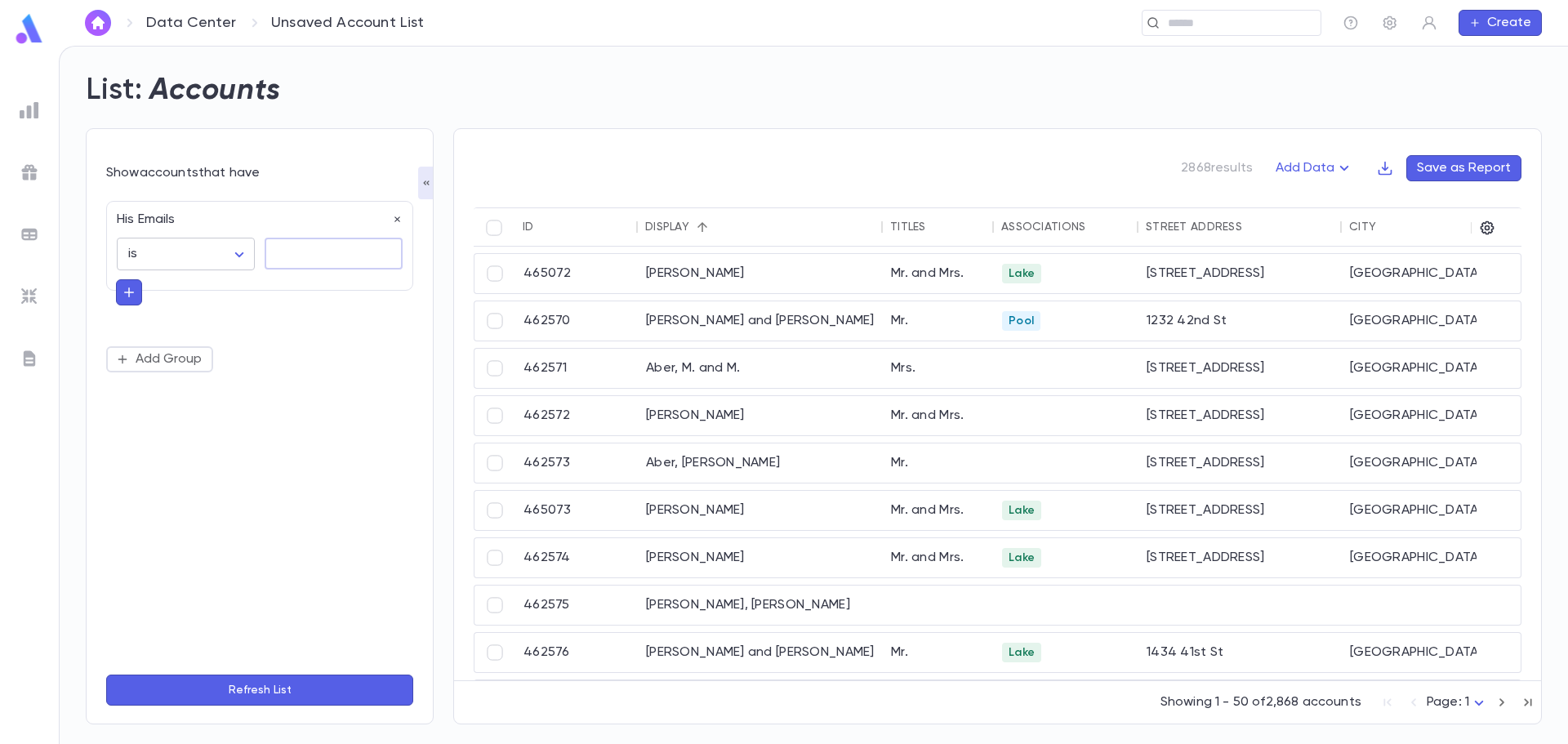
click at [245, 254] on body "Data Center Unsaved Account List ​ Create List: Accounts Show accounts that hav…" at bounding box center [784, 395] width 1568 height 698
click at [159, 440] on span "is blank" at bounding box center [189, 445] width 110 height 16
type input "*******"
click at [279, 691] on button "Refresh List" at bounding box center [260, 690] width 307 height 31
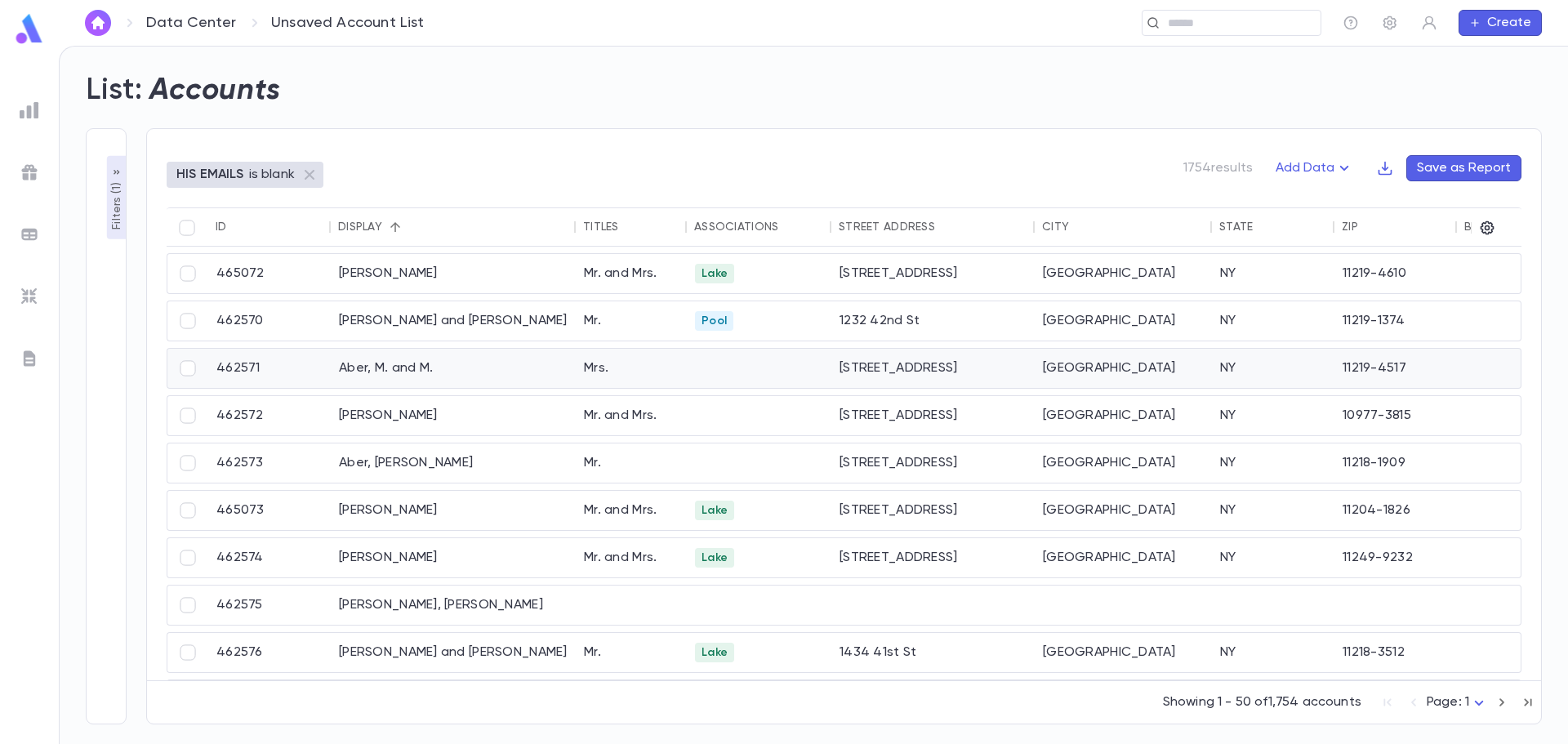
click at [704, 375] on div at bounding box center [759, 369] width 144 height 39
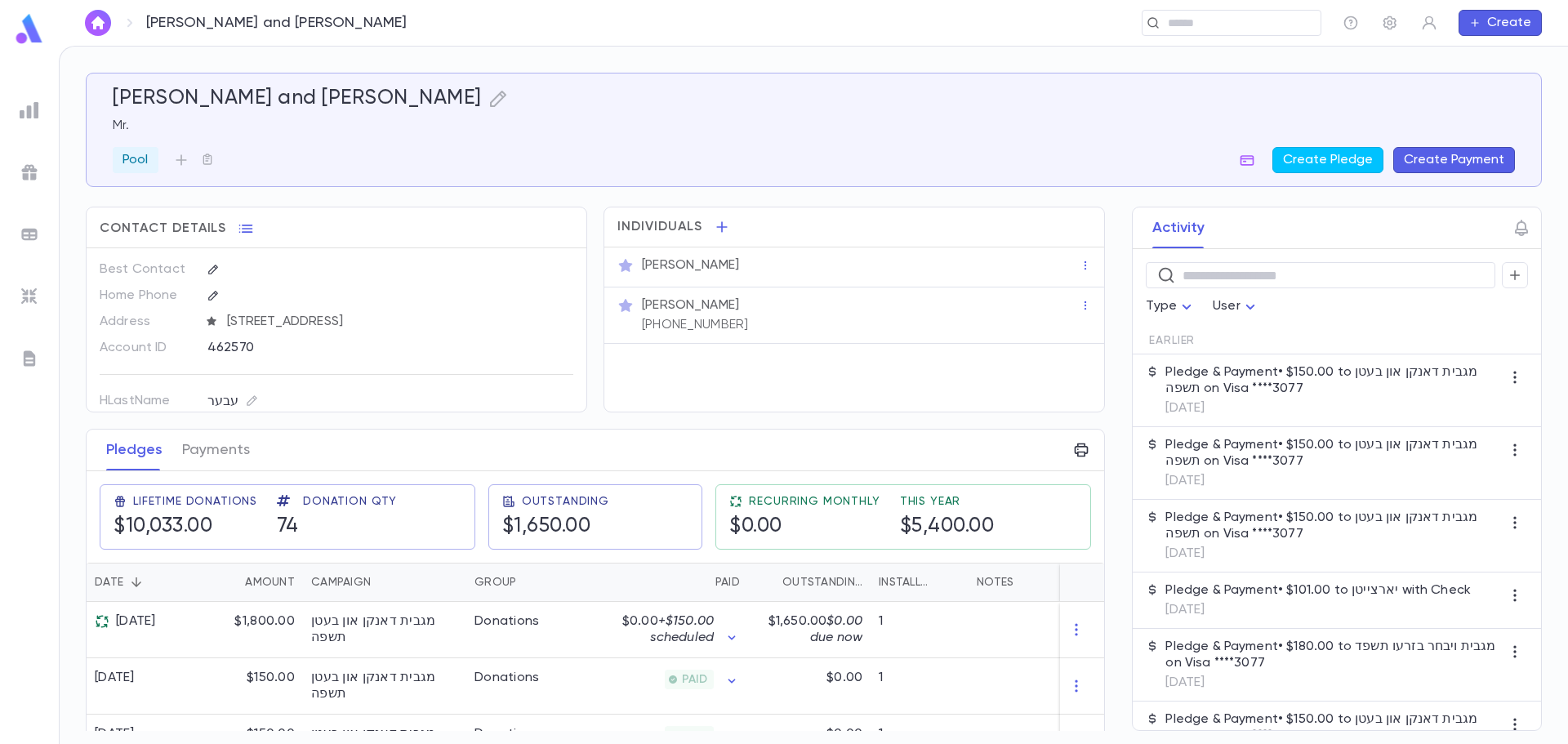
click at [753, 280] on div "Mr. Elimeilech Aber" at bounding box center [855, 267] width 500 height 40
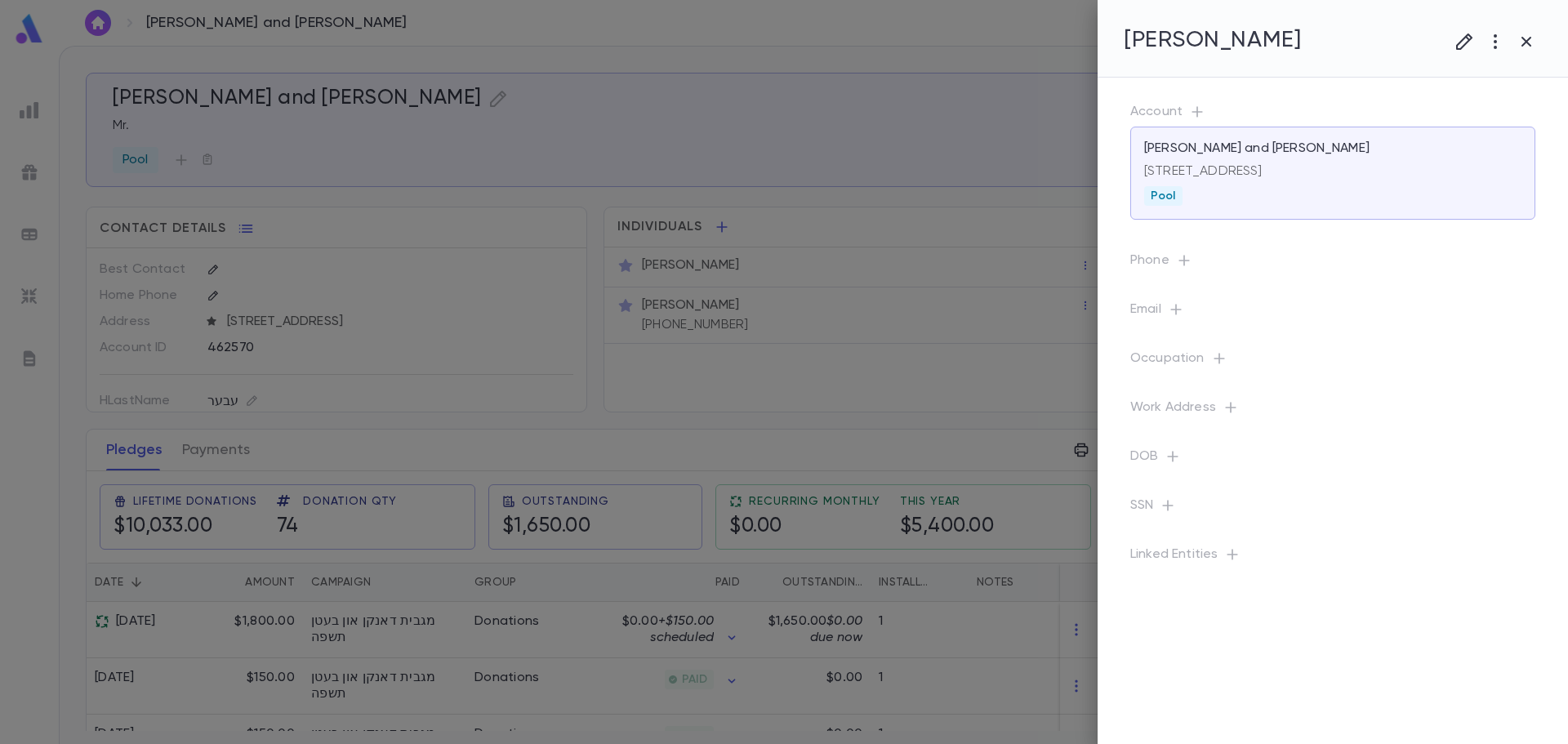
click at [1532, 42] on icon "button" at bounding box center [1526, 42] width 20 height 20
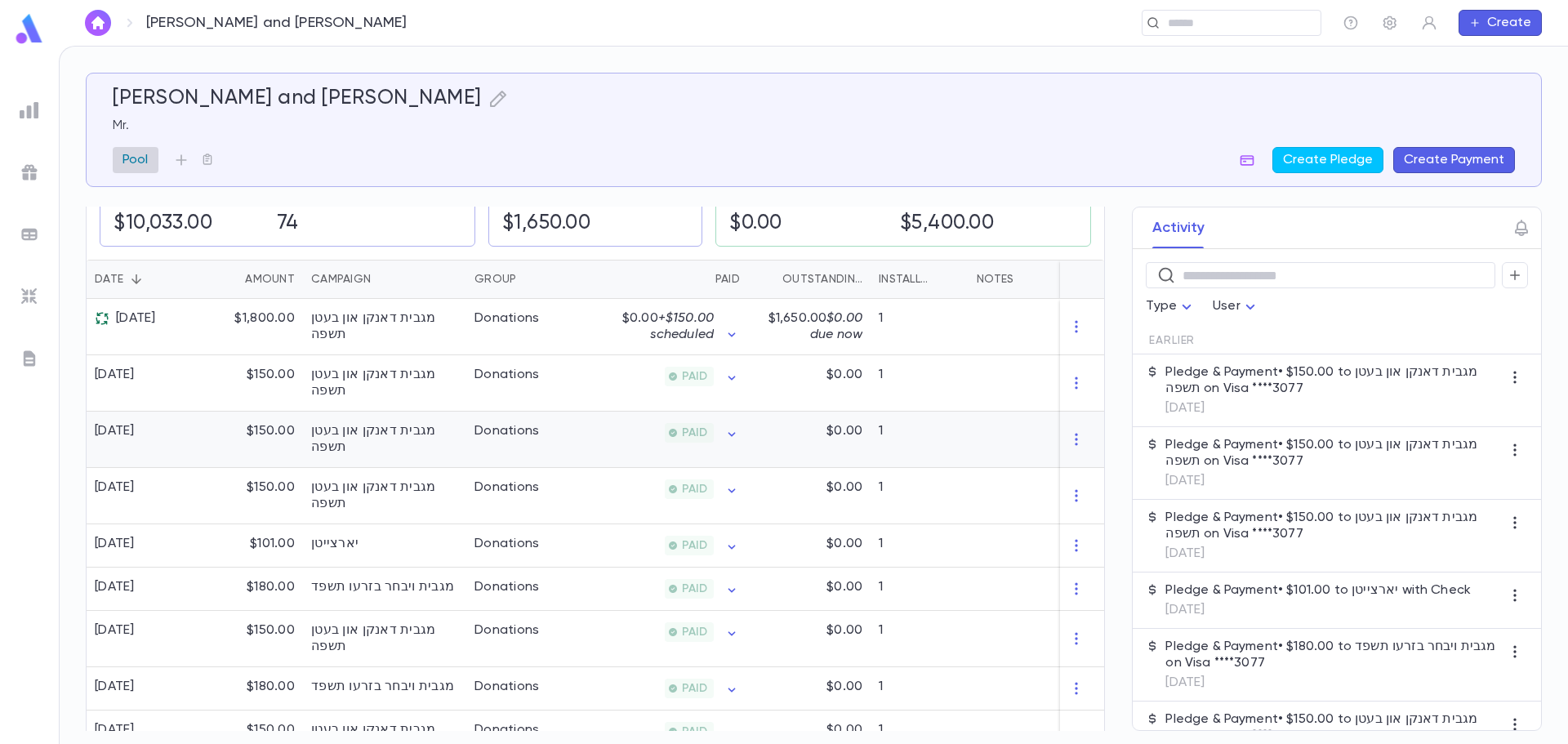
scroll to position [248, 0]
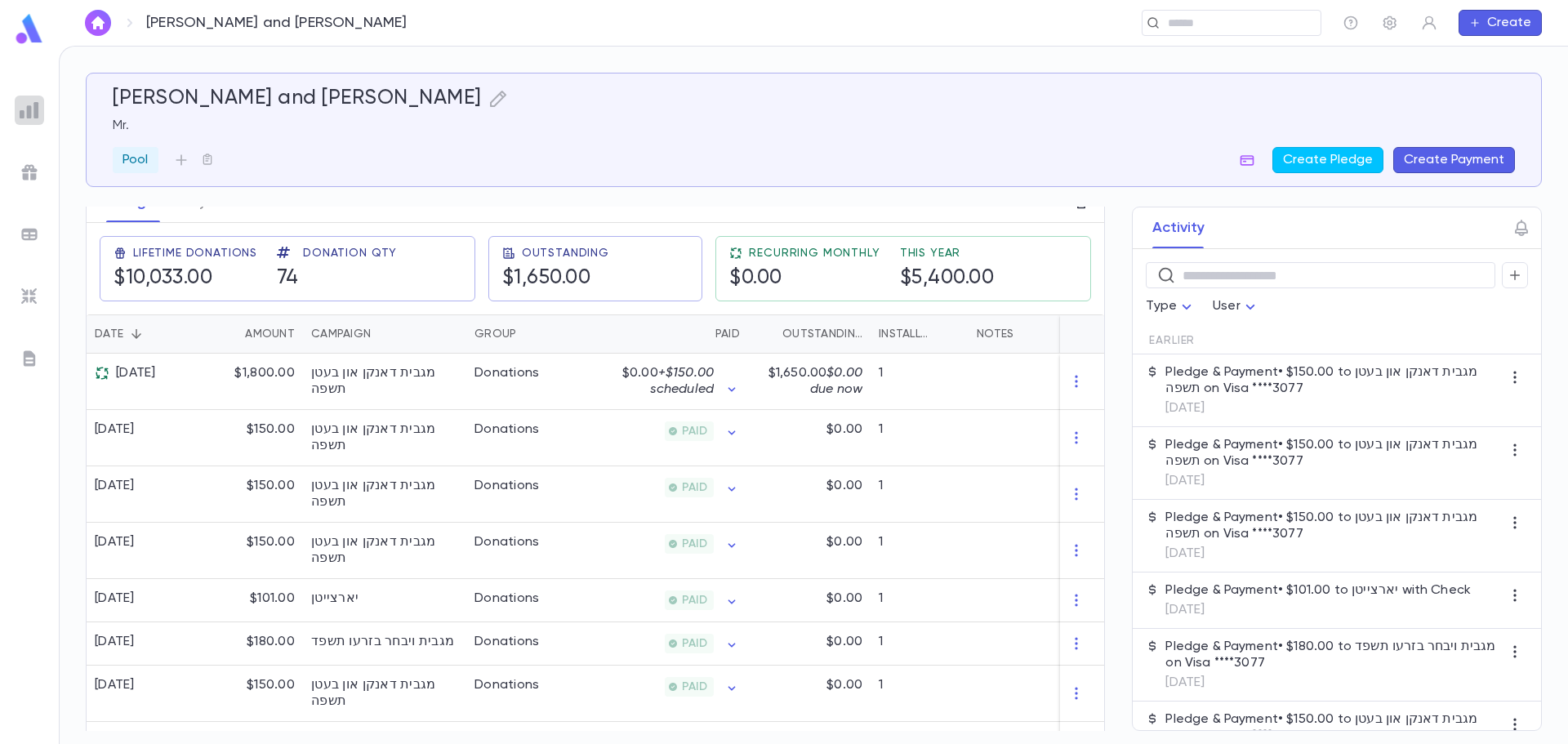
click at [27, 111] on img at bounding box center [29, 110] width 20 height 20
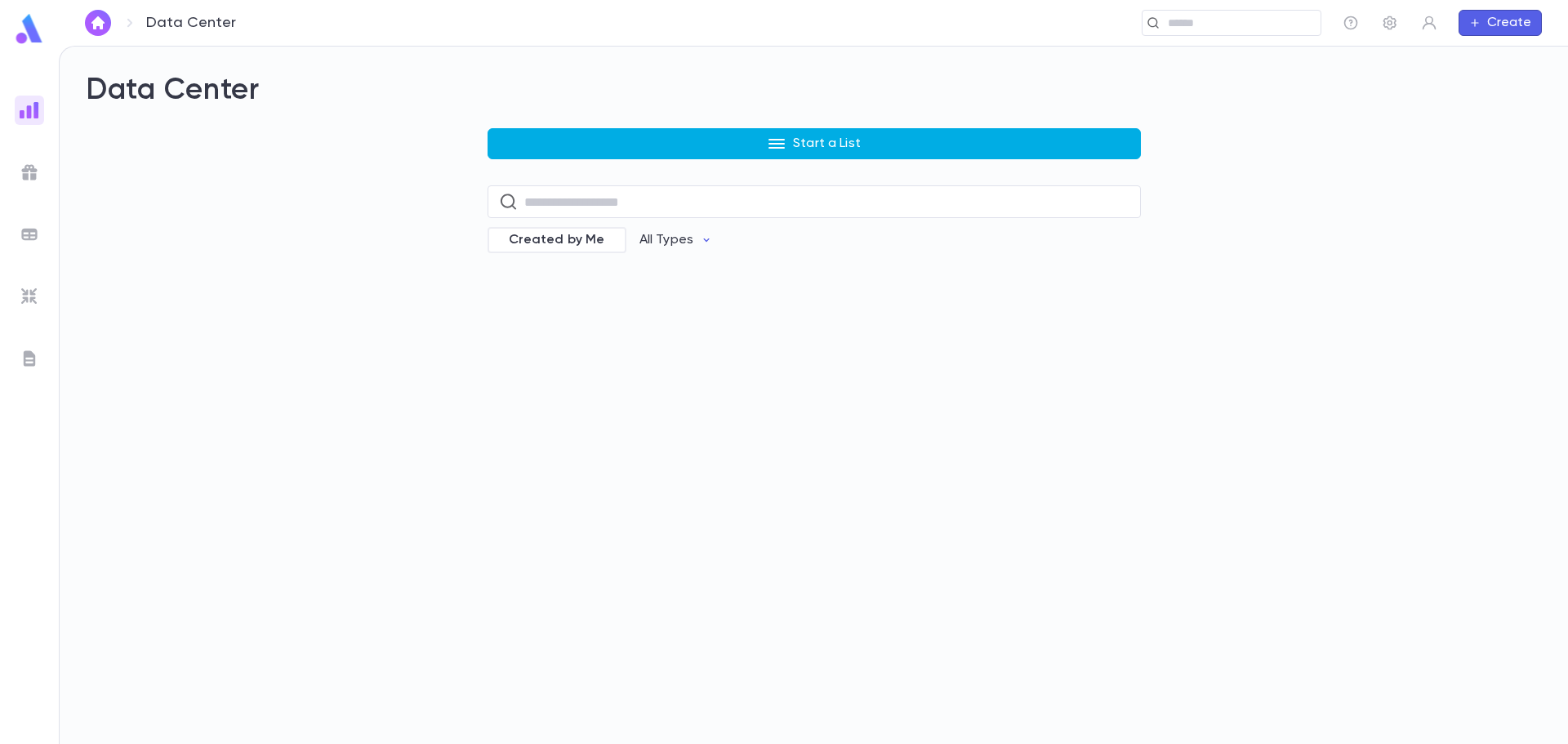
click at [713, 149] on button "Start a List" at bounding box center [814, 144] width 653 height 31
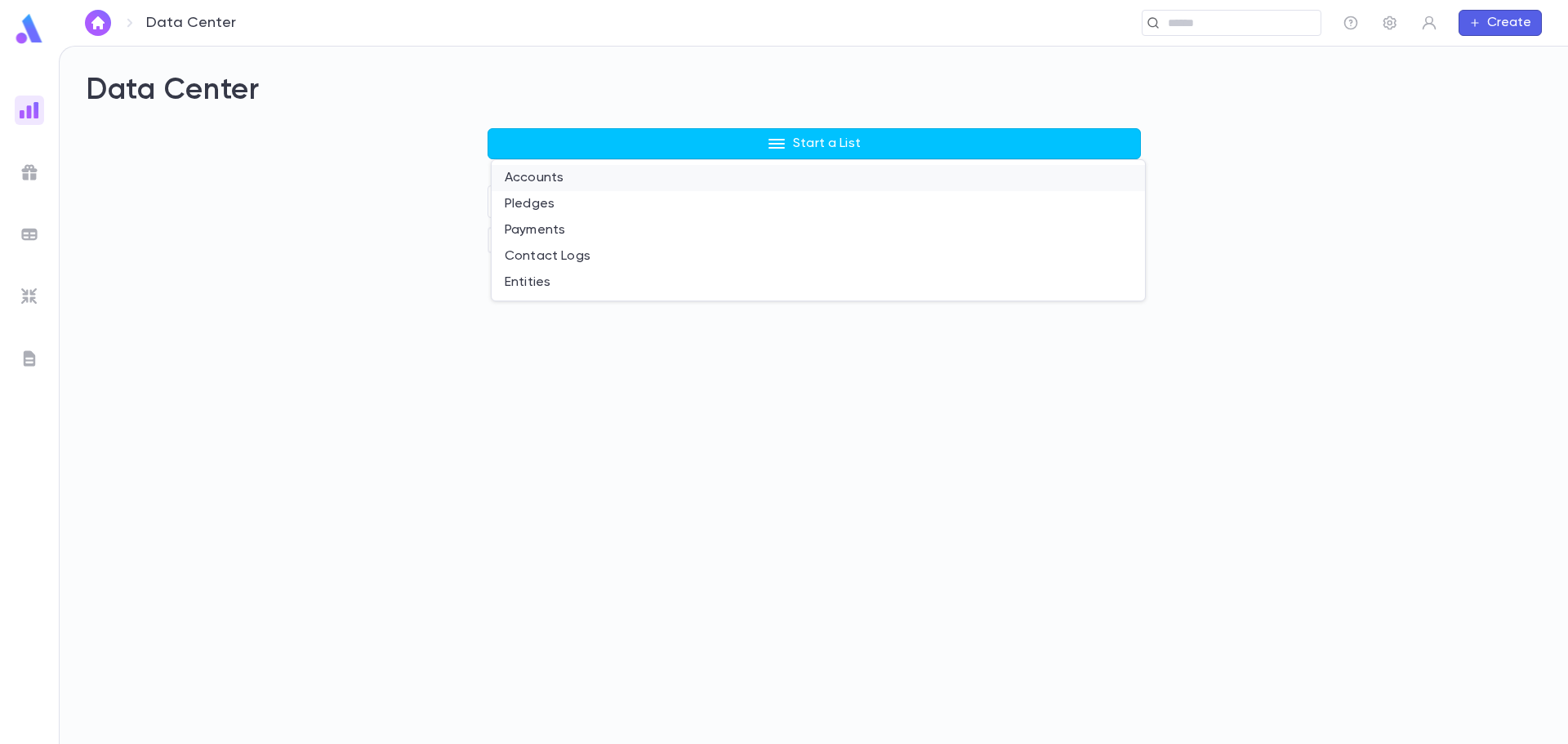
click at [543, 178] on li "Accounts" at bounding box center [818, 178] width 653 height 26
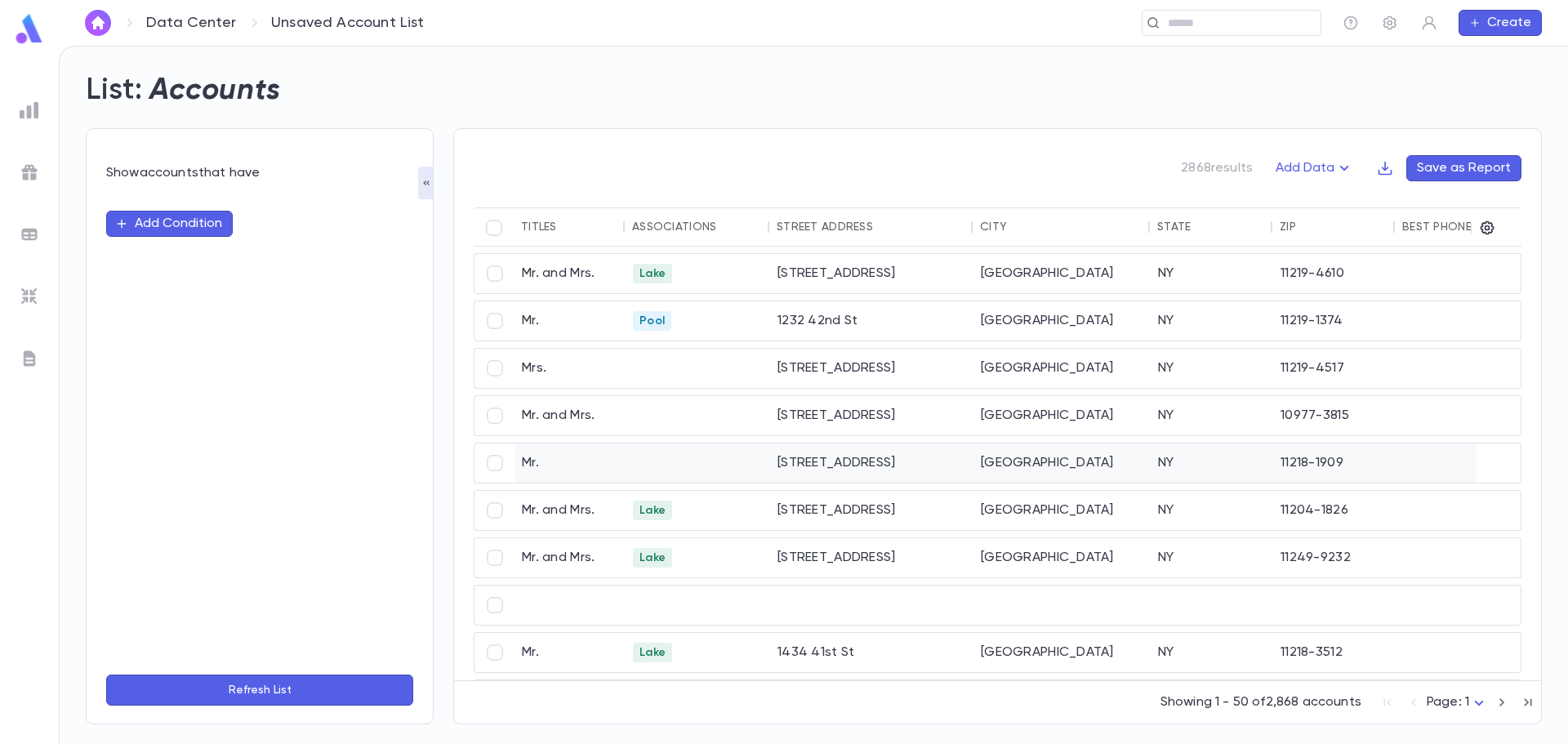
scroll to position [0, 371]
click at [1483, 226] on icon "button" at bounding box center [1487, 228] width 14 height 14
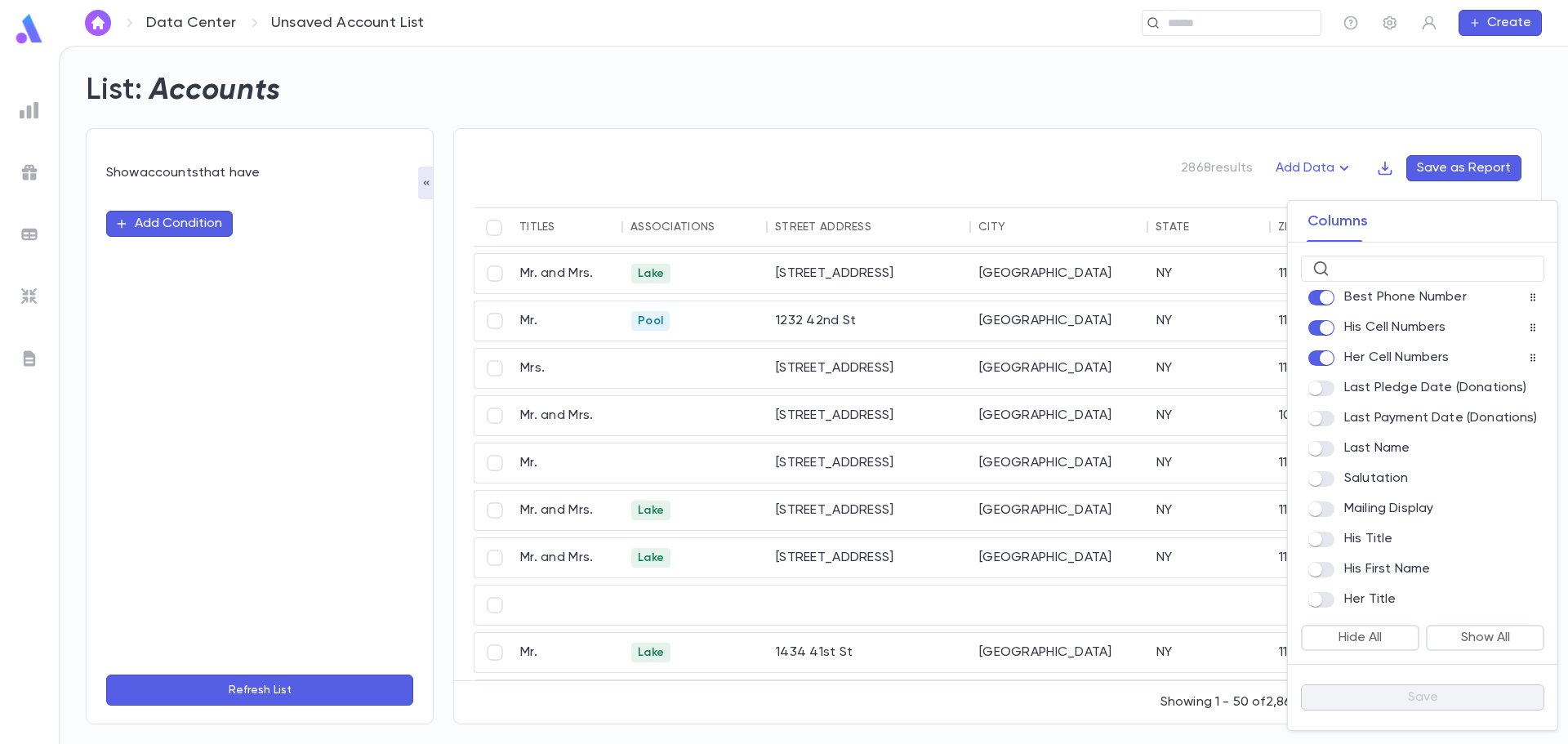
scroll to position [82, 0]
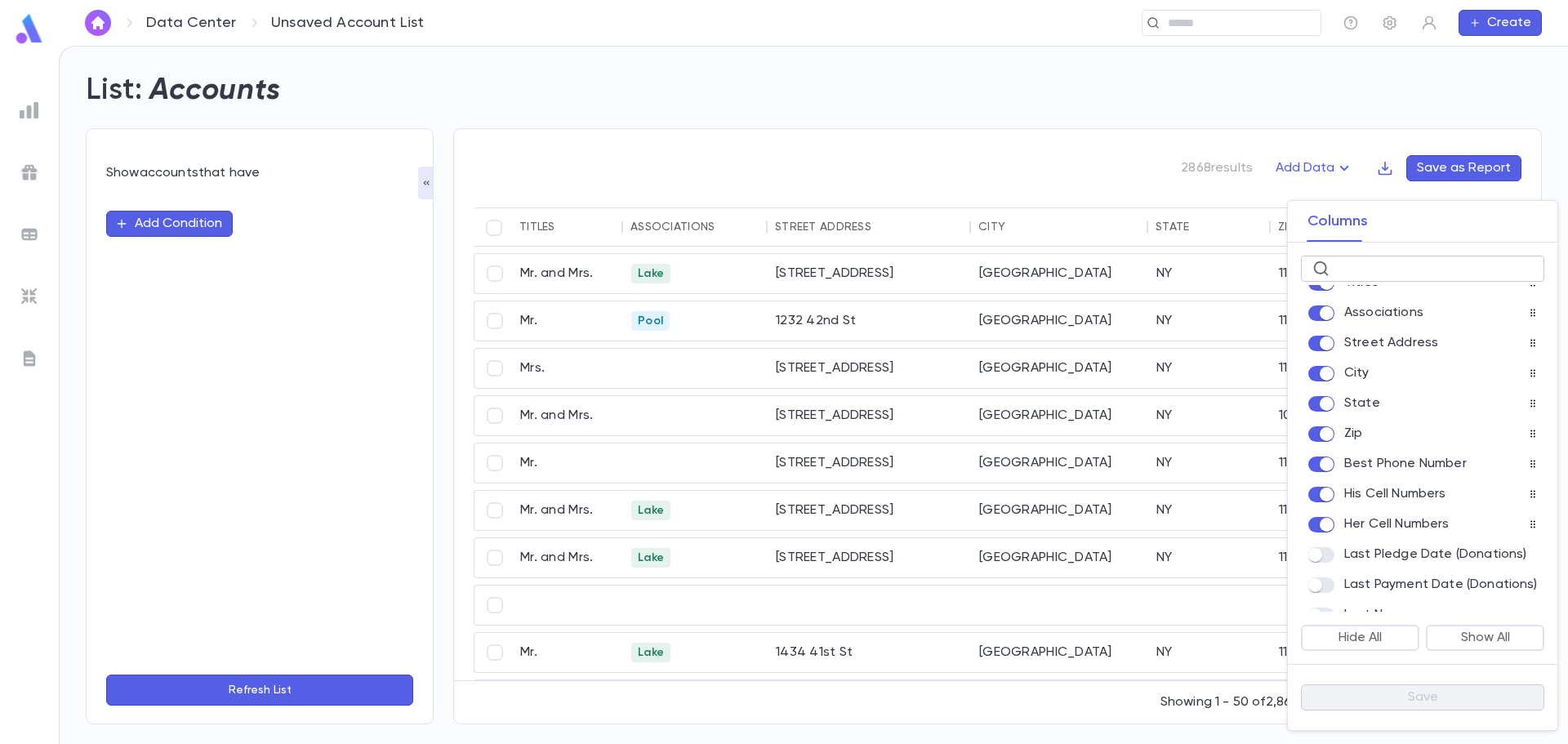
click at [1363, 268] on input "text" at bounding box center [1435, 269] width 197 height 25
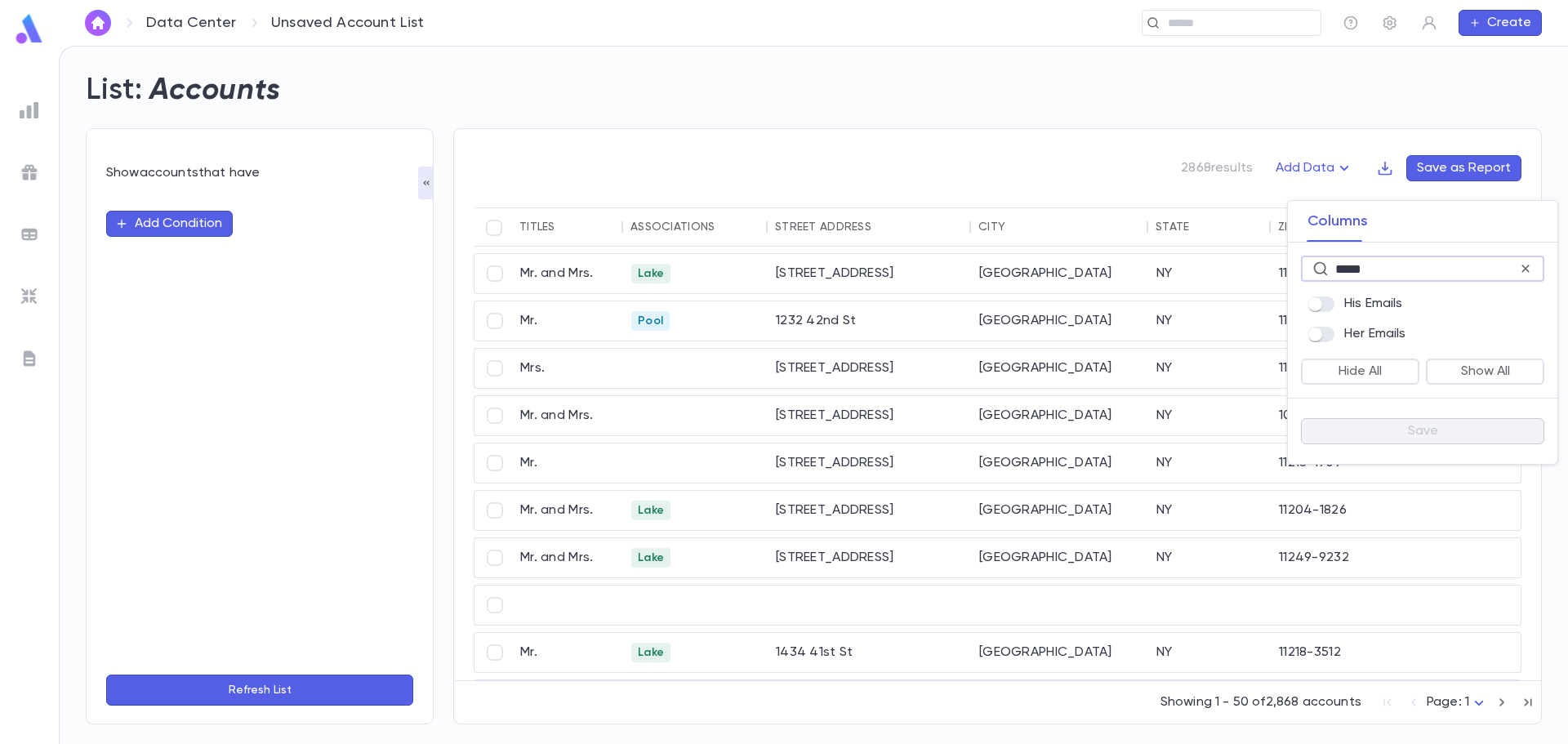
type input "*****"
click at [1527, 270] on icon at bounding box center [1526, 268] width 8 height 8
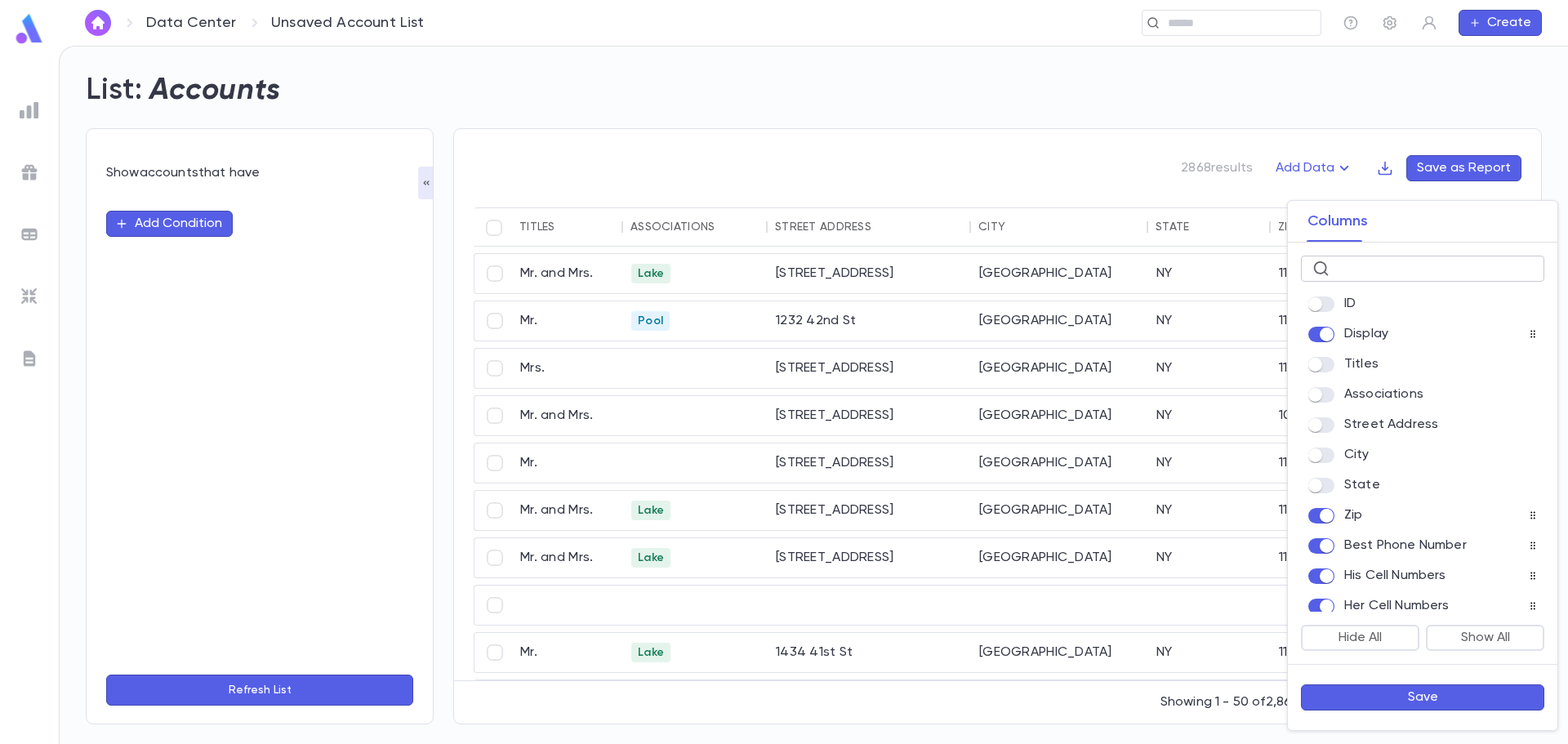
click at [1316, 527] on div "Zip" at bounding box center [1423, 515] width 244 height 23
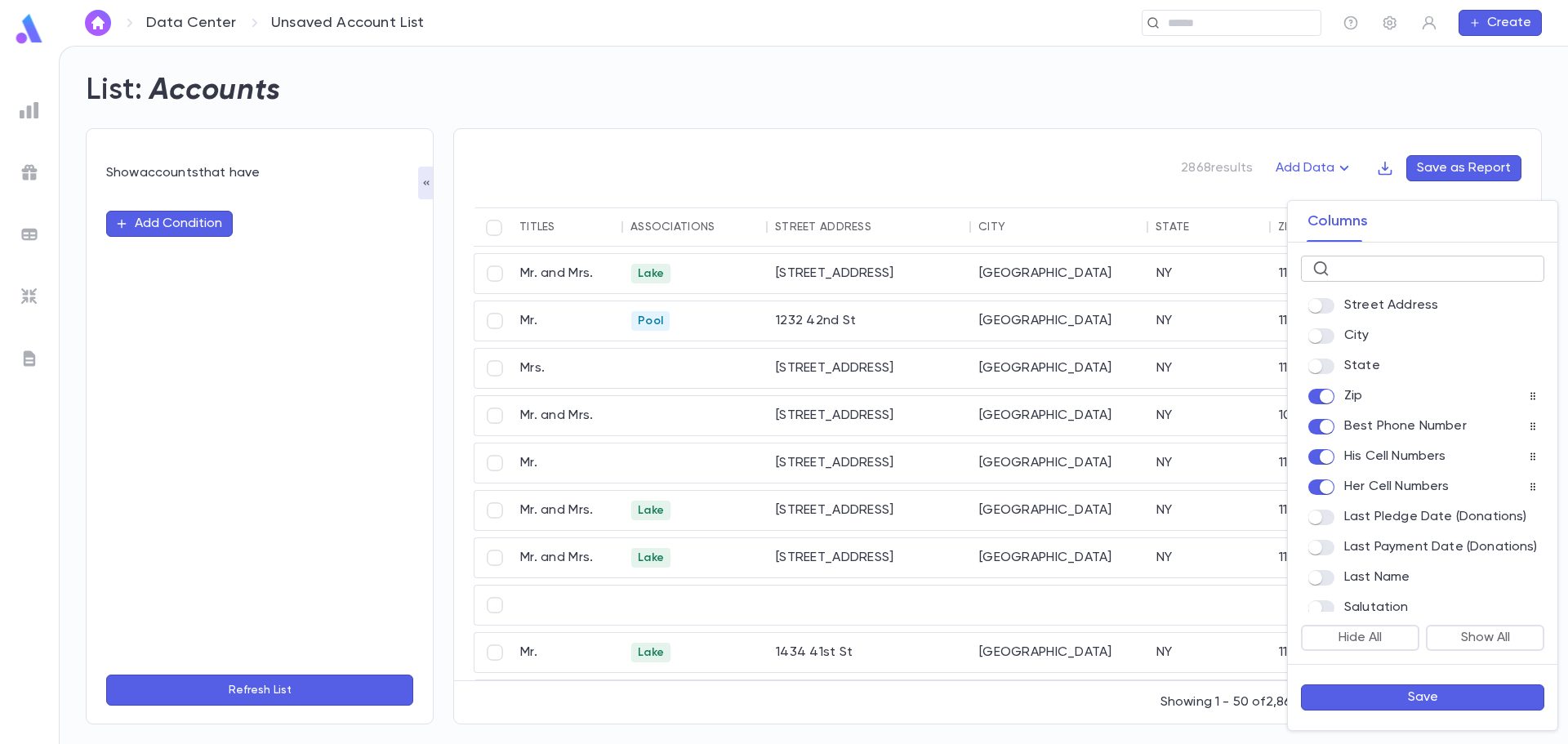
scroll to position [163, 0]
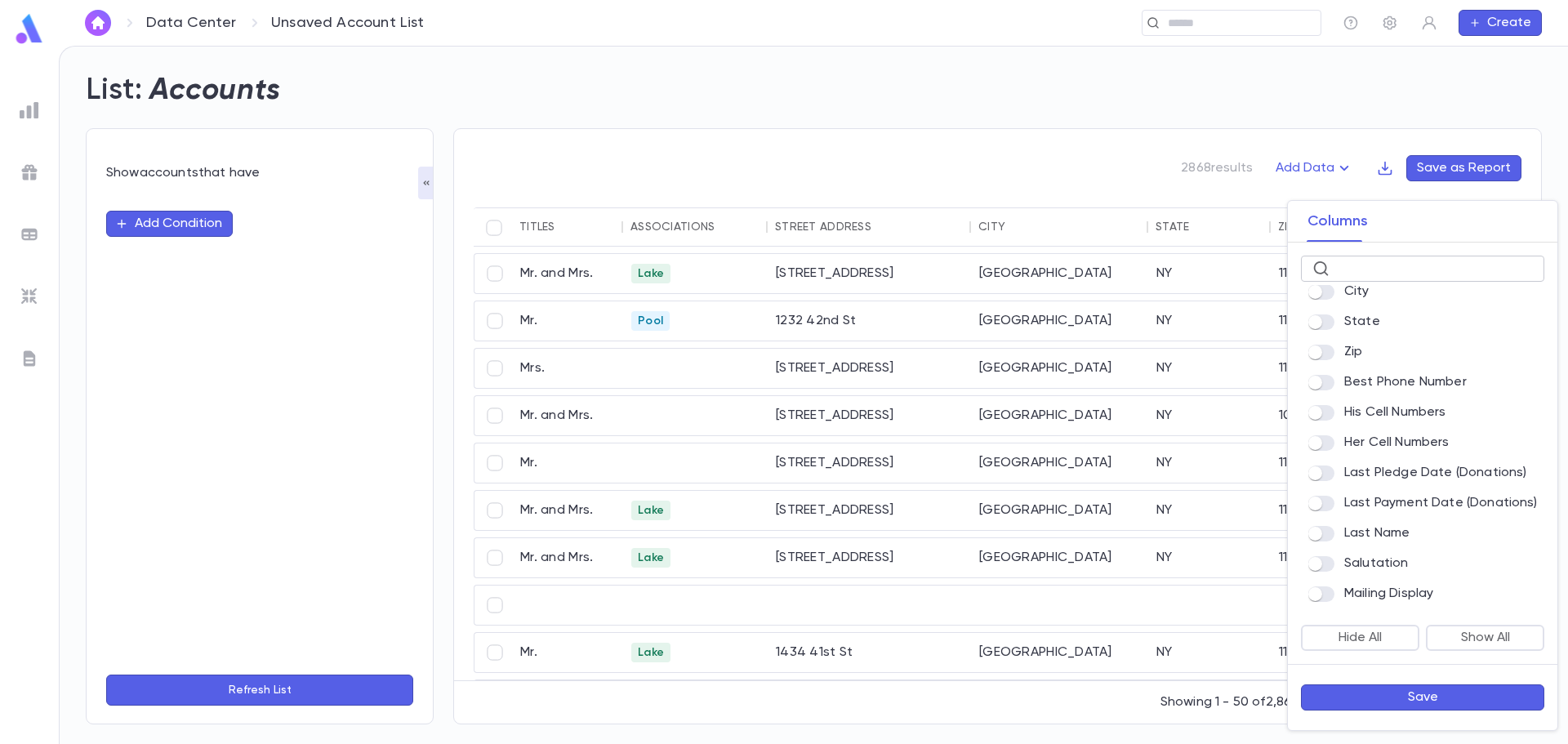
click at [1414, 697] on button "Save" at bounding box center [1423, 697] width 244 height 26
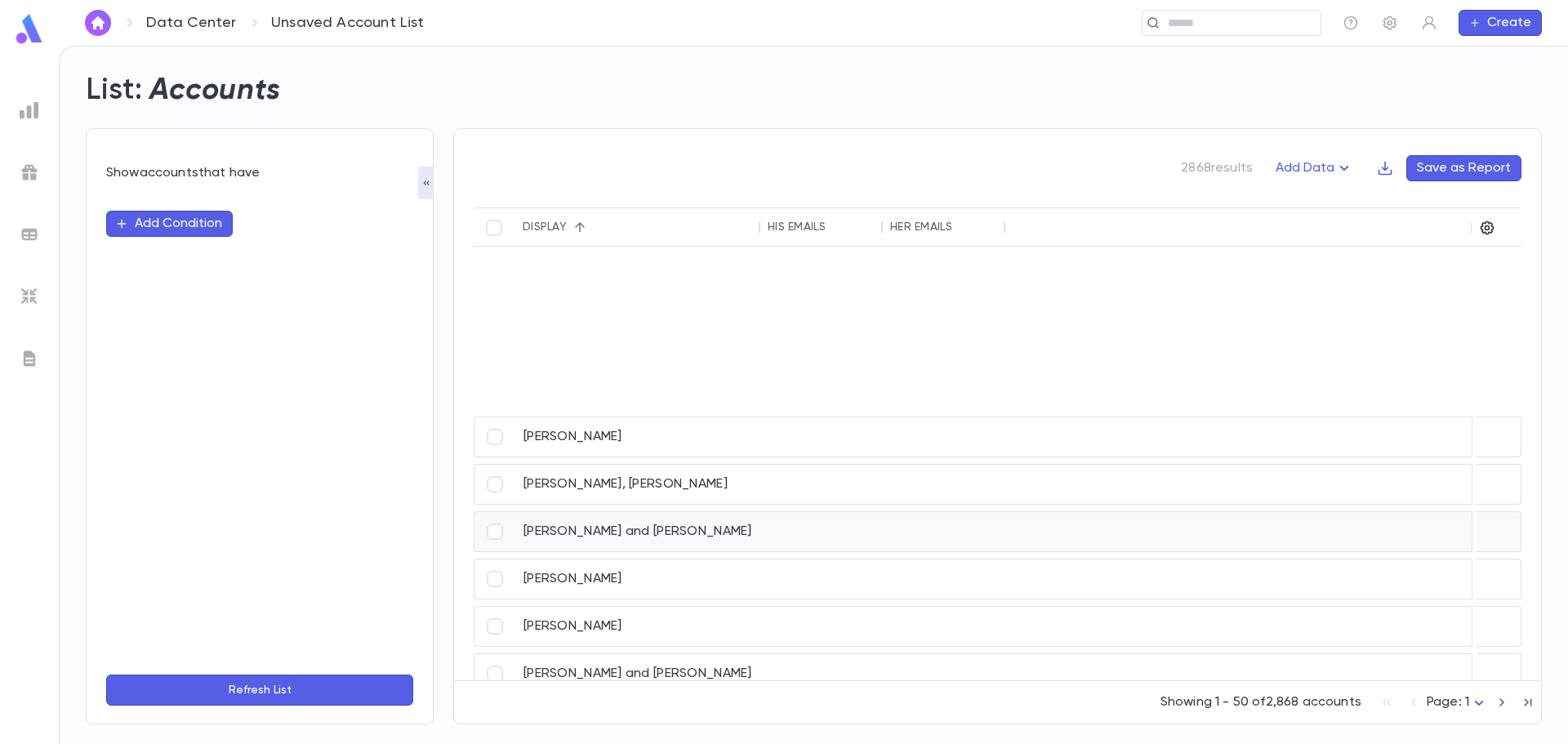
scroll to position [82, 0]
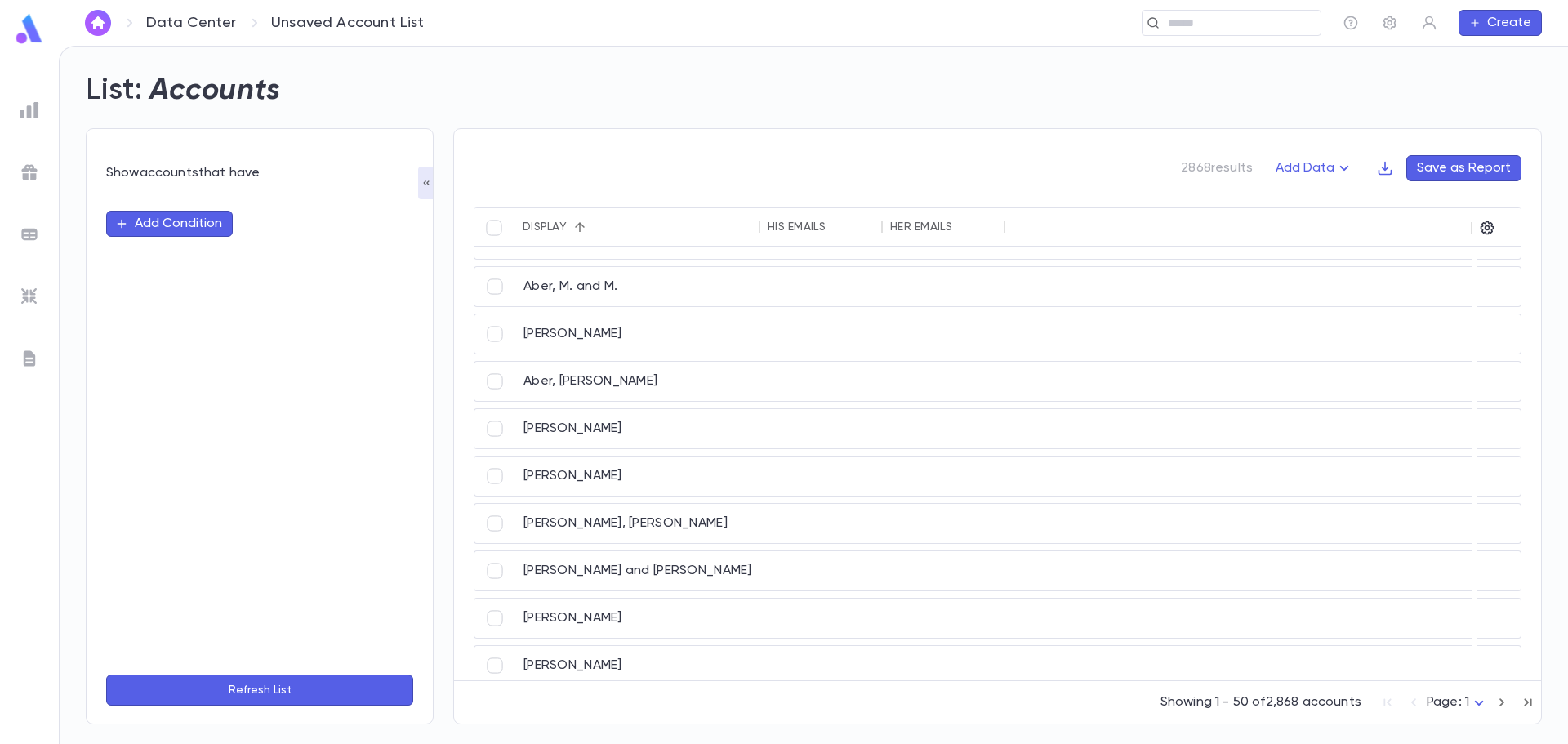
click at [806, 234] on div "His Emails" at bounding box center [821, 227] width 106 height 39
click at [928, 232] on div "Her Emails" at bounding box center [921, 227] width 62 height 13
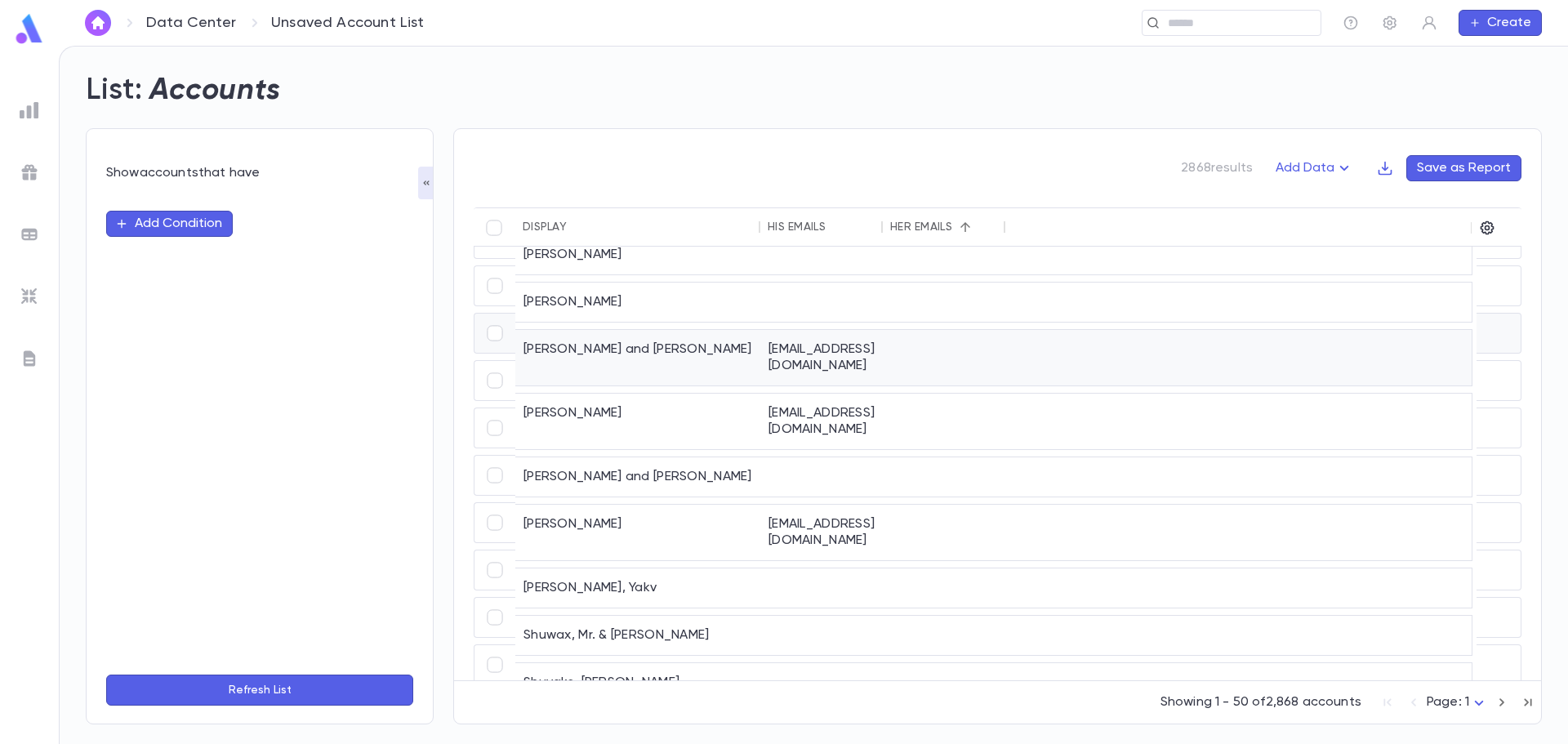
scroll to position [2033, 0]
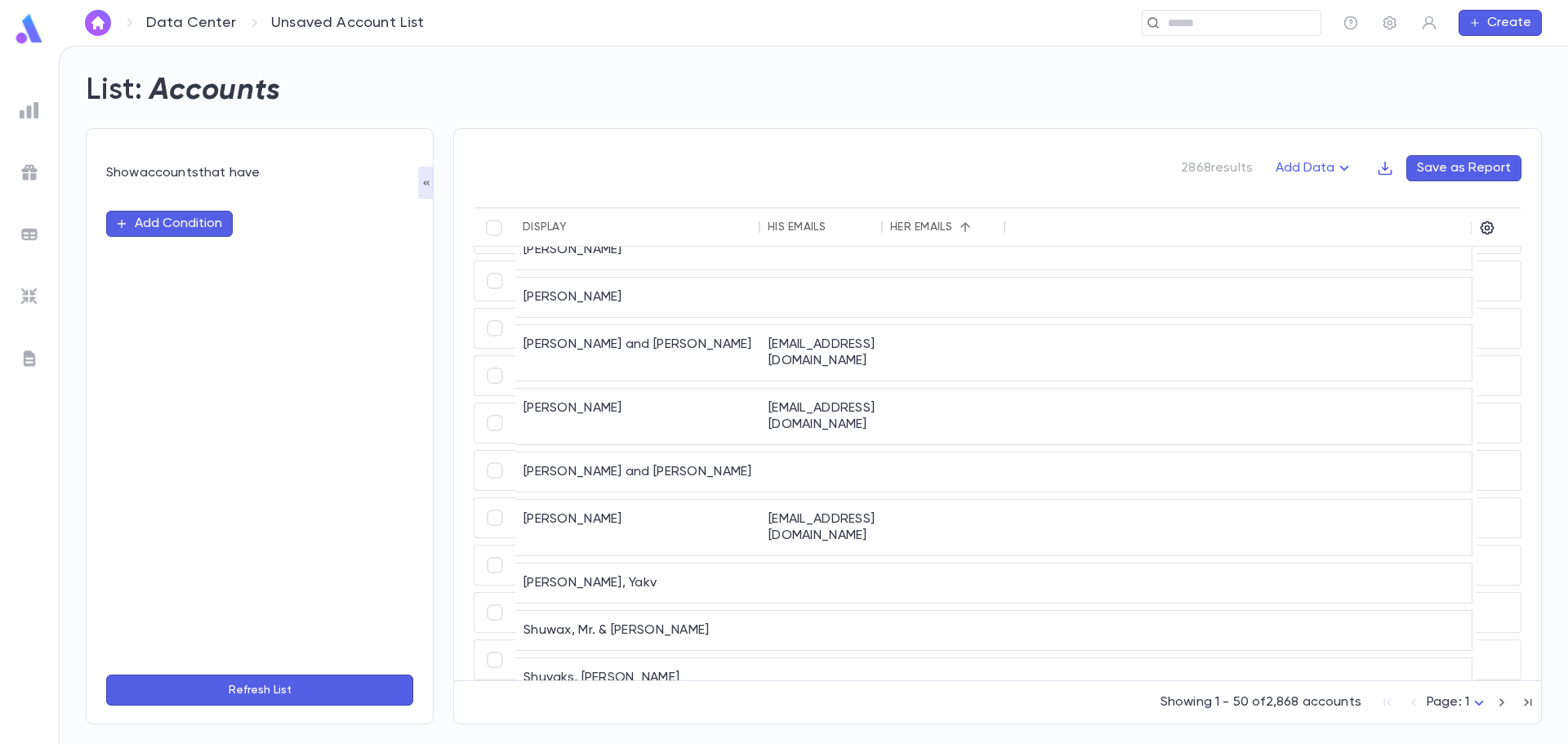
click at [927, 234] on div "Her Emails" at bounding box center [943, 227] width 106 height 39
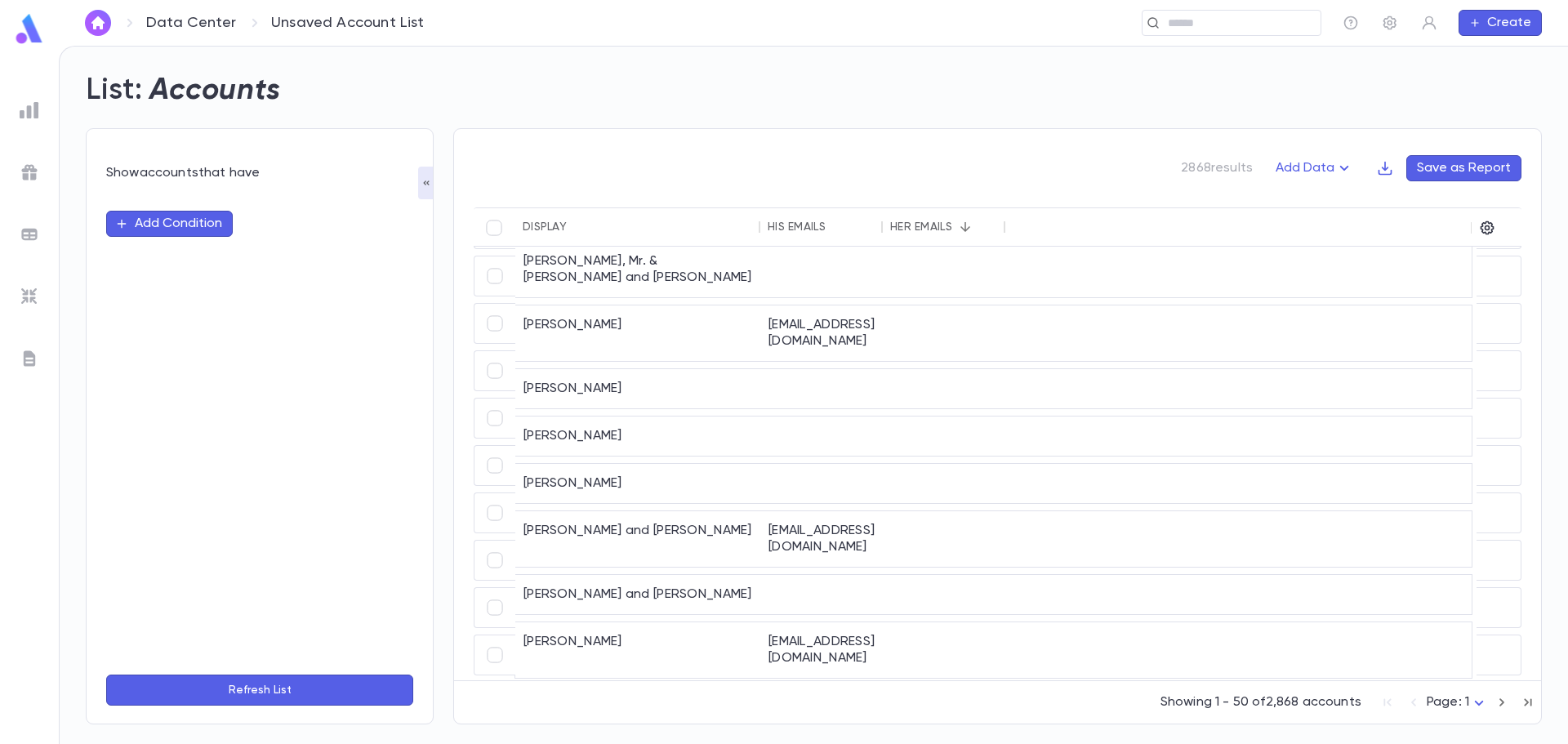
scroll to position [2028, 0]
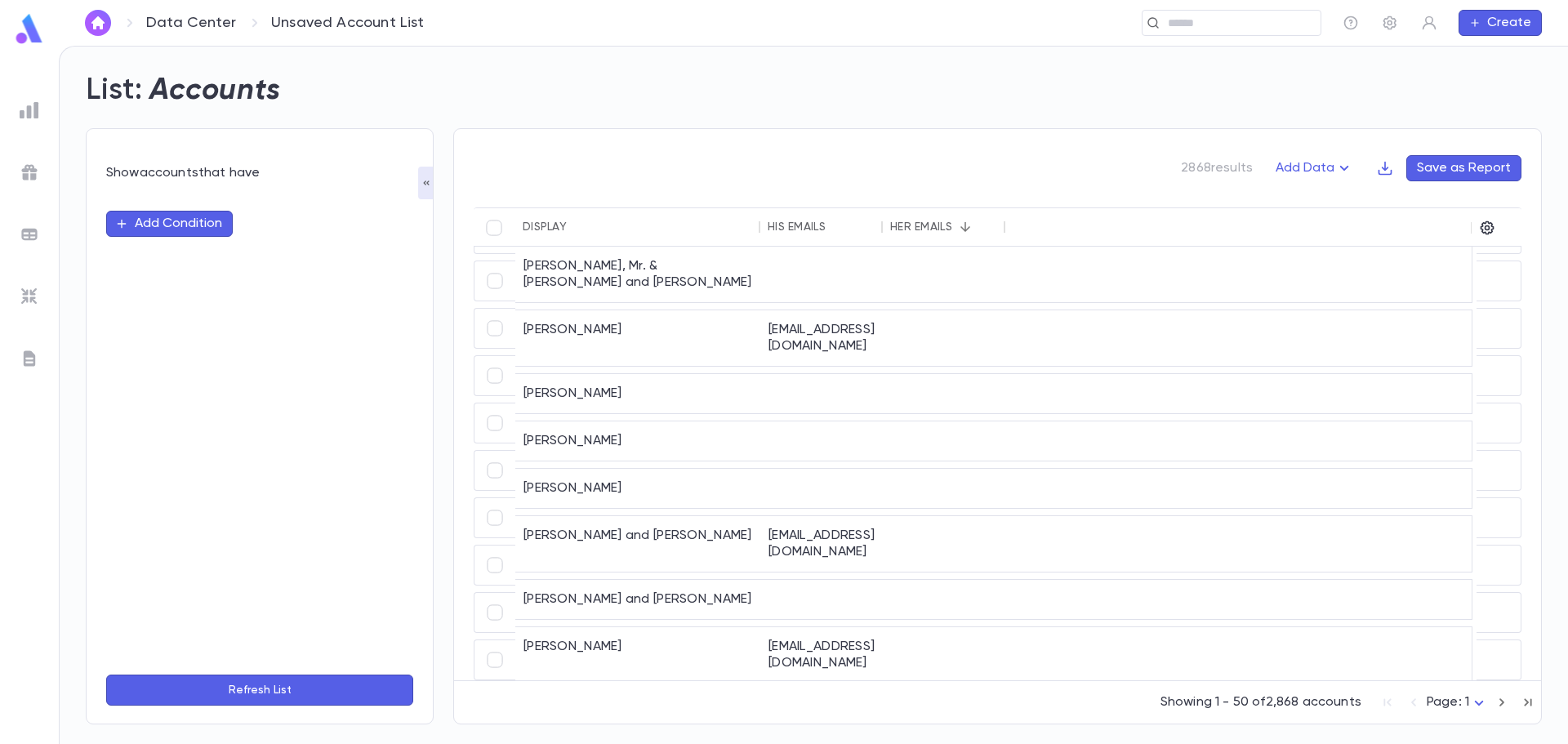
click at [798, 228] on div "His Emails" at bounding box center [797, 227] width 58 height 13
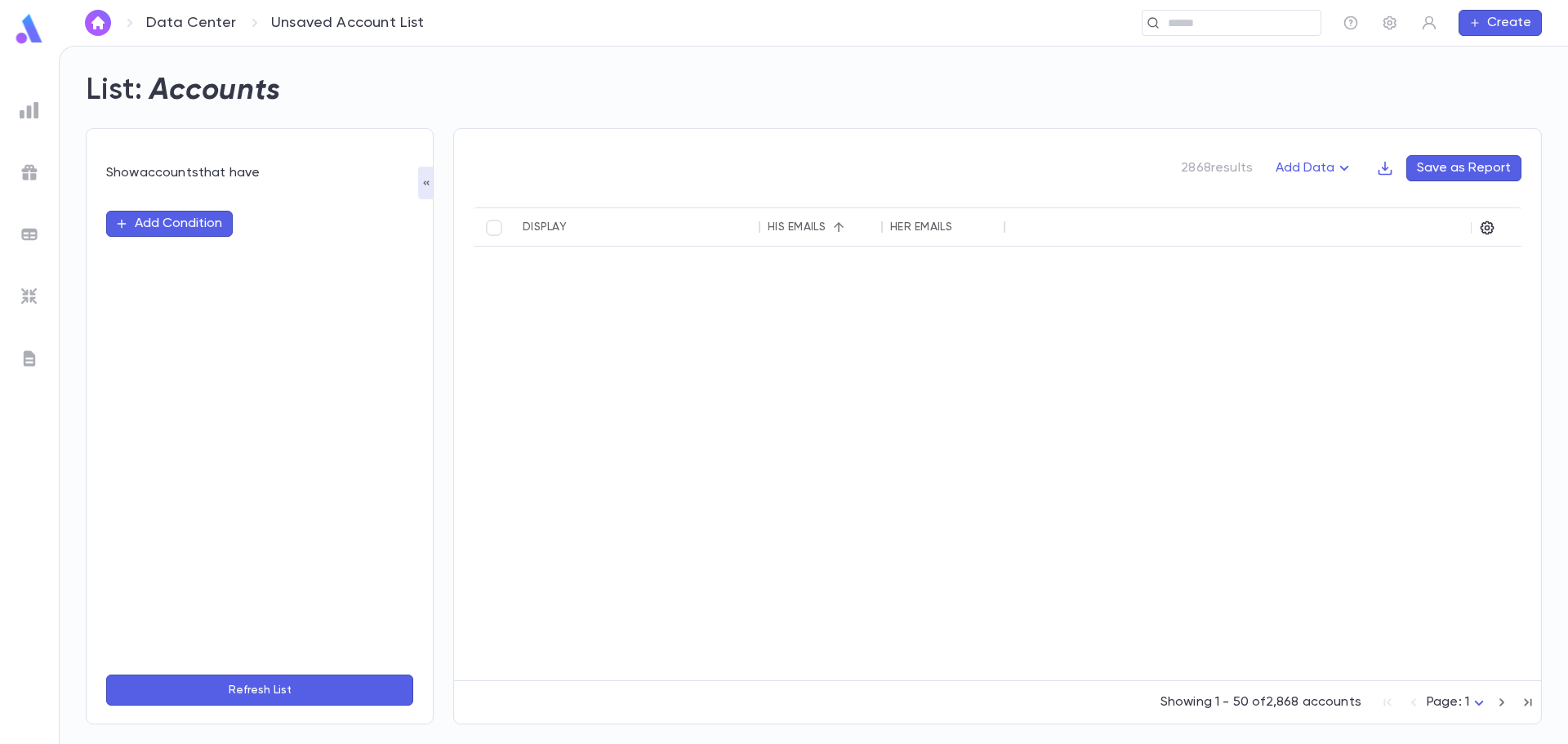
scroll to position [0, 0]
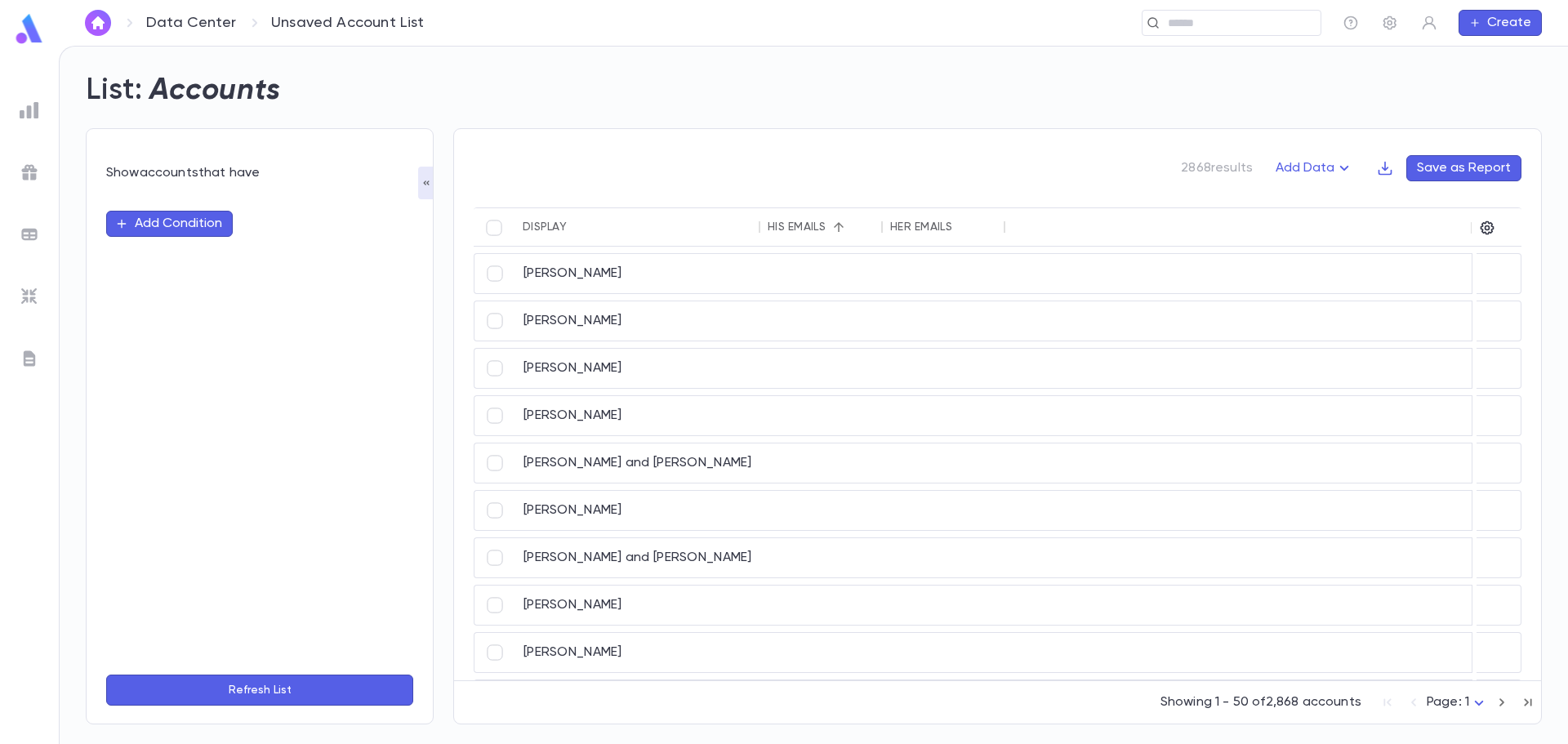
click at [823, 225] on div "His Emails" at bounding box center [797, 227] width 58 height 13
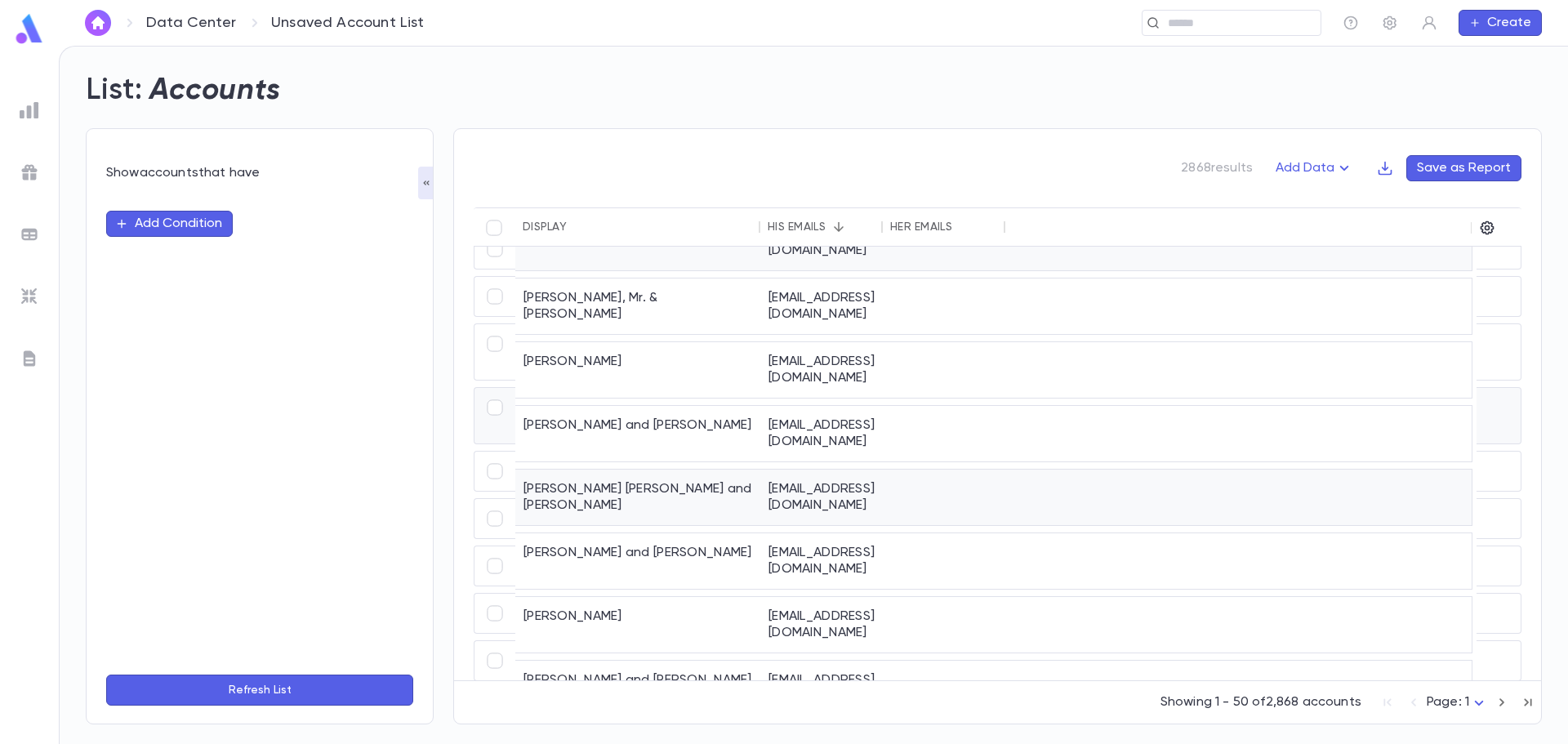
scroll to position [1984, 0]
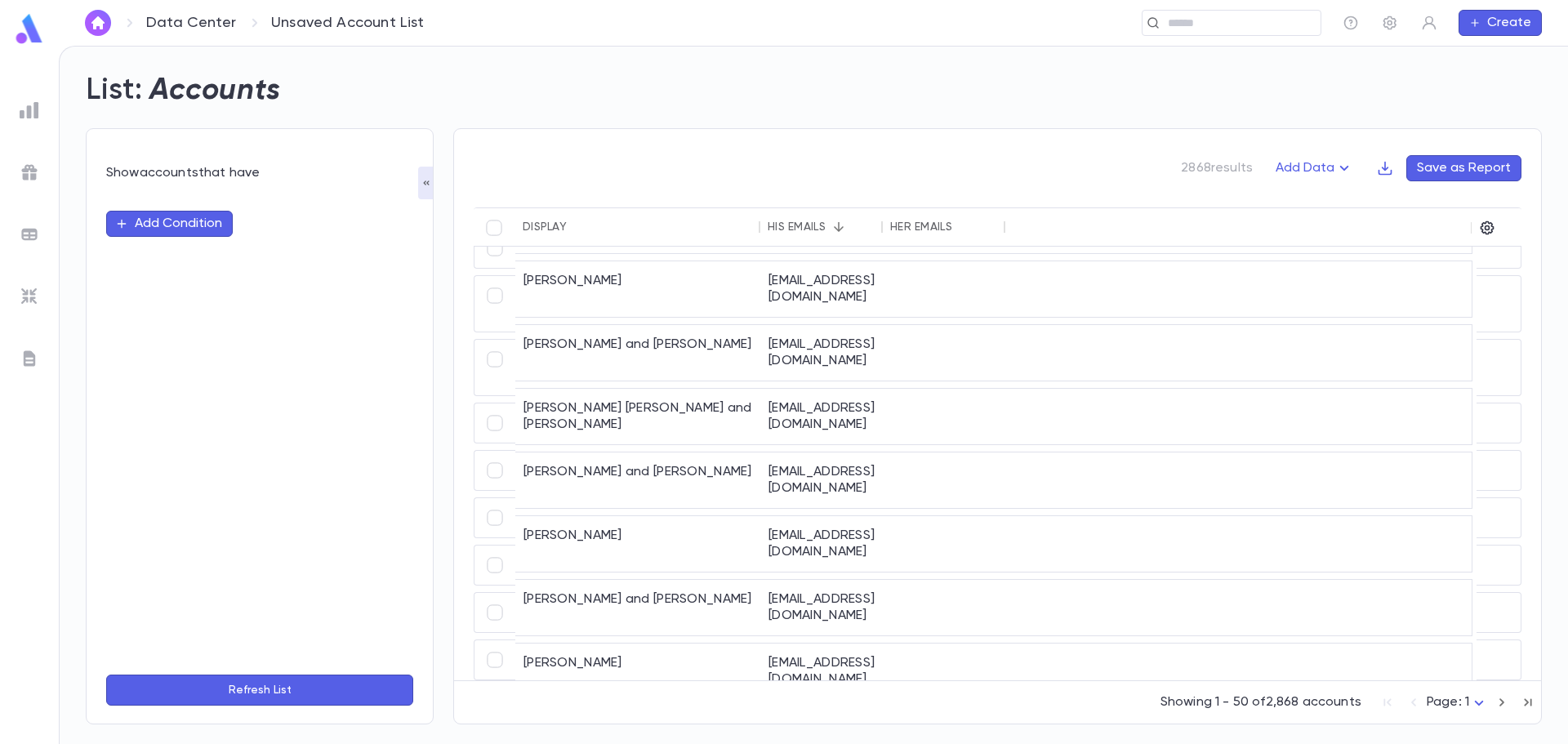
click at [175, 215] on button "Add Condition" at bounding box center [169, 223] width 127 height 26
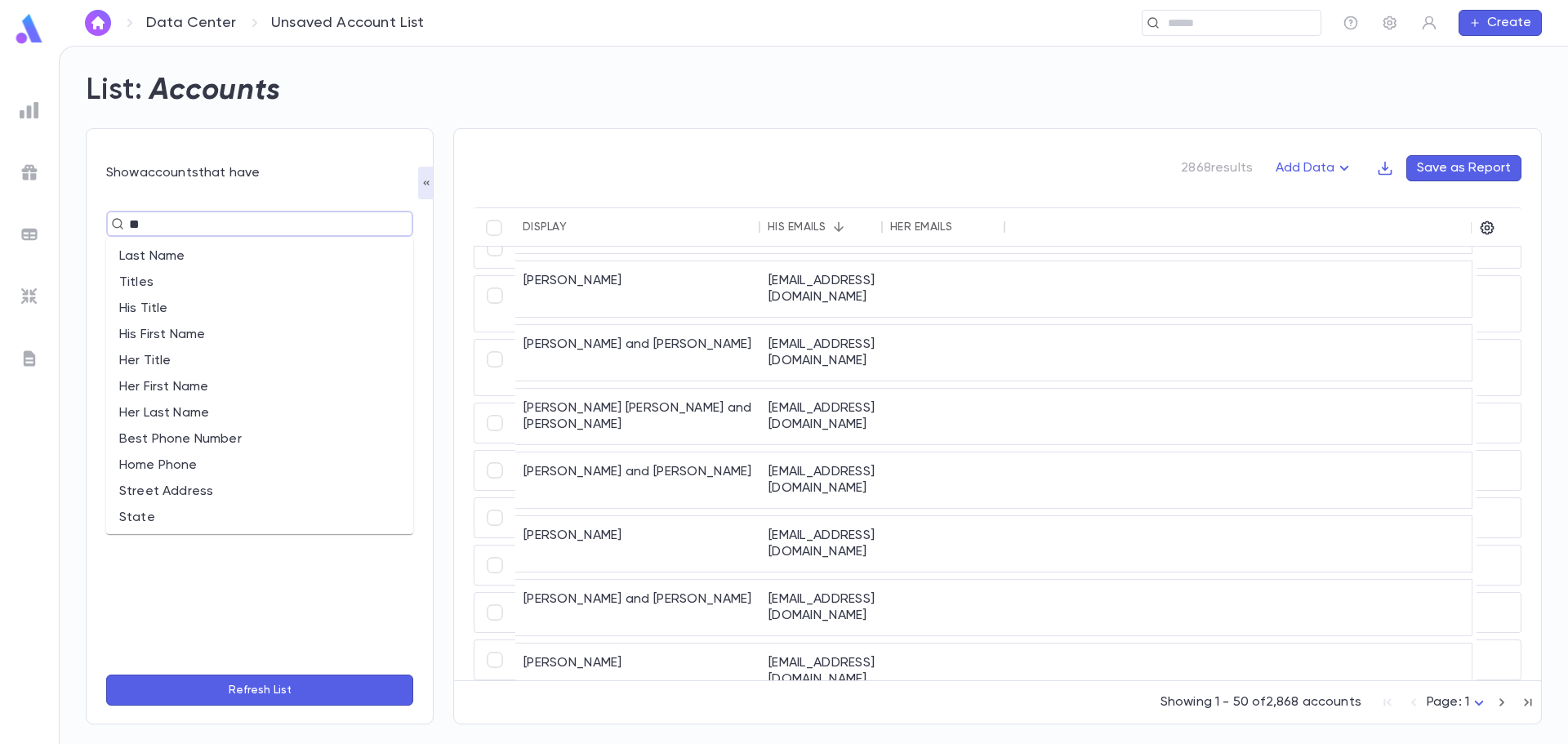
type input "***"
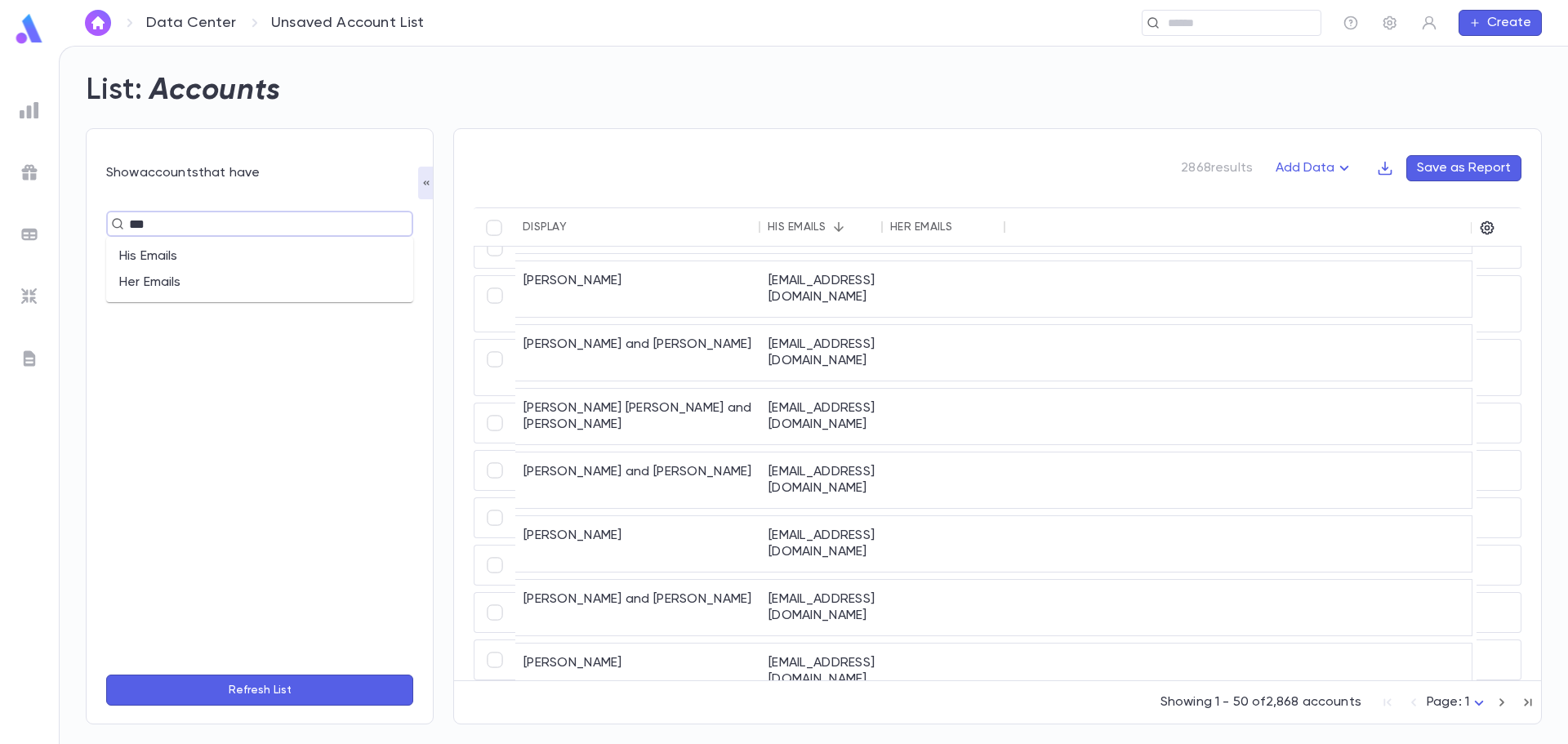
click at [169, 256] on li "His Emails" at bounding box center [260, 256] width 307 height 26
click at [305, 259] on textarea at bounding box center [334, 254] width 116 height 32
click at [230, 254] on body "Data Center Unsaved Account List ​ Create List: Accounts Show accounts that hav…" at bounding box center [784, 395] width 1568 height 698
click at [204, 472] on span "is not blank" at bounding box center [189, 471] width 110 height 16
type input "**********"
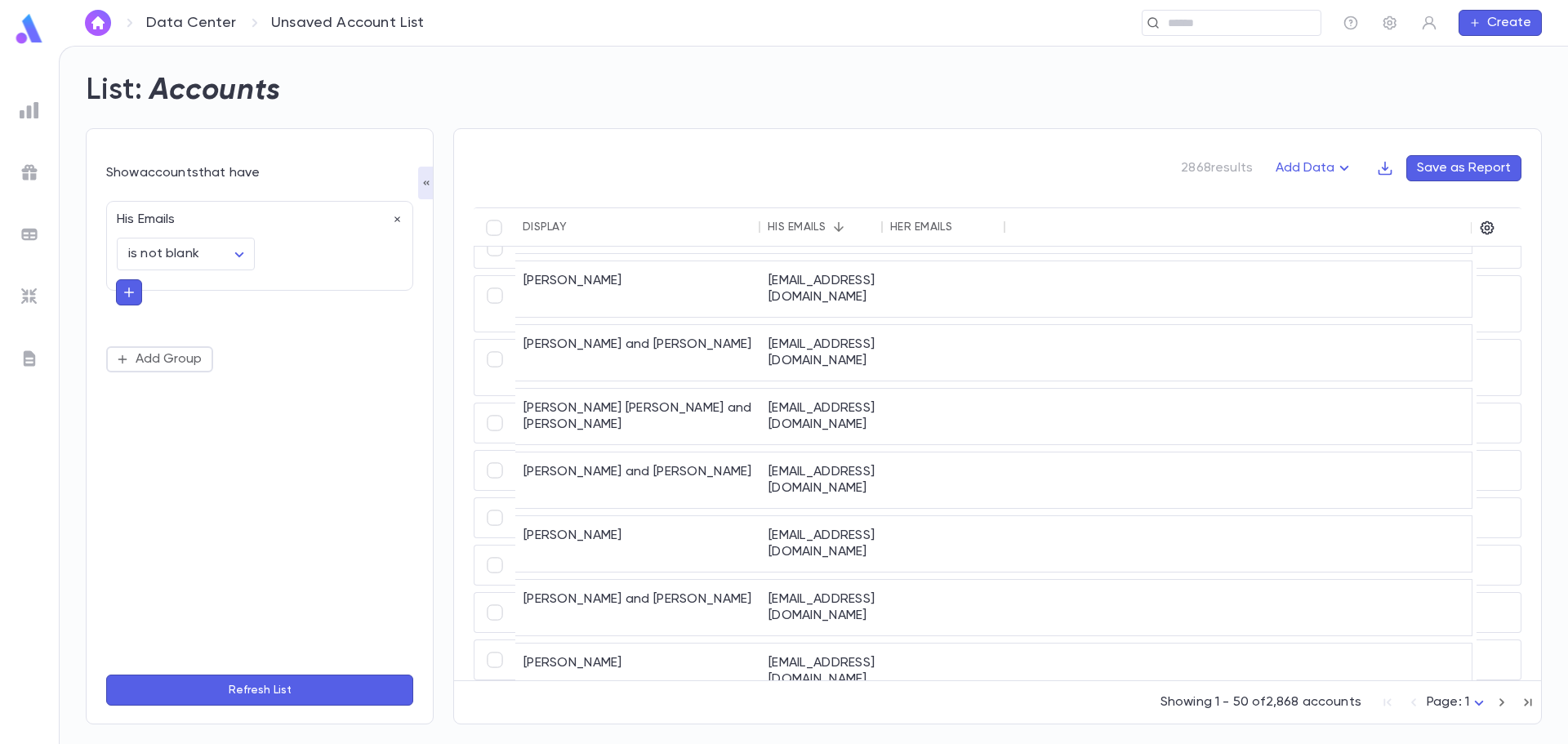
click at [133, 298] on icon "button" at bounding box center [128, 292] width 14 height 16
click at [138, 352] on button "Add Group" at bounding box center [160, 356] width 107 height 26
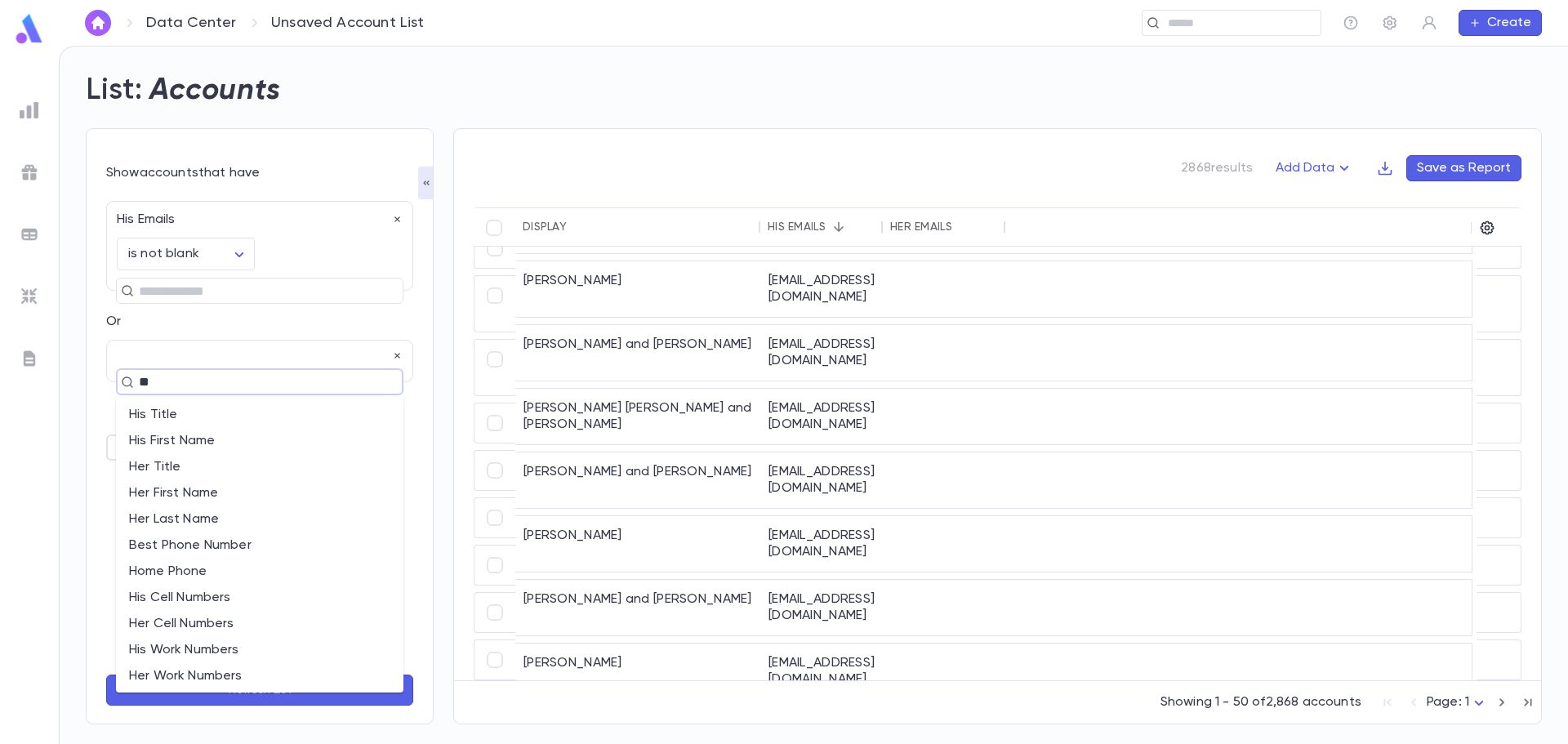
type input "***"
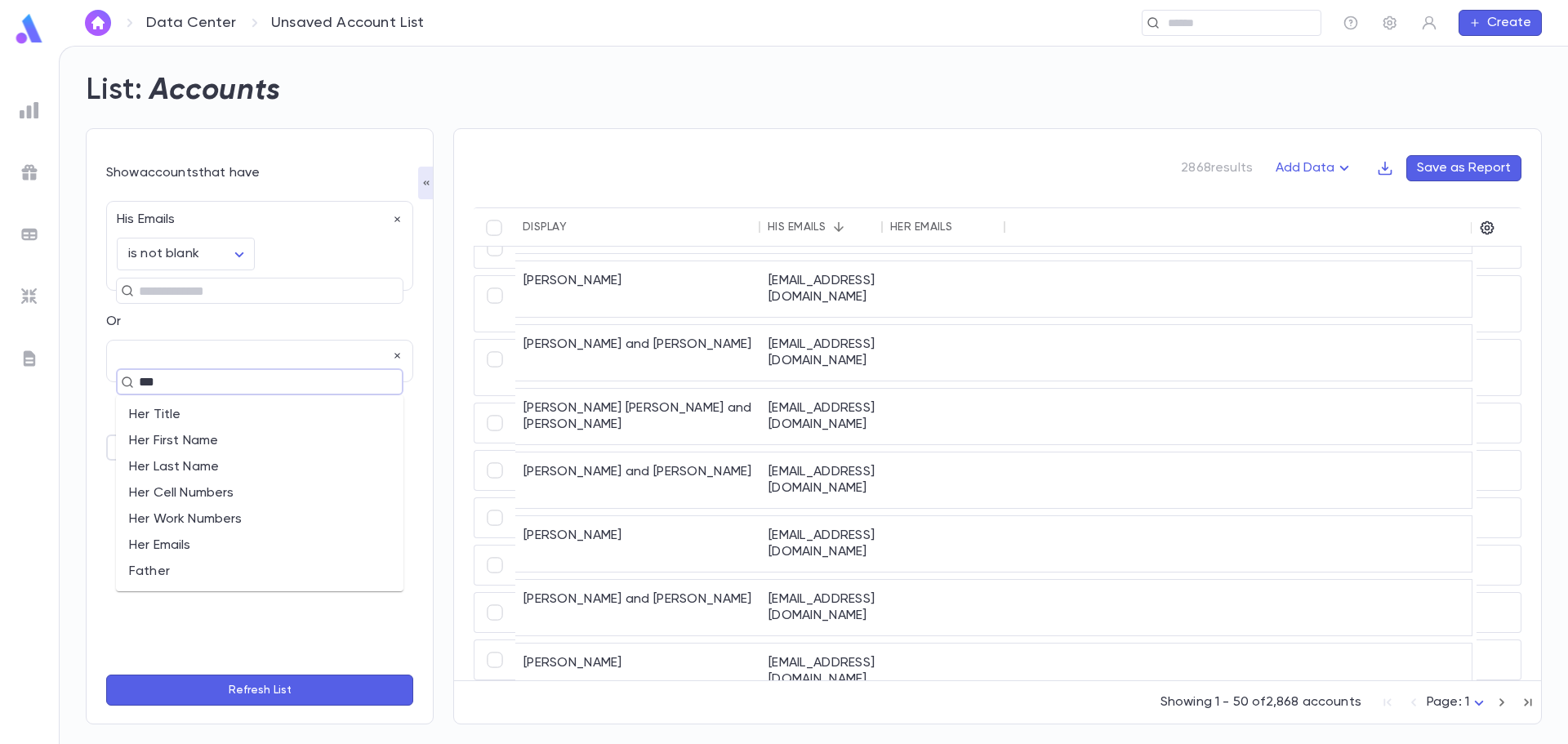
click at [161, 548] on li "Her Emails" at bounding box center [260, 545] width 288 height 26
click at [206, 397] on body "**********" at bounding box center [784, 395] width 1568 height 698
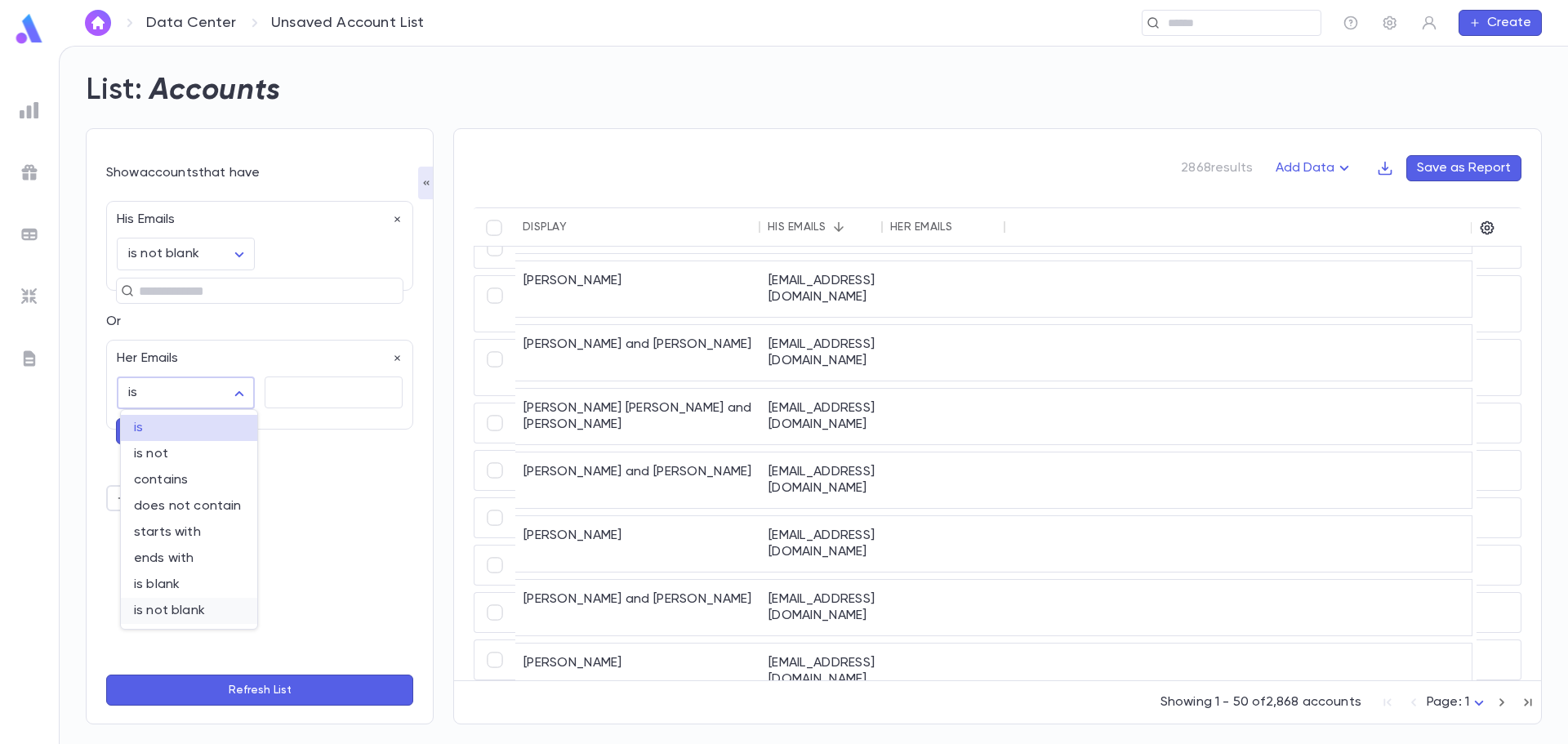
click at [182, 607] on span "is not blank" at bounding box center [189, 611] width 110 height 16
type input "**********"
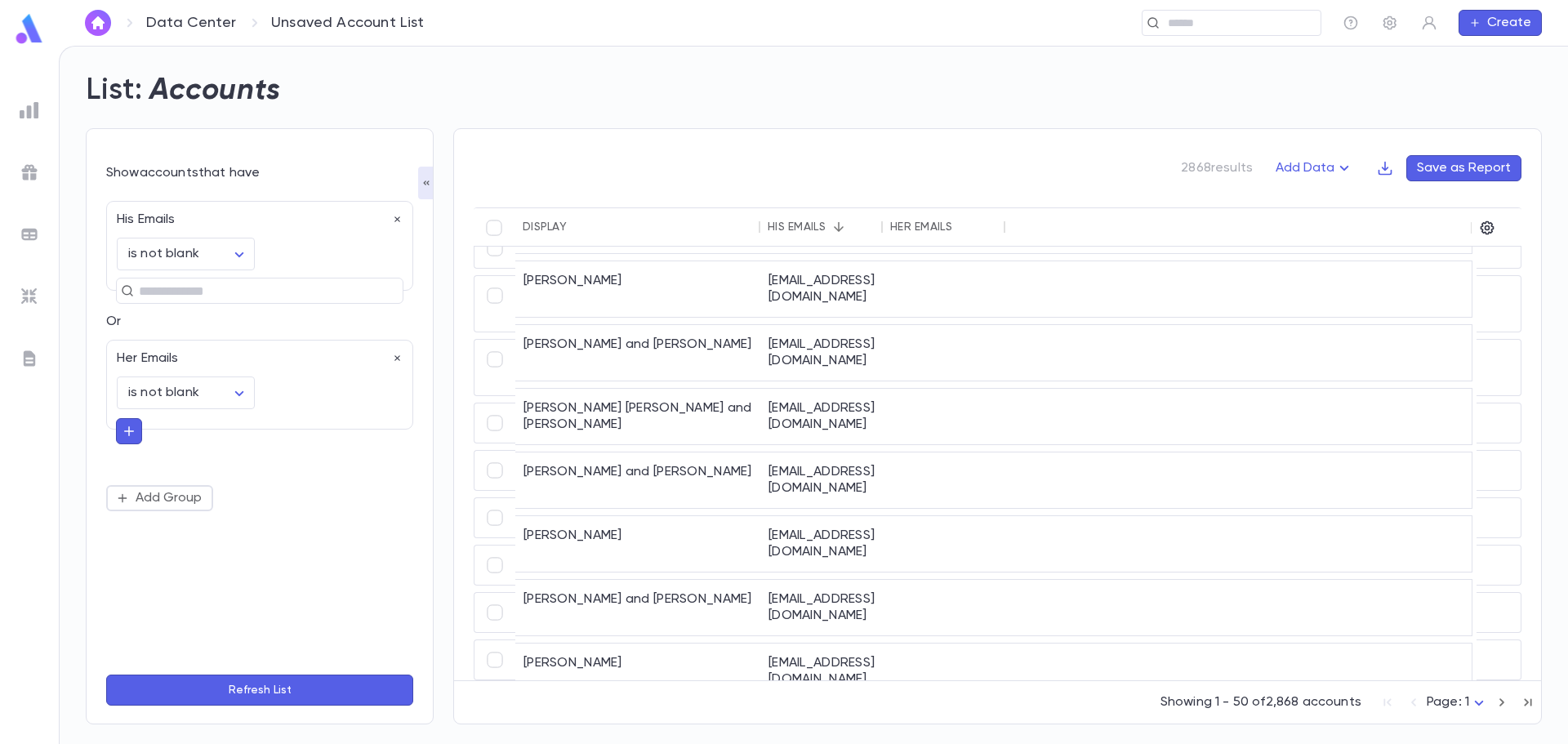
click at [281, 680] on button "Refresh List" at bounding box center [260, 690] width 307 height 31
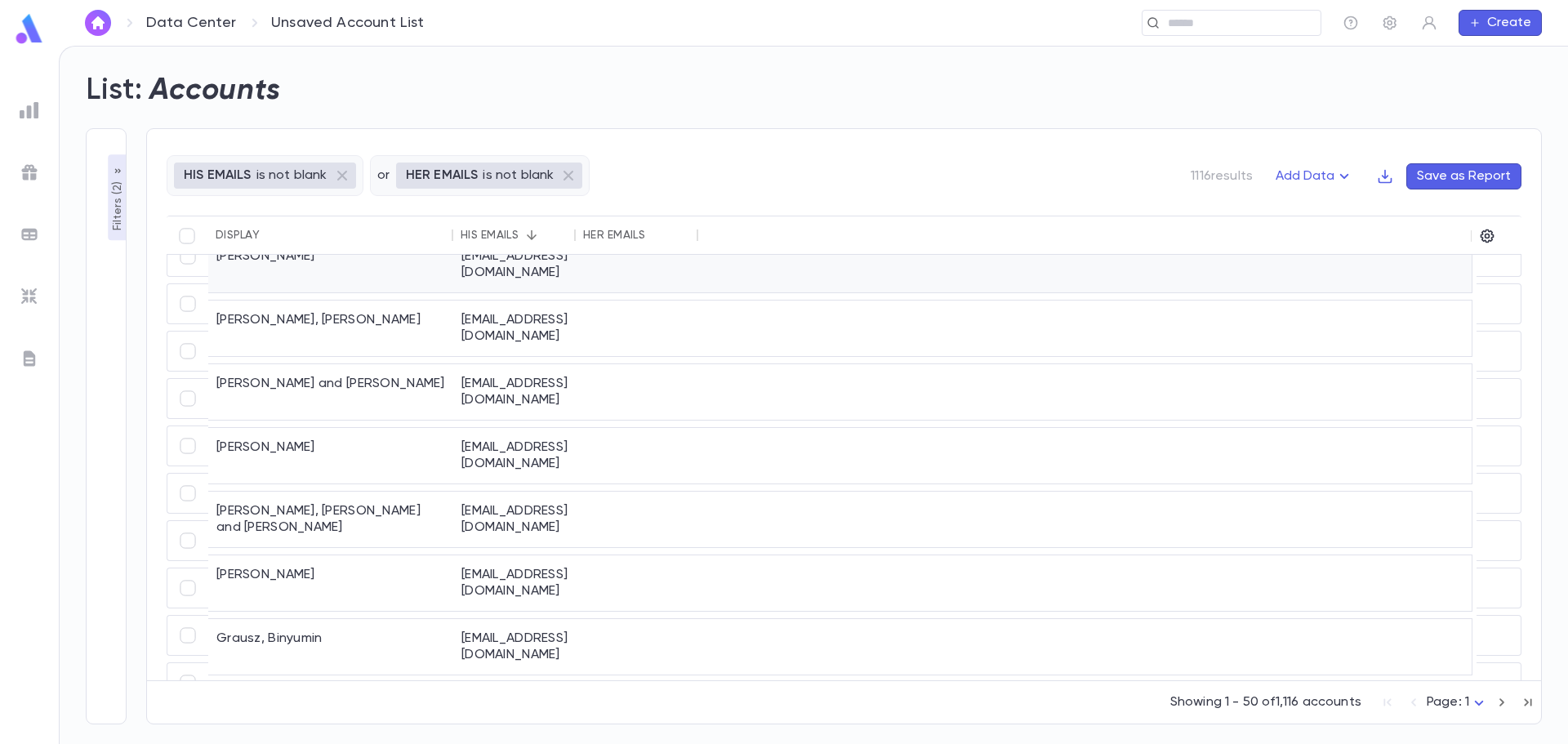
scroll to position [685, 0]
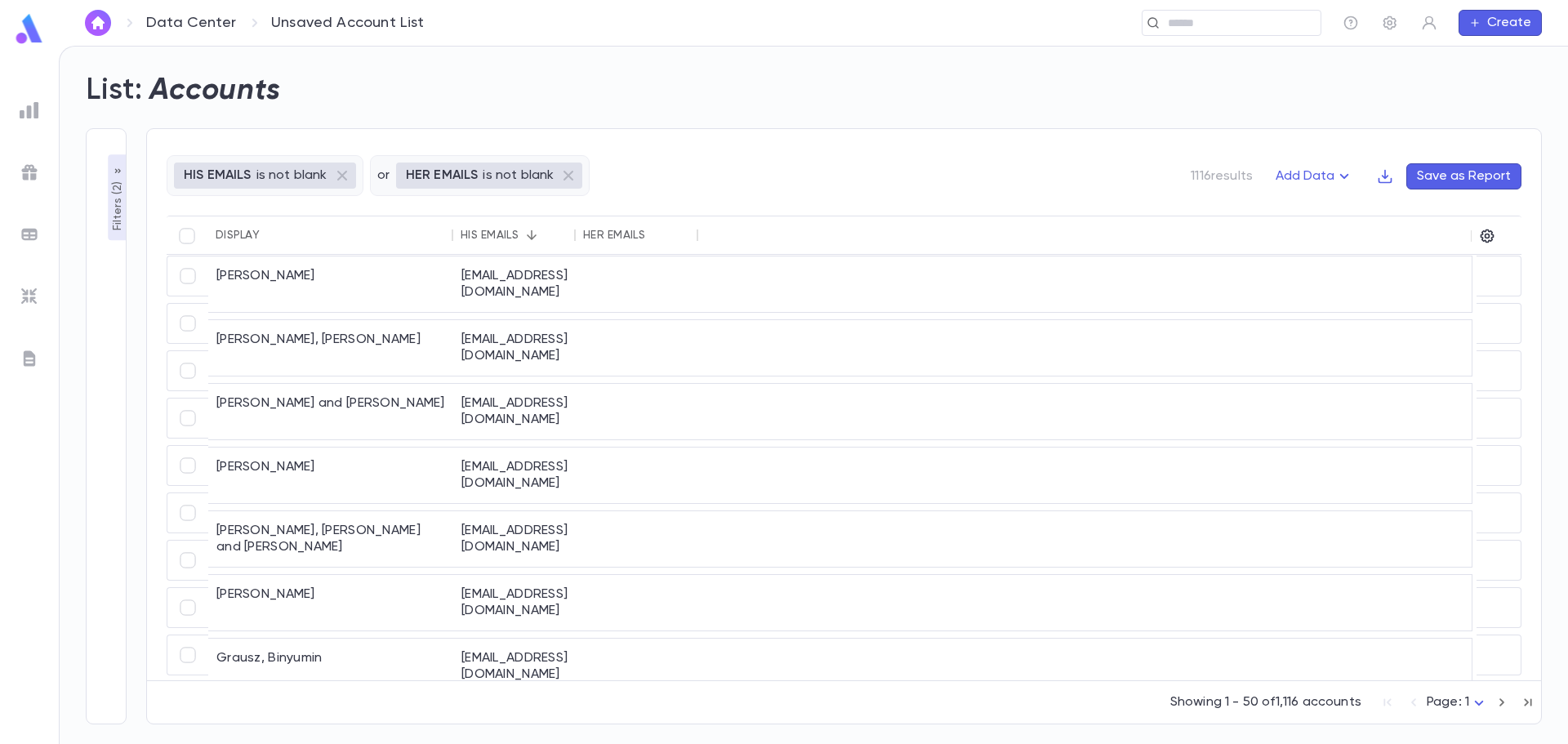
click at [522, 238] on button "Sort" at bounding box center [532, 235] width 26 height 26
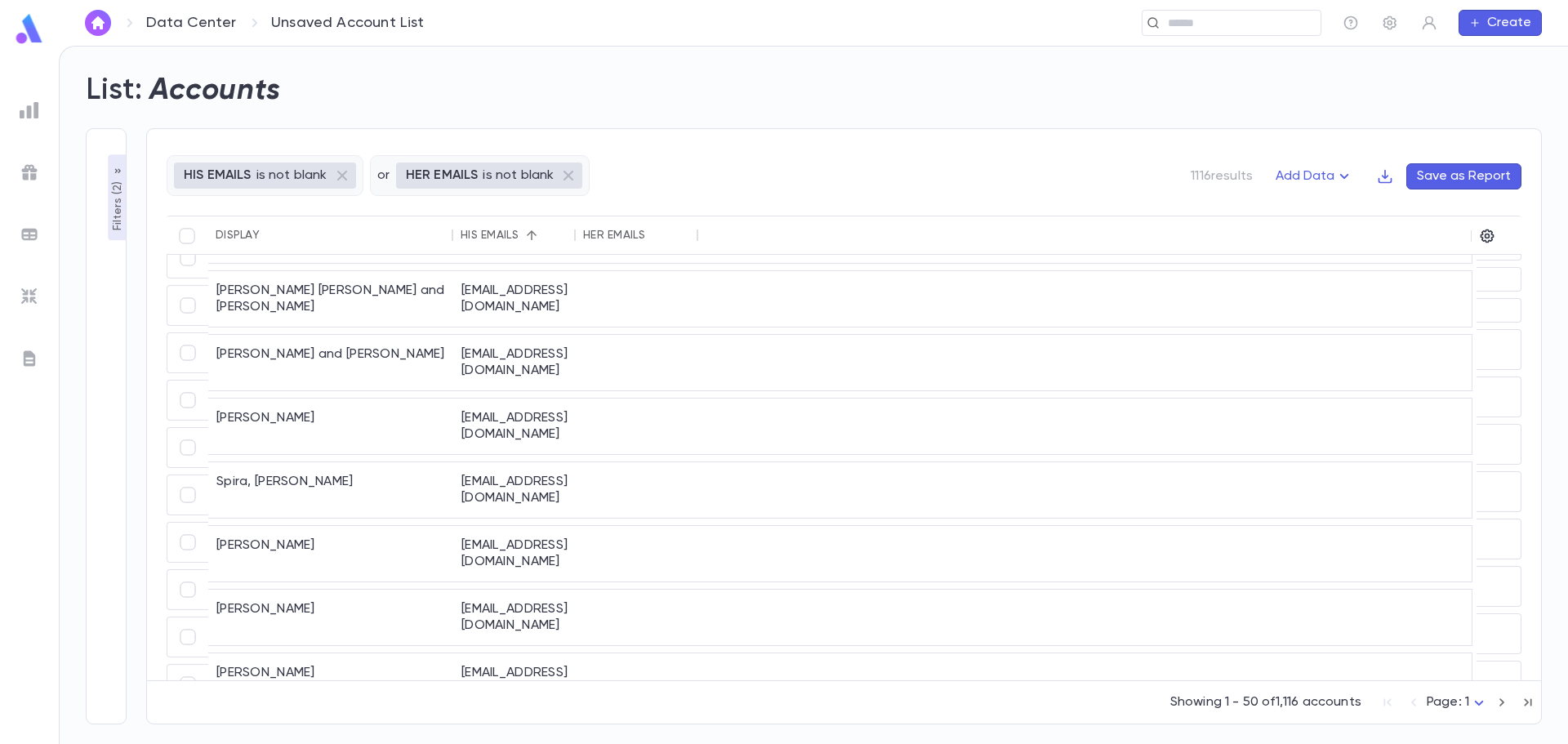
scroll to position [358, 0]
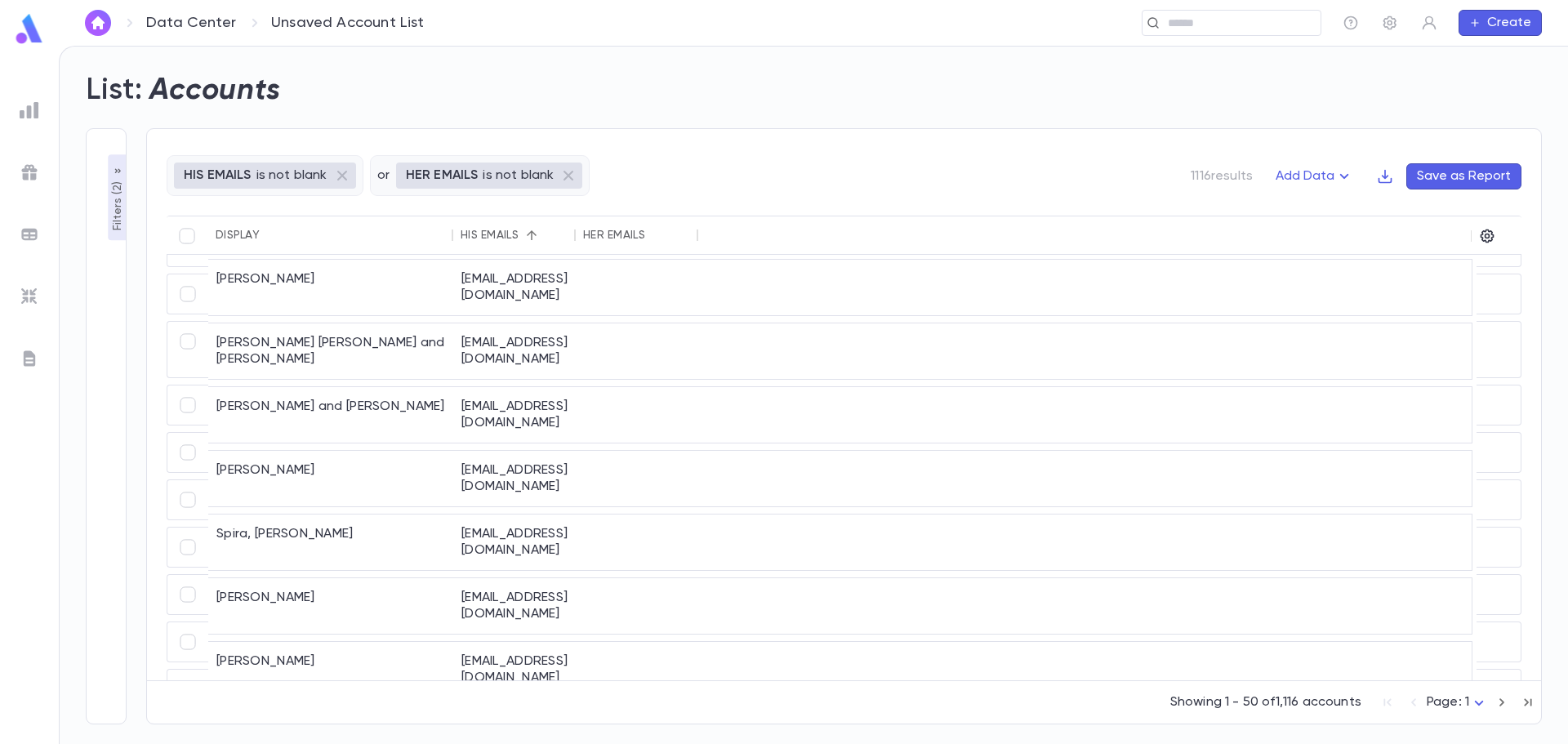
click at [274, 235] on icon "Sort" at bounding box center [273, 234] width 14 height 14
click at [117, 167] on icon "button" at bounding box center [117, 171] width 13 height 13
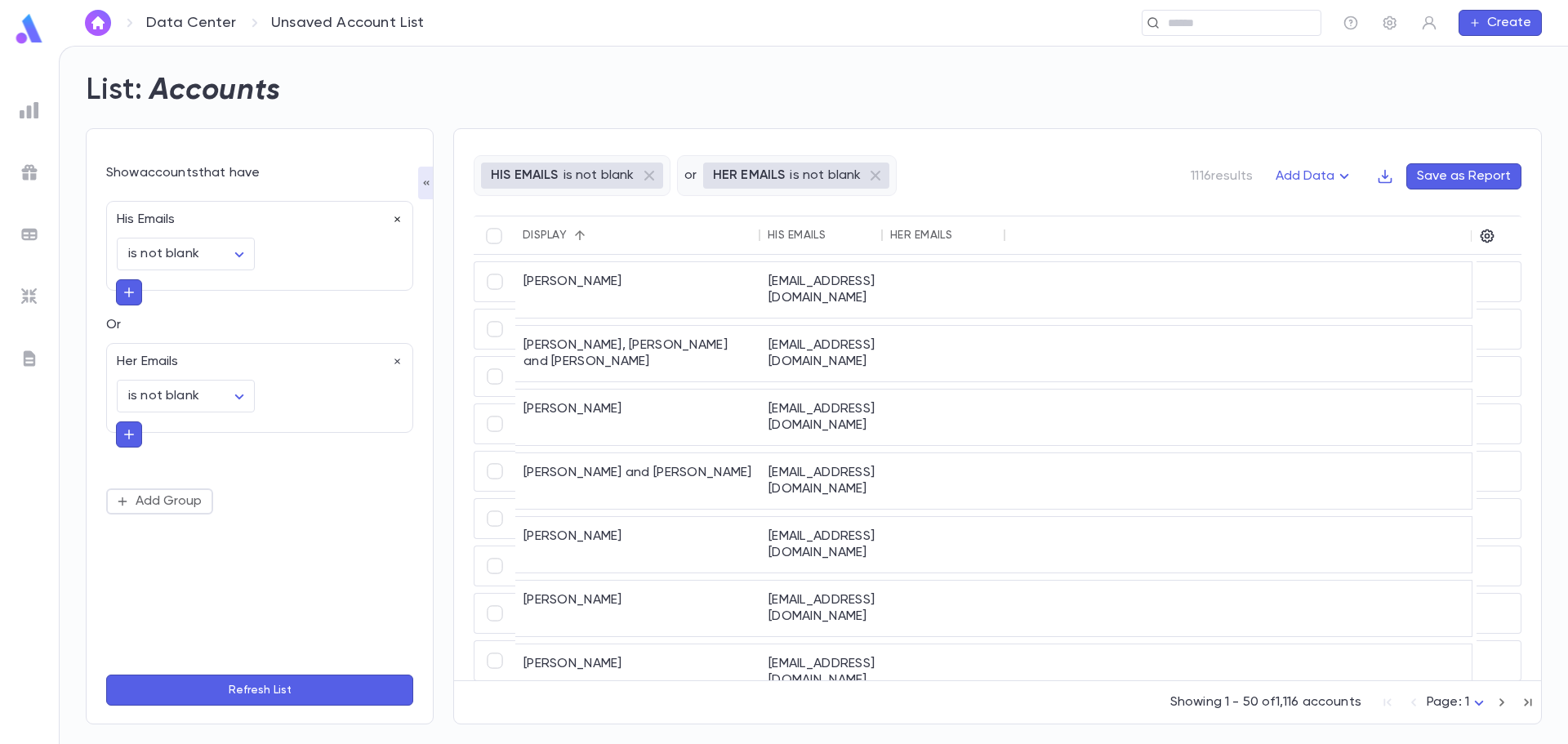
click at [394, 218] on icon "button" at bounding box center [398, 219] width 11 height 11
click at [398, 217] on icon "button" at bounding box center [398, 219] width 11 height 11
click at [182, 223] on button "Add Condition" at bounding box center [169, 223] width 127 height 26
click at [28, 106] on img at bounding box center [29, 110] width 20 height 20
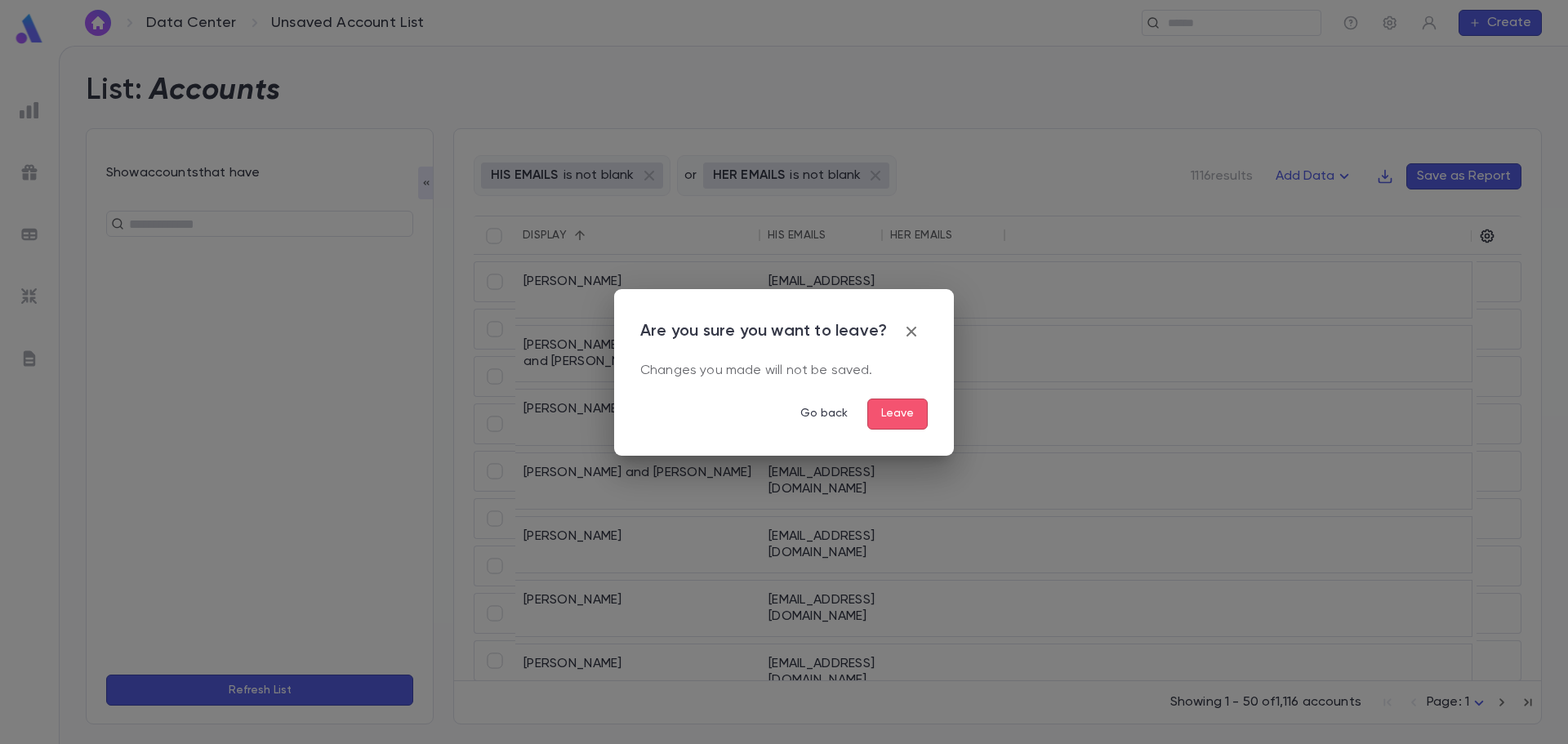
click at [894, 413] on button "Leave" at bounding box center [897, 414] width 60 height 31
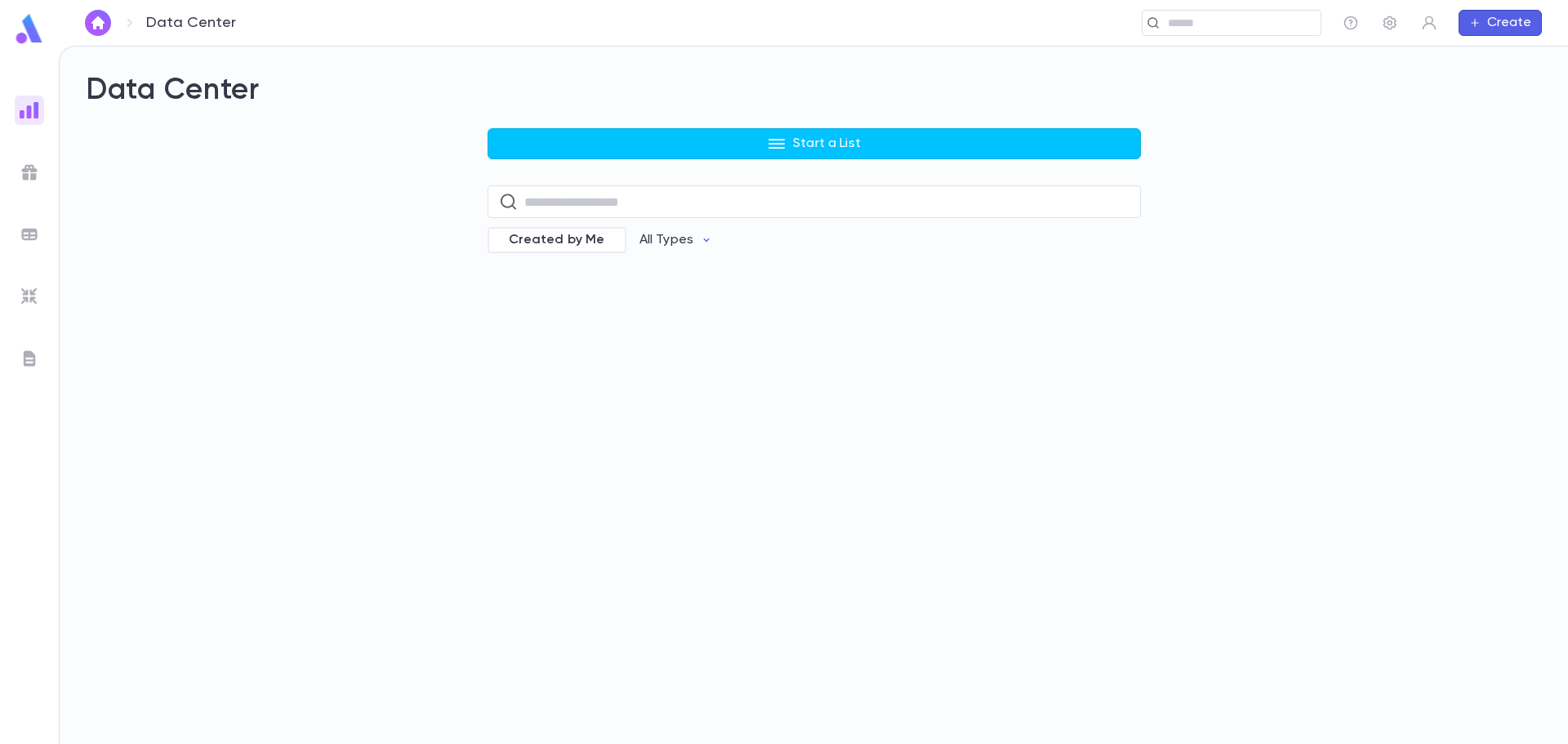
click at [744, 144] on button "Start a List" at bounding box center [814, 144] width 653 height 31
click at [573, 210] on li "Pledges" at bounding box center [818, 204] width 653 height 26
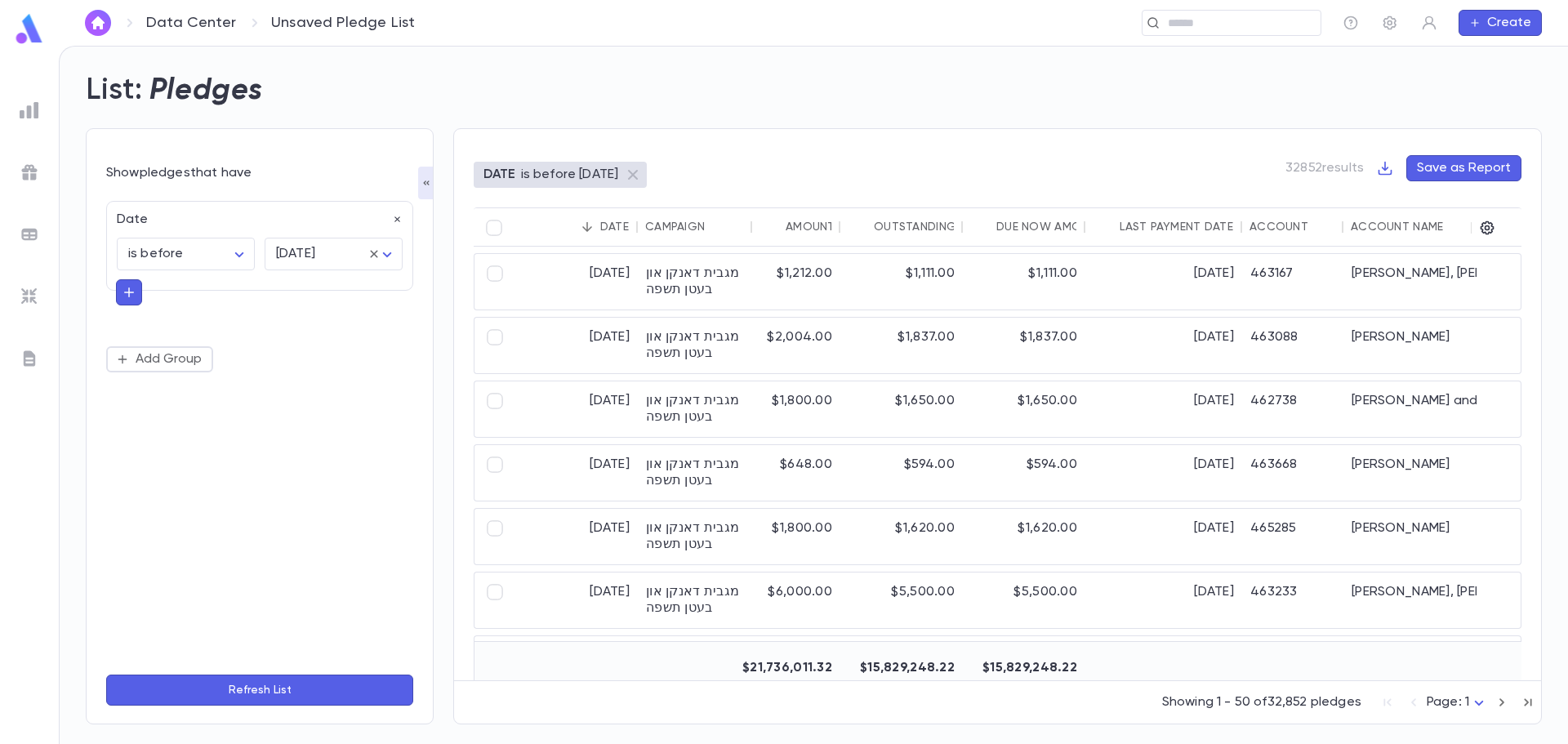
click at [395, 222] on icon "button" at bounding box center [398, 219] width 11 height 11
click at [176, 233] on button "Add Condition" at bounding box center [169, 223] width 127 height 26
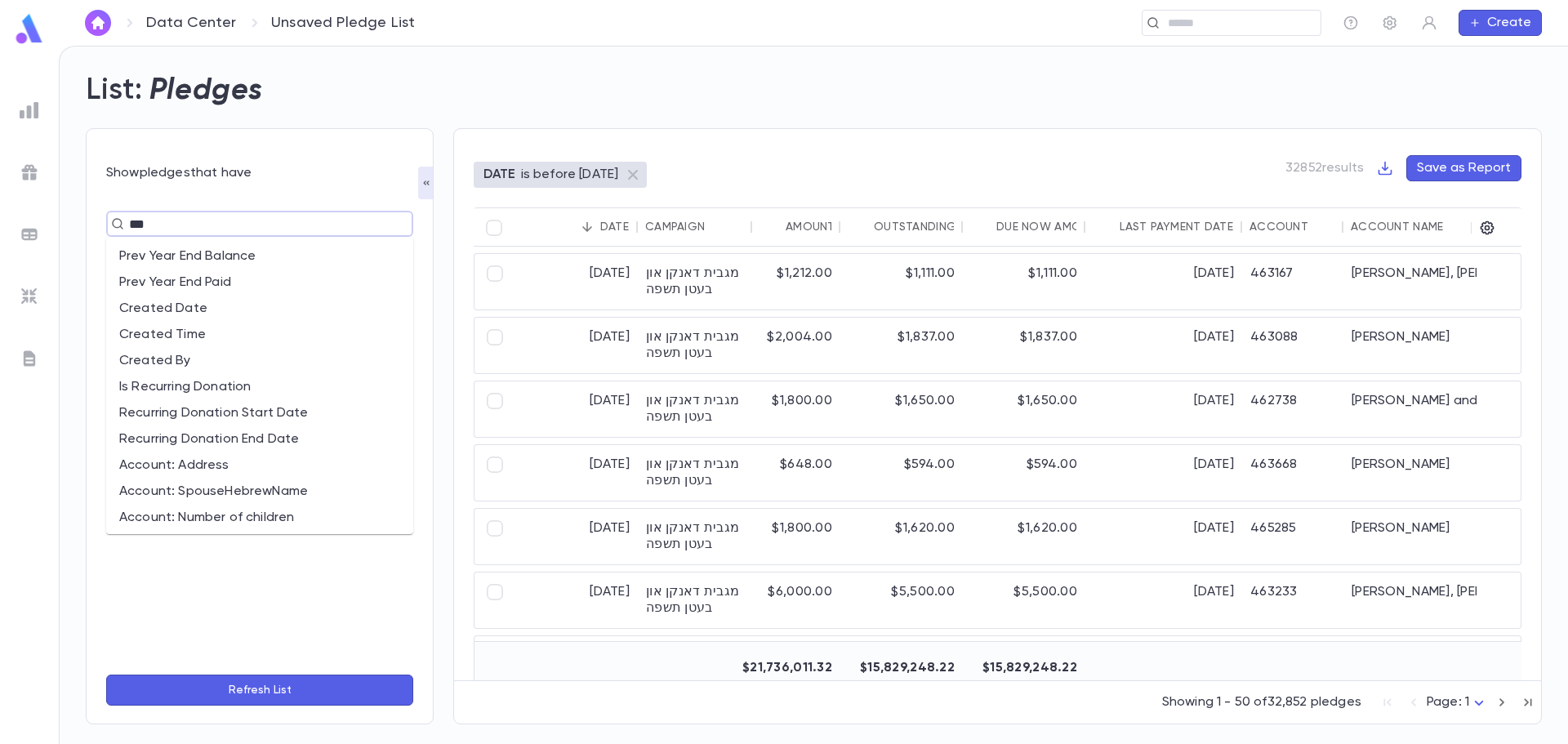
type input "****"
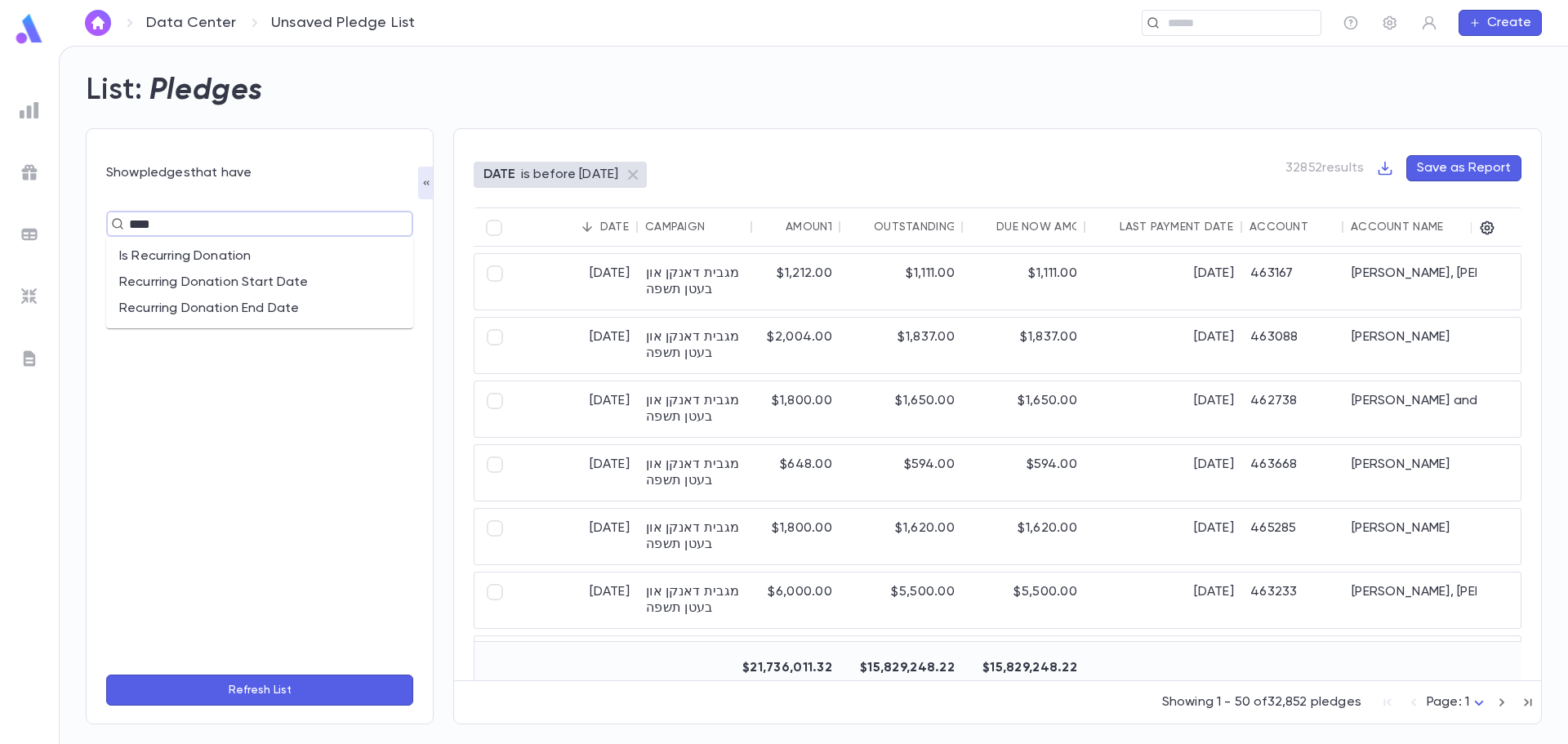
click at [196, 256] on li "Is Recurring Donation" at bounding box center [260, 256] width 307 height 26
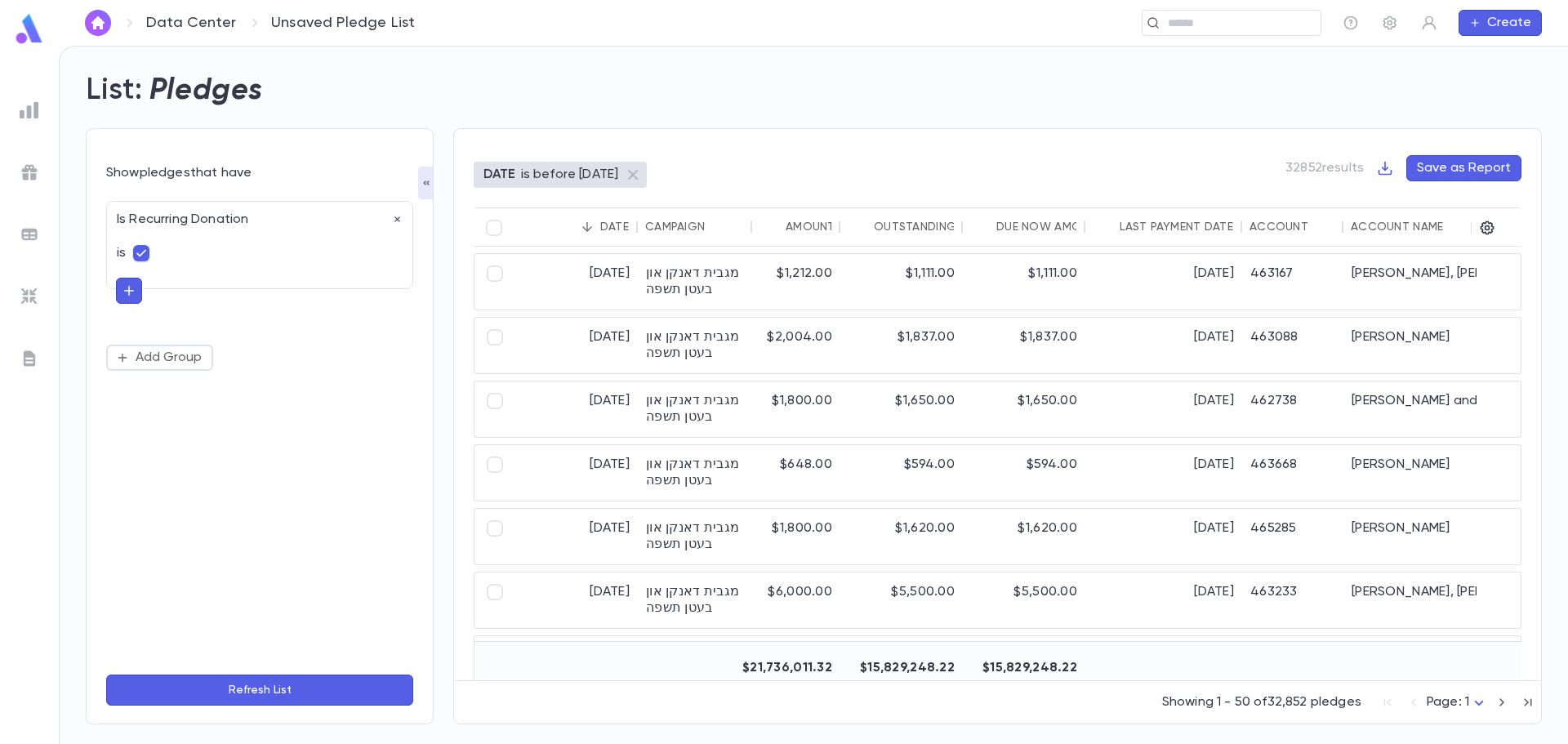
click at [327, 686] on button "Refresh List" at bounding box center [260, 690] width 307 height 31
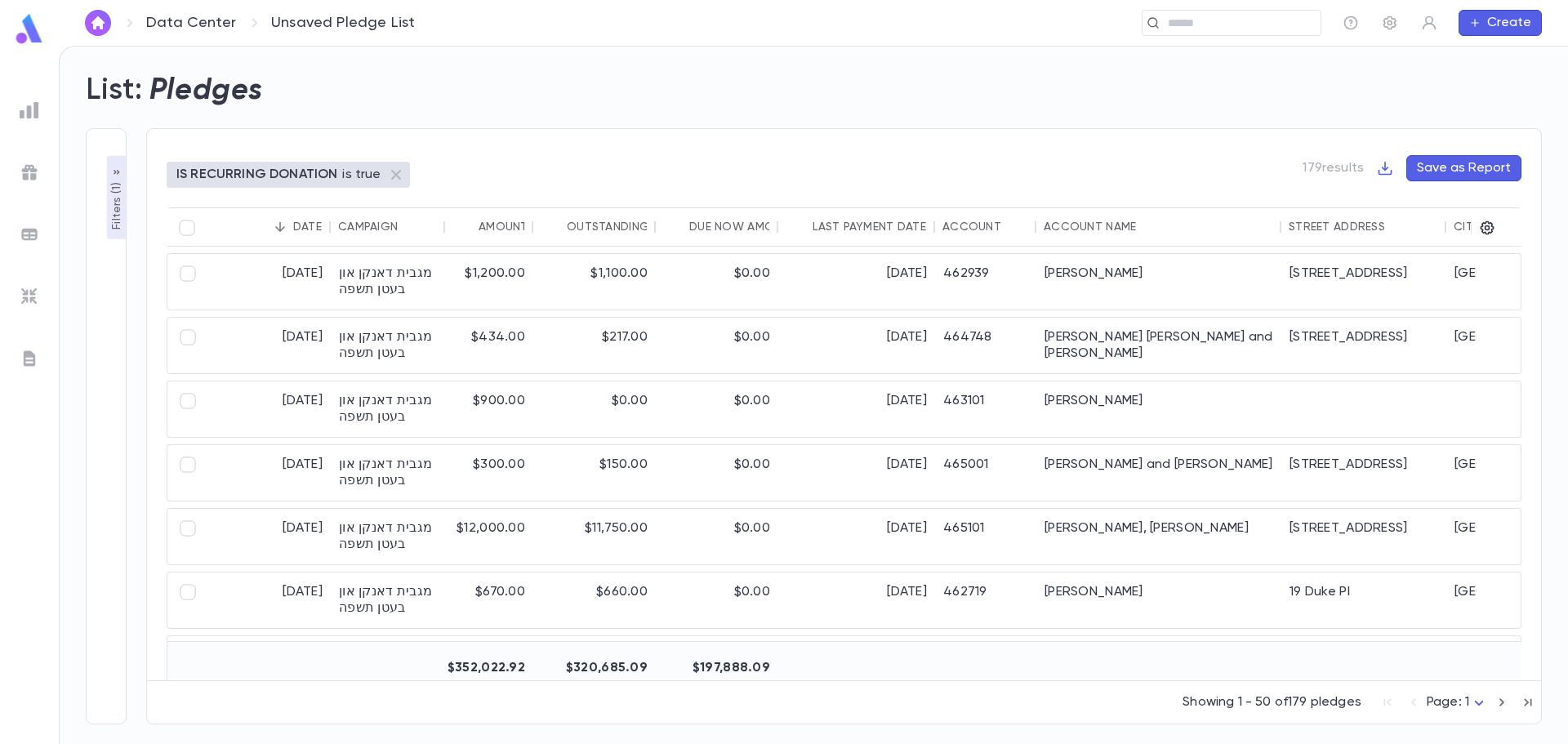
click at [118, 171] on icon "button" at bounding box center [116, 172] width 13 height 13
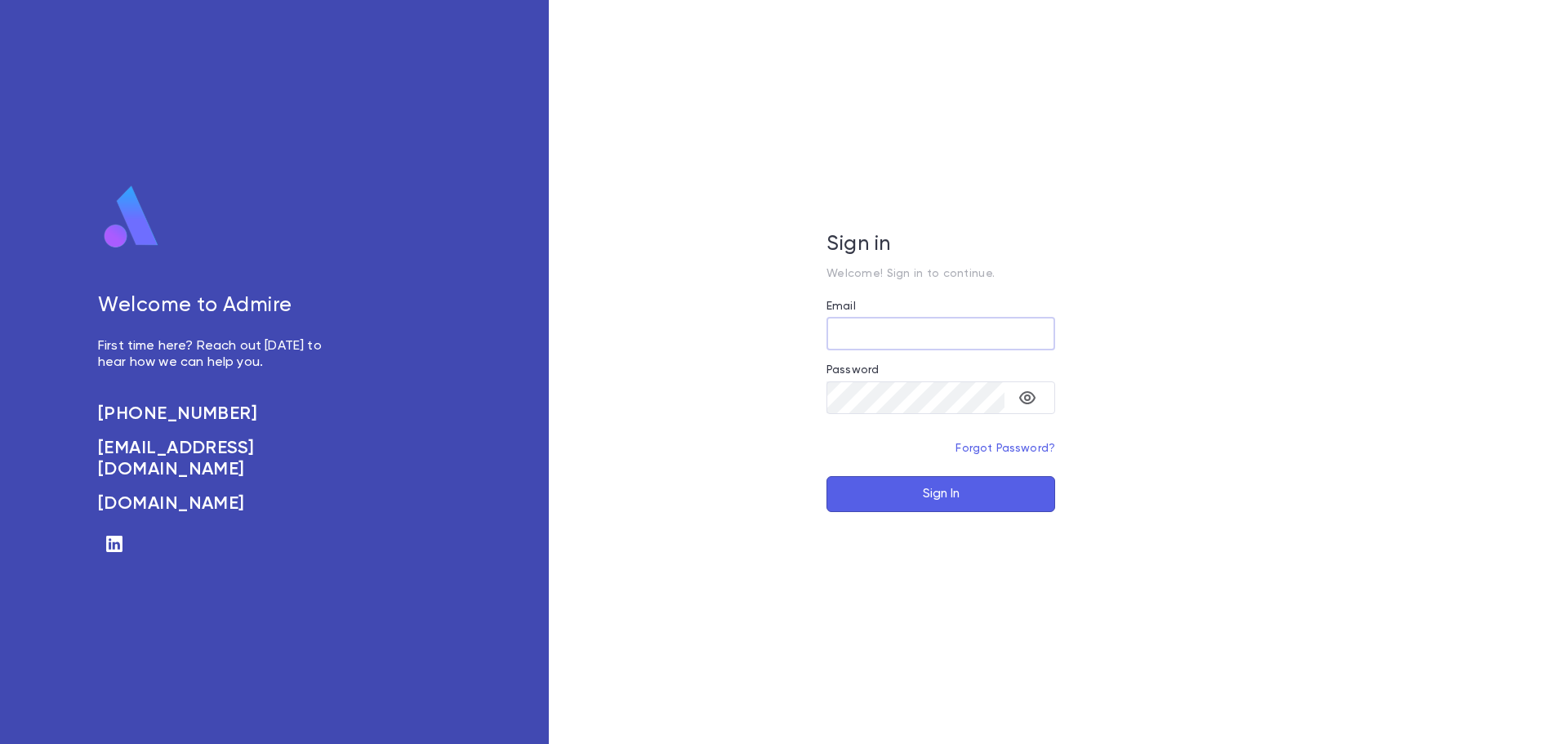
type input "**********"
click at [941, 492] on button "Sign In" at bounding box center [940, 494] width 228 height 36
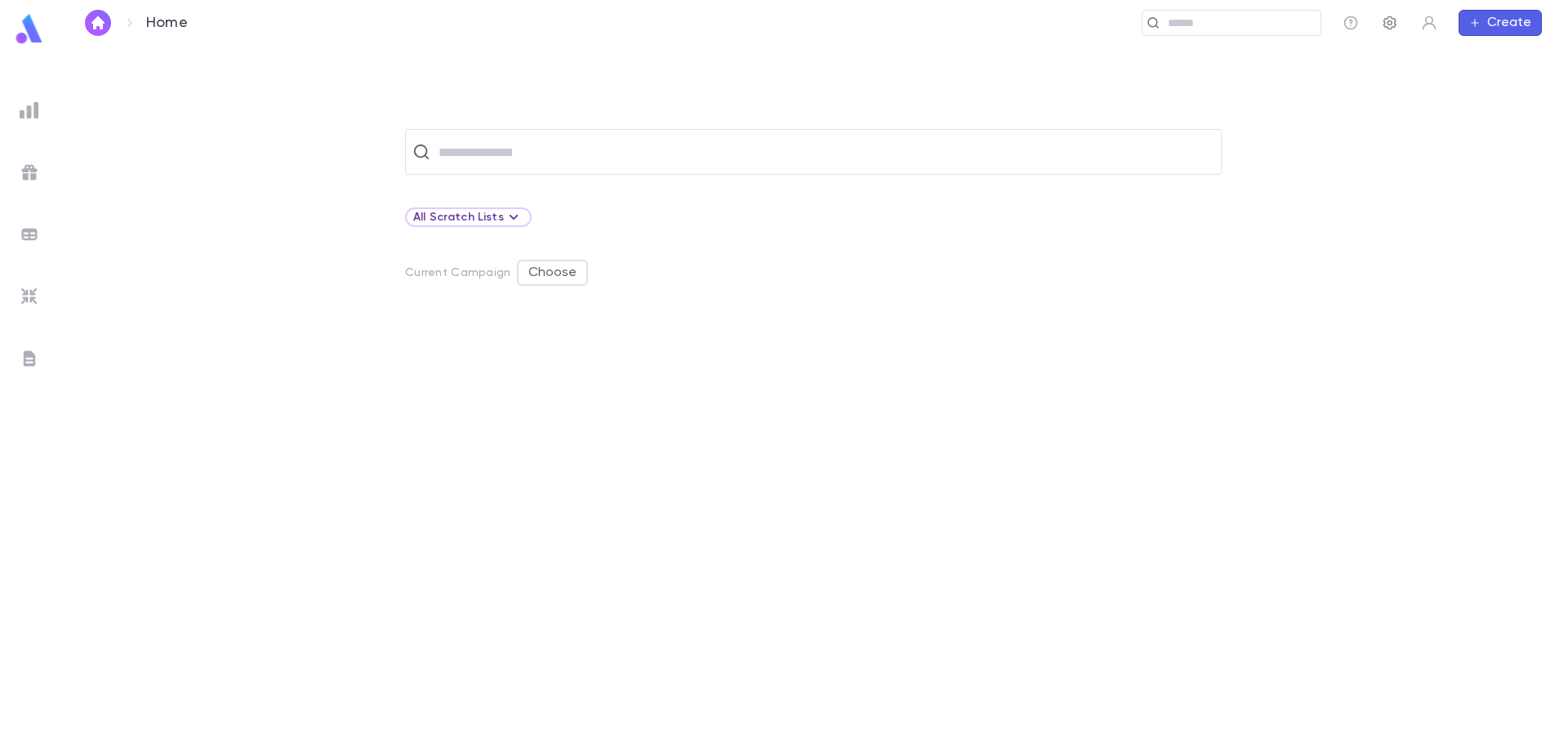
click at [1394, 15] on icon "button" at bounding box center [1390, 22] width 16 height 16
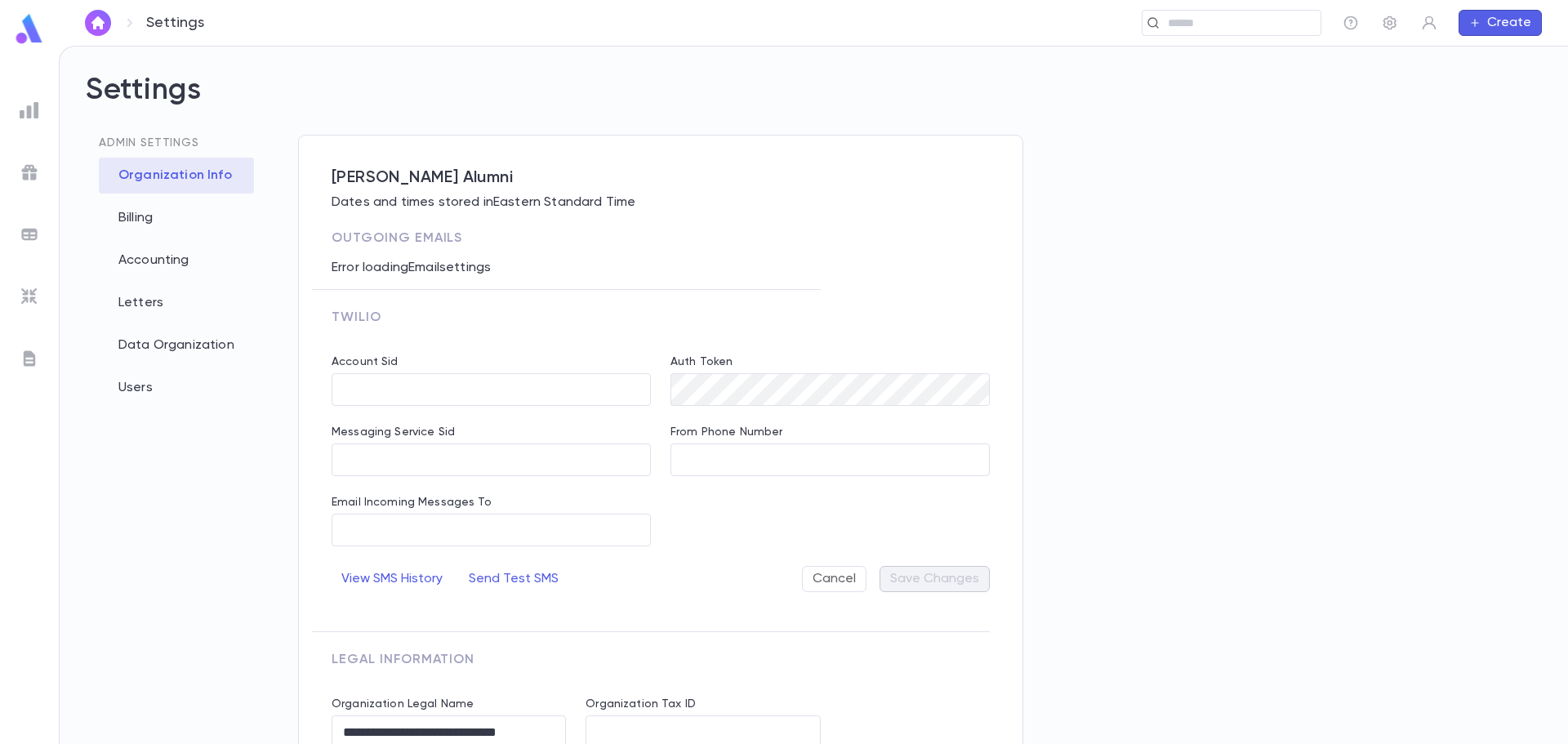
type input "**********"
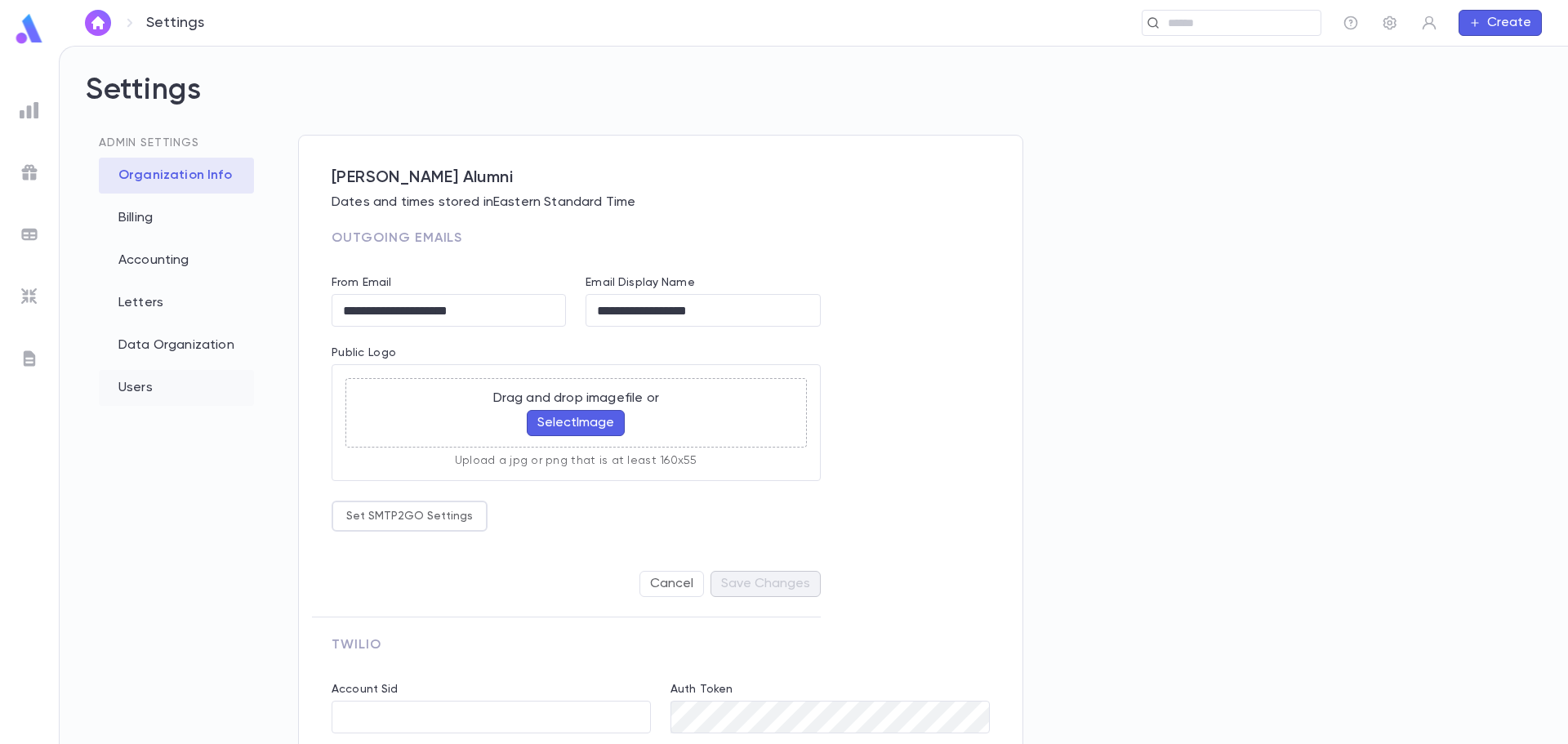
click at [133, 392] on div "Users" at bounding box center [176, 388] width 155 height 36
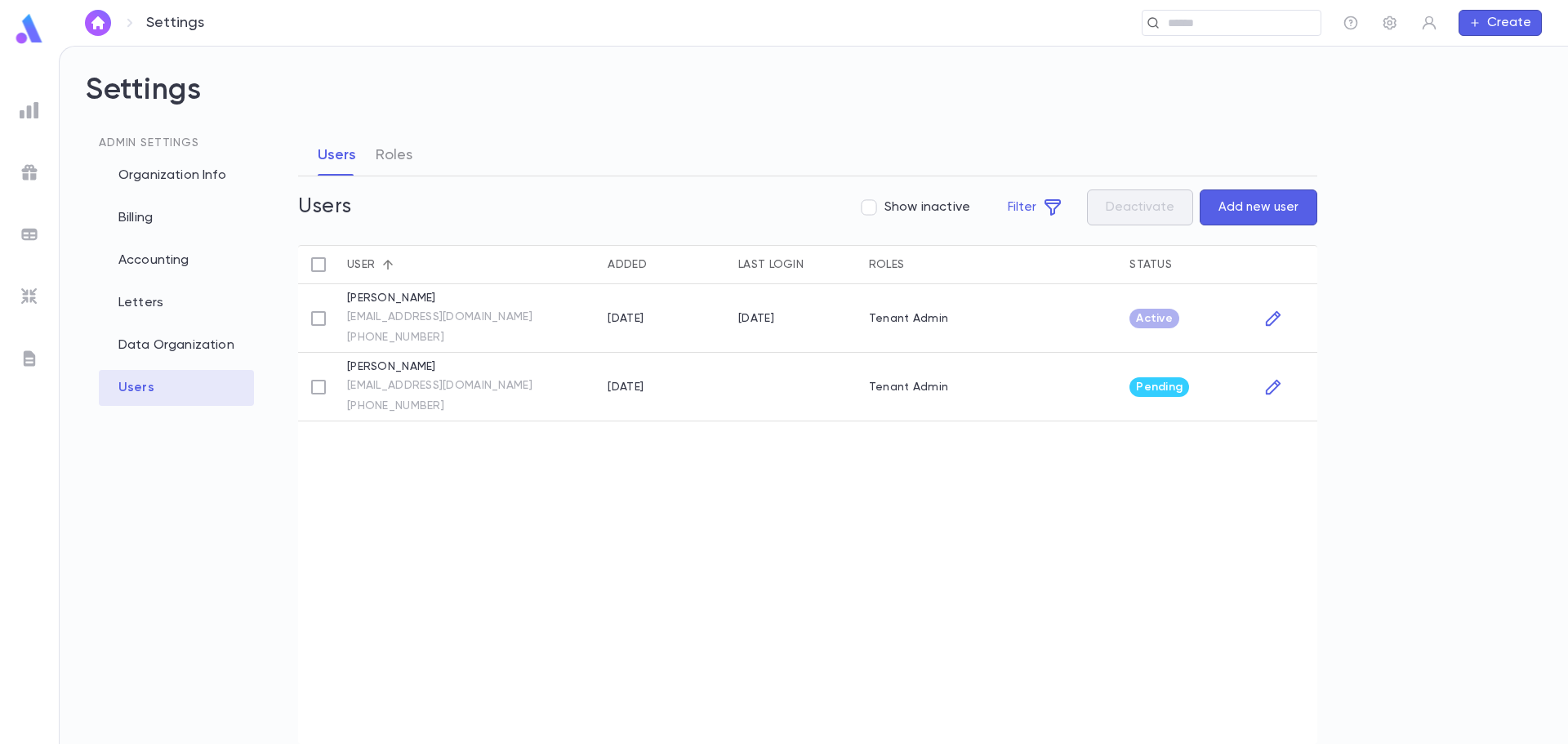
click at [1270, 200] on button "Add new user" at bounding box center [1259, 207] width 117 height 36
click at [1244, 205] on button "Add new user" at bounding box center [1259, 207] width 117 height 36
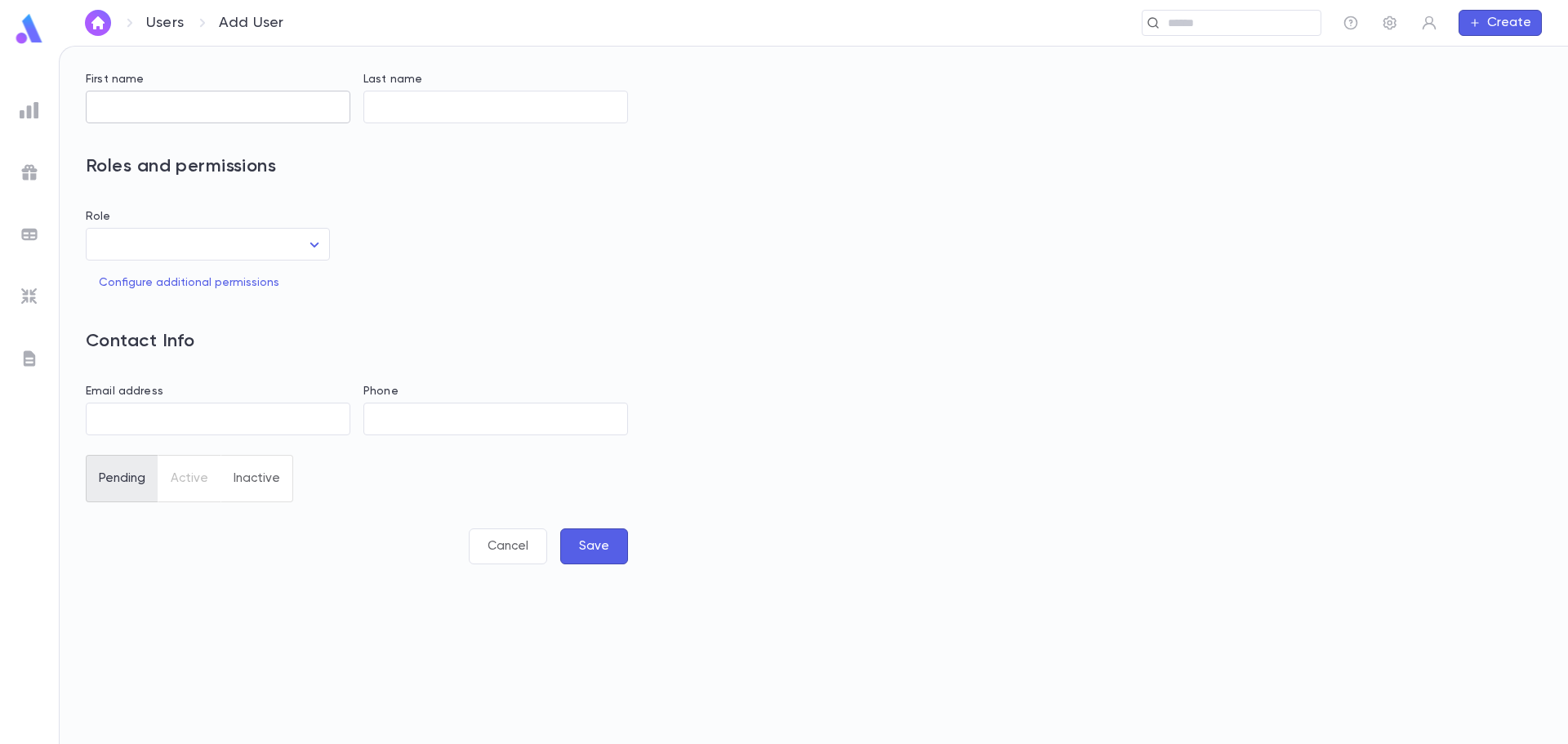
click at [137, 110] on input "First name" at bounding box center [218, 108] width 265 height 32
type input "******"
type input "*********"
click at [137, 241] on body "Users Add User ​ Create First name ****** ​ Last name ********* ​ Roles and per…" at bounding box center [784, 395] width 1568 height 698
click at [164, 285] on span "Tenant Admin" at bounding box center [223, 286] width 178 height 16
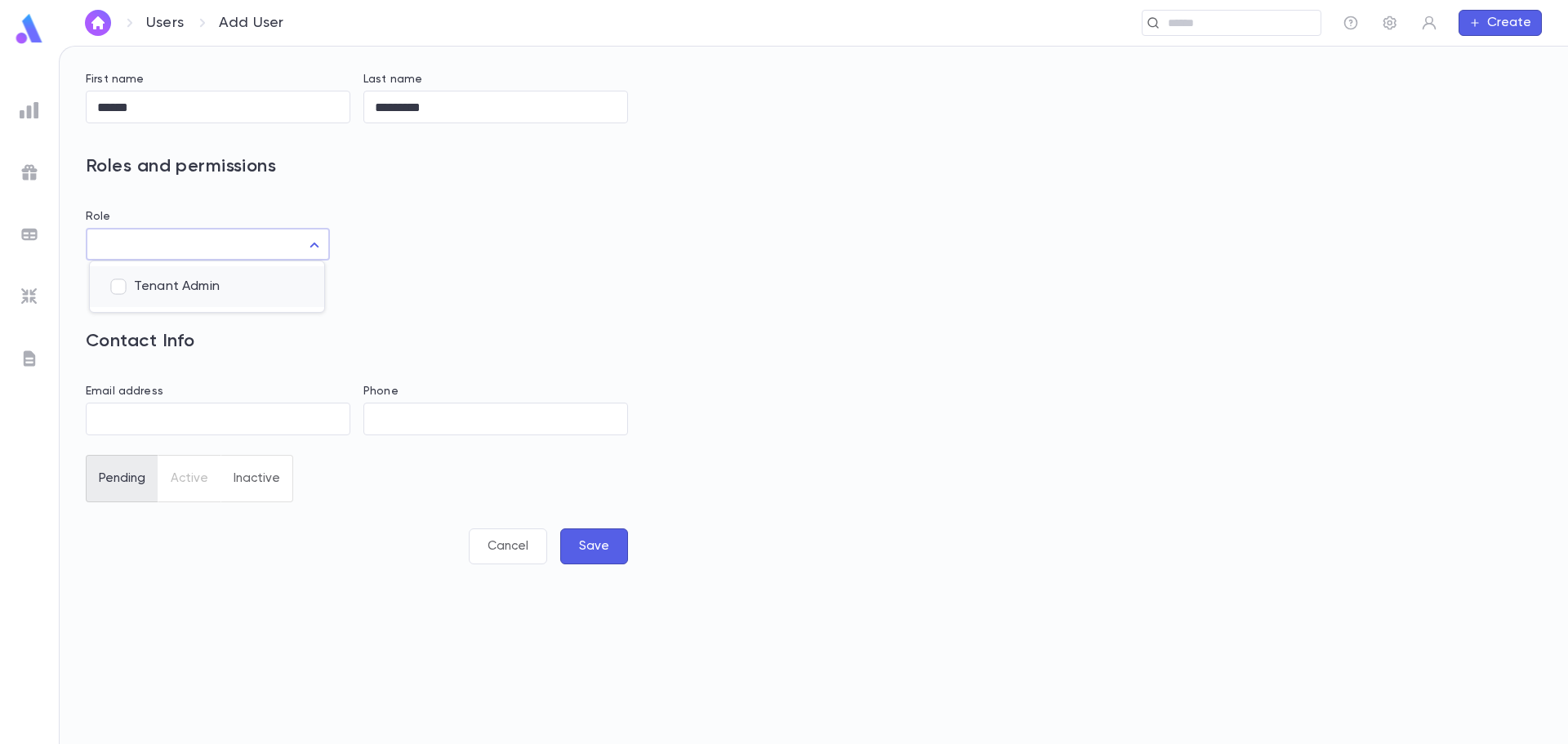
type input "**"
click at [126, 423] on div at bounding box center [784, 372] width 1568 height 744
click at [126, 421] on input "Email address" at bounding box center [218, 420] width 265 height 32
click at [121, 422] on input "Email address" at bounding box center [218, 420] width 265 height 32
click at [123, 420] on input "Email address" at bounding box center [218, 420] width 265 height 32
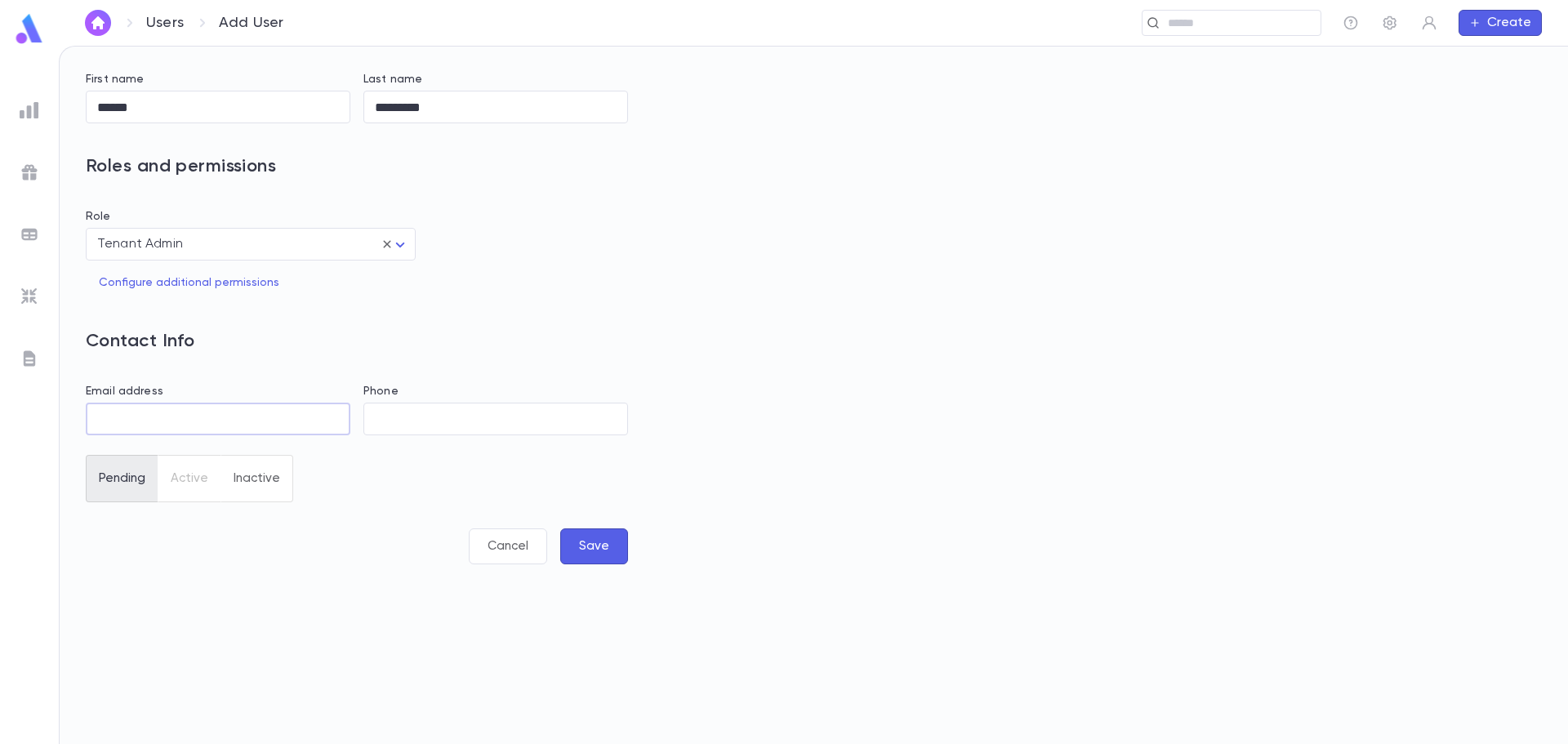
paste input "**********"
click at [89, 420] on input "**********" at bounding box center [218, 420] width 265 height 32
type input "**********"
click at [603, 544] on button "Save" at bounding box center [595, 546] width 68 height 36
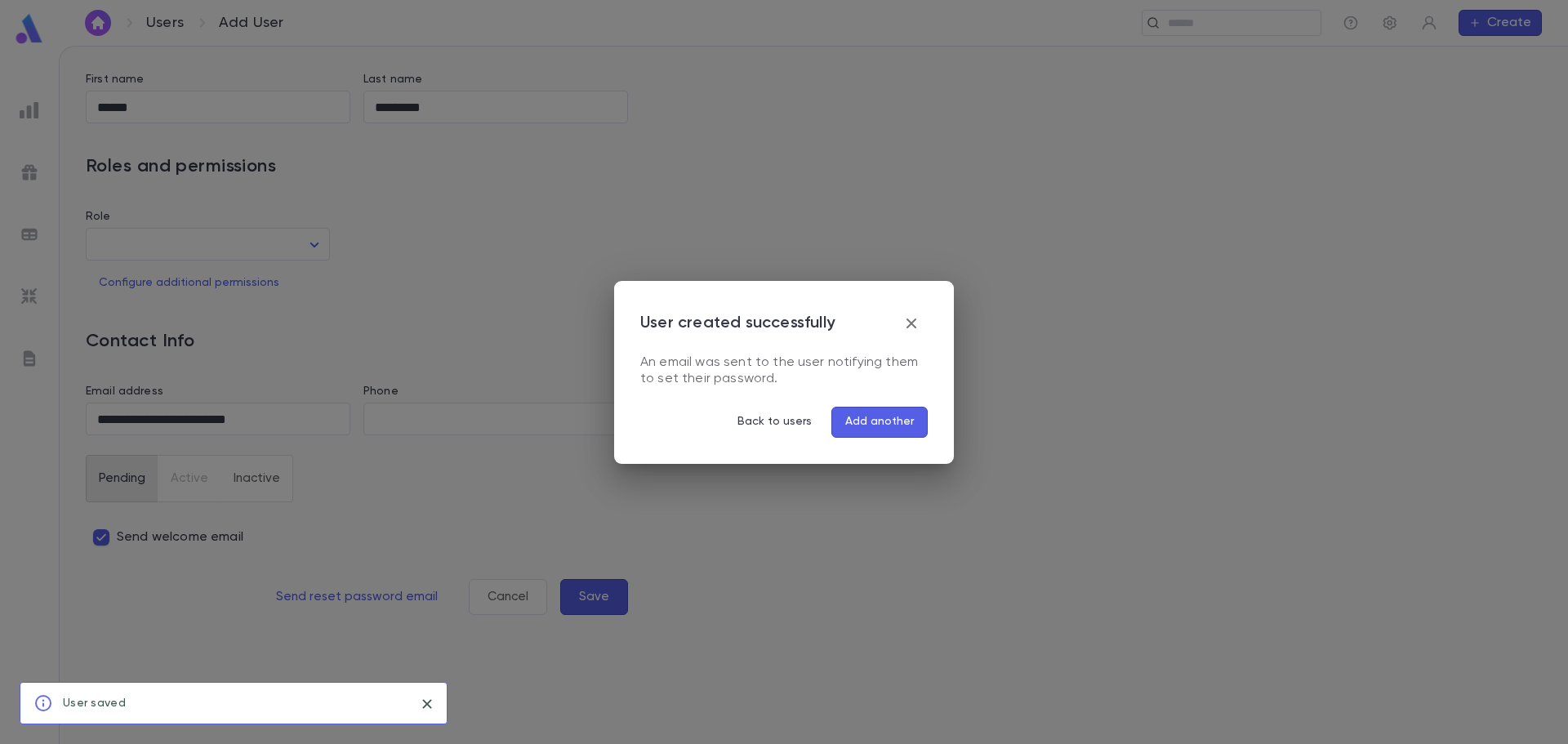
click at [901, 423] on button "Add another" at bounding box center [879, 422] width 96 height 31
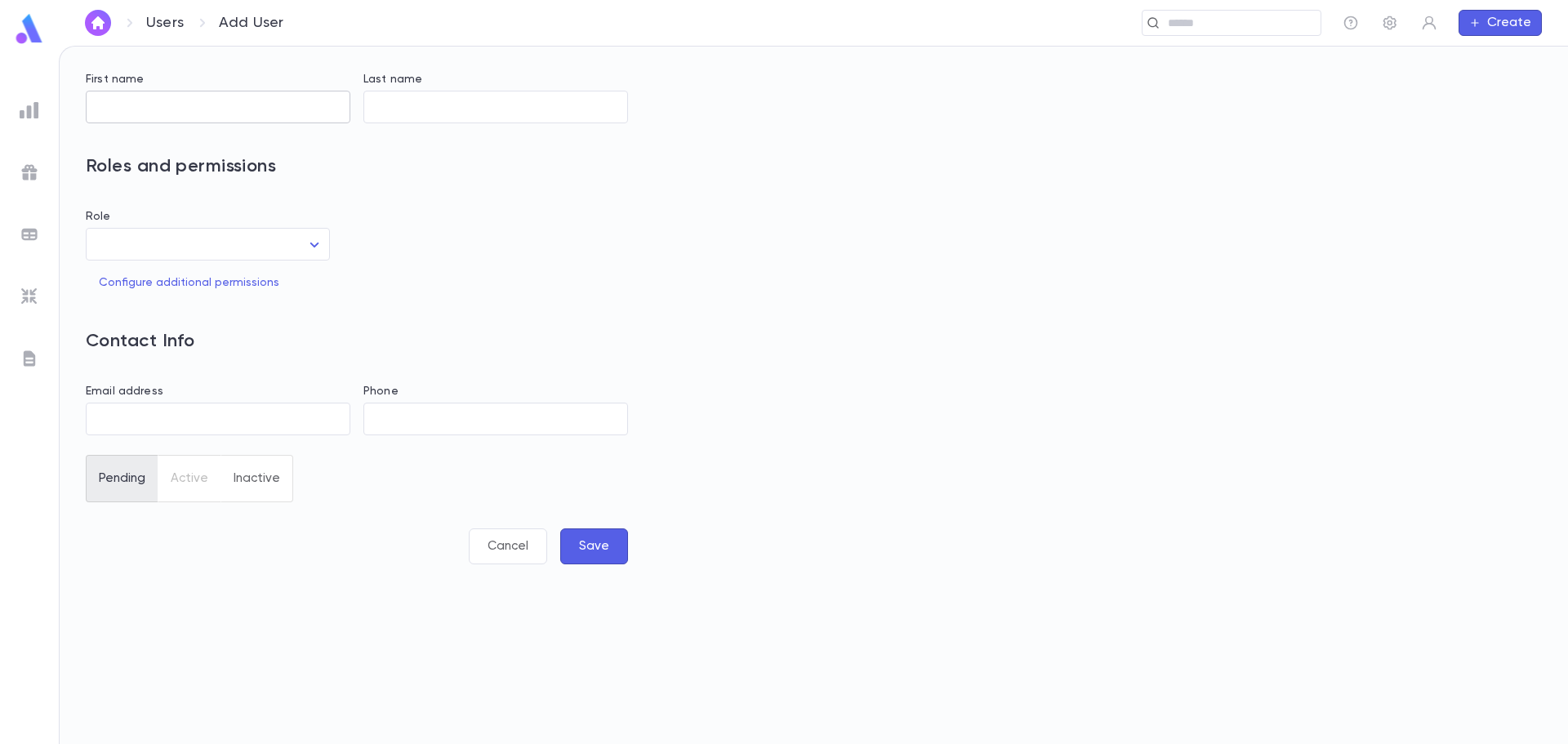
click at [116, 108] on input "First name" at bounding box center [218, 108] width 265 height 32
type input "****"
type input "*********"
click at [275, 241] on body "Users Add User ​ Create First name **** ​ Last name ********* ​ Roles and permi…" at bounding box center [784, 395] width 1568 height 698
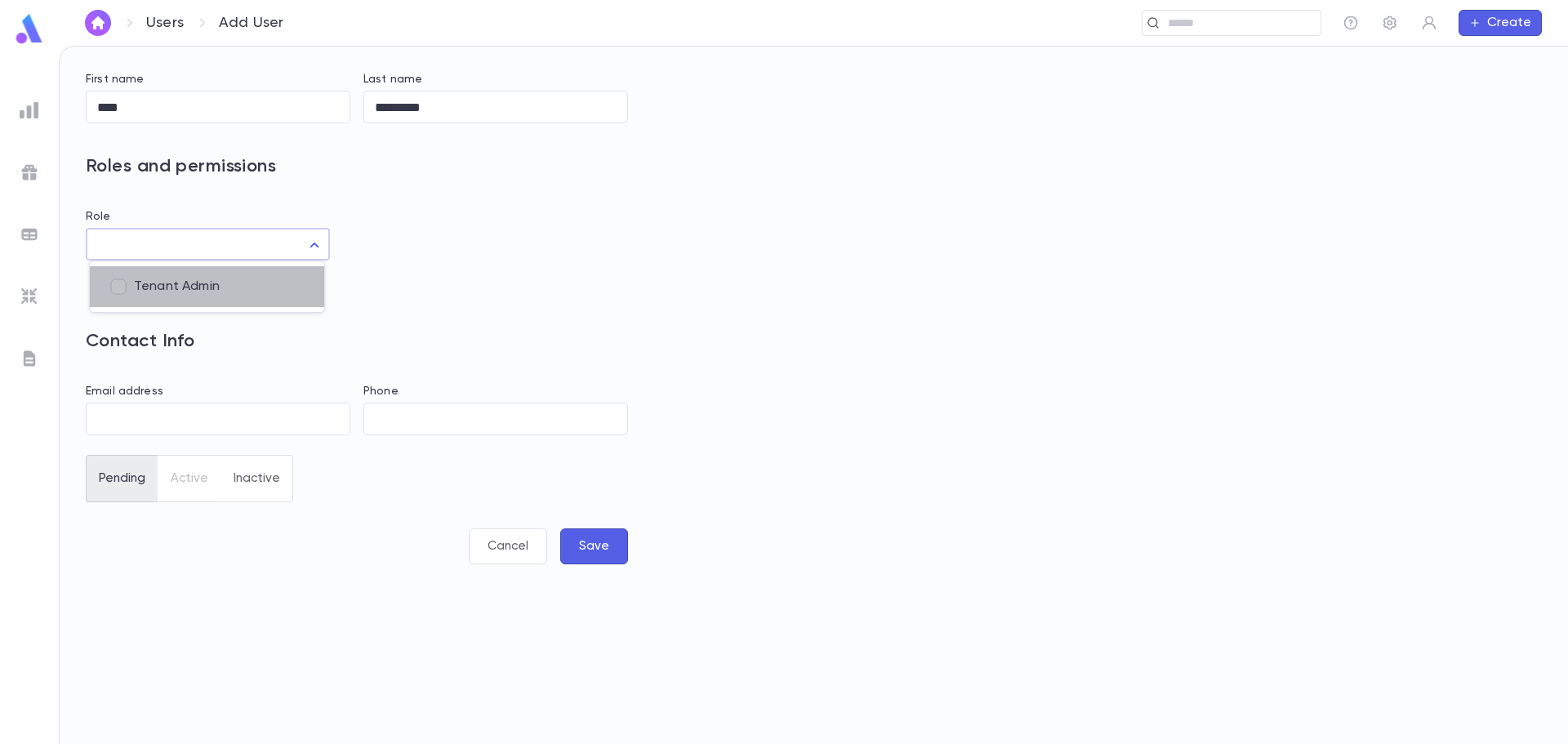
click at [179, 288] on span "Tenant Admin" at bounding box center [223, 286] width 178 height 16
type input "**"
click at [133, 407] on div at bounding box center [784, 372] width 1568 height 744
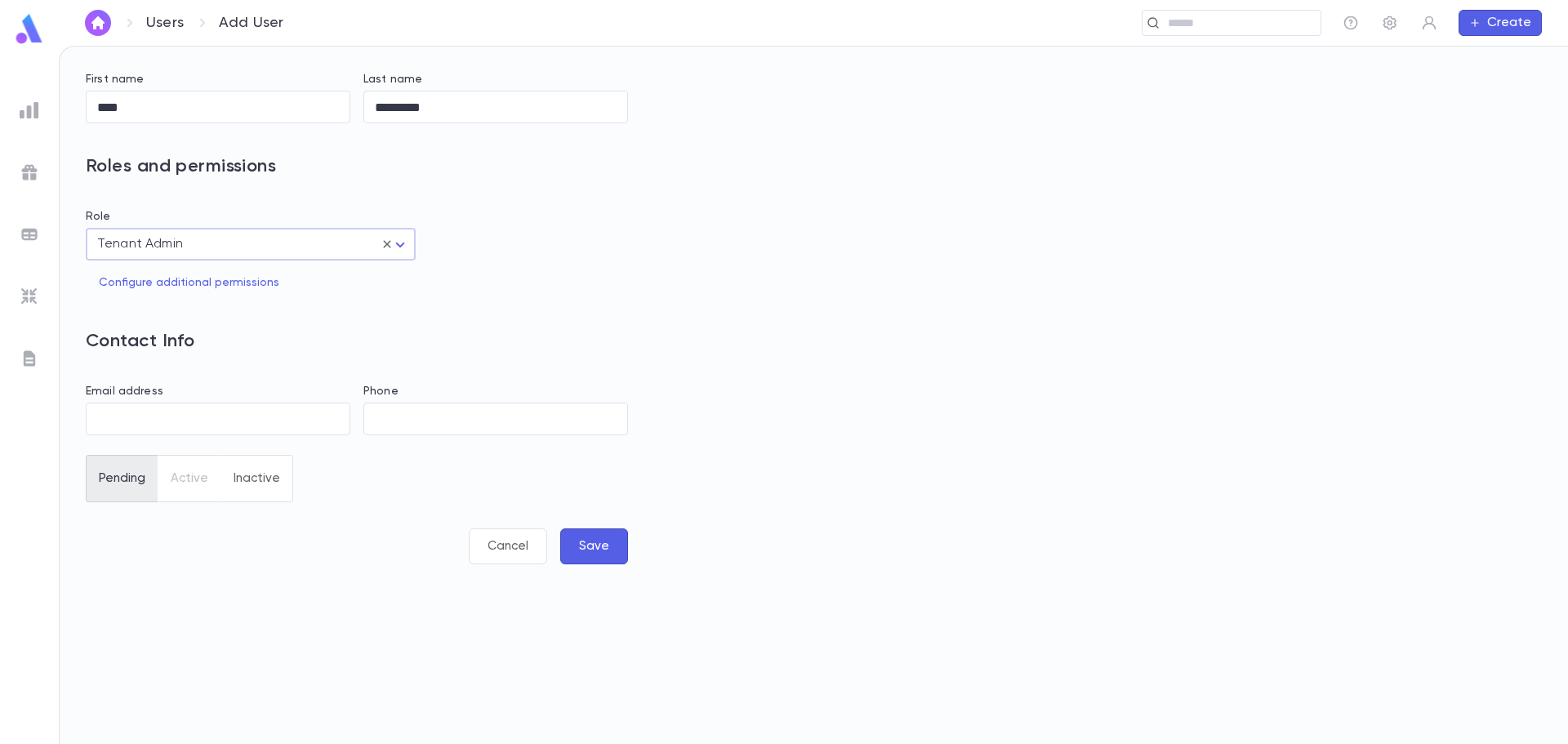
click at [135, 414] on input "Email address" at bounding box center [218, 420] width 265 height 32
type input "**********"
click at [591, 550] on button "Save" at bounding box center [595, 546] width 68 height 36
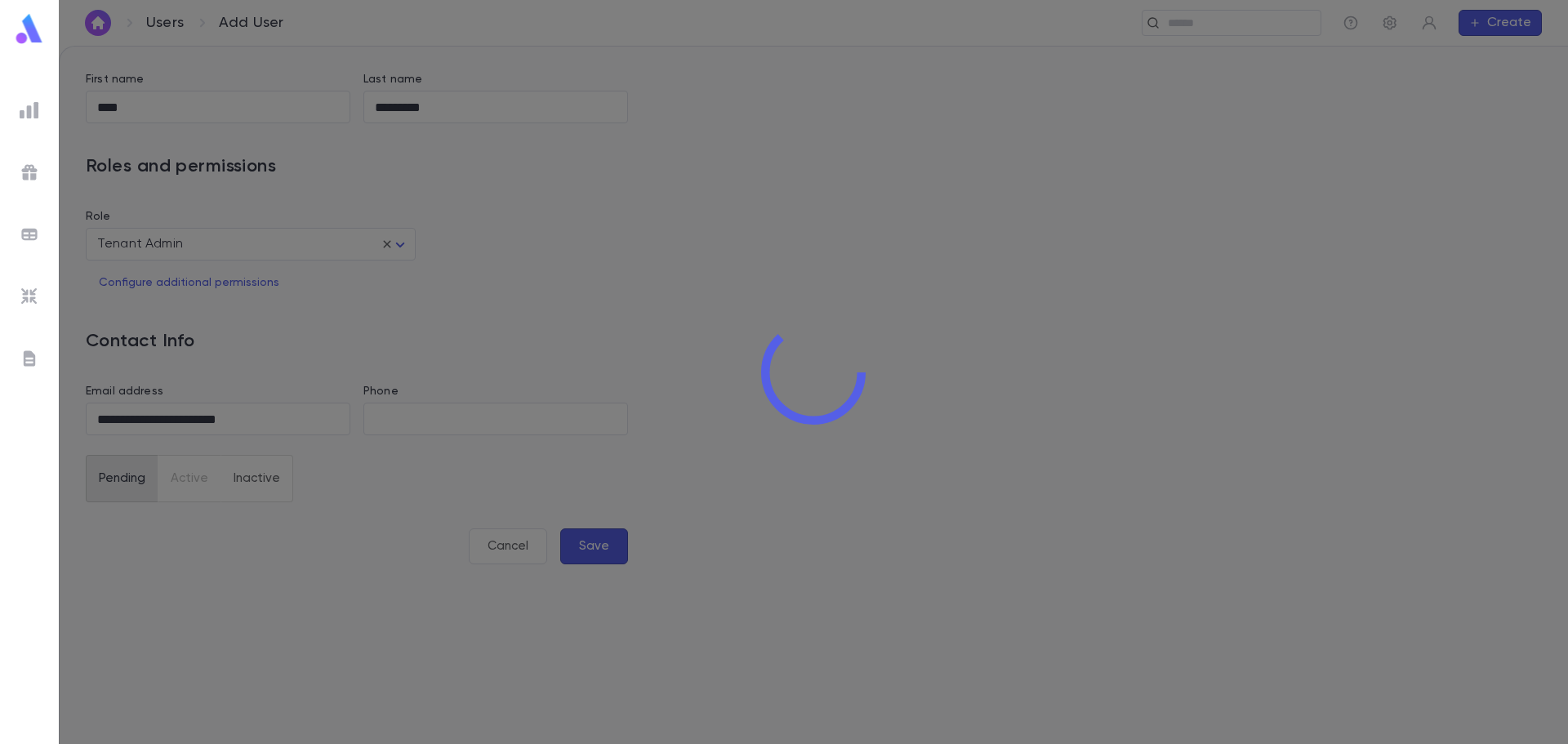
type input "**********"
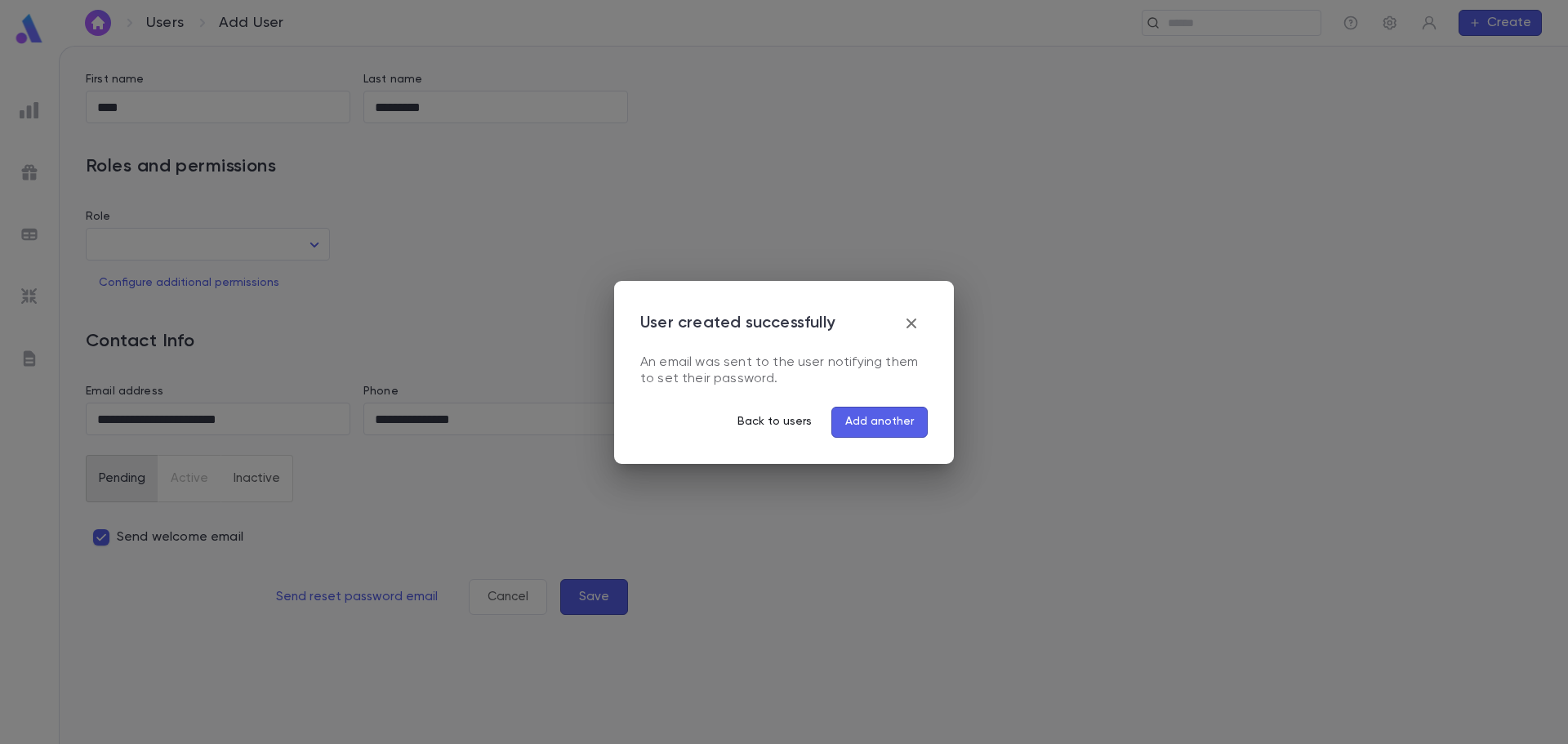
click at [767, 415] on button "Back to users" at bounding box center [775, 422] width 100 height 31
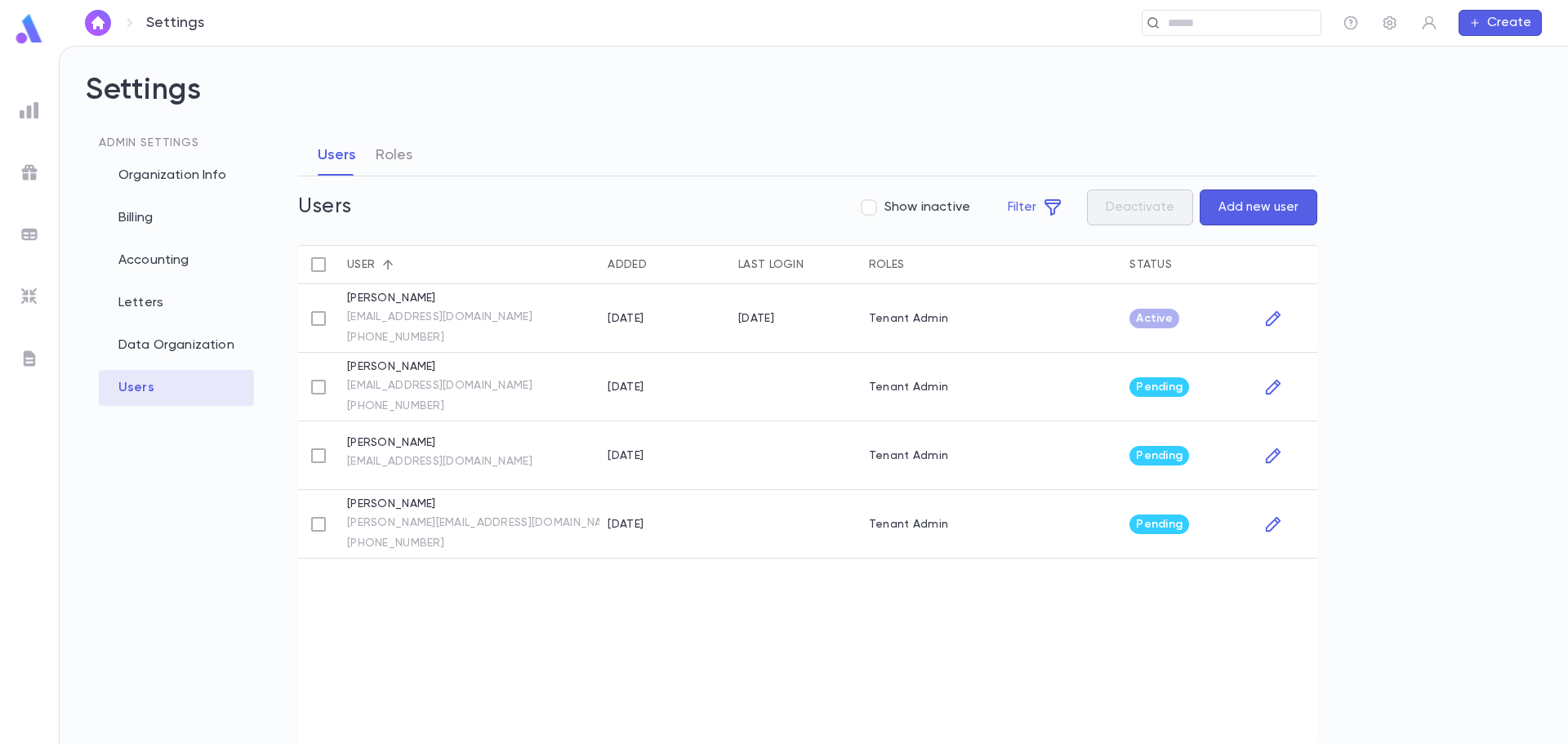
click at [38, 20] on img at bounding box center [29, 29] width 32 height 32
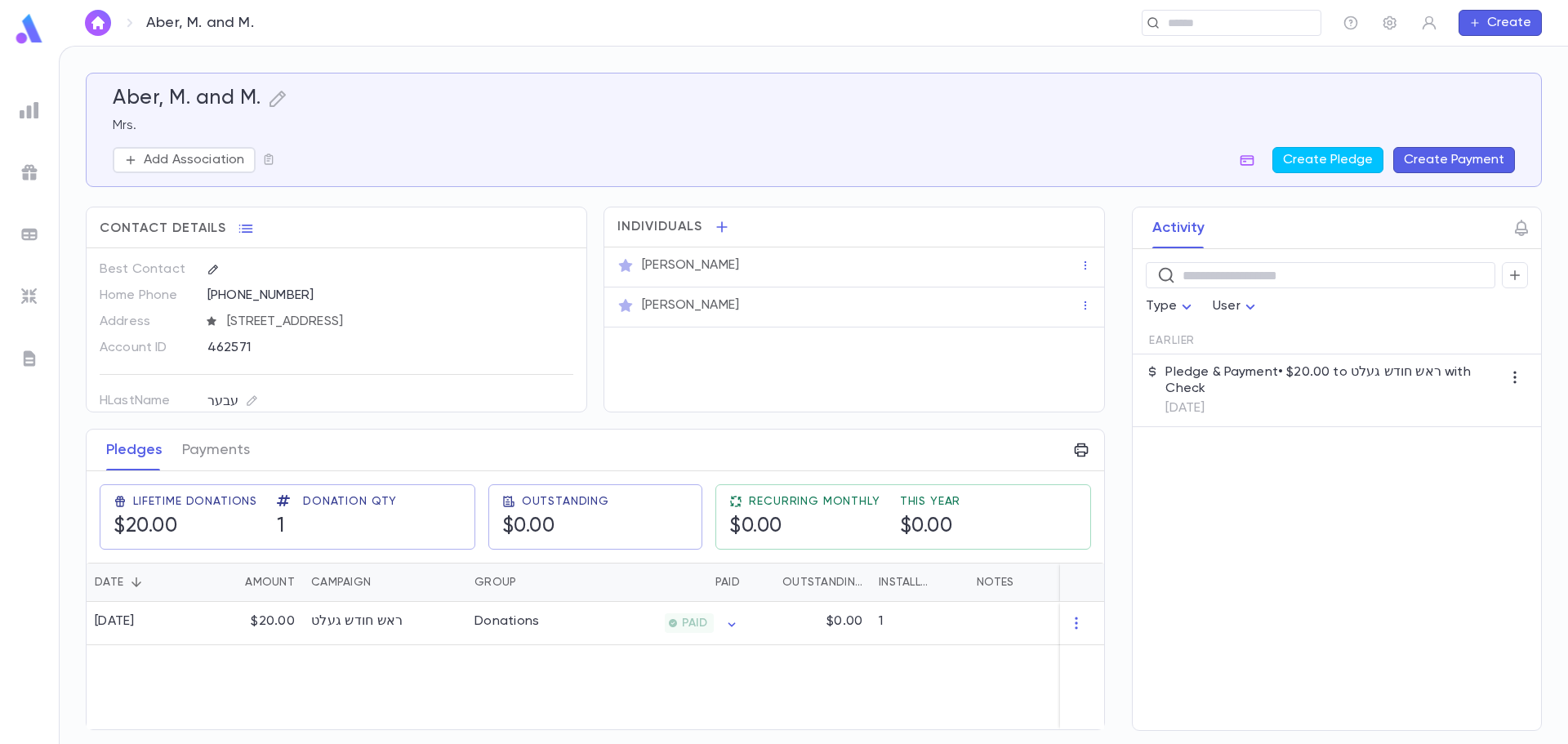
click at [748, 262] on div "[PERSON_NAME]" at bounding box center [860, 265] width 437 height 16
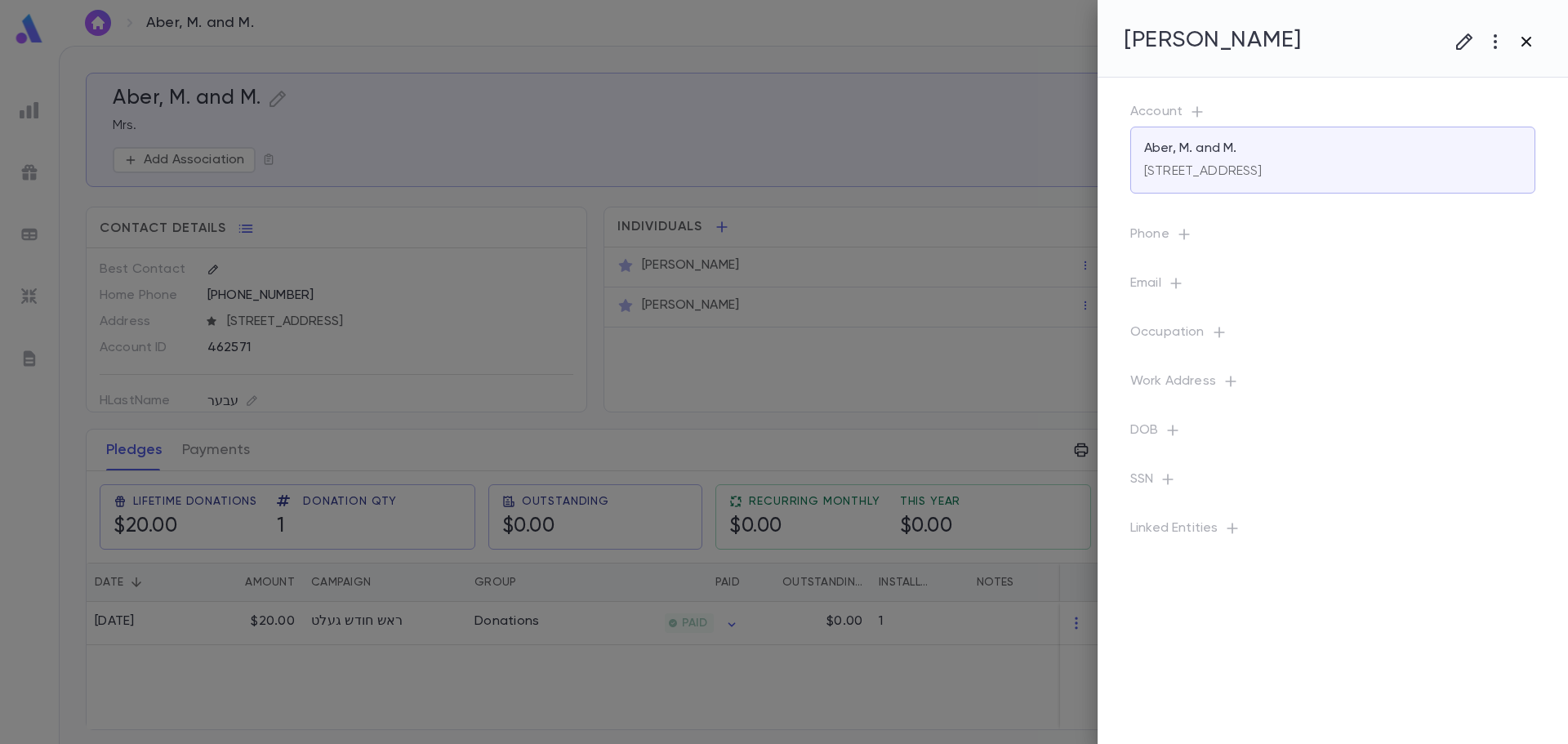
click at [1534, 37] on icon "button" at bounding box center [1526, 42] width 20 height 20
